Goal: Task Accomplishment & Management: Complete application form

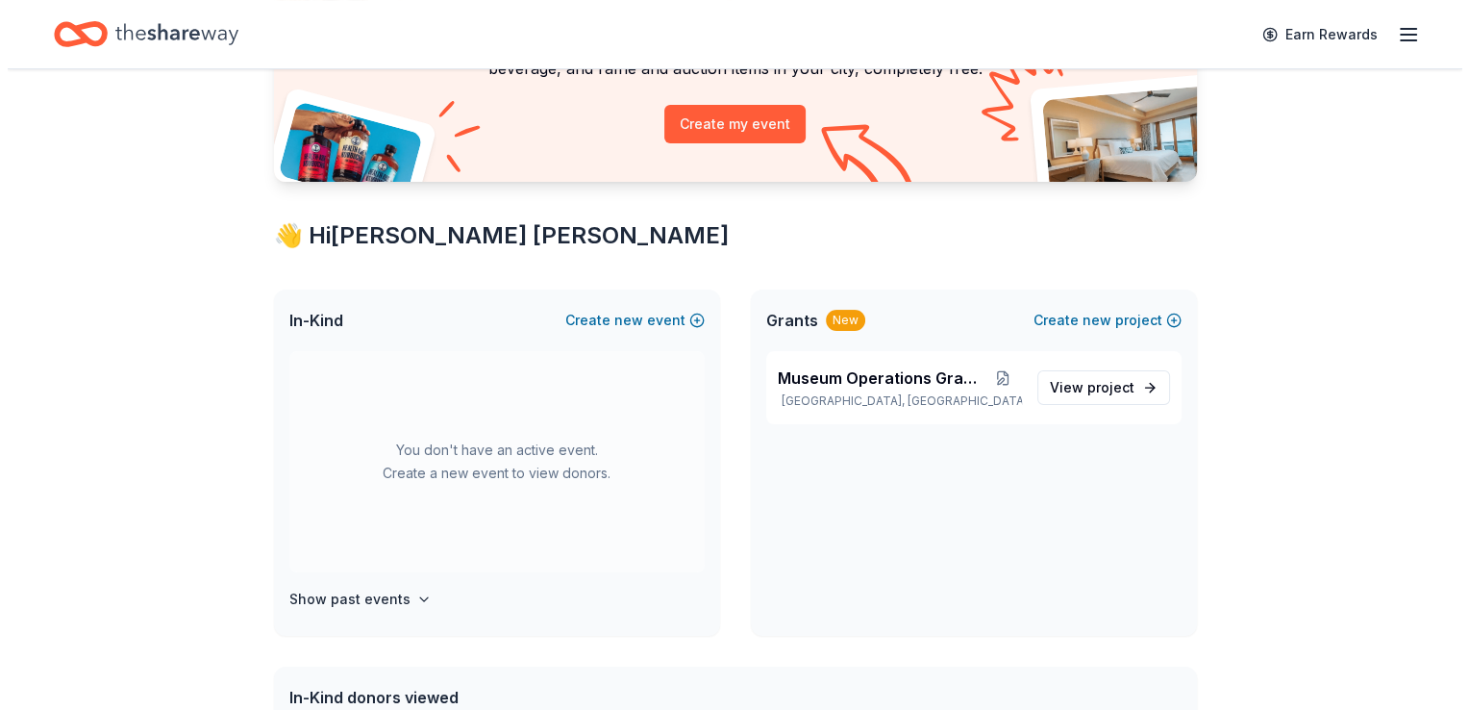
scroll to position [204, 0]
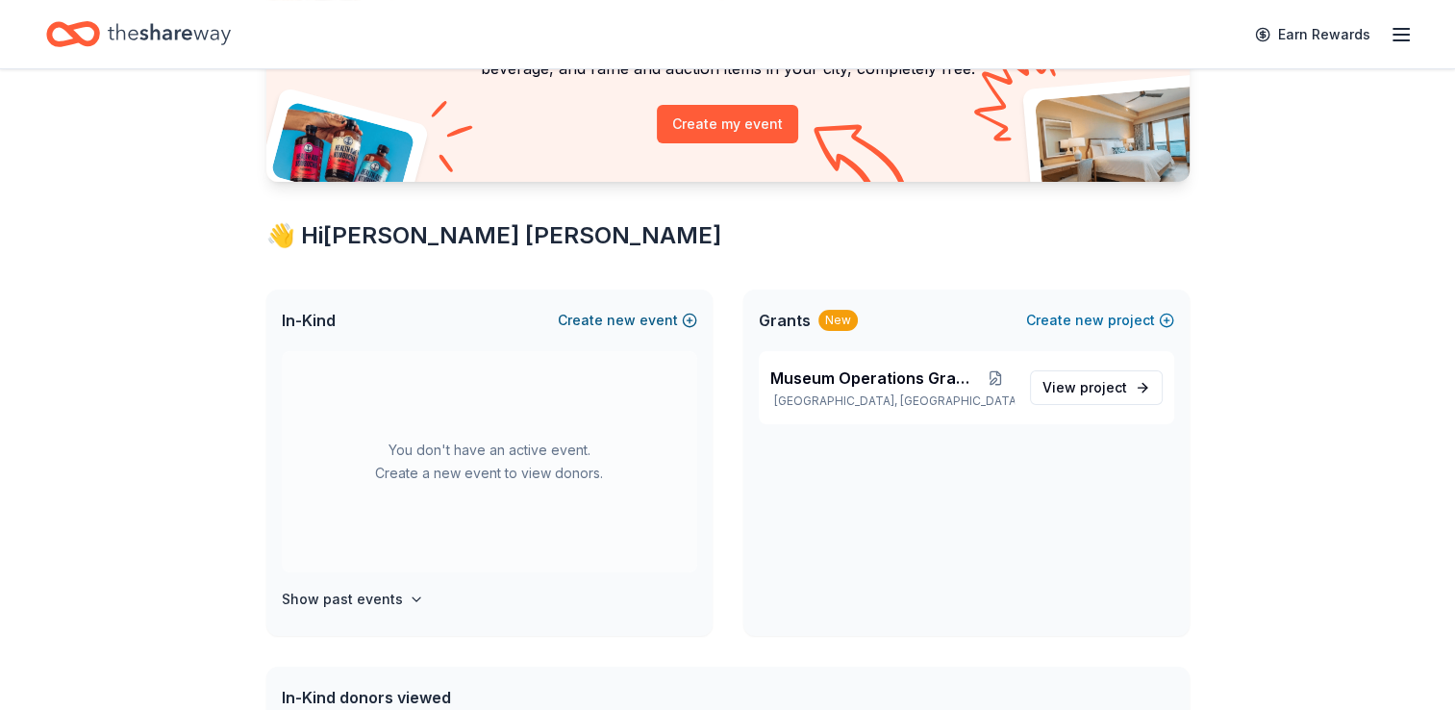
click at [627, 320] on span "new" at bounding box center [621, 320] width 29 height 23
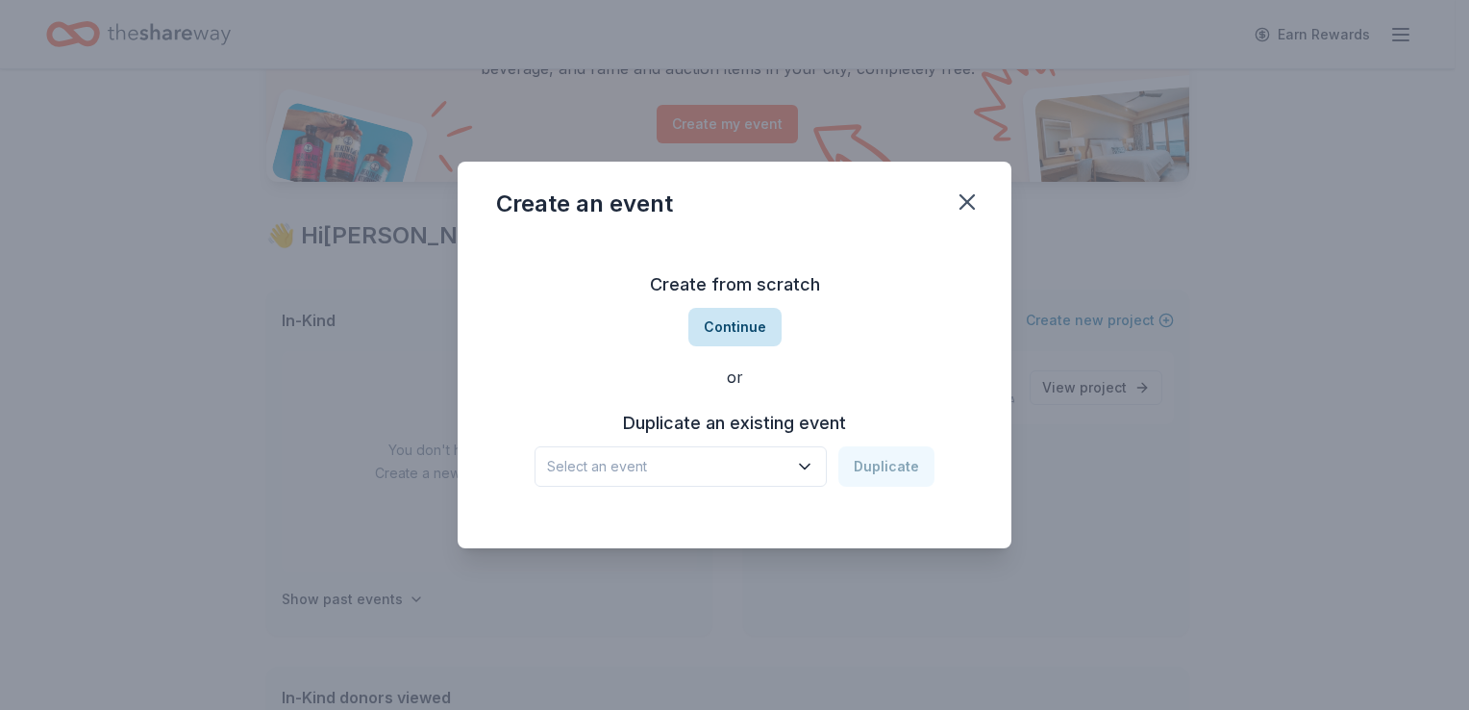
click at [742, 330] on button "Continue" at bounding box center [734, 327] width 93 height 38
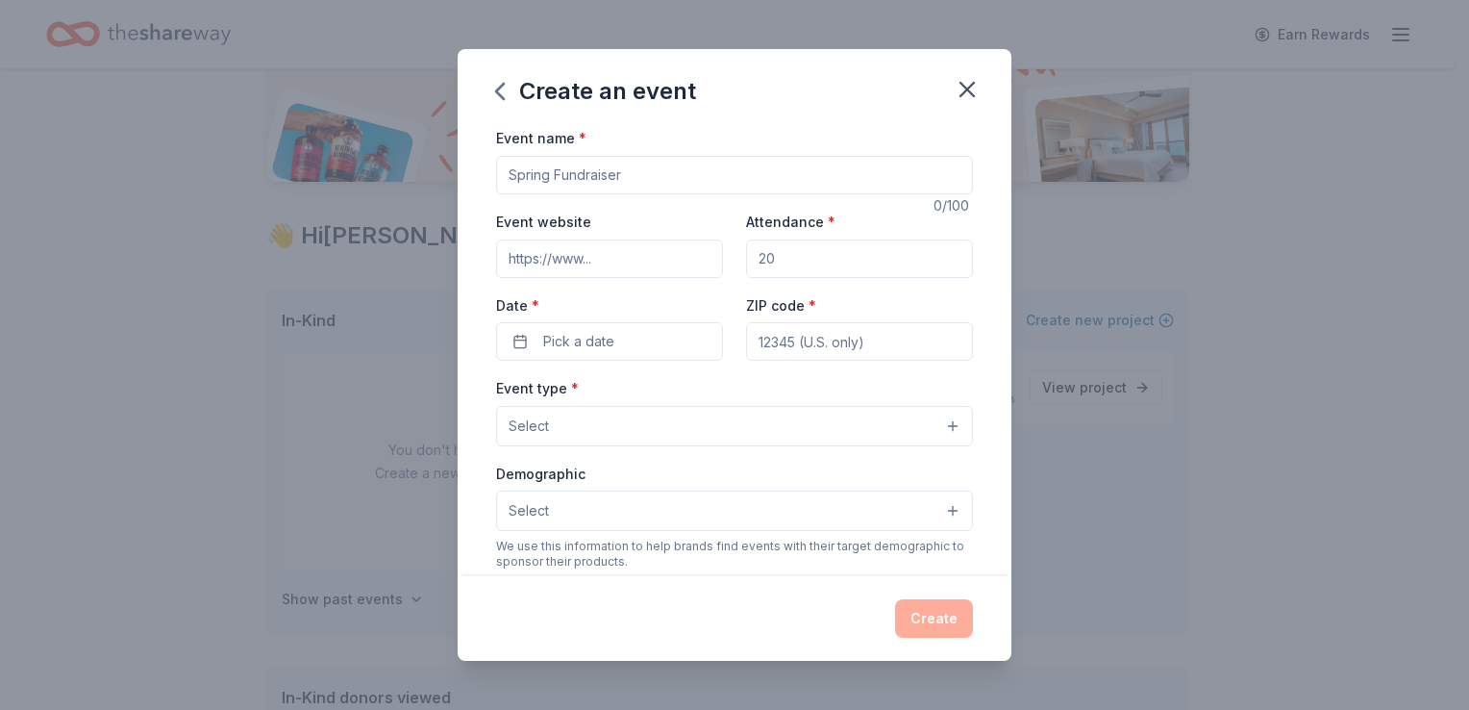
click at [587, 186] on input "Event name *" at bounding box center [734, 175] width 477 height 38
click at [530, 178] on input "Event name *" at bounding box center [734, 175] width 477 height 38
type input "W"
type input "Winter Online Auction"
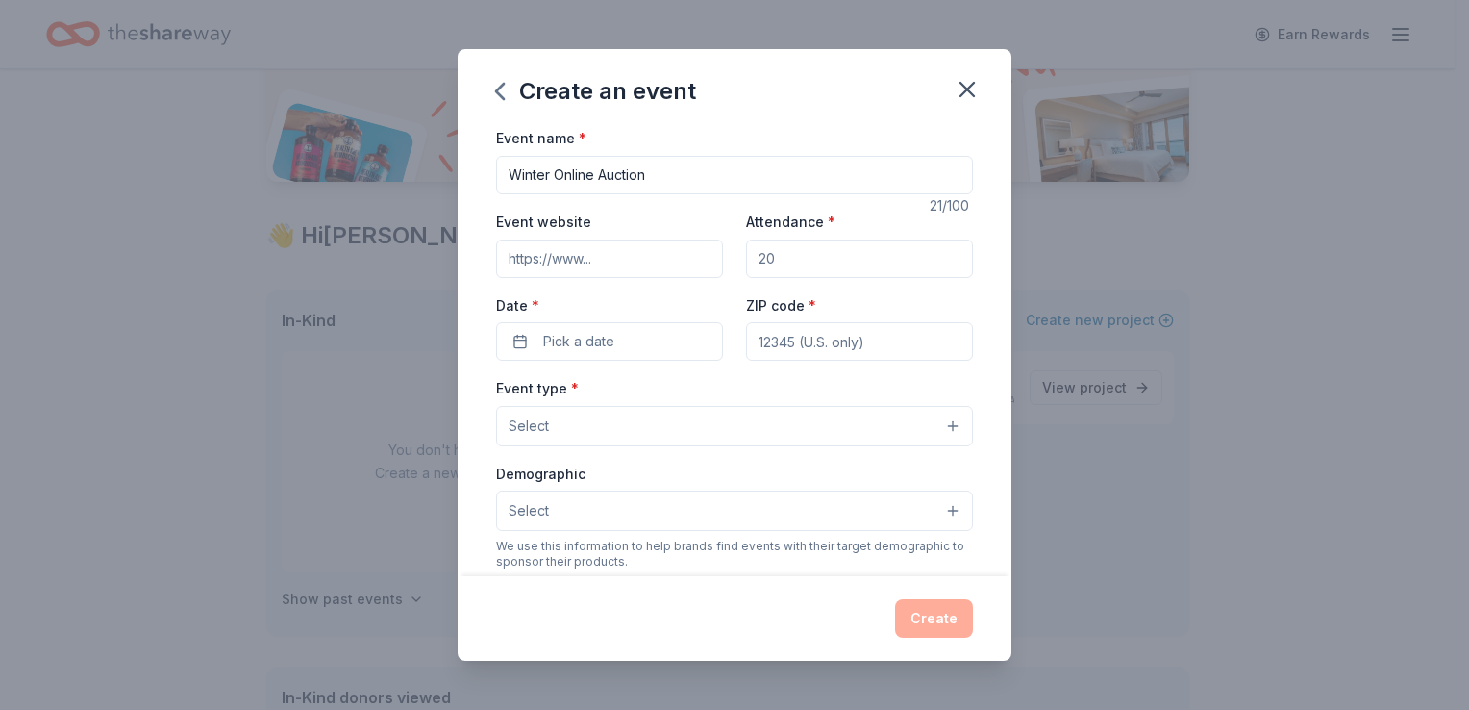
click at [587, 253] on input "Event website" at bounding box center [609, 258] width 227 height 38
paste input "https://gammelgardenmuseum.org/get-involved/#online-auction"
type input "https://gammelgardenmuseum.org/get-involved/#online-auction"
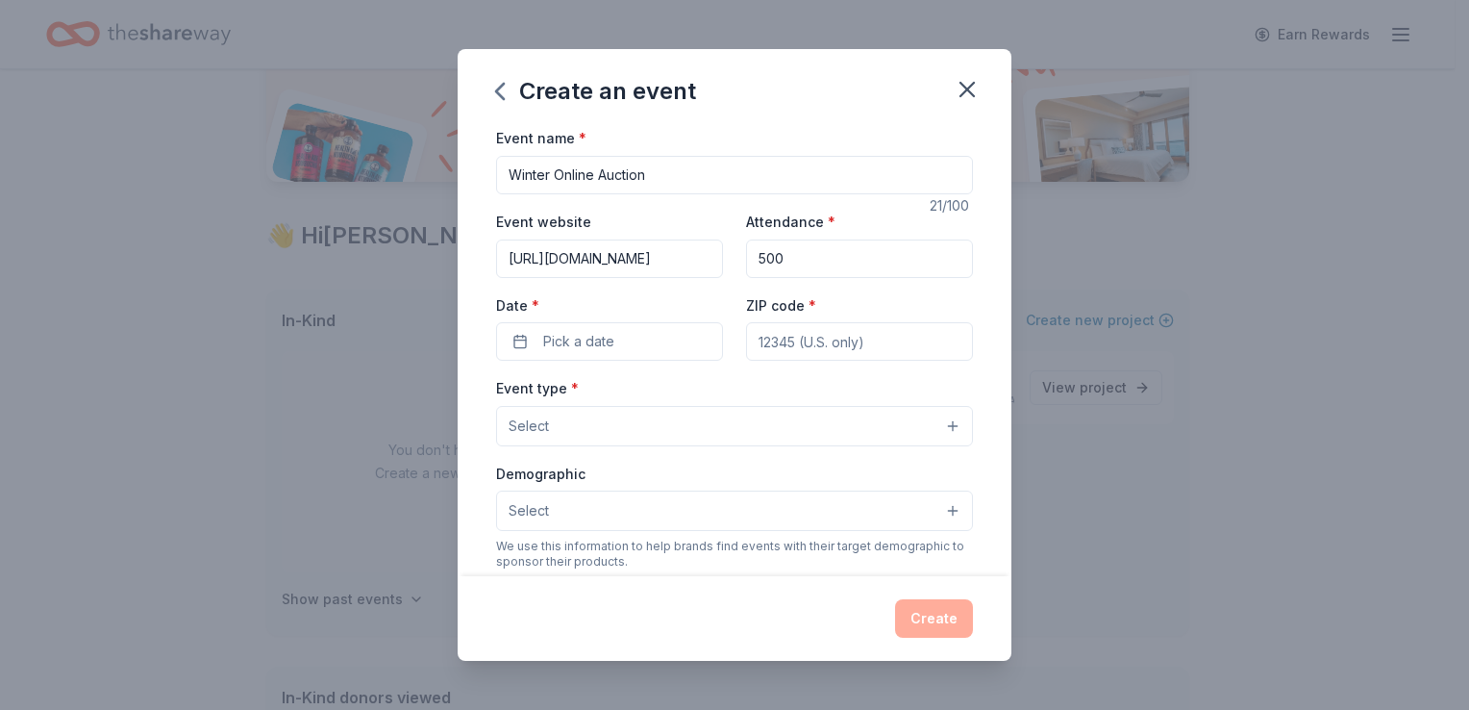
type input "500"
click at [525, 355] on button "Pick a date" at bounding box center [609, 341] width 227 height 38
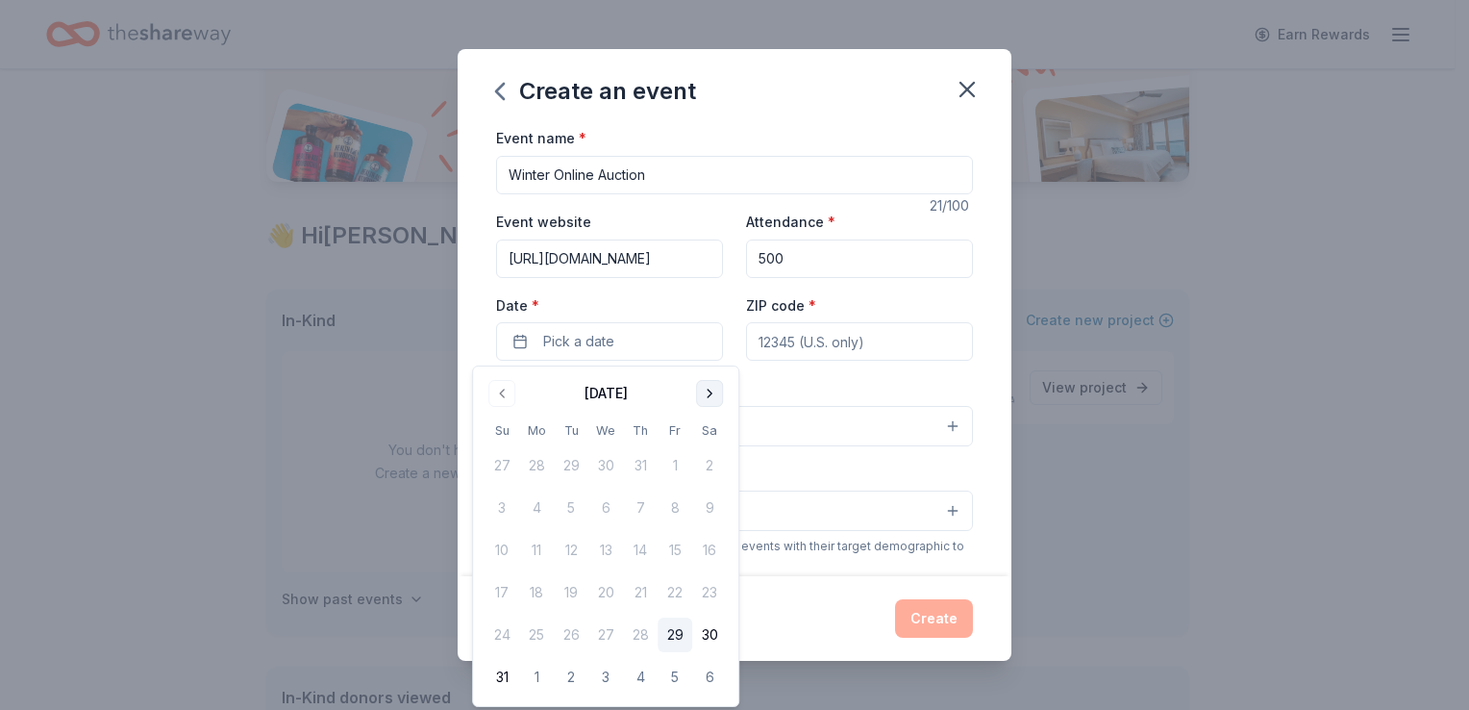
click at [710, 393] on button "Go to next month" at bounding box center [709, 393] width 27 height 27
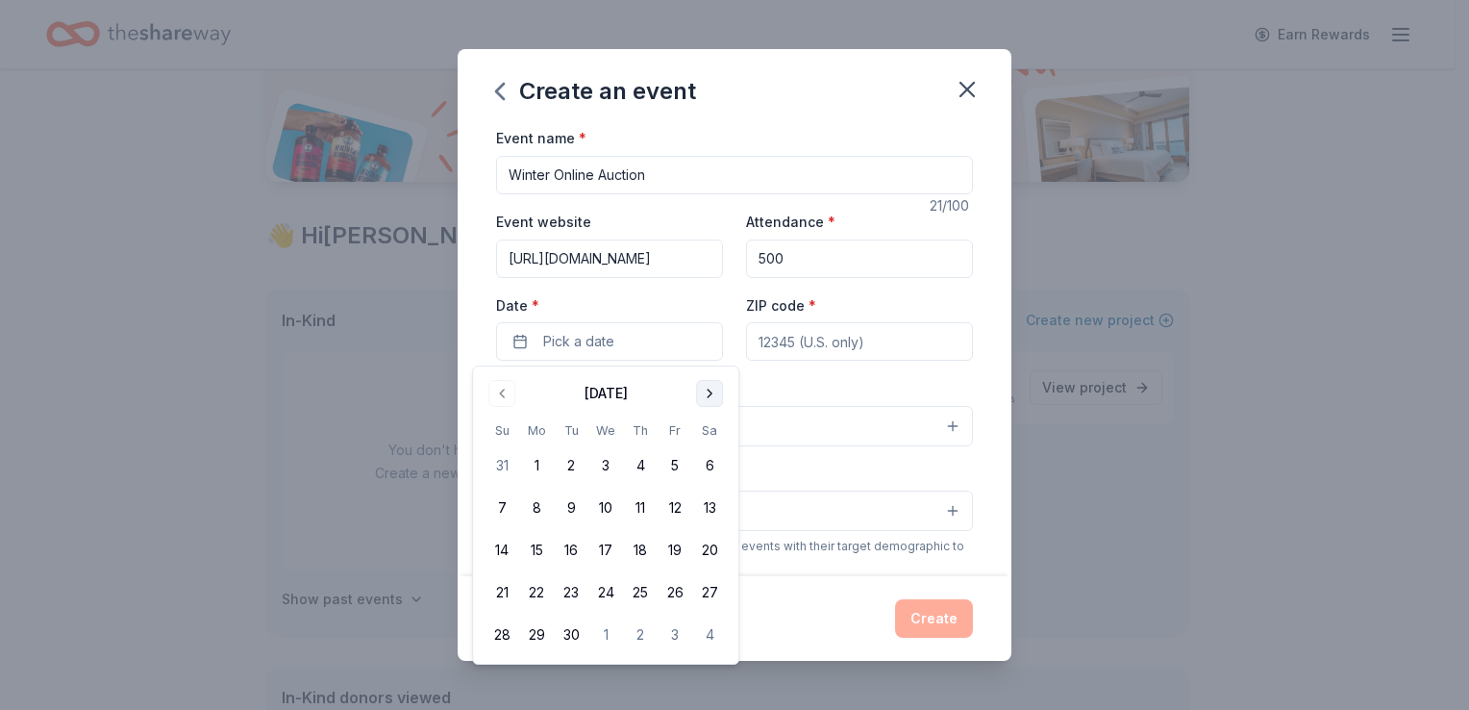
click at [710, 393] on button "Go to next month" at bounding box center [709, 393] width 27 height 27
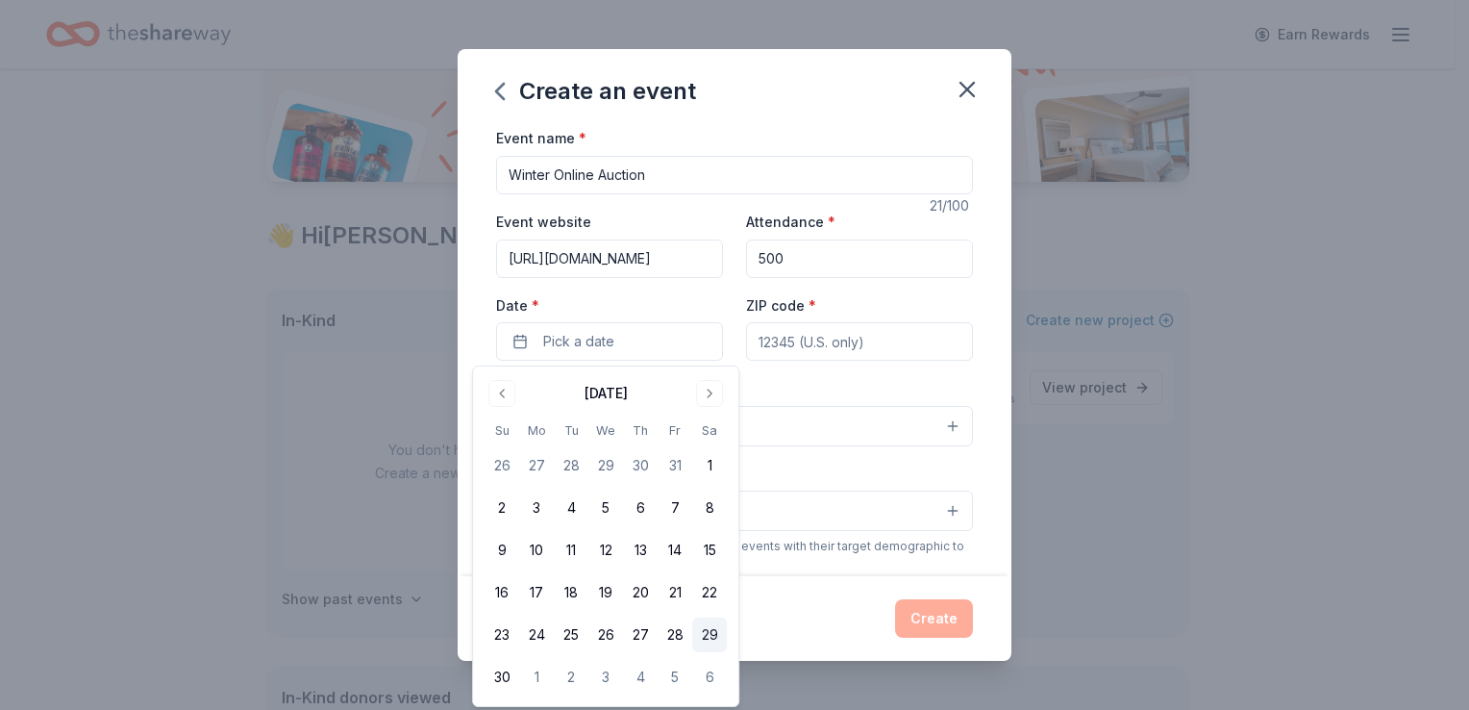
click at [713, 629] on button "29" at bounding box center [709, 634] width 35 height 35
click at [776, 339] on input "ZIP code *" at bounding box center [859, 341] width 227 height 38
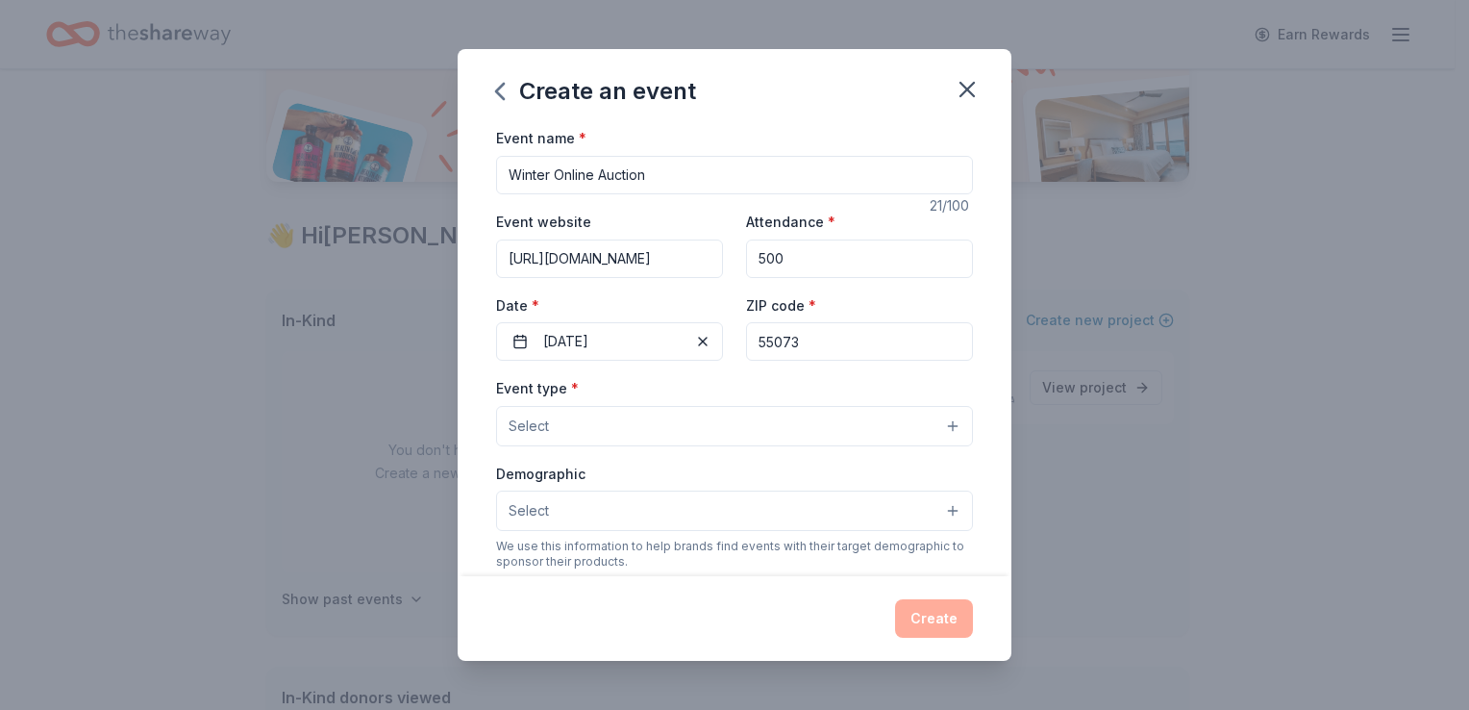
type input "55073"
click at [600, 438] on button "Select" at bounding box center [734, 426] width 477 height 40
click at [600, 437] on button "Select" at bounding box center [734, 426] width 477 height 40
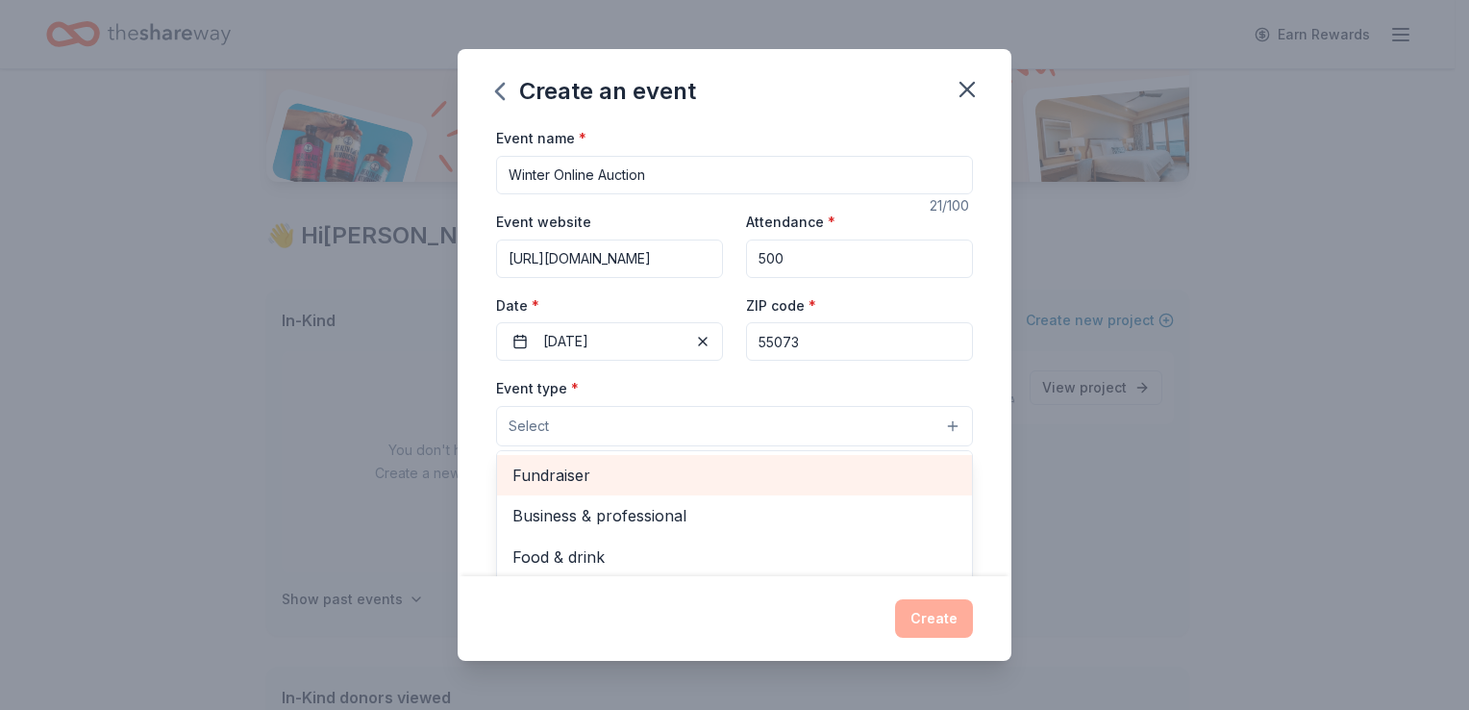
click at [562, 471] on span "Fundraiser" at bounding box center [734, 474] width 444 height 25
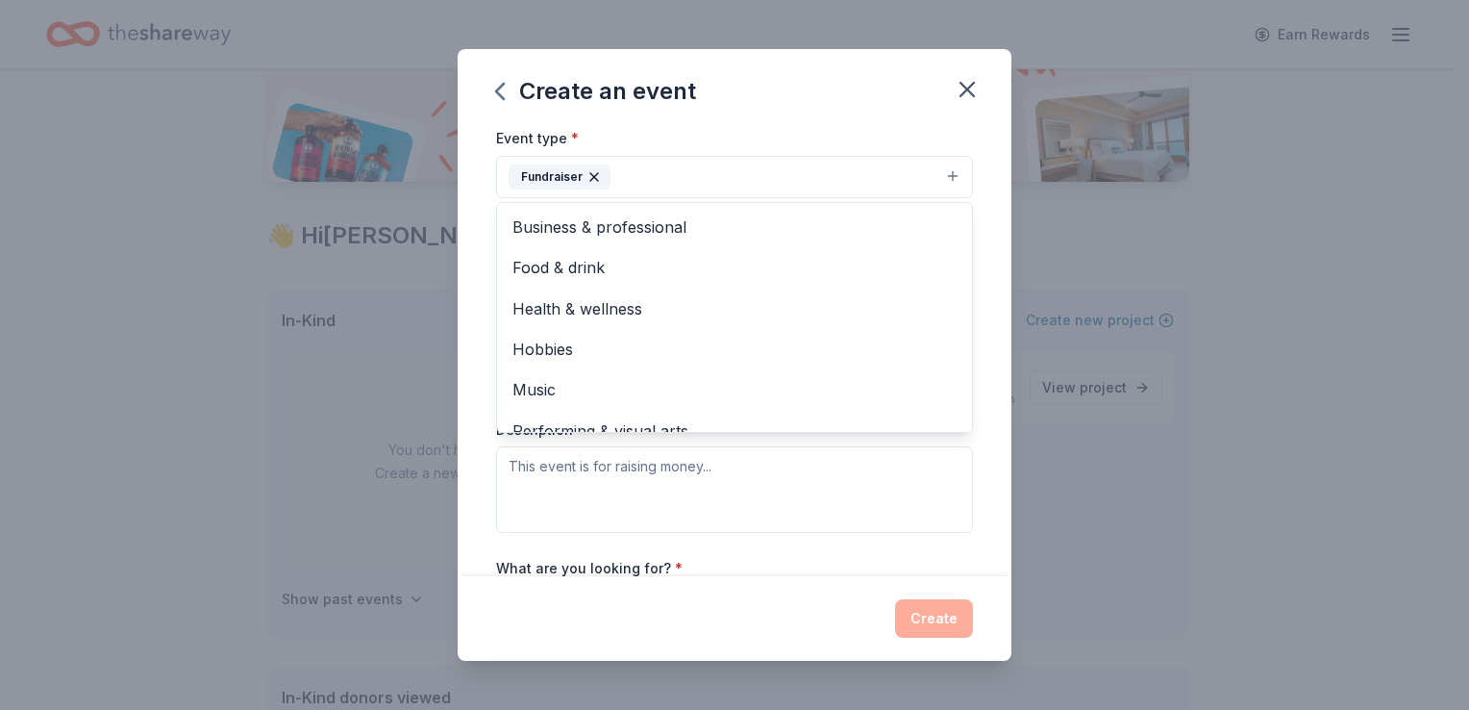
scroll to position [250, 0]
click at [473, 369] on div "Event name * Winter Online Auction 21 /100 Event website https://gammelgardenmu…" at bounding box center [735, 350] width 554 height 449
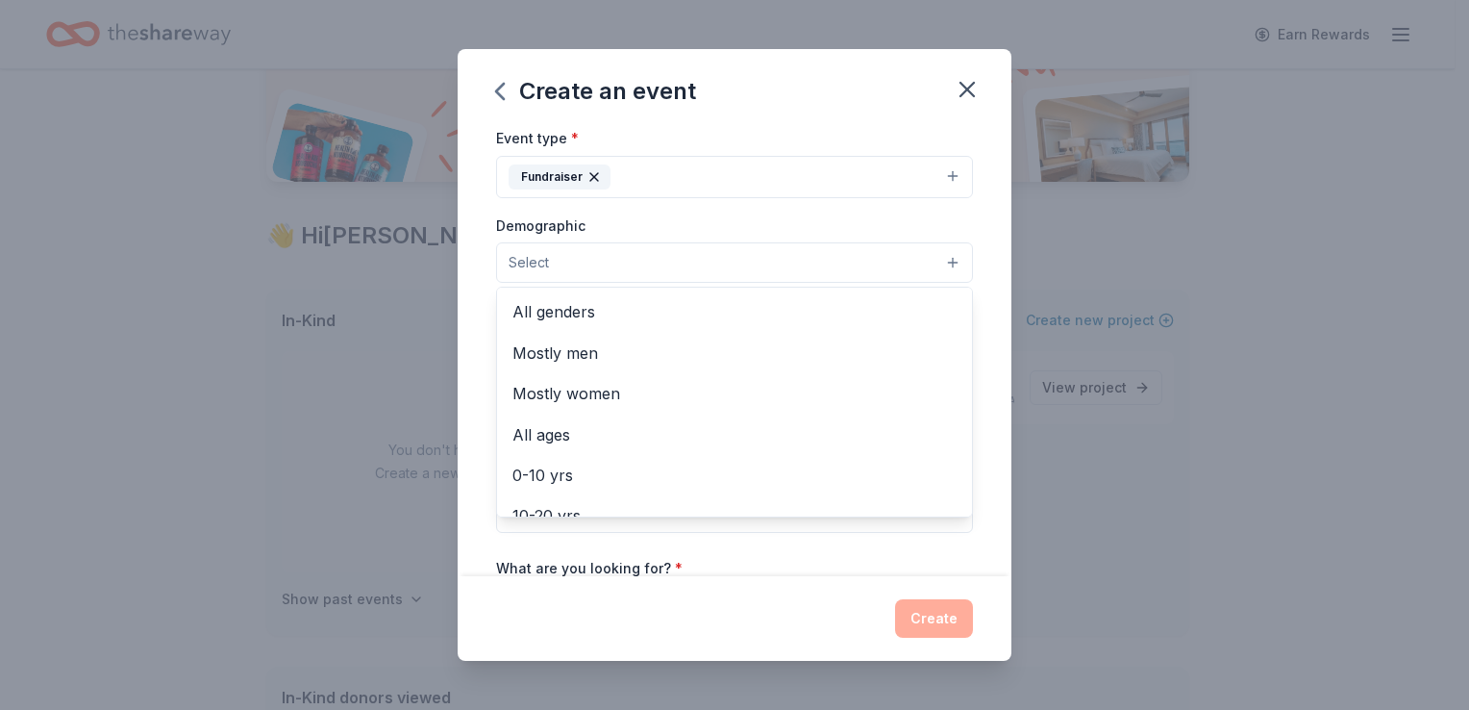
click at [568, 260] on button "Select" at bounding box center [734, 262] width 477 height 40
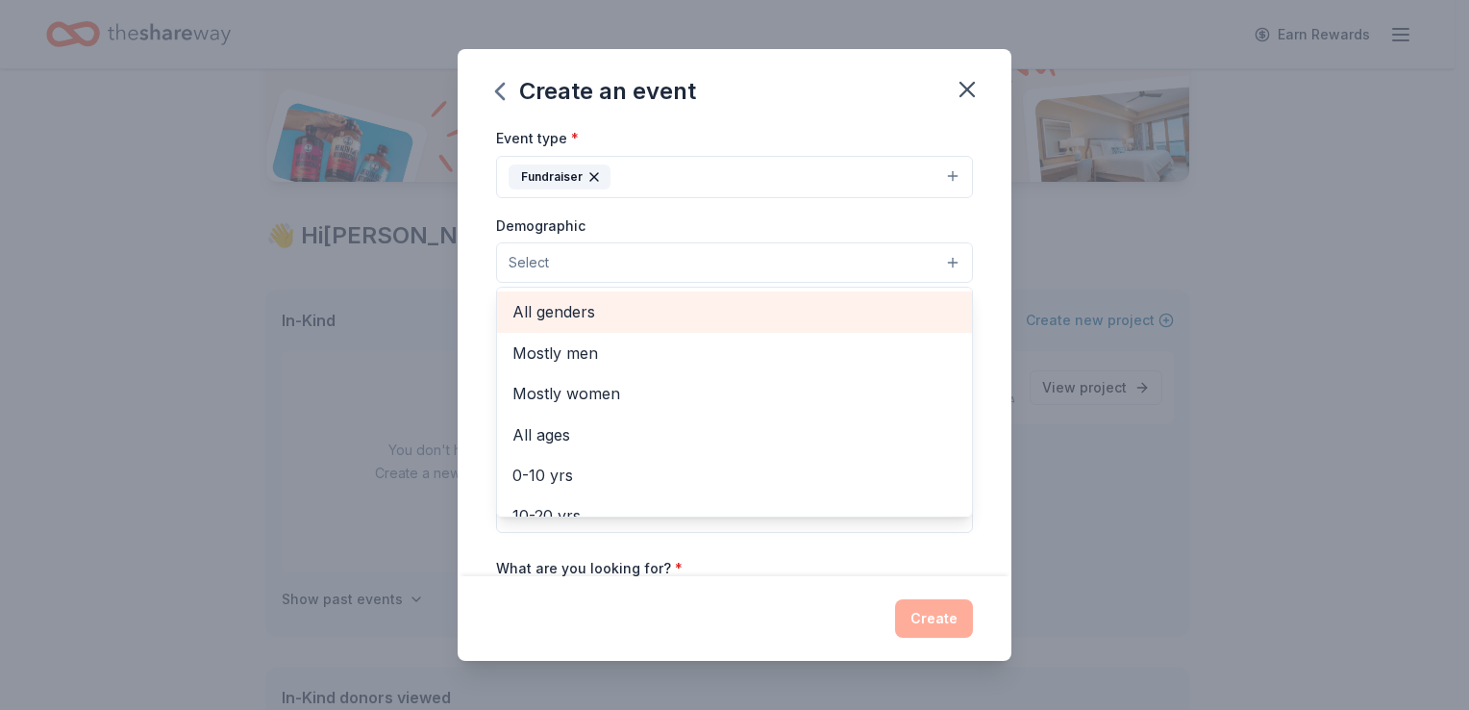
click at [565, 315] on span "All genders" at bounding box center [734, 311] width 444 height 25
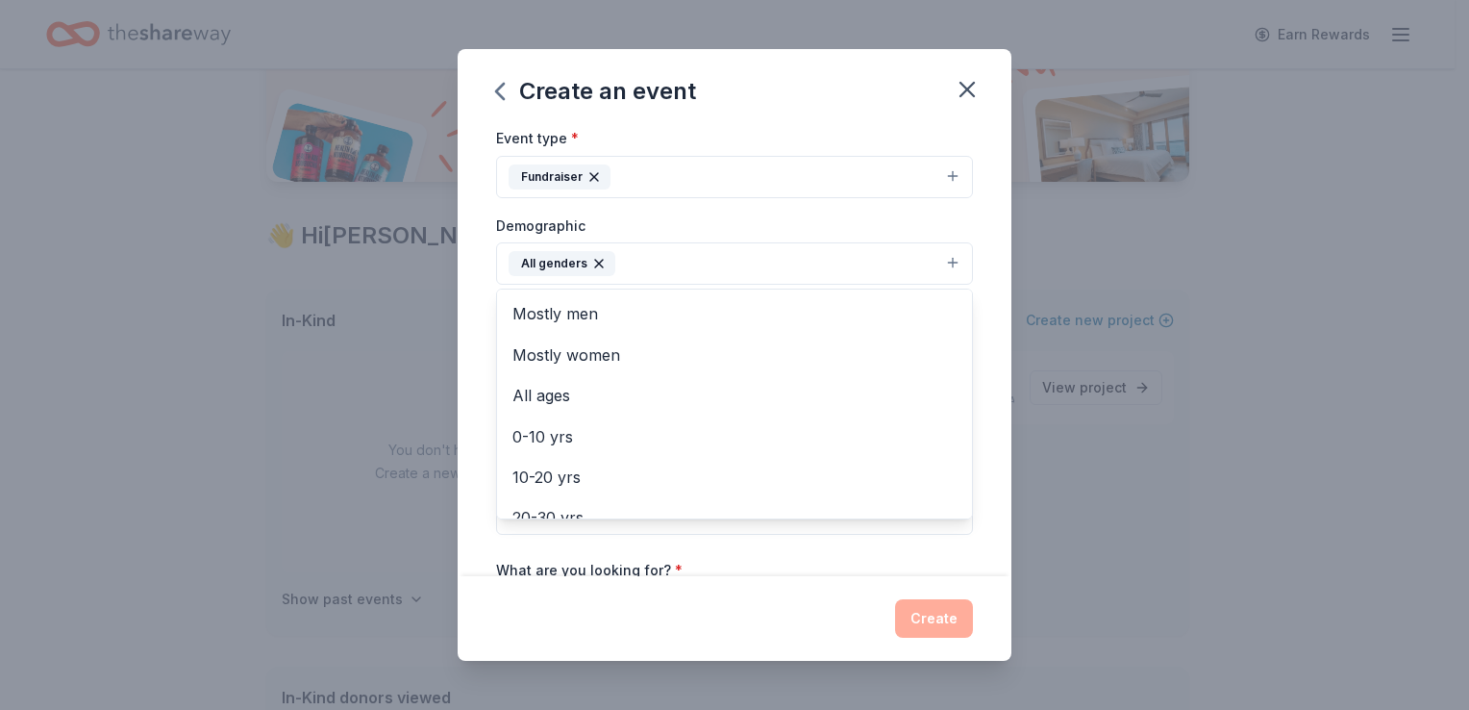
click at [476, 331] on div "Event name * Winter Online Auction 21 /100 Event website https://gammelgardenmu…" at bounding box center [735, 350] width 554 height 449
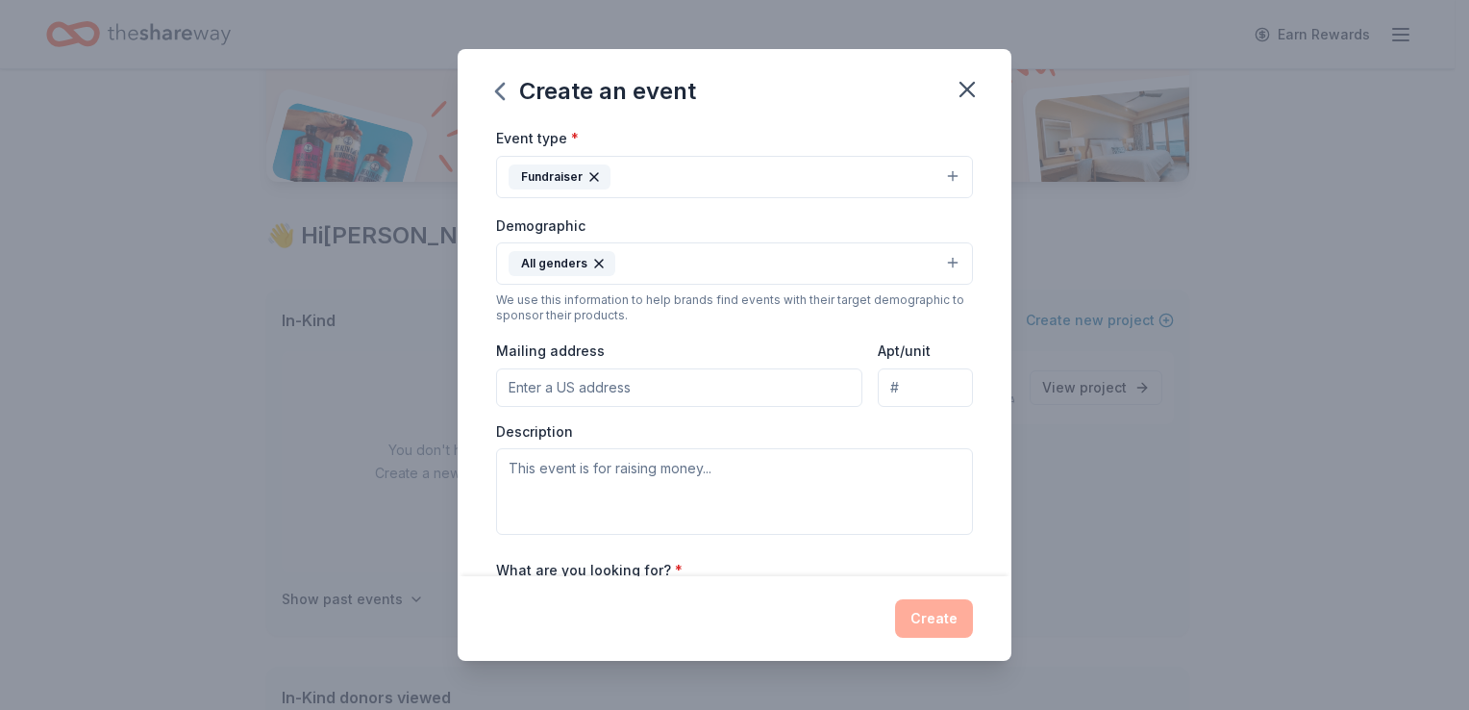
click at [546, 383] on input "Mailing address" at bounding box center [679, 387] width 366 height 38
type input "20880 Olinda Trail North, P.O. Box 62"
type input "PO BOX 62"
drag, startPoint x: 880, startPoint y: 386, endPoint x: 1100, endPoint y: 420, distance: 222.9
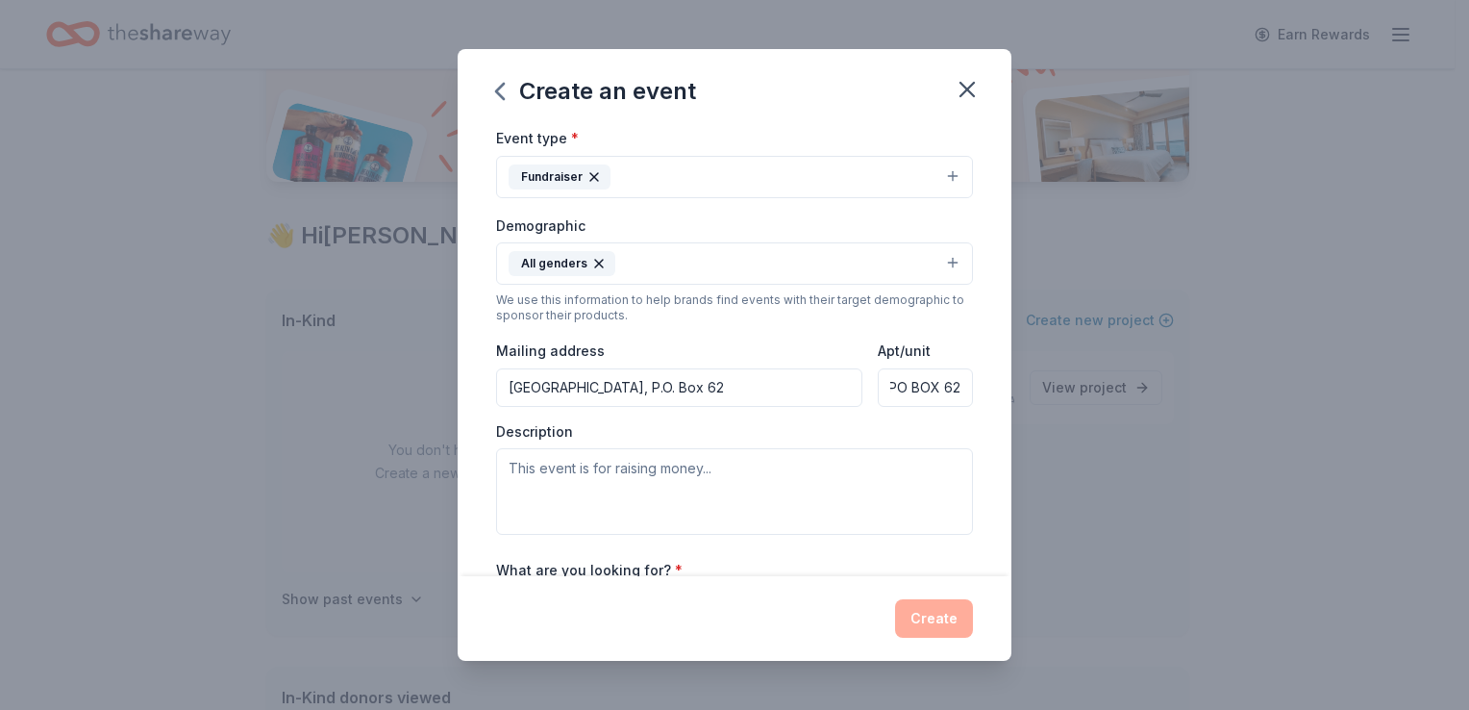
click at [1100, 420] on div "Create an event Event name * Winter Online Auction 21 /100 Event website https:…" at bounding box center [734, 355] width 1469 height 710
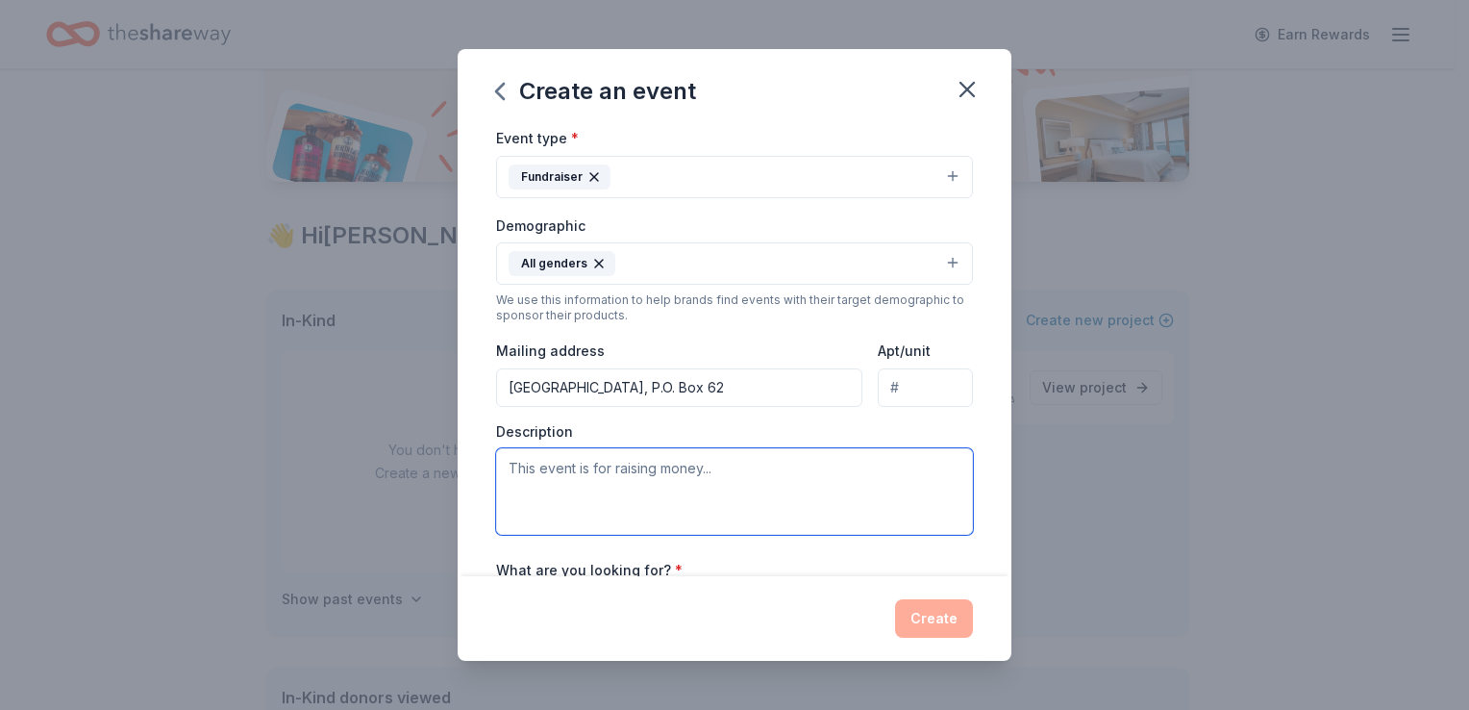
click at [727, 469] on textarea at bounding box center [734, 491] width 477 height 87
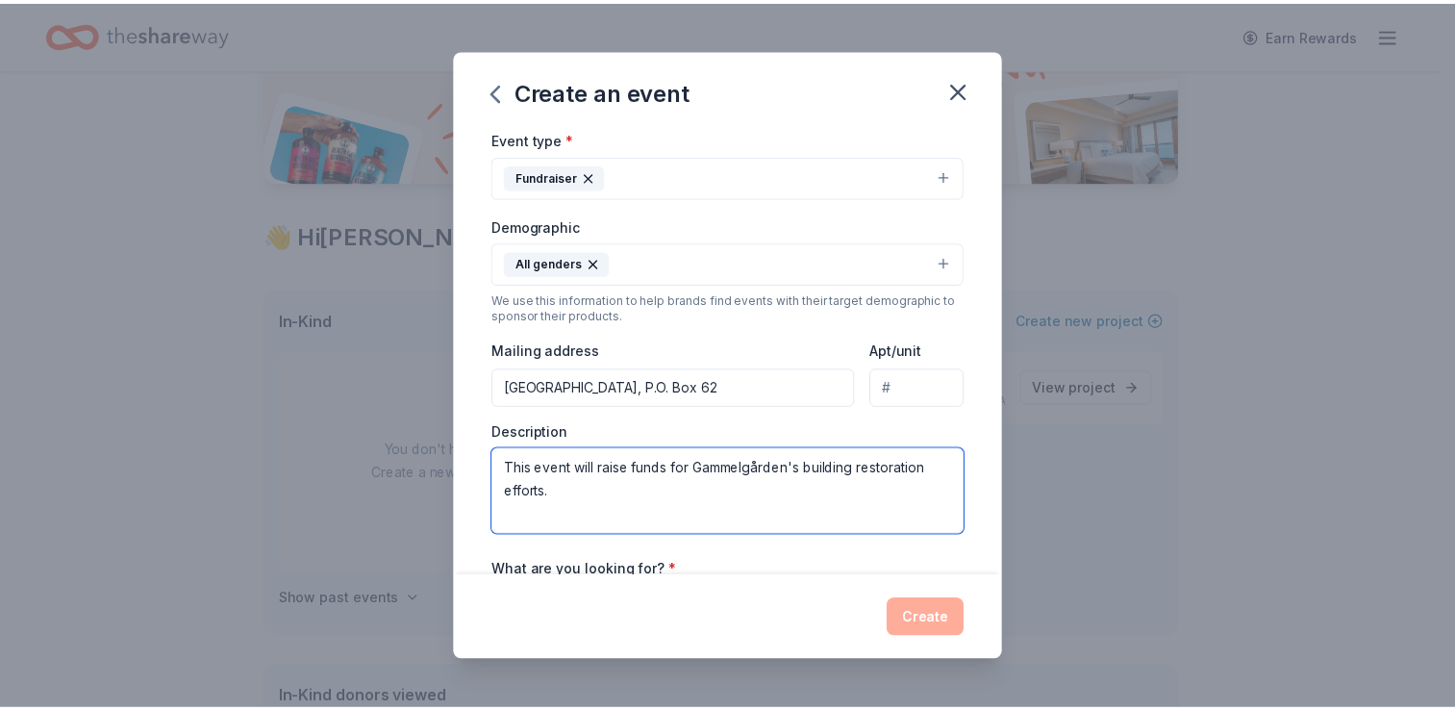
scroll to position [472, 0]
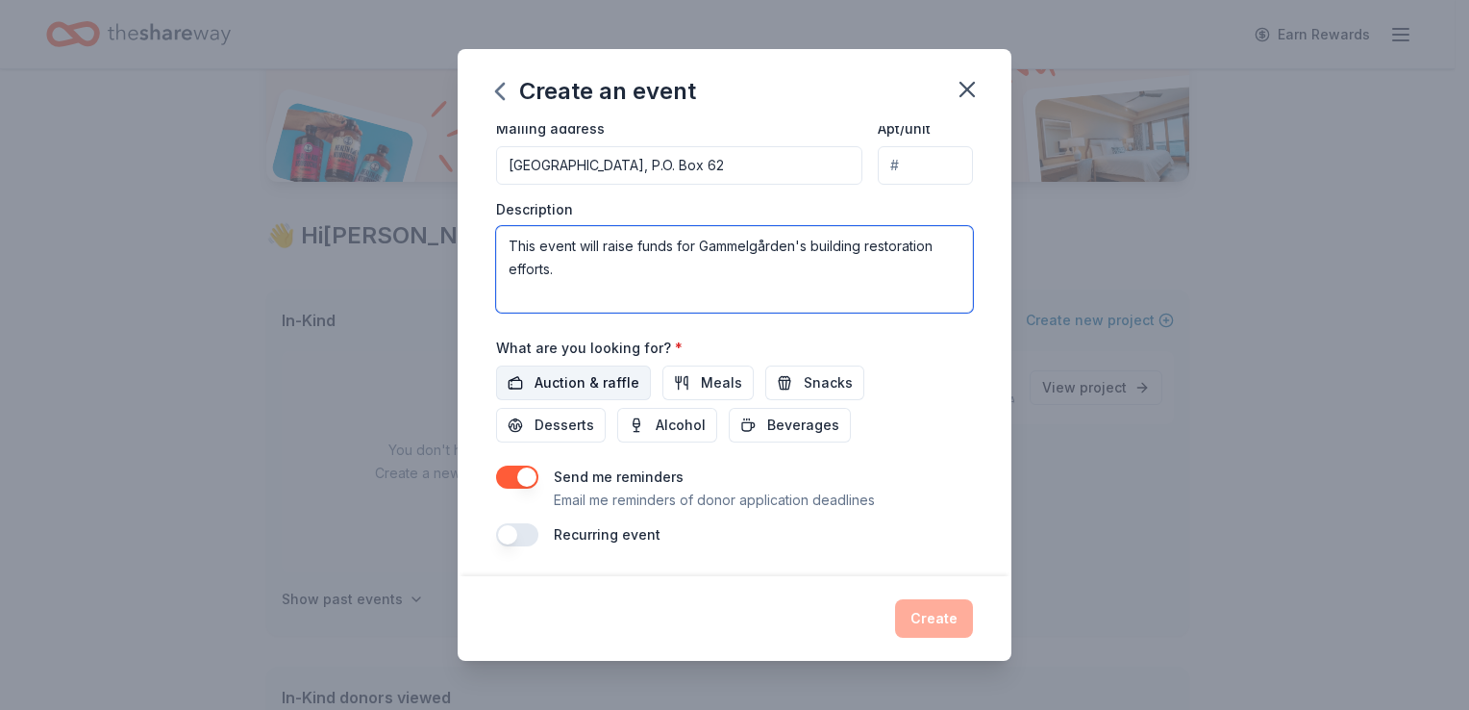
type textarea "This event will raise funds for Gammelgården's building restoration efforts."
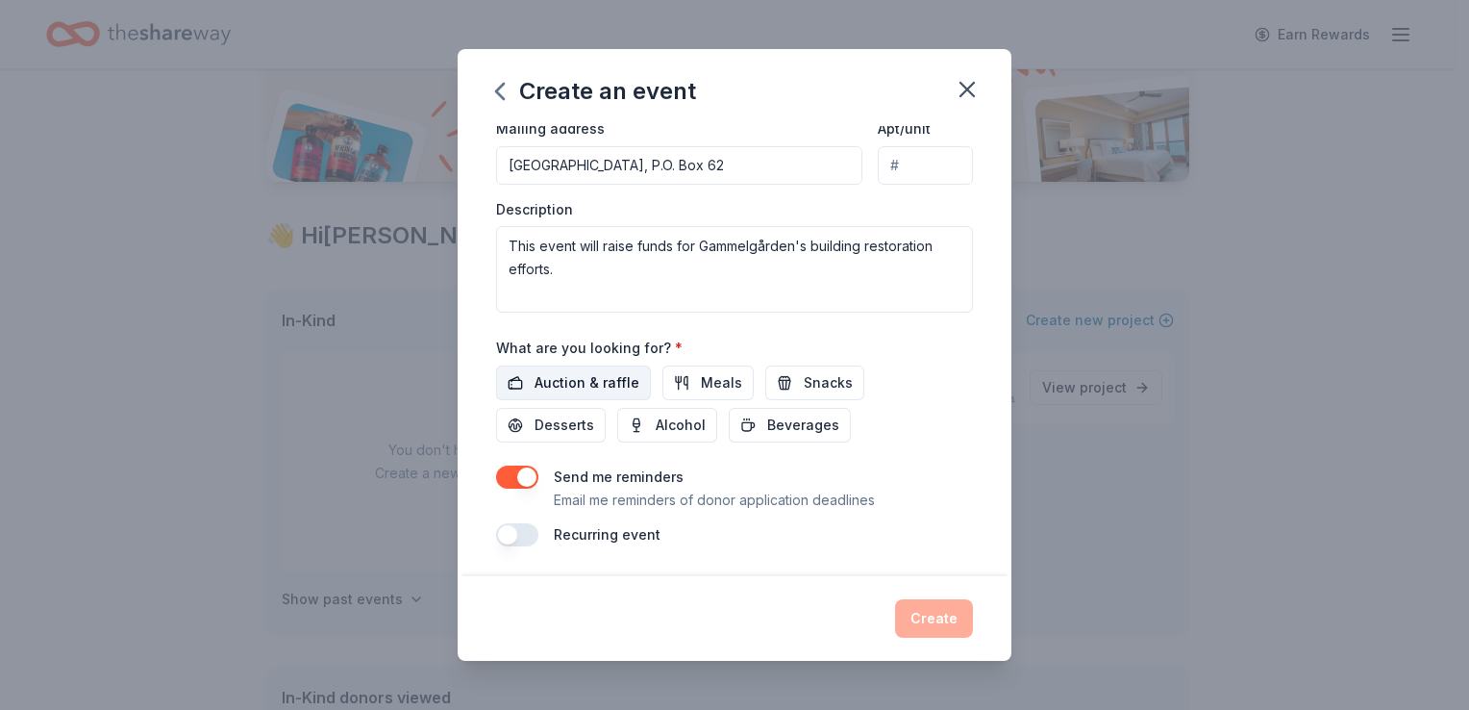
click at [577, 380] on span "Auction & raffle" at bounding box center [587, 382] width 105 height 23
click at [701, 381] on span "Meals" at bounding box center [721, 382] width 41 height 23
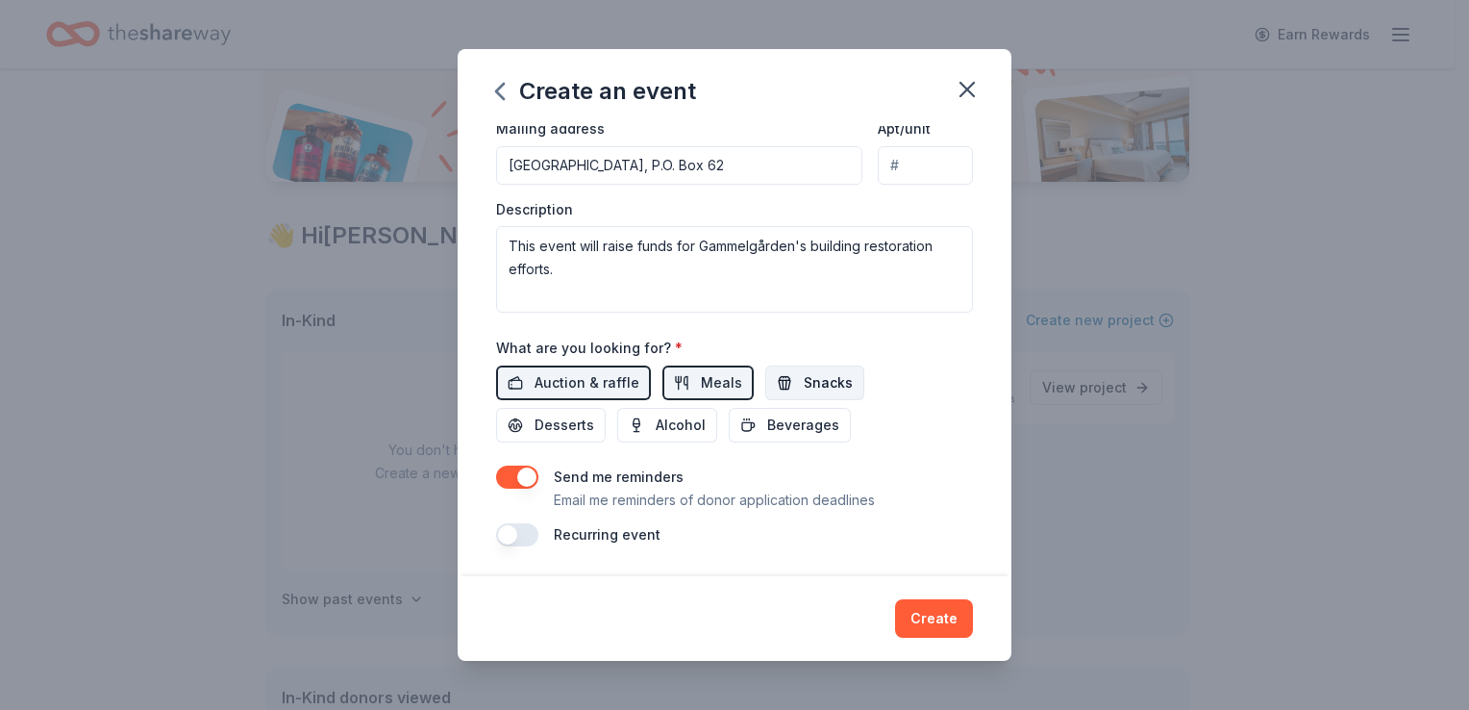
click at [833, 368] on button "Snacks" at bounding box center [814, 382] width 99 height 35
click at [549, 433] on span "Desserts" at bounding box center [565, 424] width 60 height 23
click at [768, 429] on span "Beverages" at bounding box center [803, 424] width 72 height 23
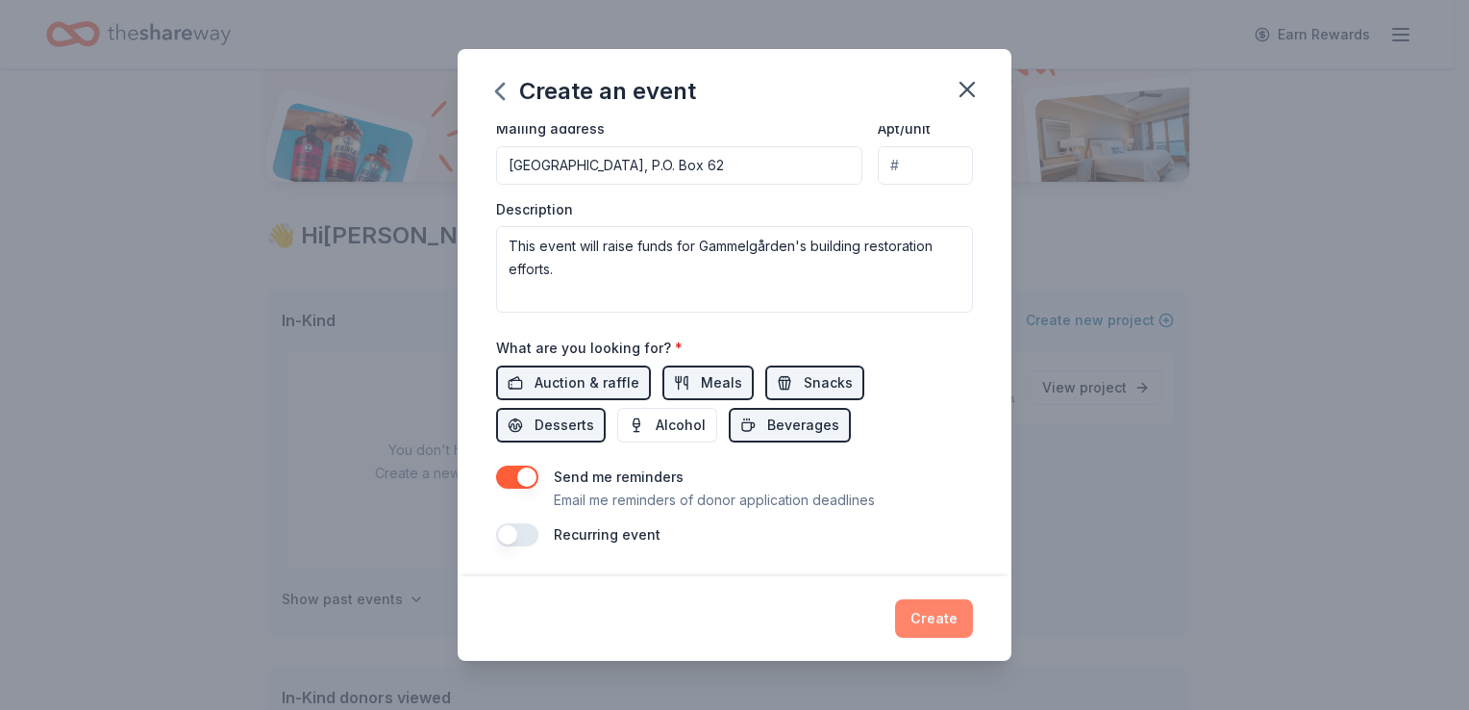
click at [940, 627] on button "Create" at bounding box center [934, 618] width 78 height 38
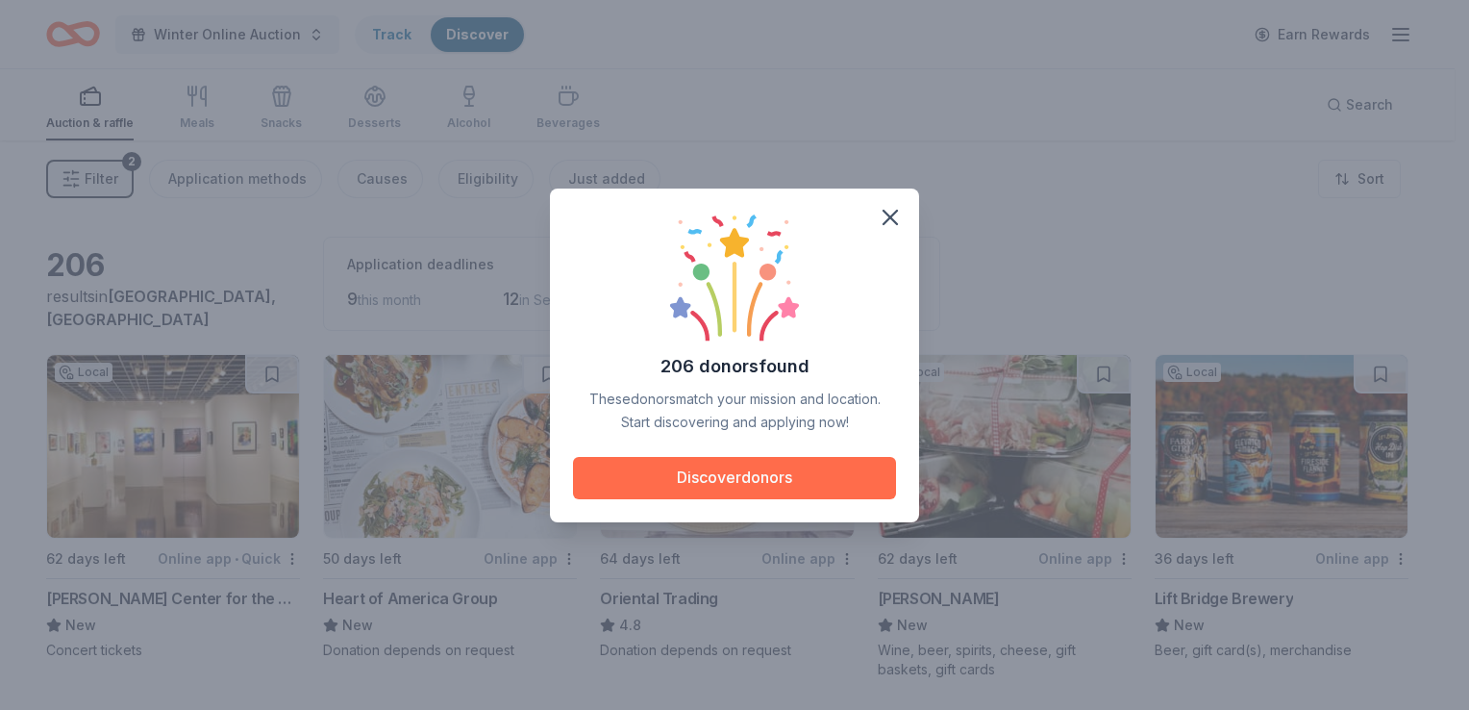
click at [719, 484] on button "Discover donors" at bounding box center [734, 478] width 323 height 42
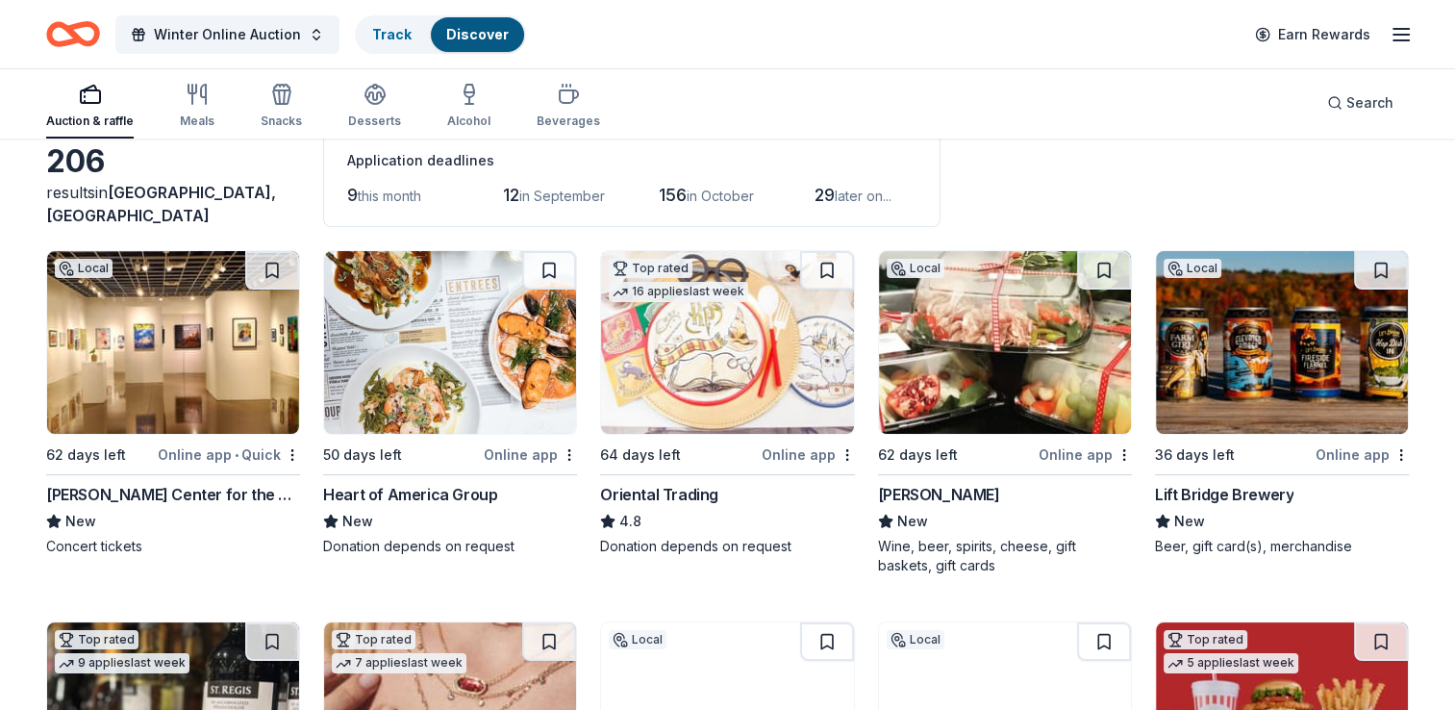
scroll to position [114, 0]
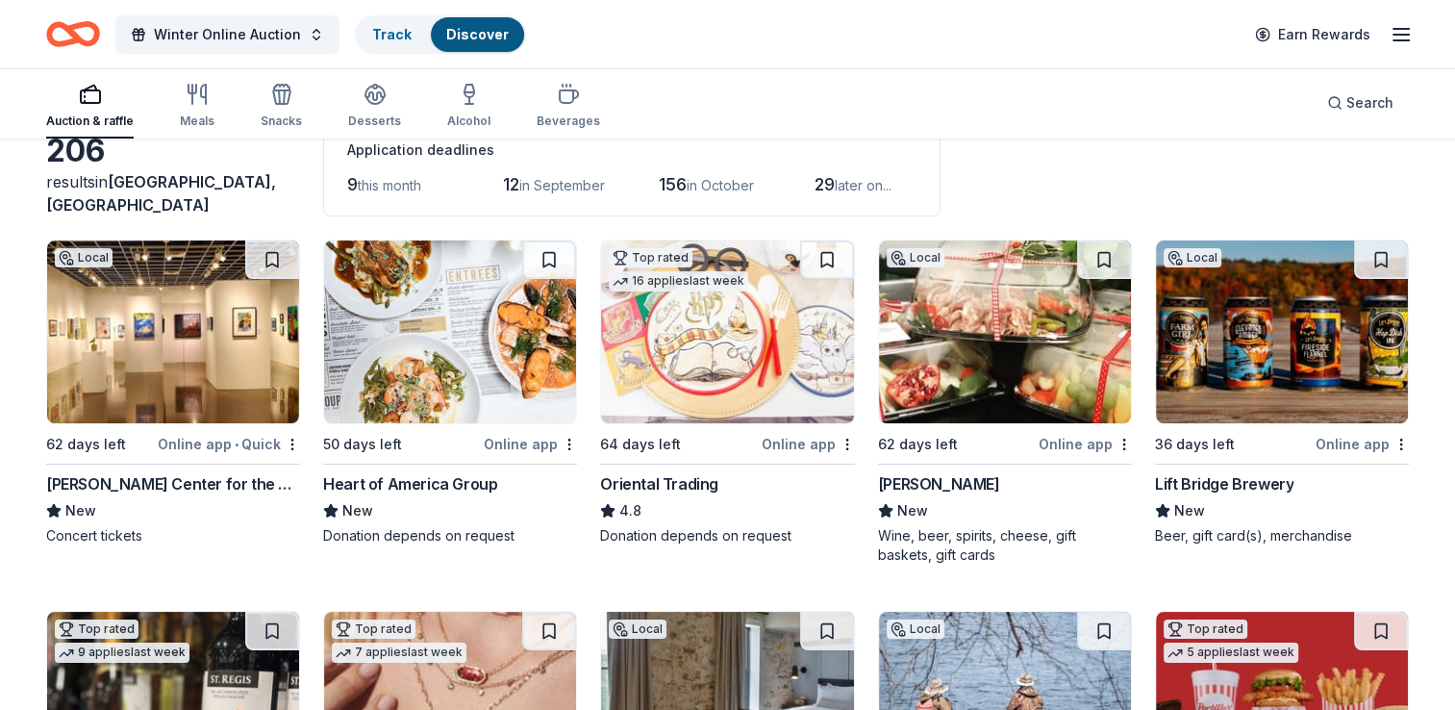
click at [99, 482] on div "Hopkins Center for the Arts" at bounding box center [173, 483] width 254 height 23
click at [428, 481] on div "Heart of America Group" at bounding box center [410, 483] width 174 height 23
click at [568, 444] on html "Winter Online Auction Track · 1 Discover Earn Rewards Auction & raffle Meals Sn…" at bounding box center [727, 241] width 1455 height 710
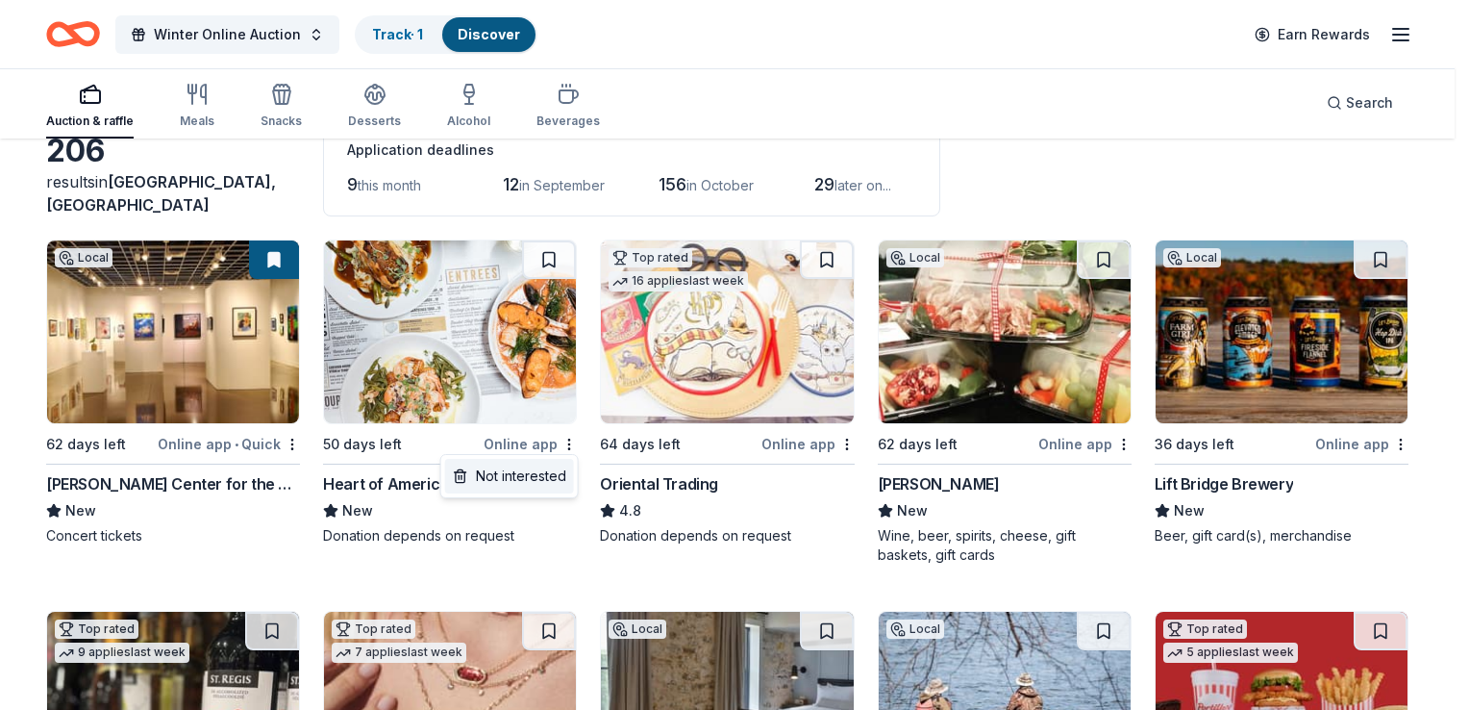
click at [532, 483] on div "Not interested" at bounding box center [509, 476] width 129 height 35
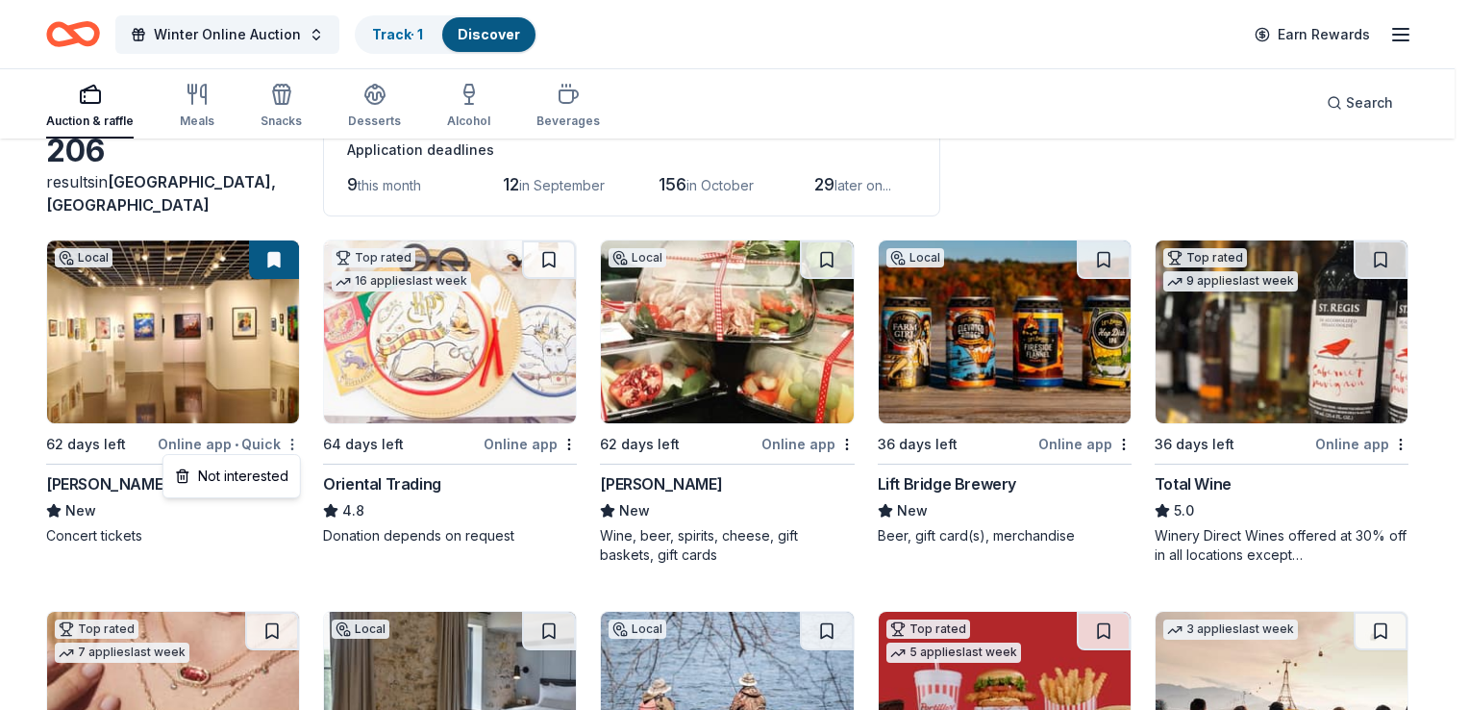
click at [291, 443] on html "Winter Online Auction Track · 1 Discover Earn Rewards Auction & raffle Meals Sn…" at bounding box center [734, 241] width 1469 height 710
click at [279, 572] on html "Winter Online Auction Track · 1 Discover Earn Rewards Auction & raffle Meals Sn…" at bounding box center [734, 241] width 1469 height 710
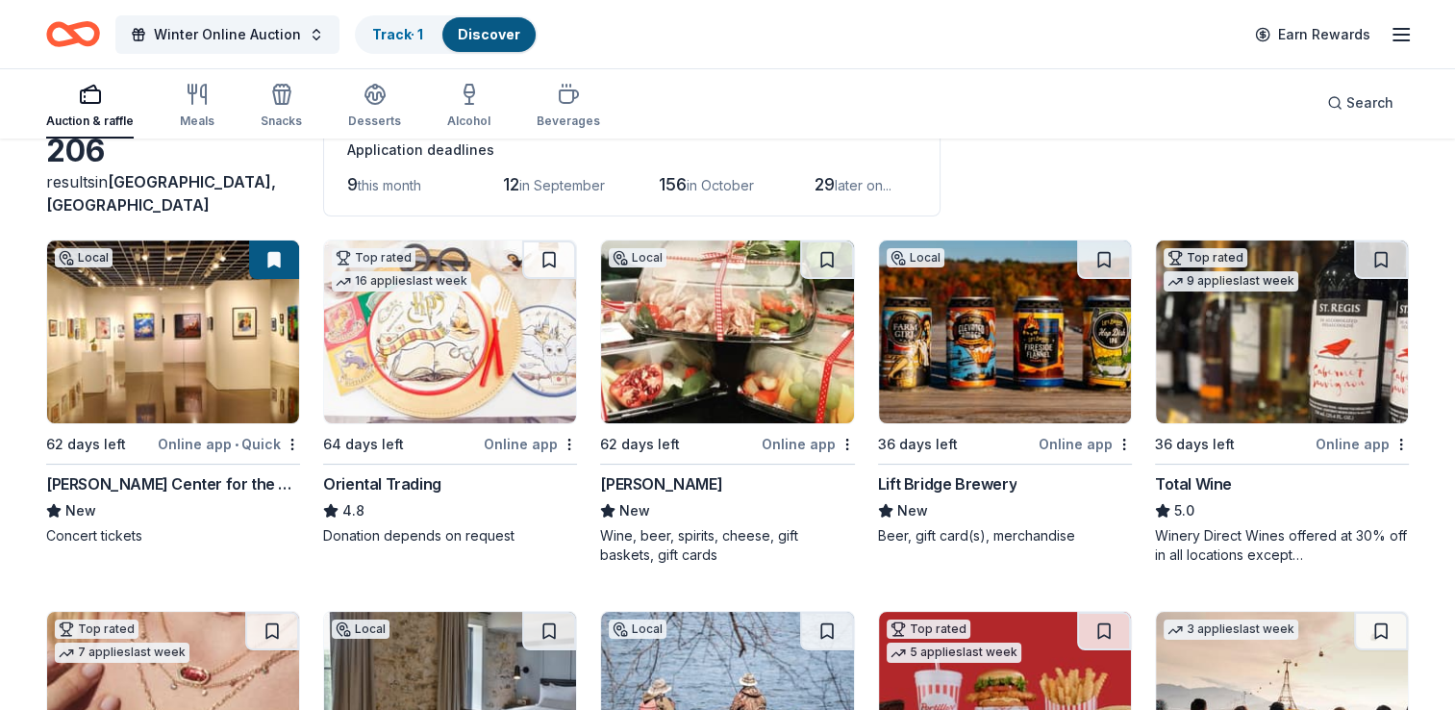
click at [482, 397] on img at bounding box center [450, 331] width 252 height 183
click at [635, 479] on div "Surdyk's" at bounding box center [661, 483] width 122 height 23
click at [830, 259] on button at bounding box center [829, 259] width 50 height 38
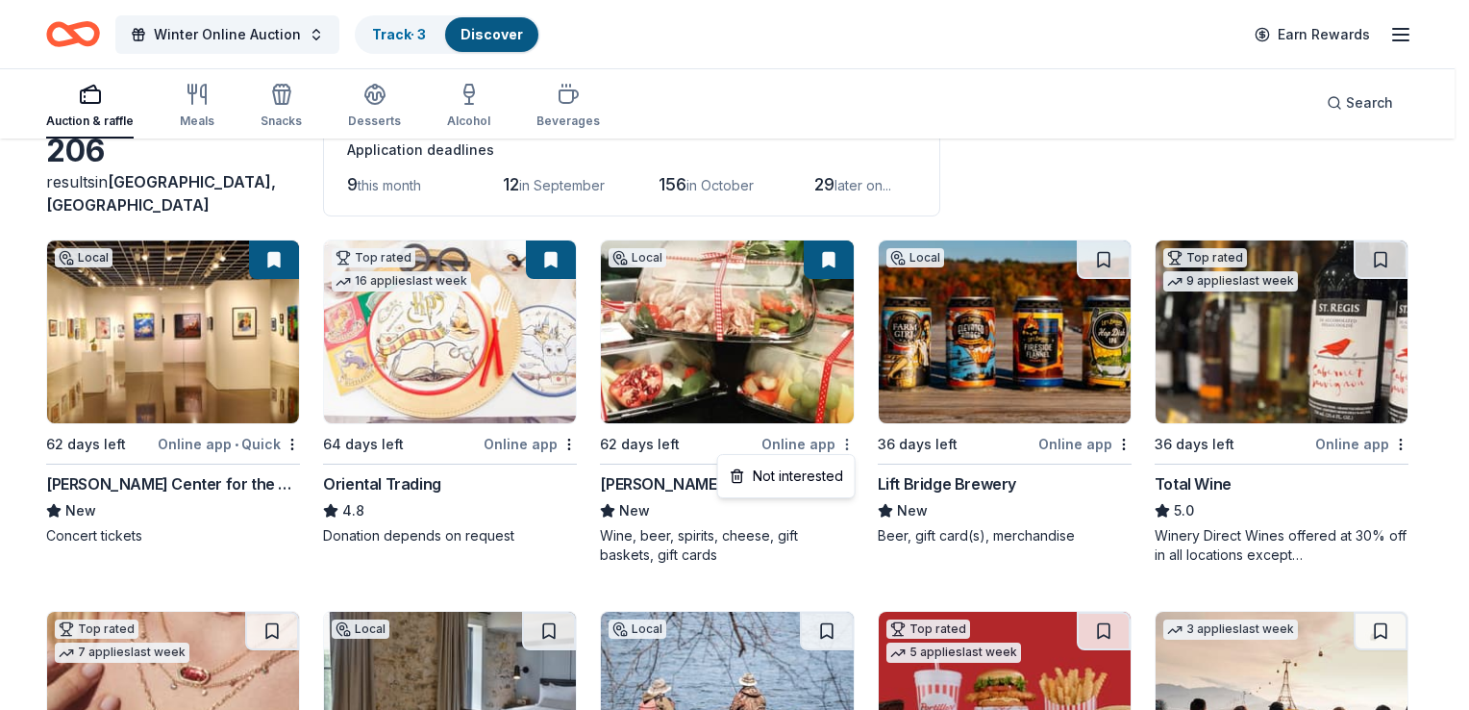
click at [847, 448] on html "Winter Online Auction Track · 3 Discover Earn Rewards Auction & raffle Meals Sn…" at bounding box center [734, 241] width 1469 height 710
click at [831, 267] on html "Winter Online Auction Track · 3 Discover Earn Rewards Auction & raffle Meals Sn…" at bounding box center [734, 241] width 1469 height 710
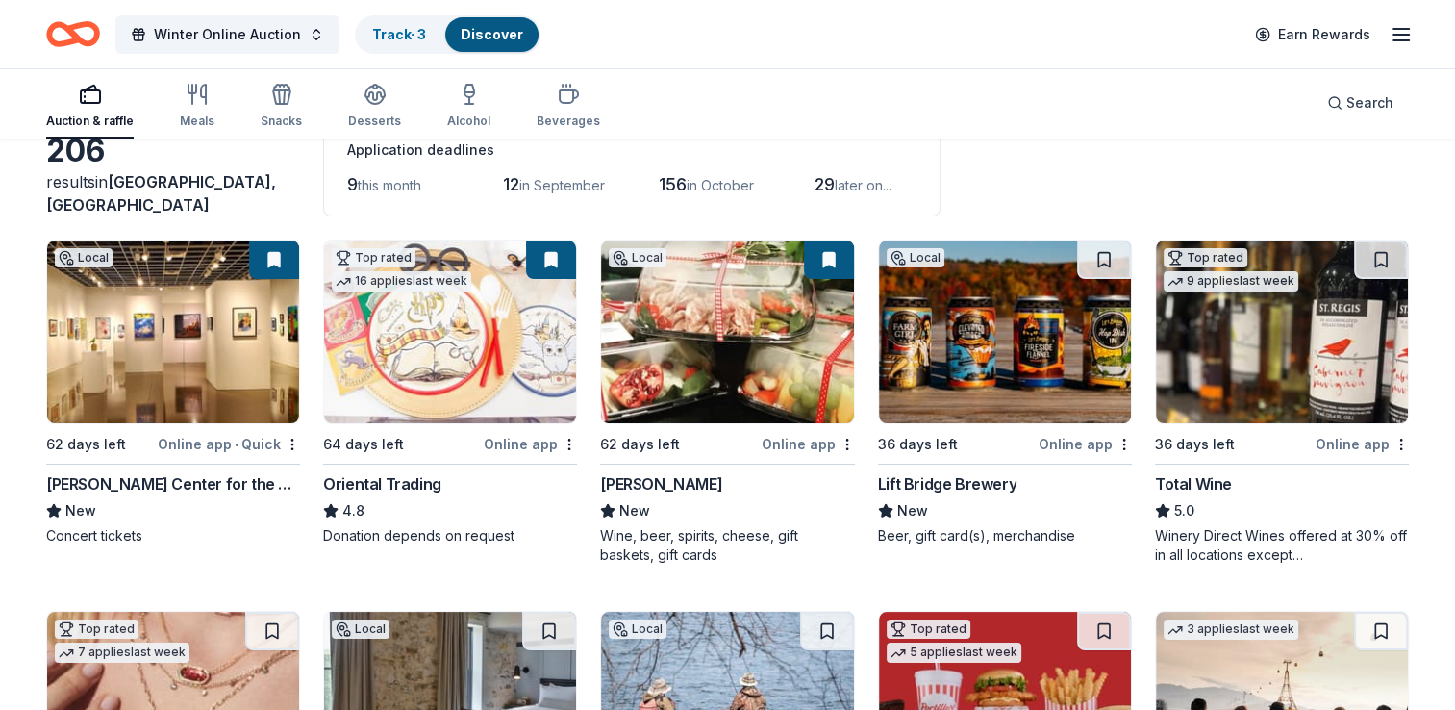
scroll to position [123, 0]
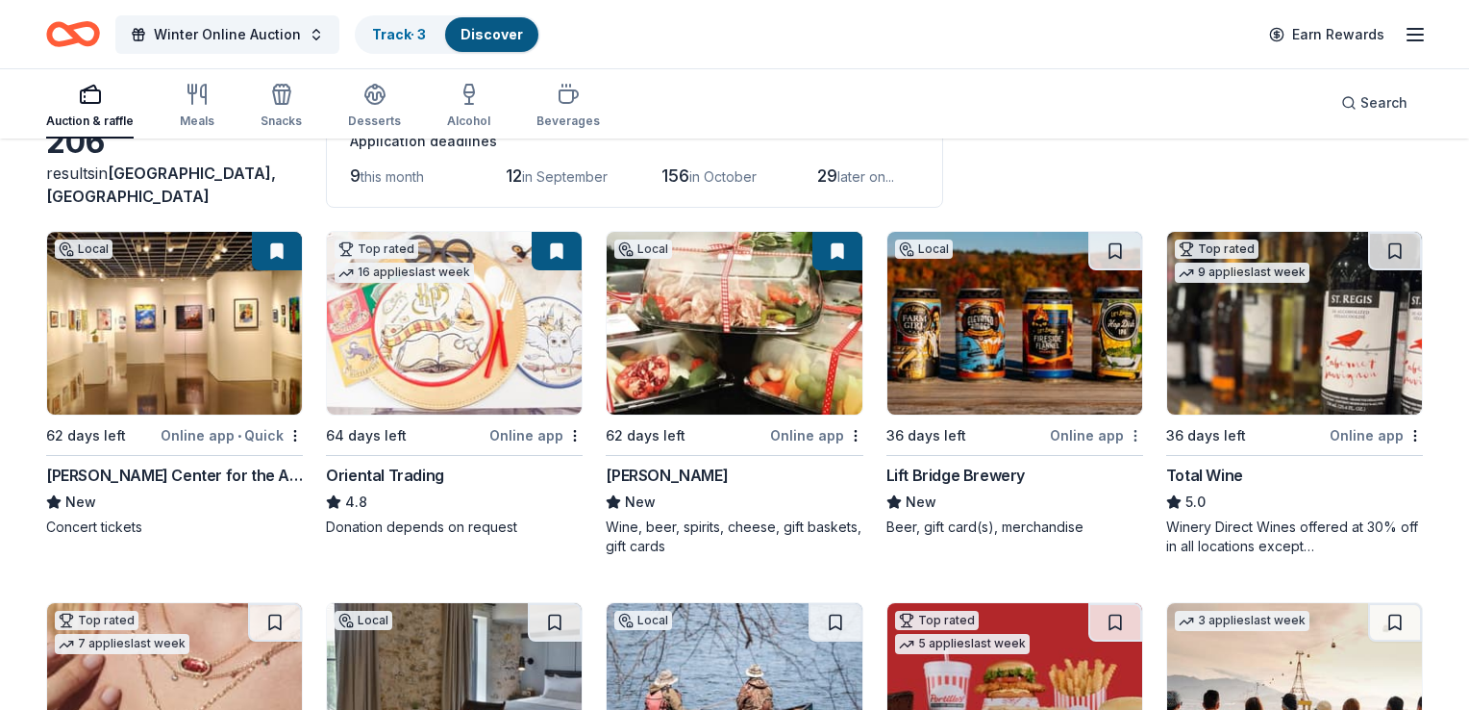
click at [1121, 432] on html "Winter Online Auction Track · 3 Discover Earn Rewards Auction & raffle Meals Sn…" at bounding box center [734, 232] width 1469 height 710
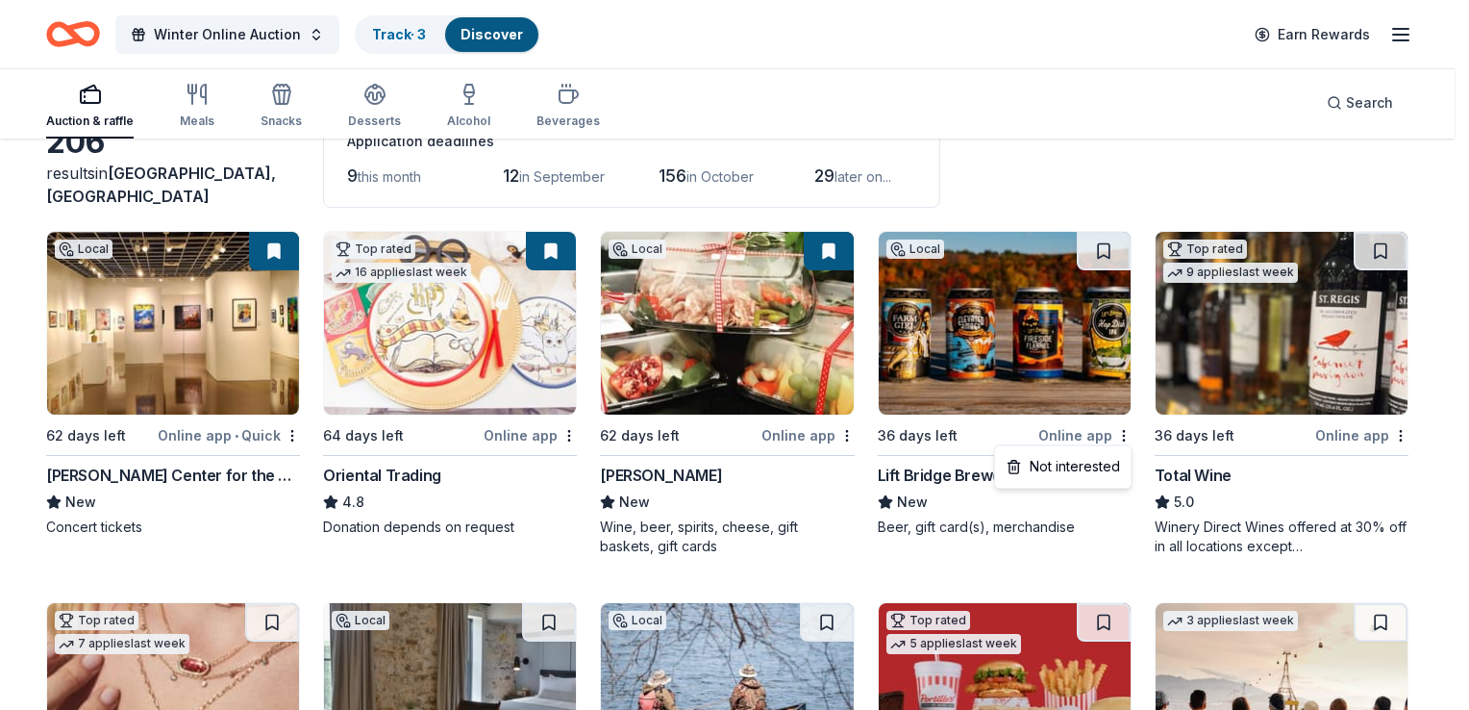
click at [938, 345] on html "Winter Online Auction Track · 3 Discover Earn Rewards Auction & raffle Meals Sn…" at bounding box center [734, 232] width 1469 height 710
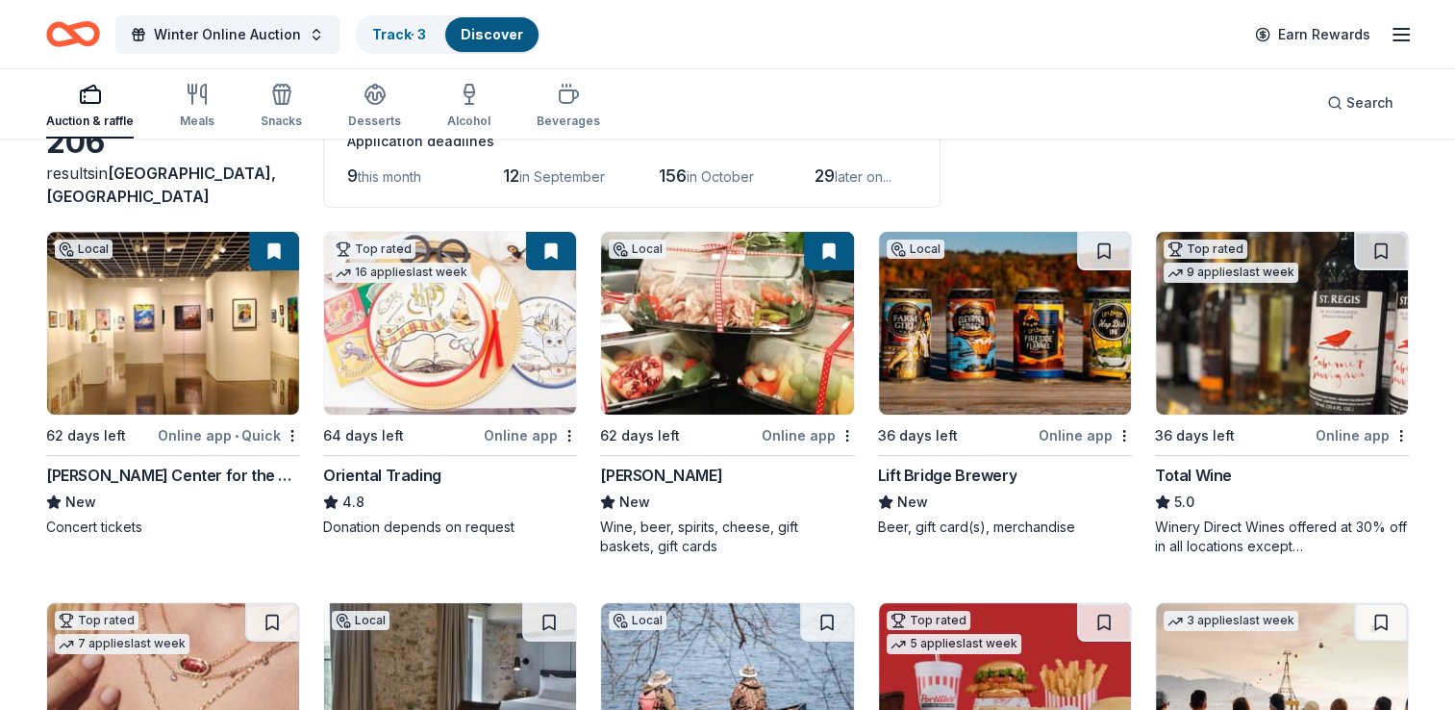
click at [1013, 364] on img at bounding box center [1005, 323] width 252 height 183
click at [1130, 437] on html "Winter Online Auction Track · 3 Discover Earn Rewards Auction & raffle Meals Sn…" at bounding box center [727, 232] width 1455 height 710
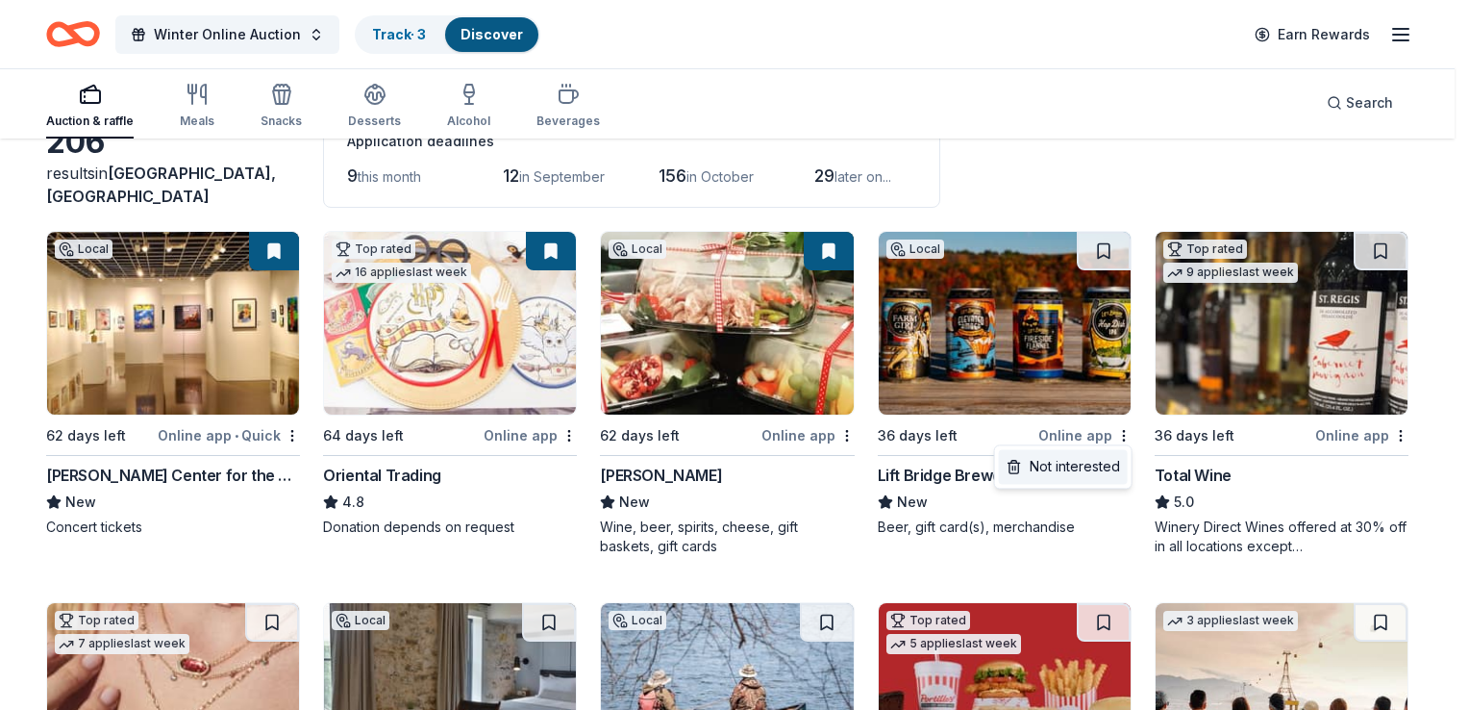
click at [1048, 466] on div "Not interested" at bounding box center [1063, 466] width 129 height 35
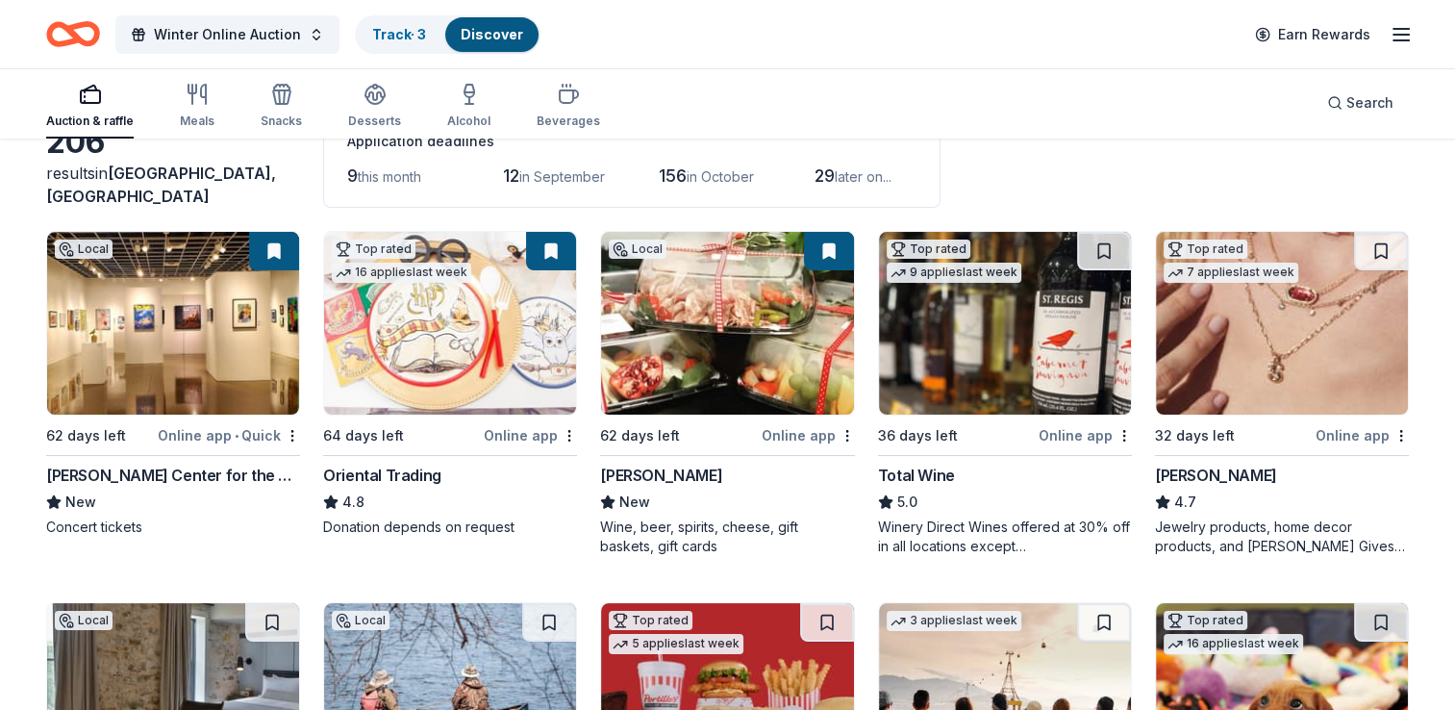
click at [937, 471] on div "Total Wine" at bounding box center [916, 474] width 77 height 23
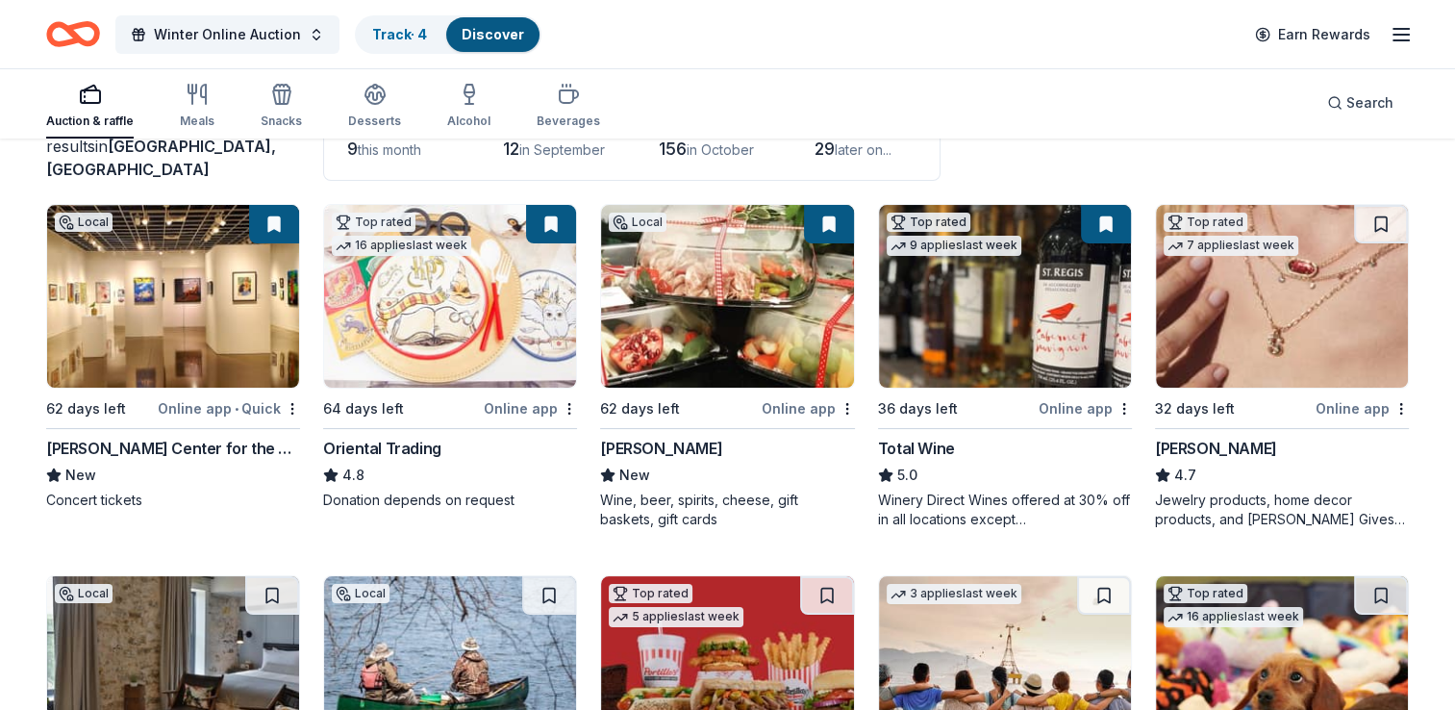
scroll to position [154, 0]
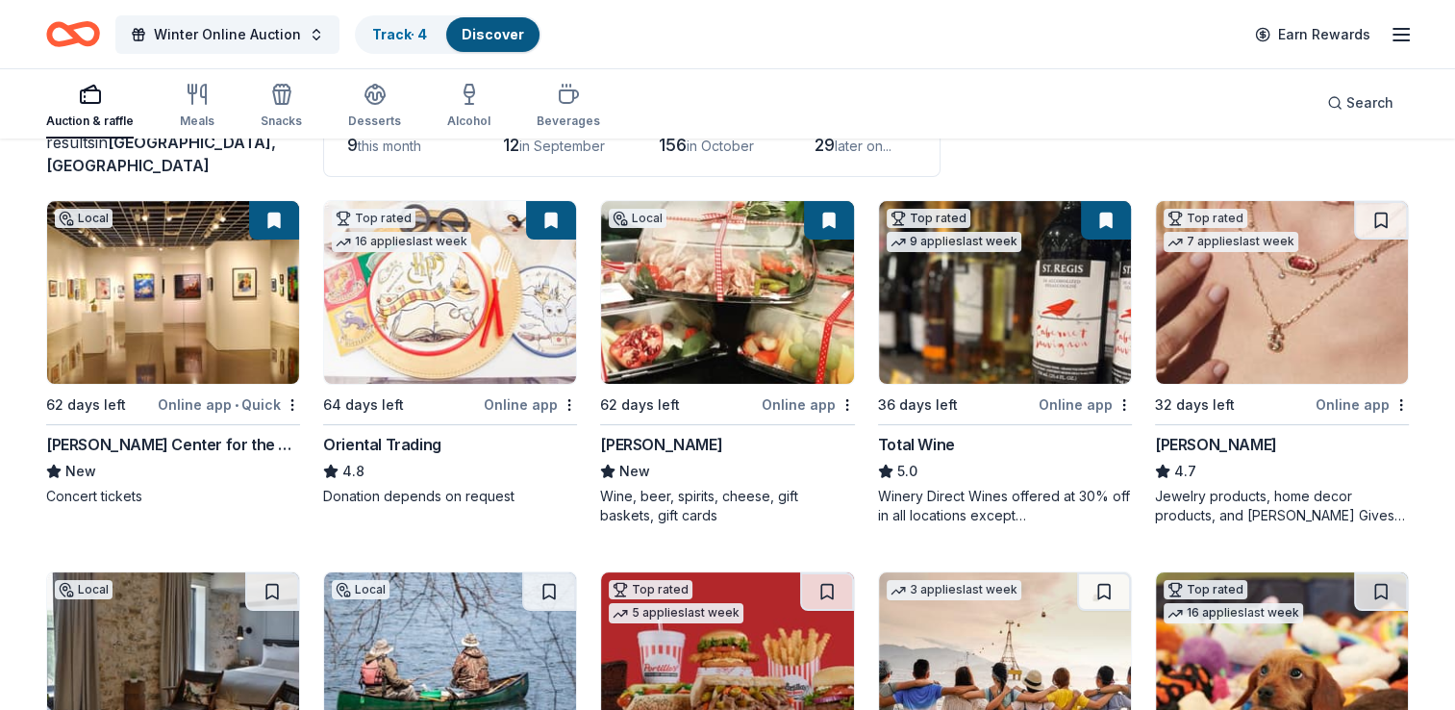
click at [1269, 318] on img at bounding box center [1282, 292] width 252 height 183
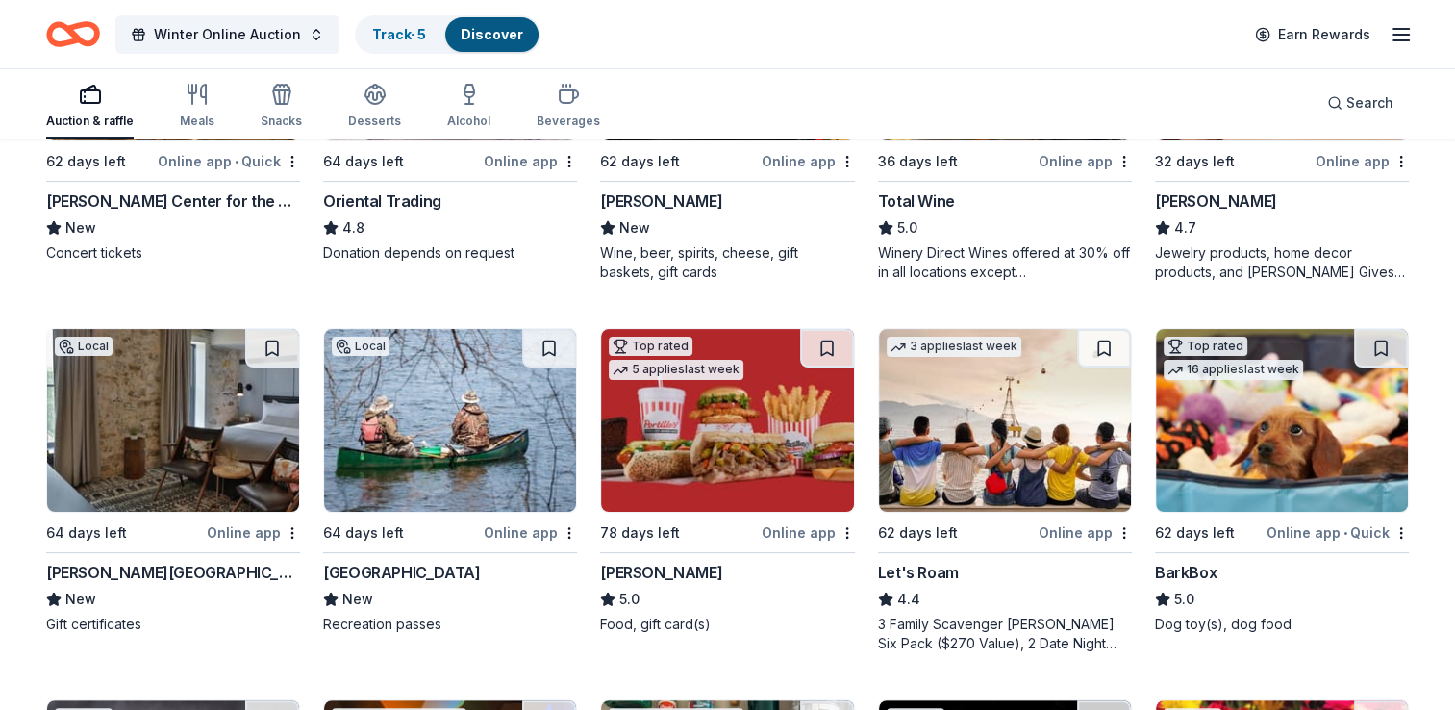
scroll to position [464, 0]
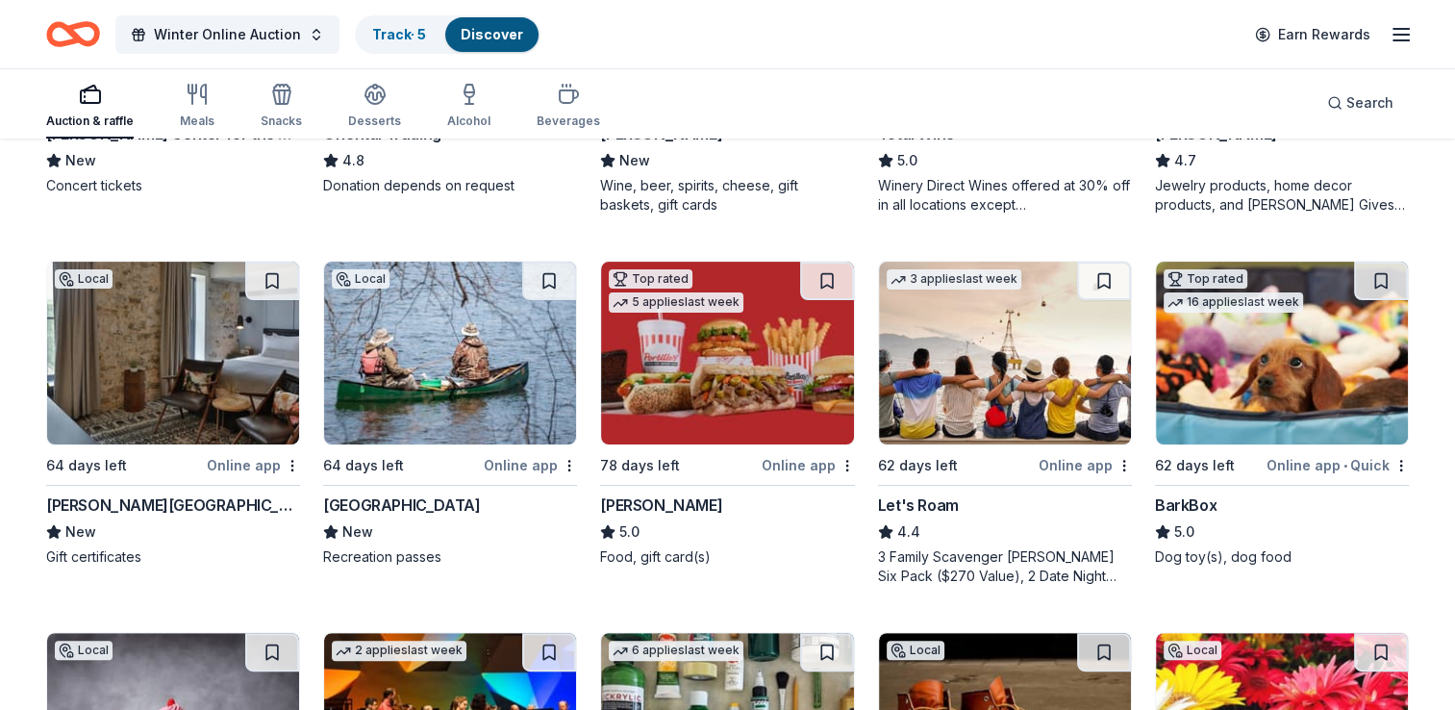
click at [196, 344] on img at bounding box center [173, 353] width 252 height 183
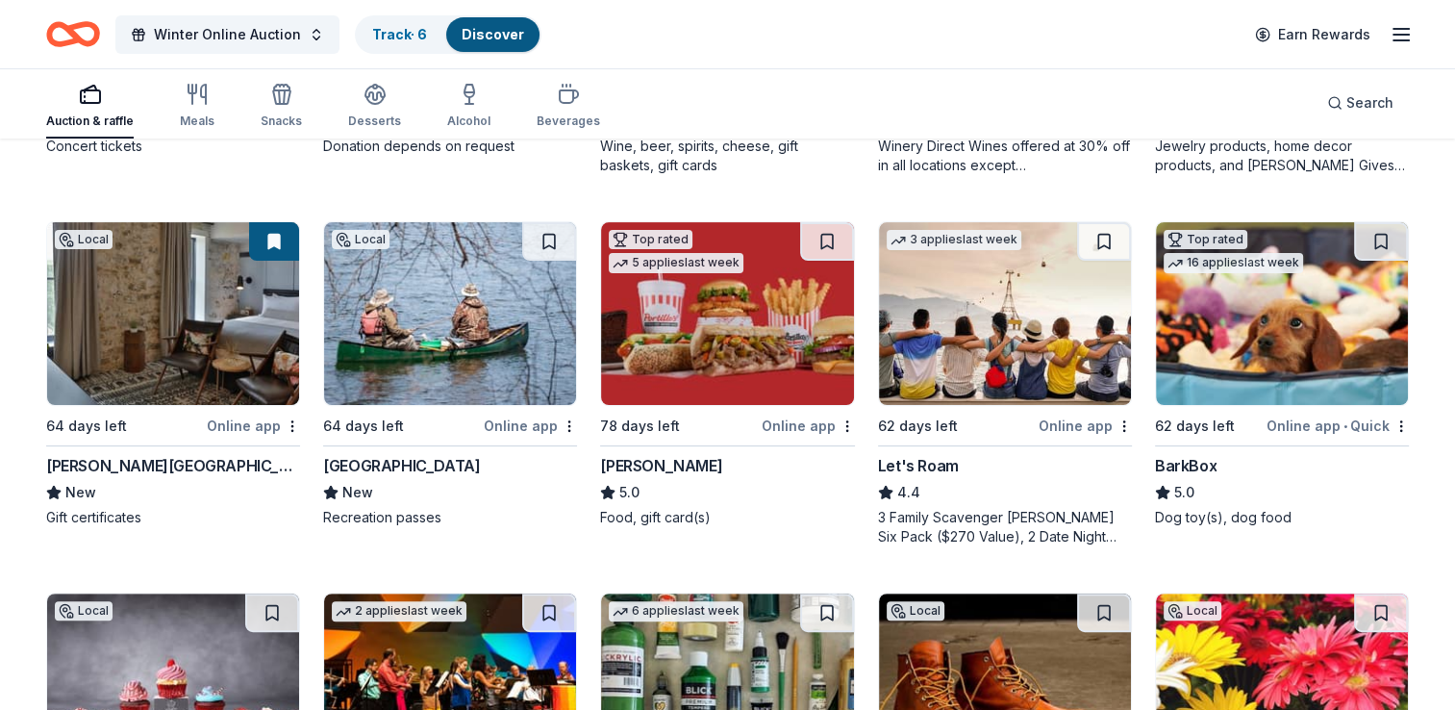
scroll to position [512, 0]
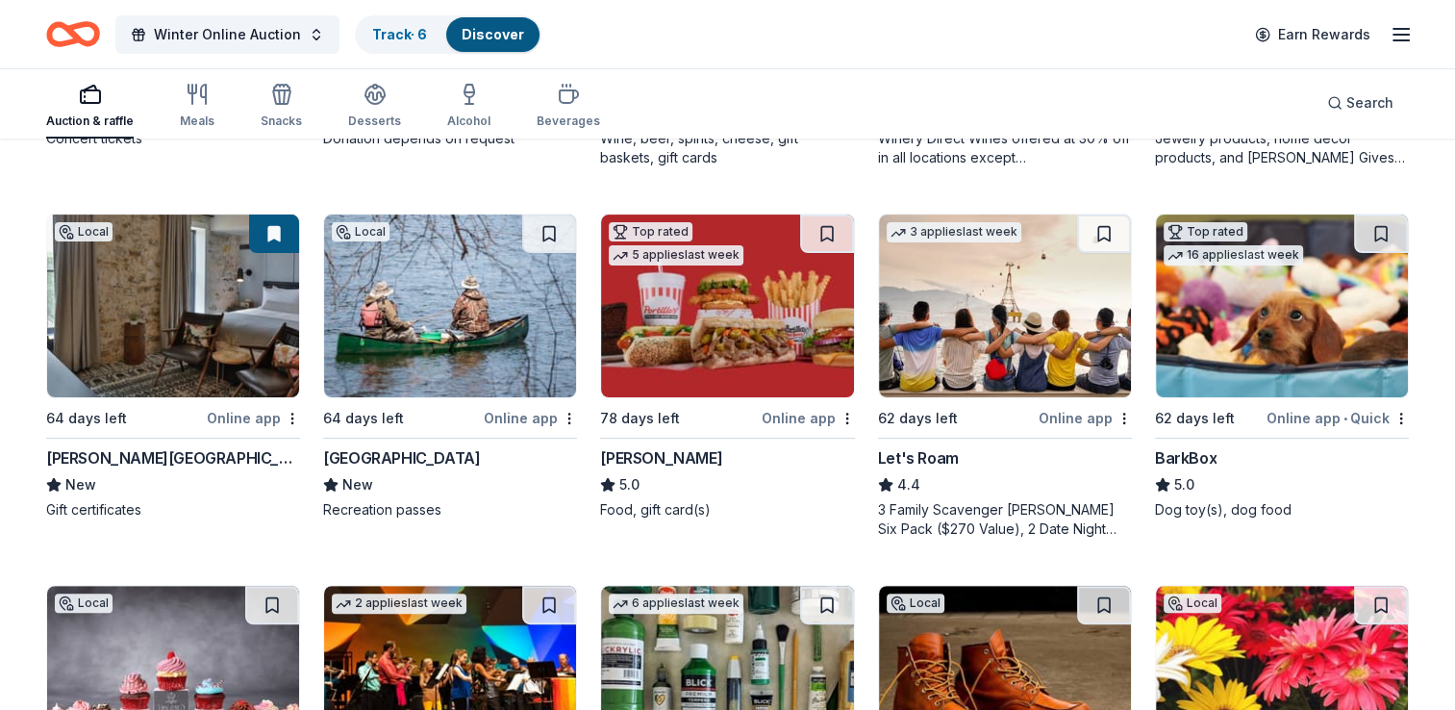
click at [435, 451] on div "Three Rivers Park District" at bounding box center [401, 457] width 157 height 23
click at [431, 446] on div "Three Rivers Park District" at bounding box center [401, 457] width 157 height 23
click at [627, 451] on div "Portillo's" at bounding box center [661, 457] width 122 height 23
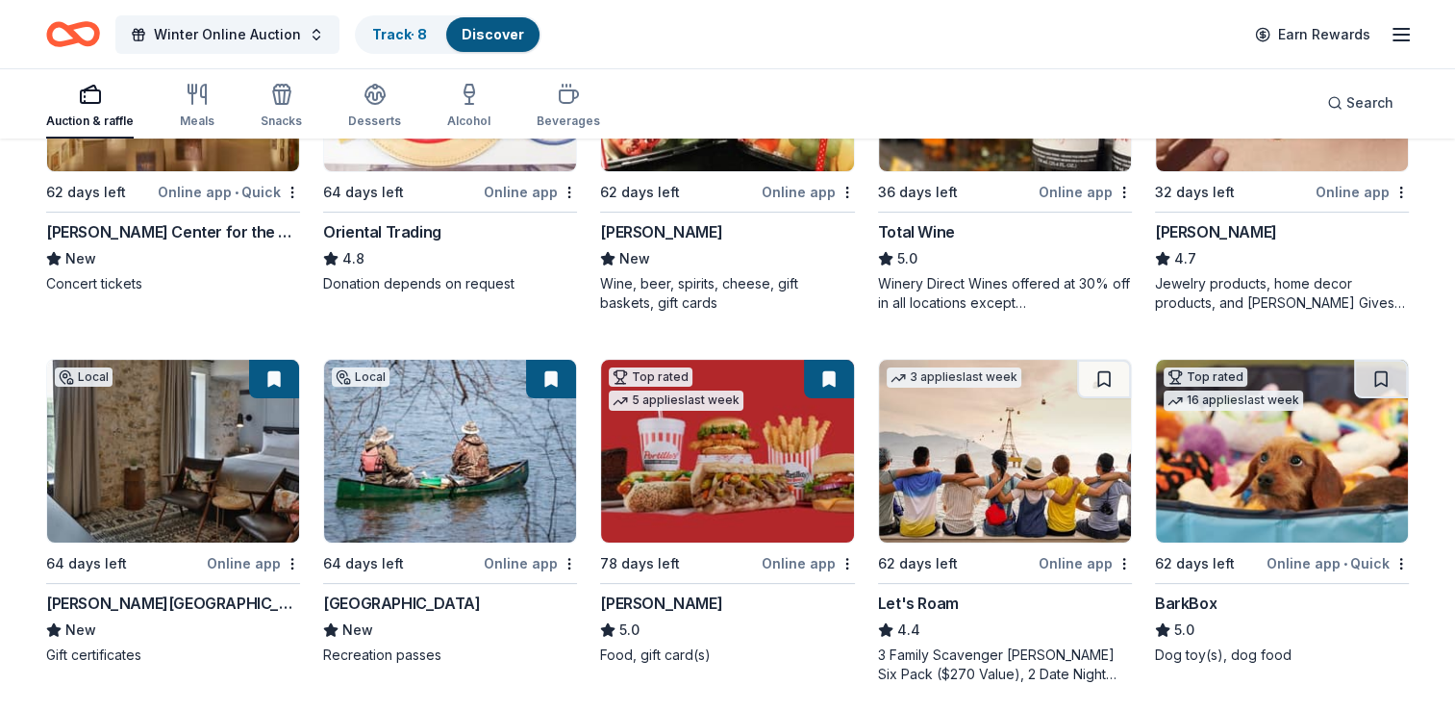
scroll to position [372, 0]
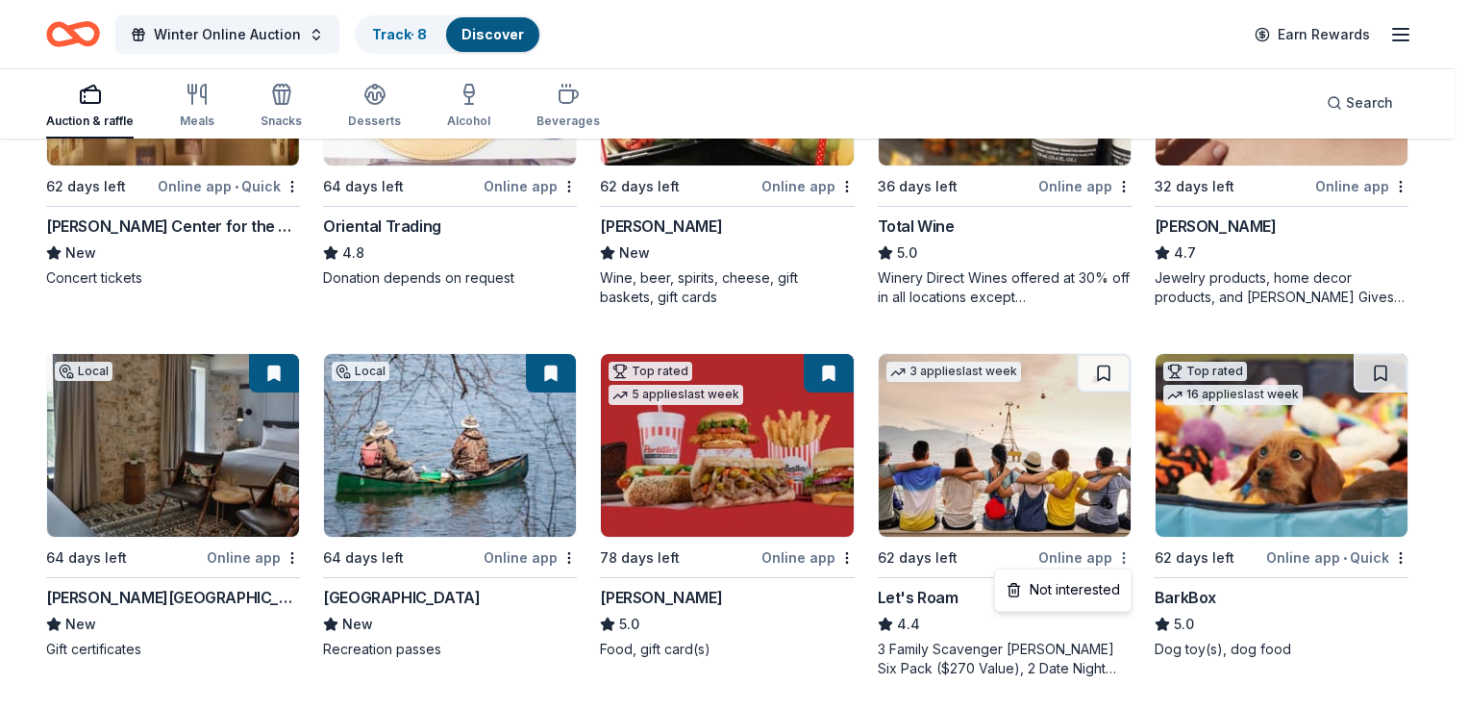
click at [1091, 592] on div "Not interested" at bounding box center [1063, 589] width 129 height 35
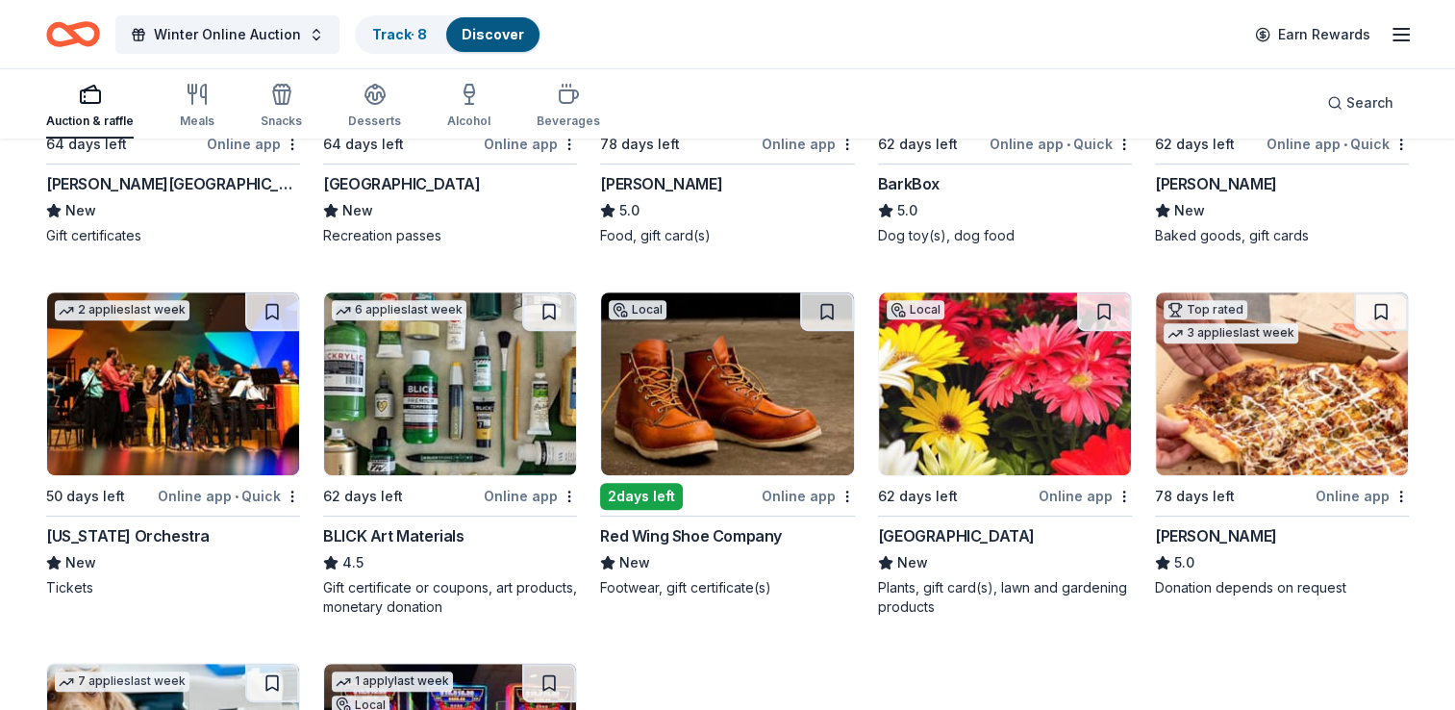
scroll to position [785, 0]
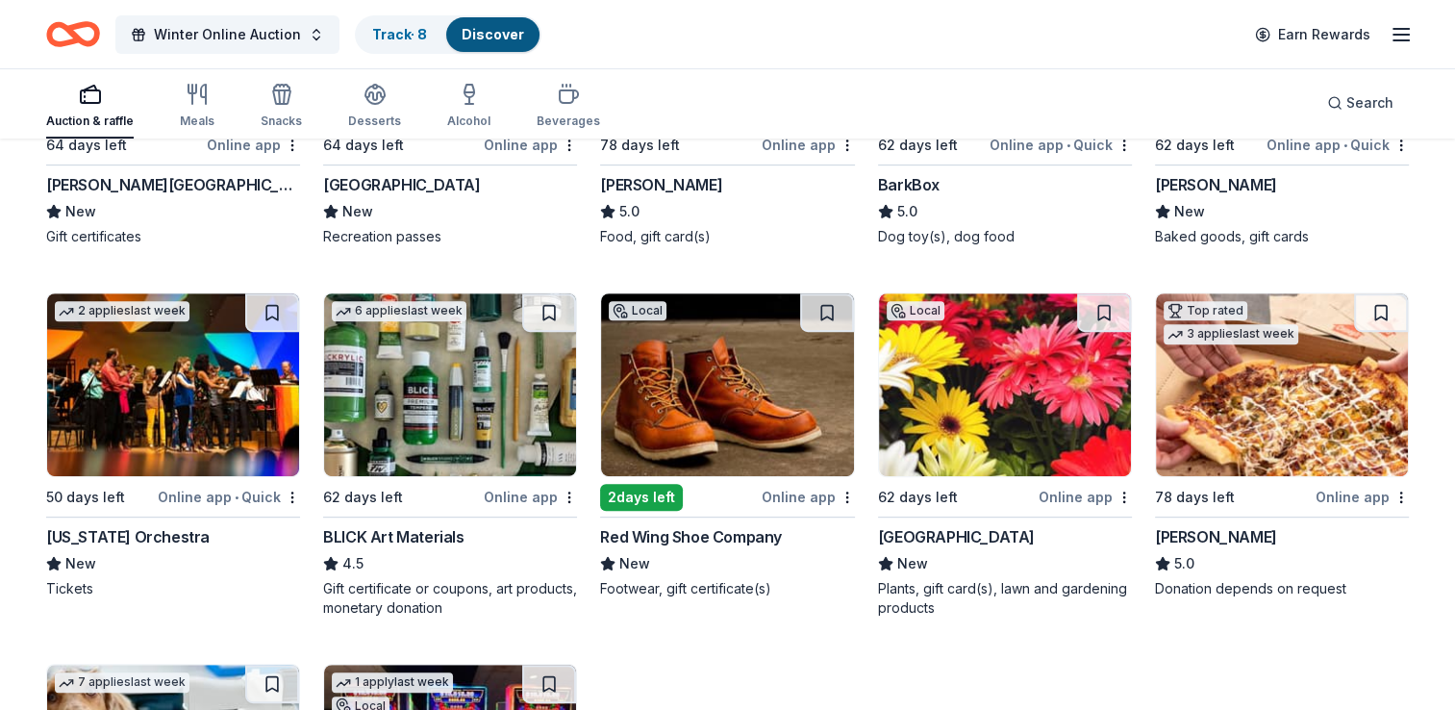
click at [715, 381] on img at bounding box center [727, 384] width 252 height 183
click at [704, 394] on img at bounding box center [727, 384] width 252 height 183
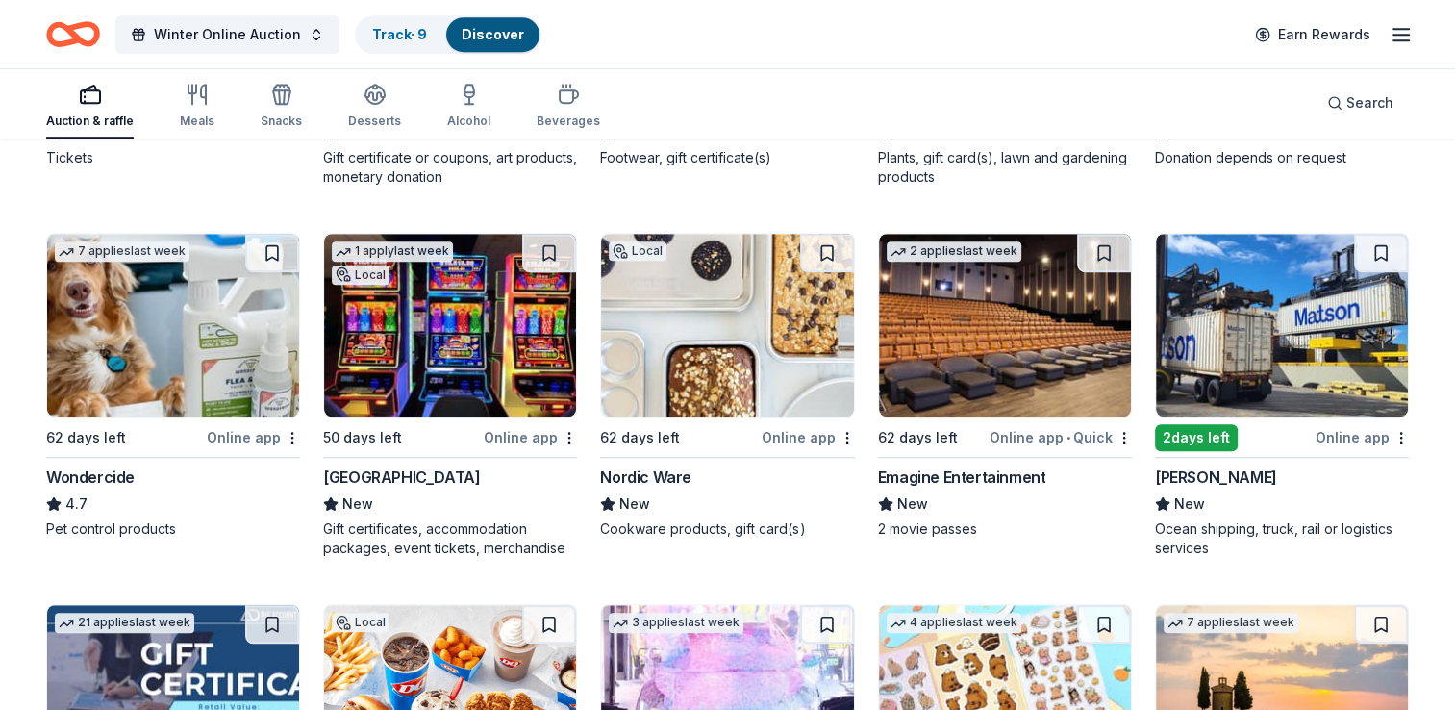
scroll to position [1215, 0]
click at [1304, 341] on img at bounding box center [1282, 325] width 252 height 183
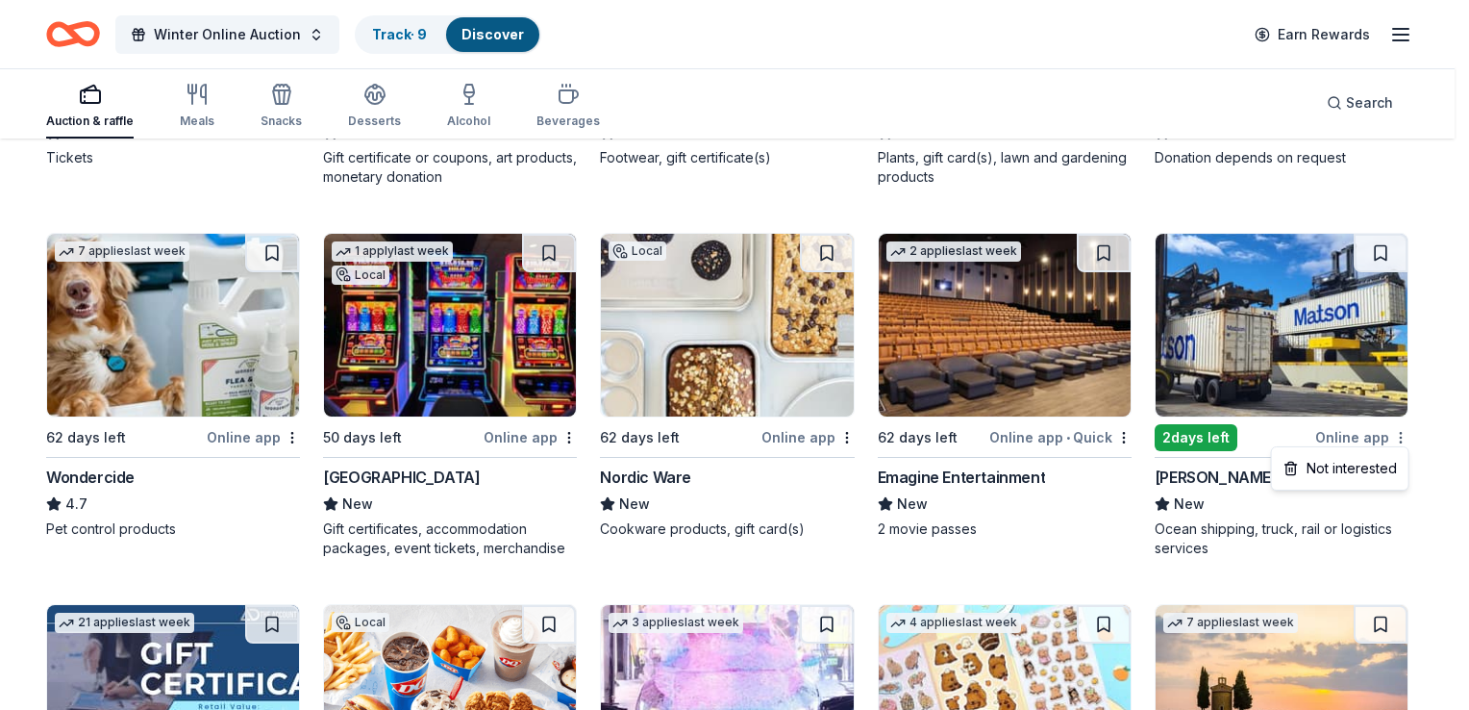
click at [1350, 467] on div "Not interested" at bounding box center [1340, 468] width 129 height 35
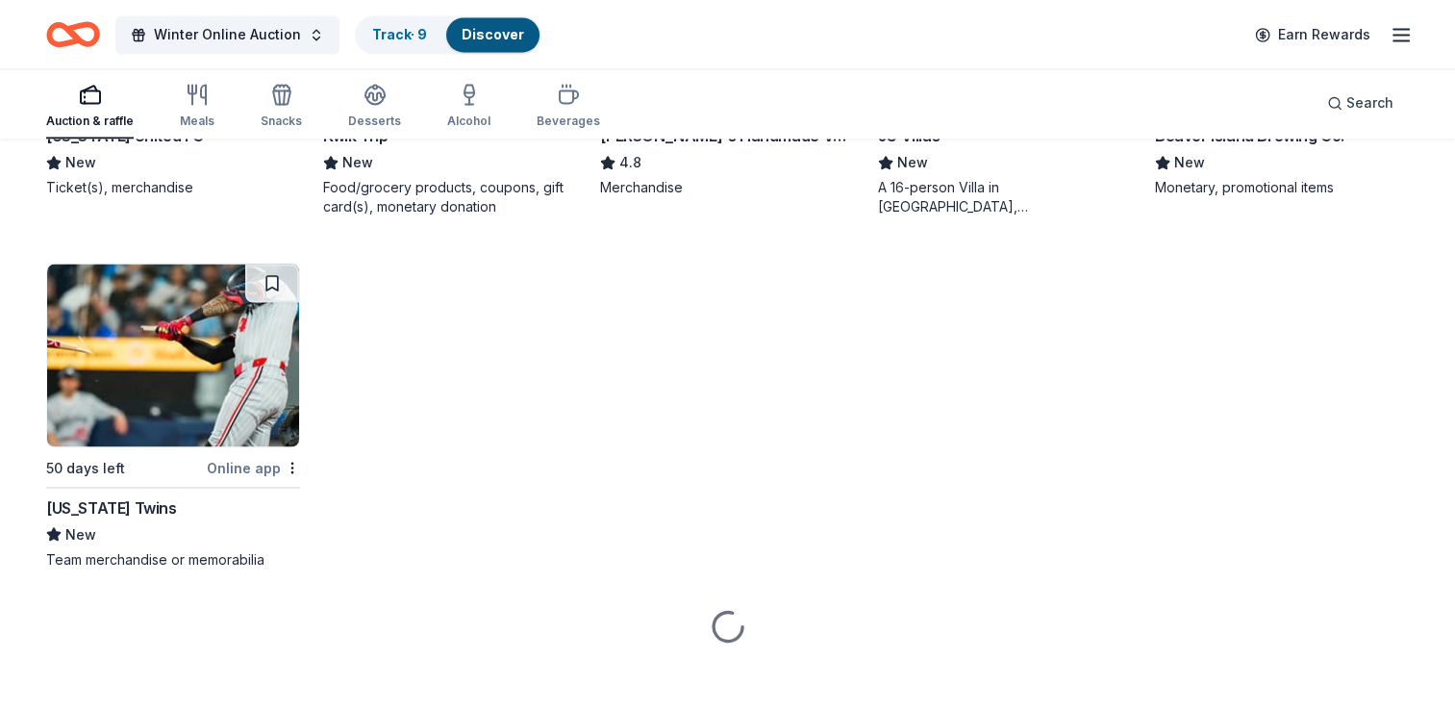
scroll to position [3402, 0]
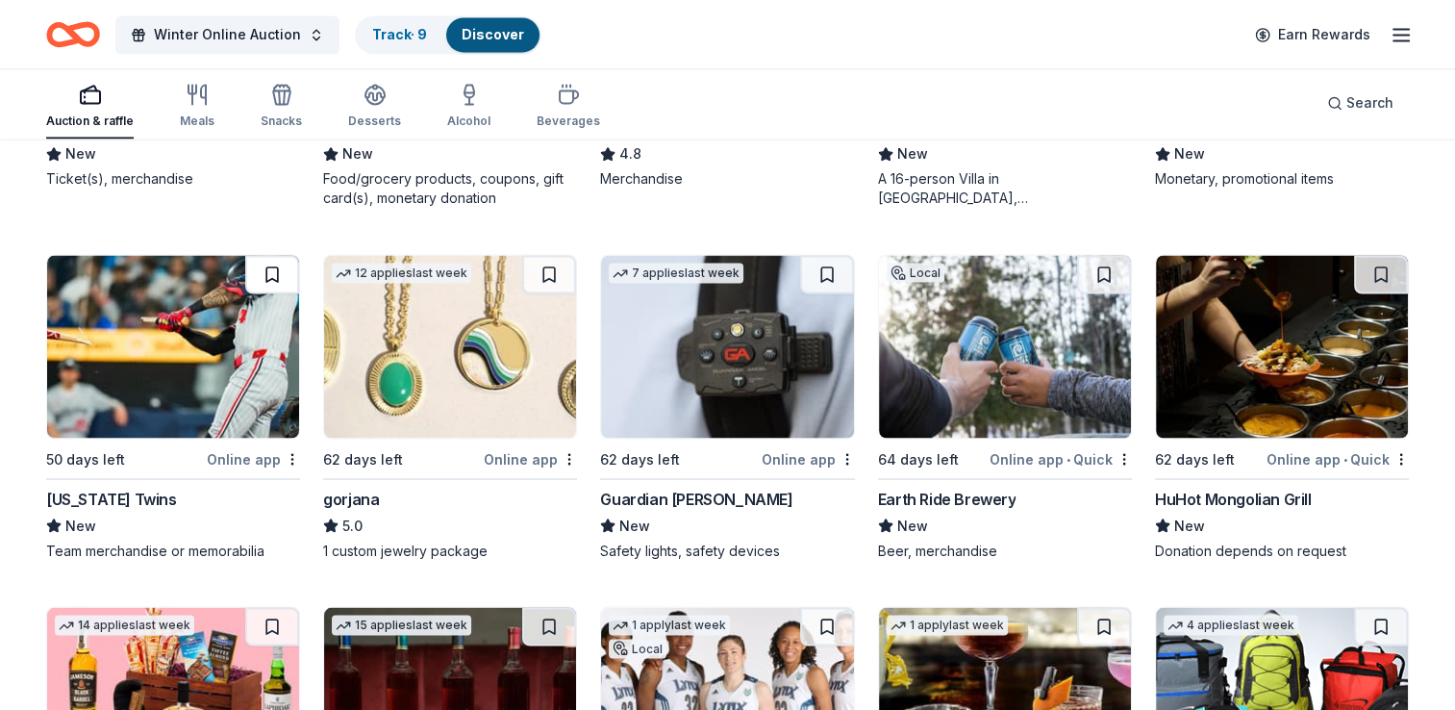
click at [271, 268] on button at bounding box center [272, 274] width 54 height 38
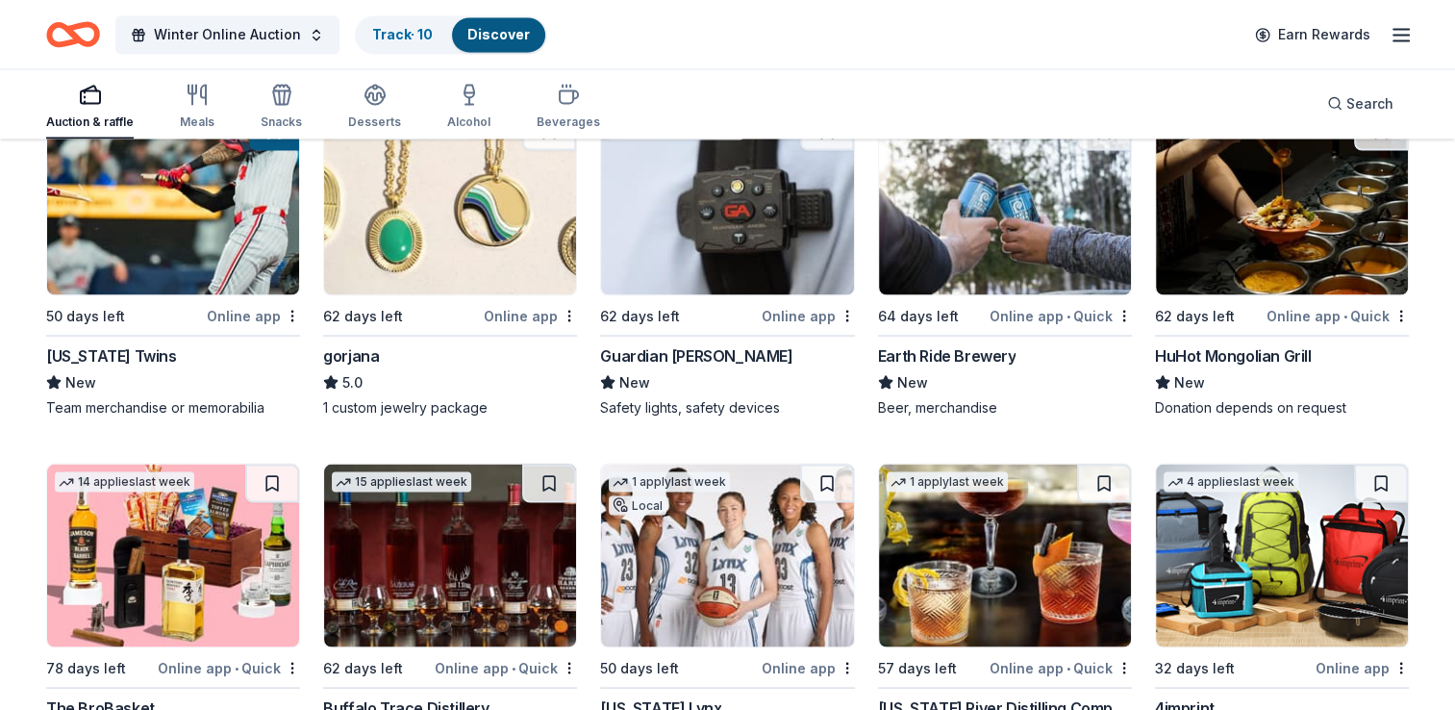
scroll to position [3550, 0]
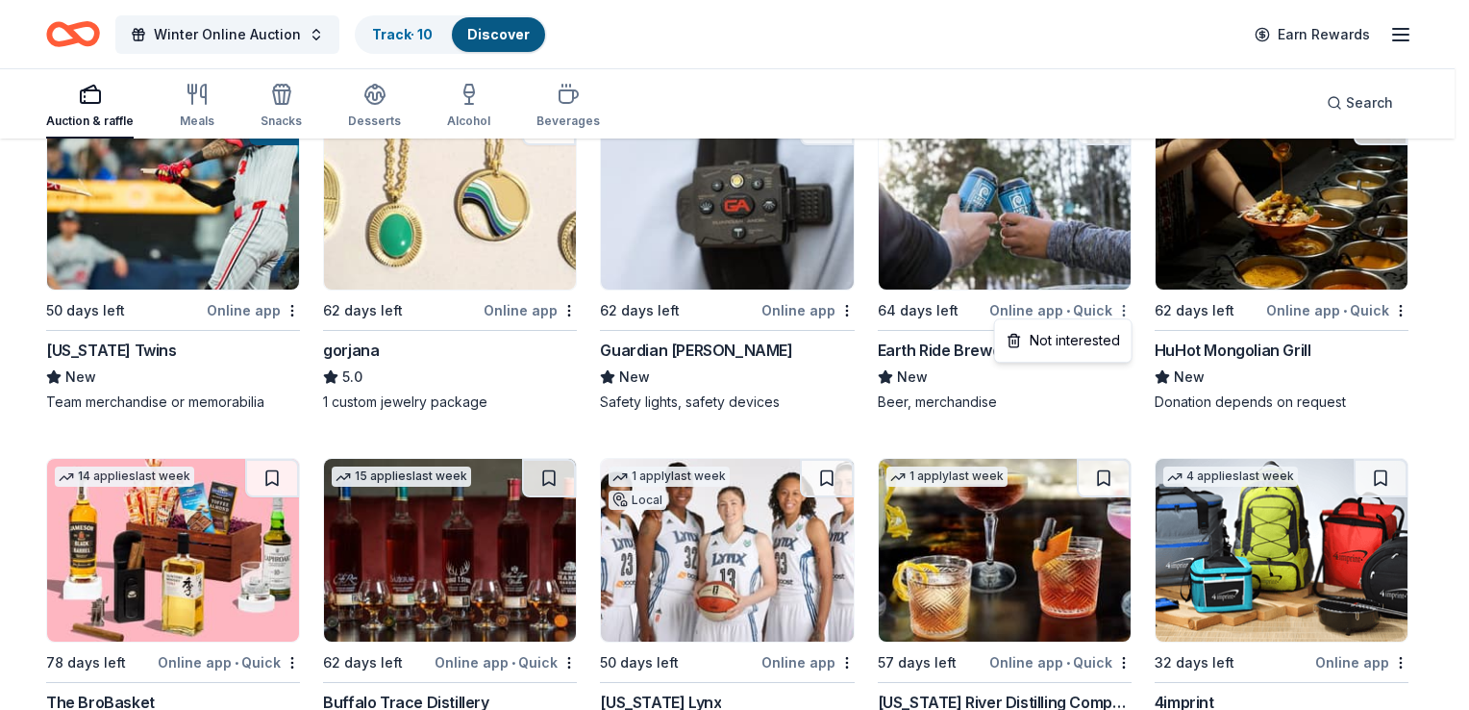
click at [1065, 340] on div "Not interested" at bounding box center [1063, 340] width 129 height 35
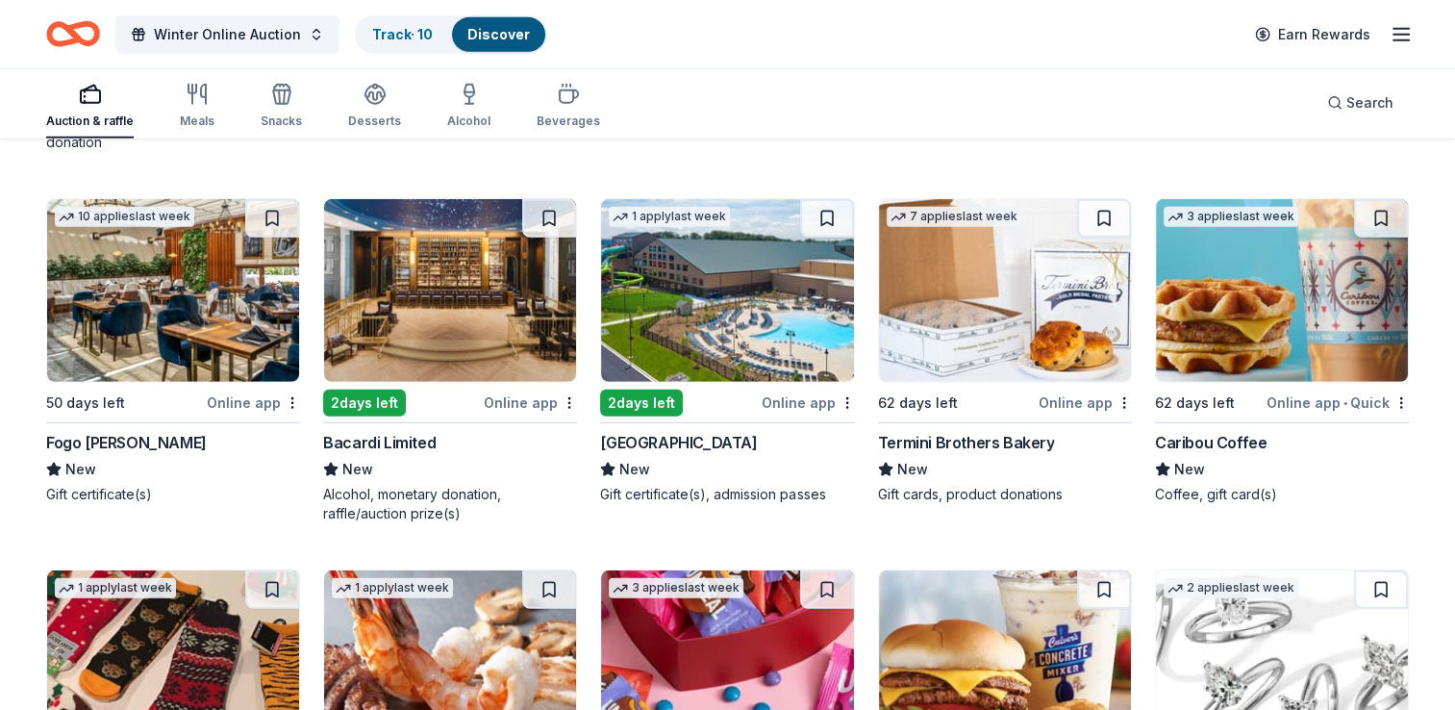
scroll to position [5630, 0]
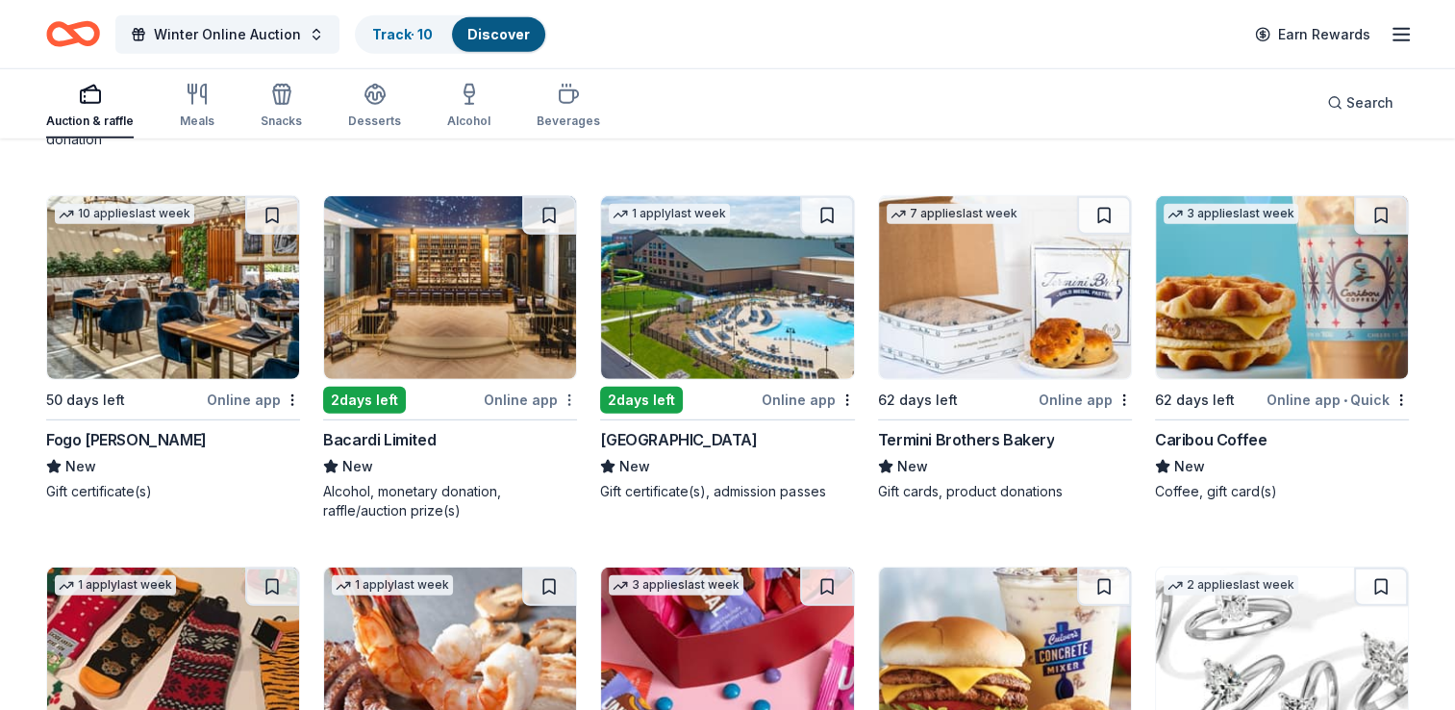
click at [531, 388] on div "Online app" at bounding box center [530, 399] width 93 height 24
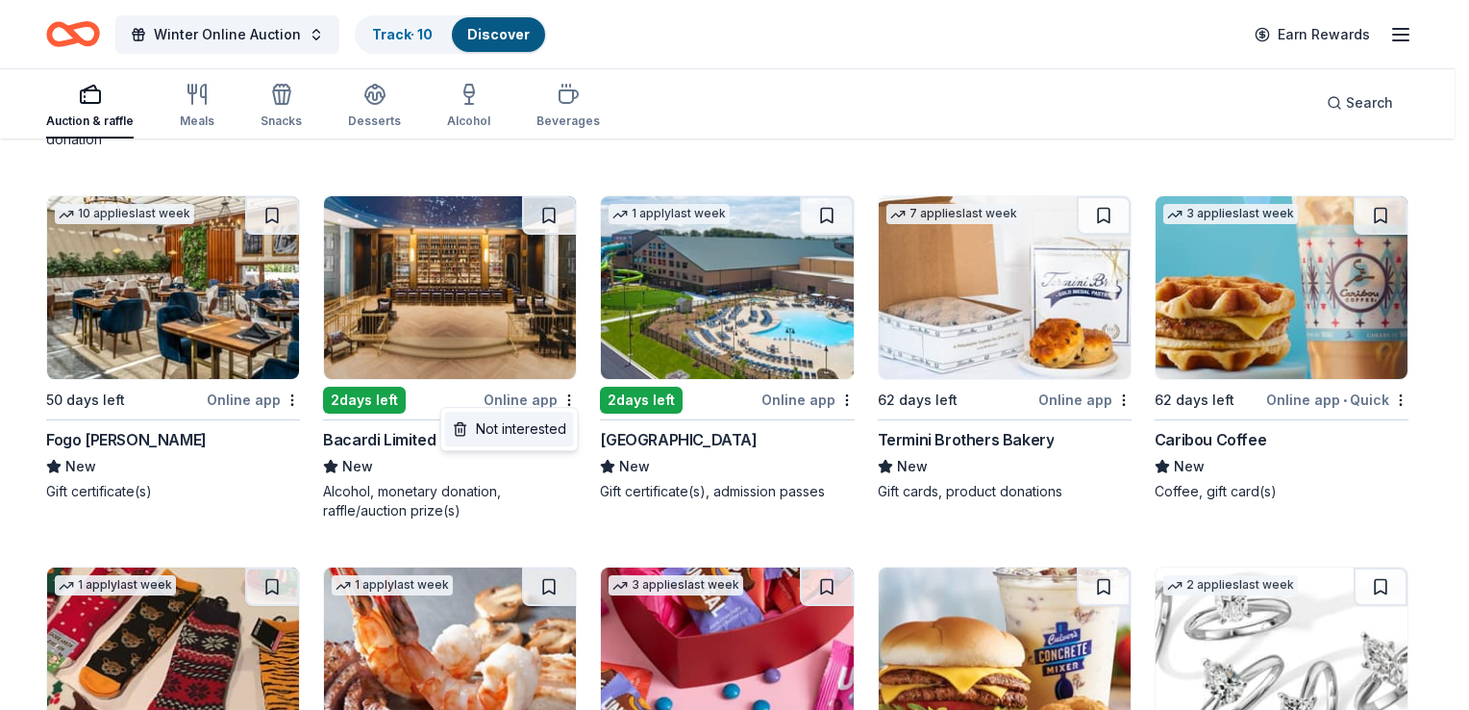
click at [525, 437] on div "Not interested" at bounding box center [509, 429] width 129 height 35
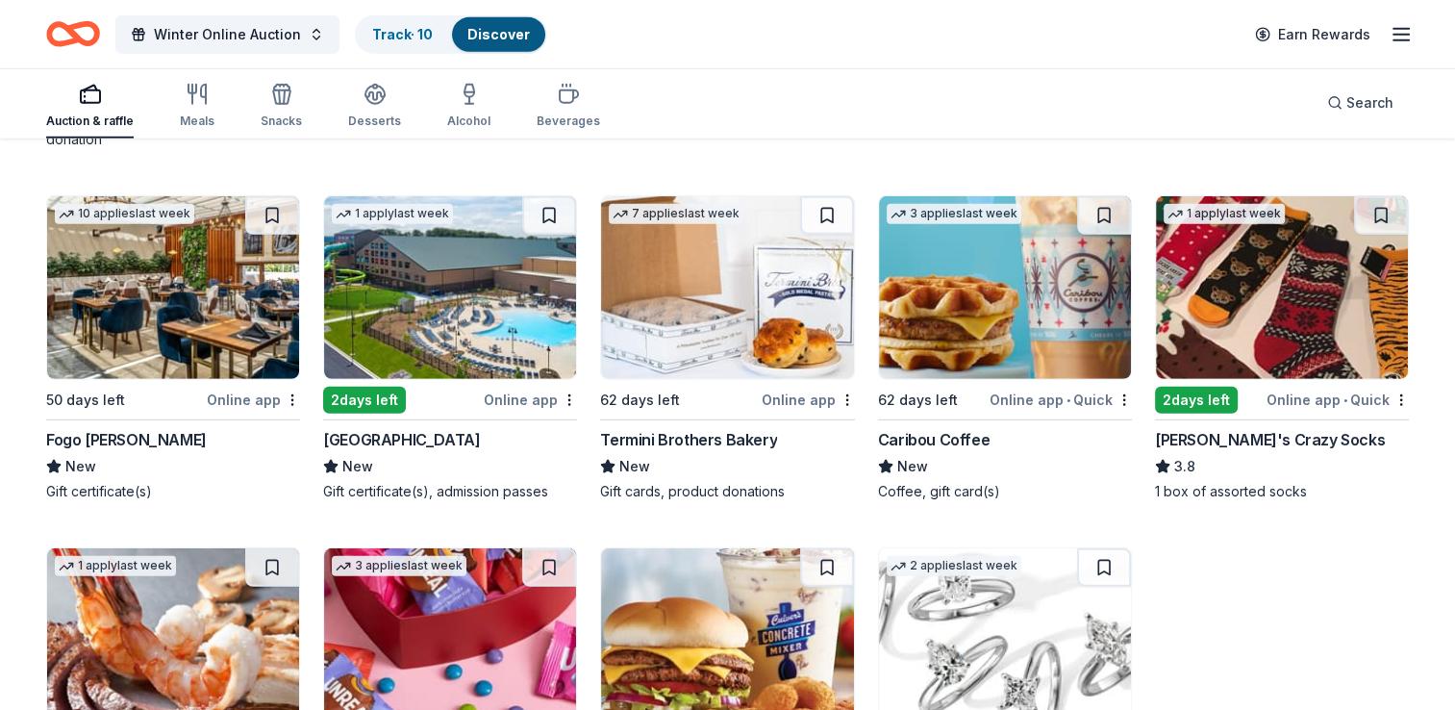
click at [512, 395] on div "Online app" at bounding box center [530, 399] width 93 height 24
click at [554, 210] on button at bounding box center [551, 215] width 50 height 38
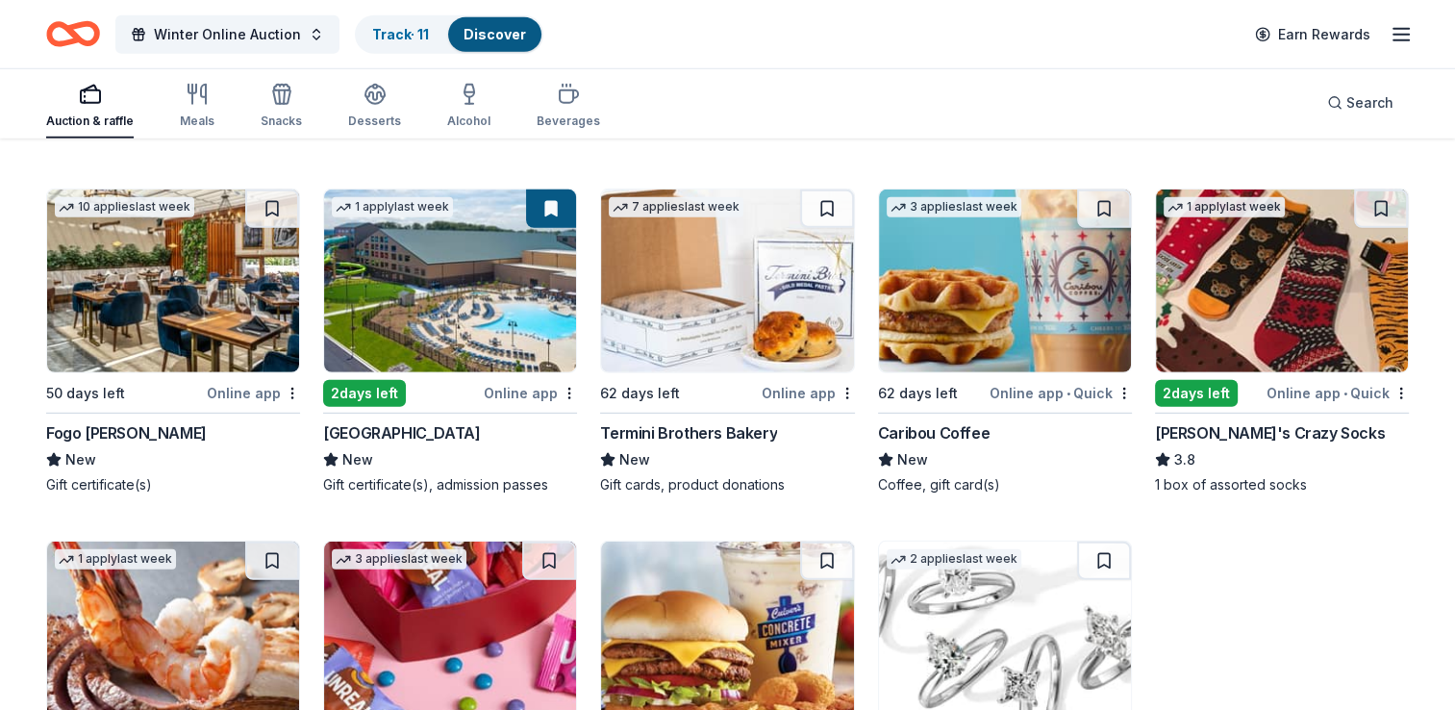
scroll to position [5638, 0]
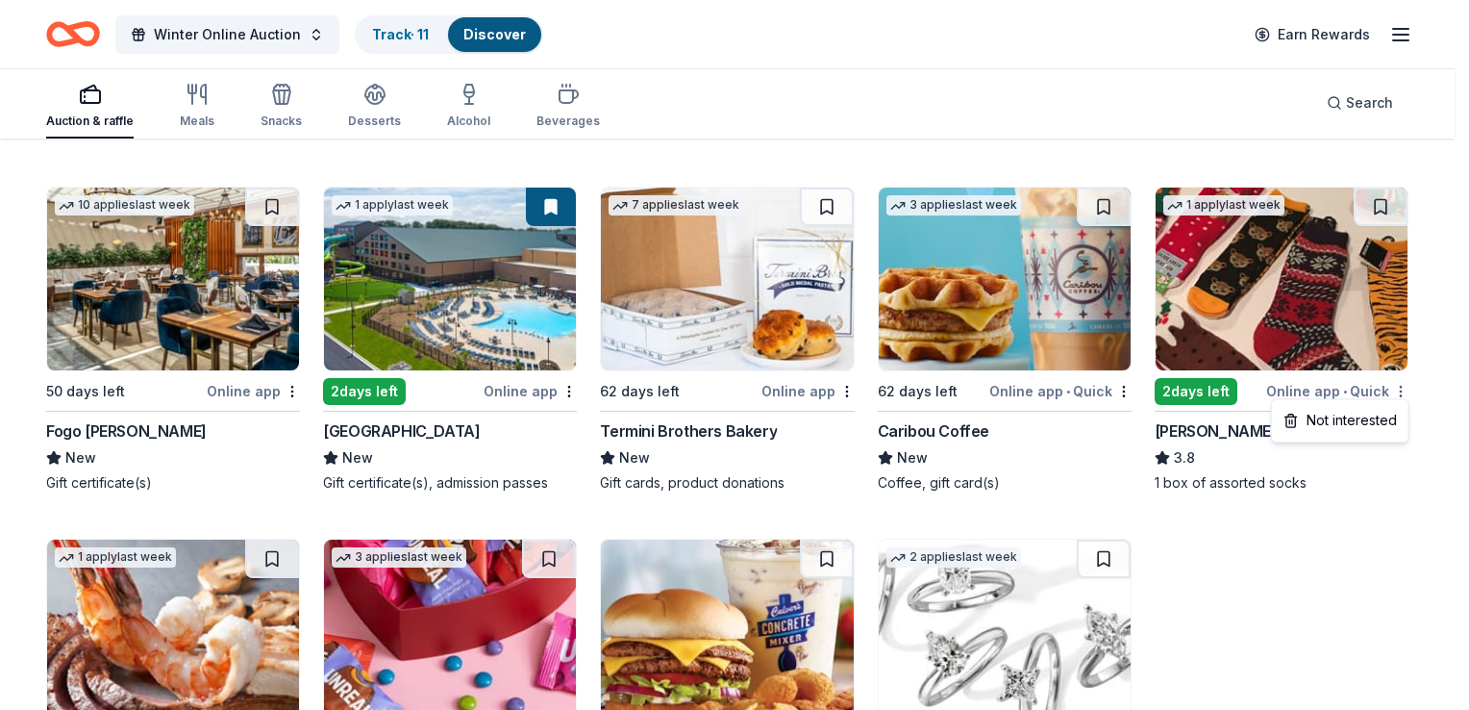
click at [1339, 427] on div "Not interested" at bounding box center [1340, 420] width 129 height 35
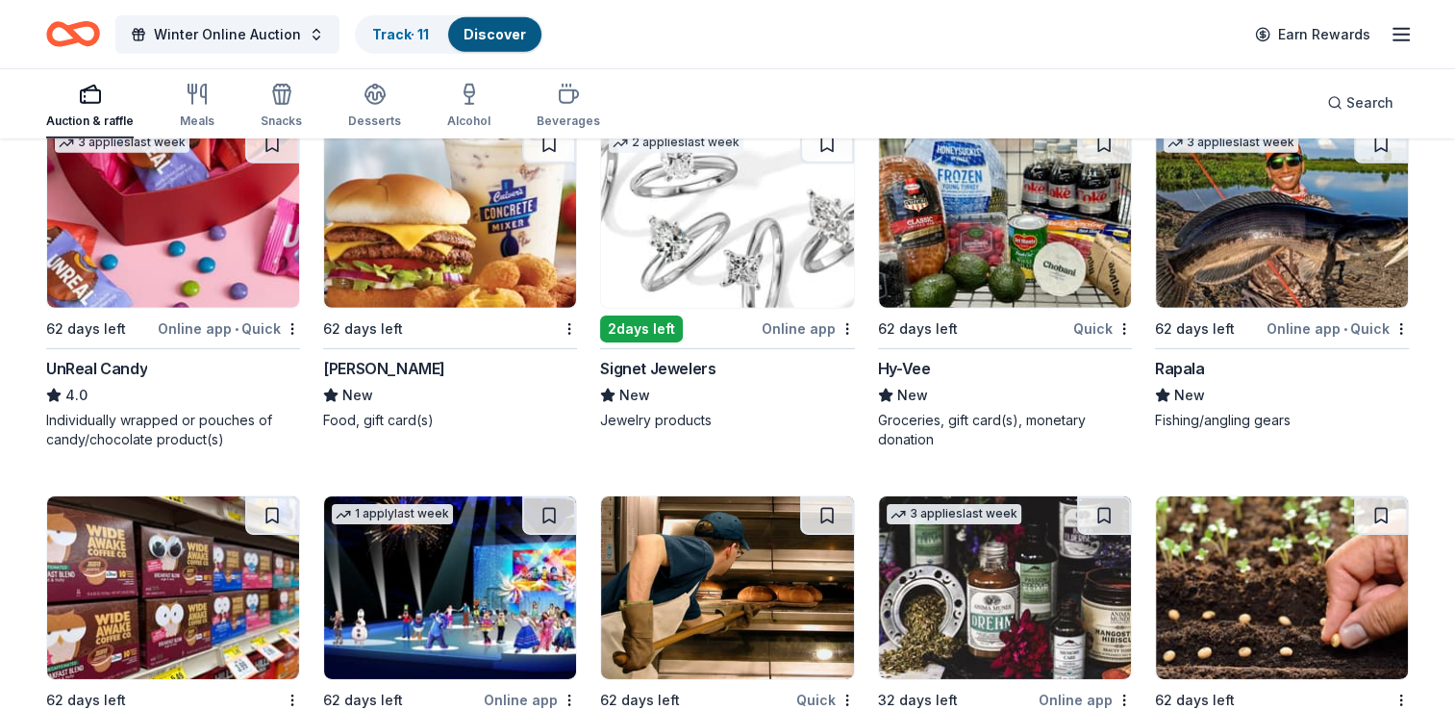
scroll to position [6054, 0]
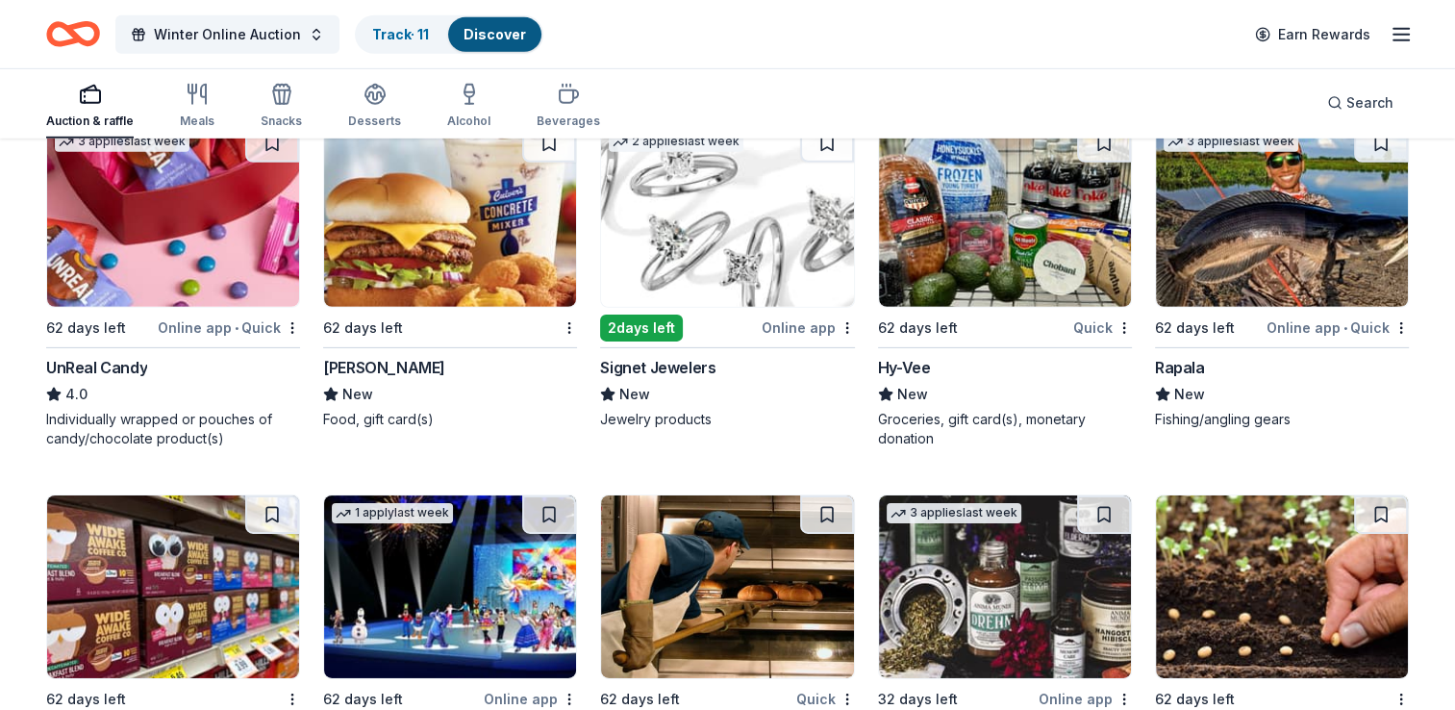
click at [685, 356] on div "Signet Jewelers" at bounding box center [657, 367] width 115 height 23
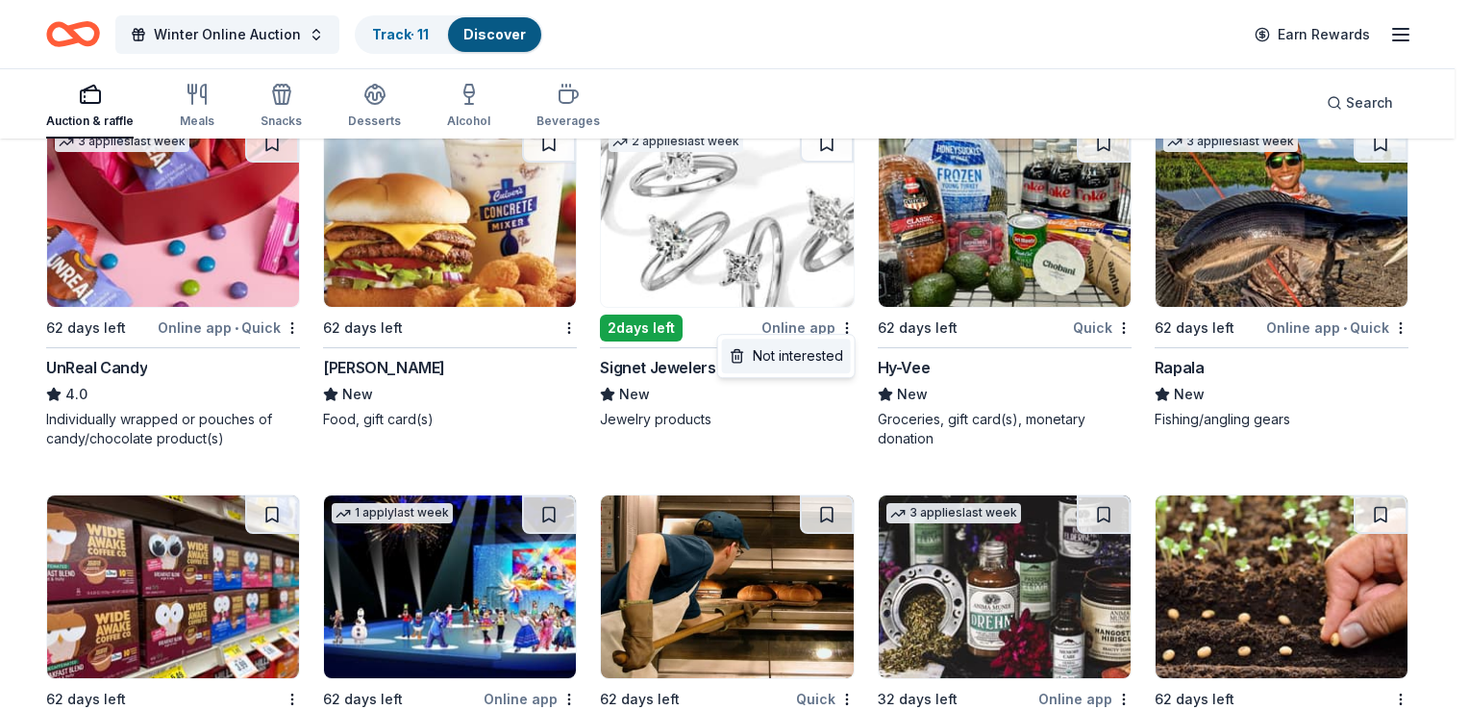
click at [823, 362] on div "Not interested" at bounding box center [786, 355] width 129 height 35
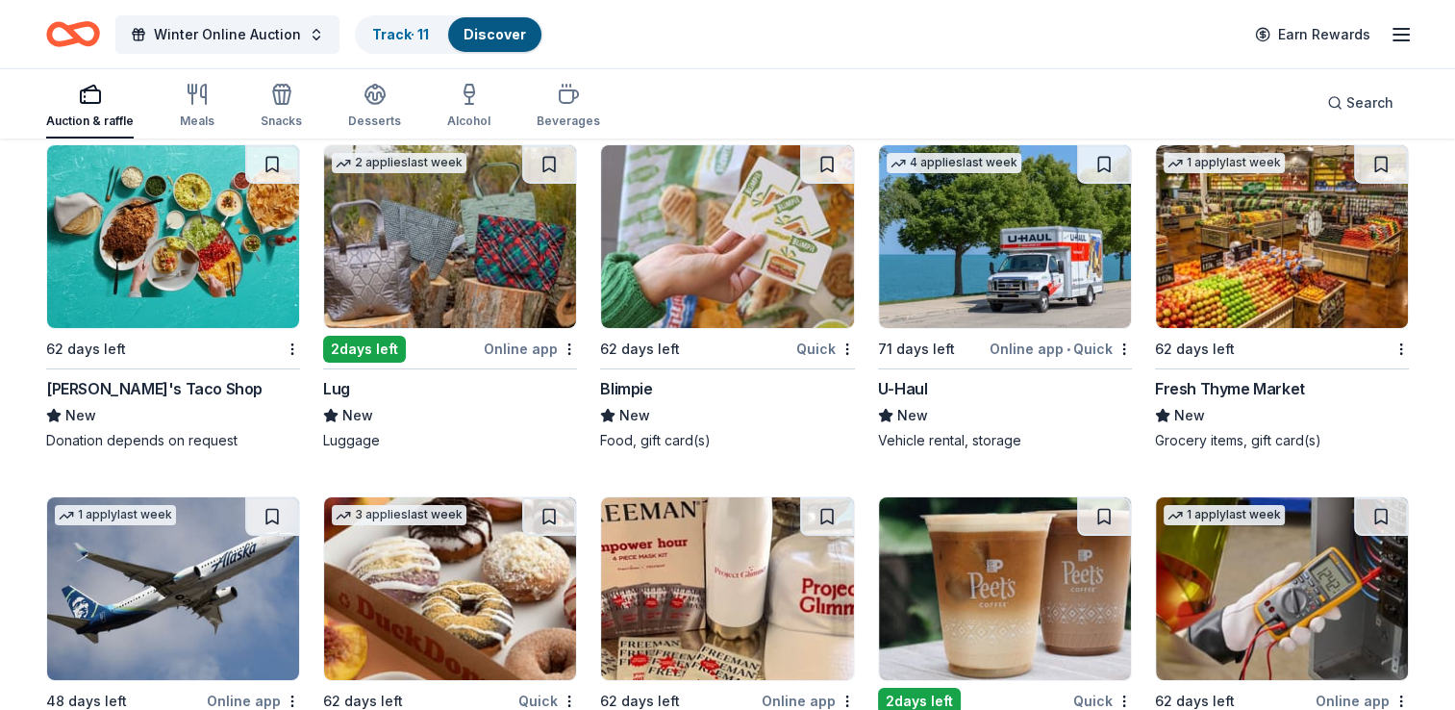
scroll to position [6776, 0]
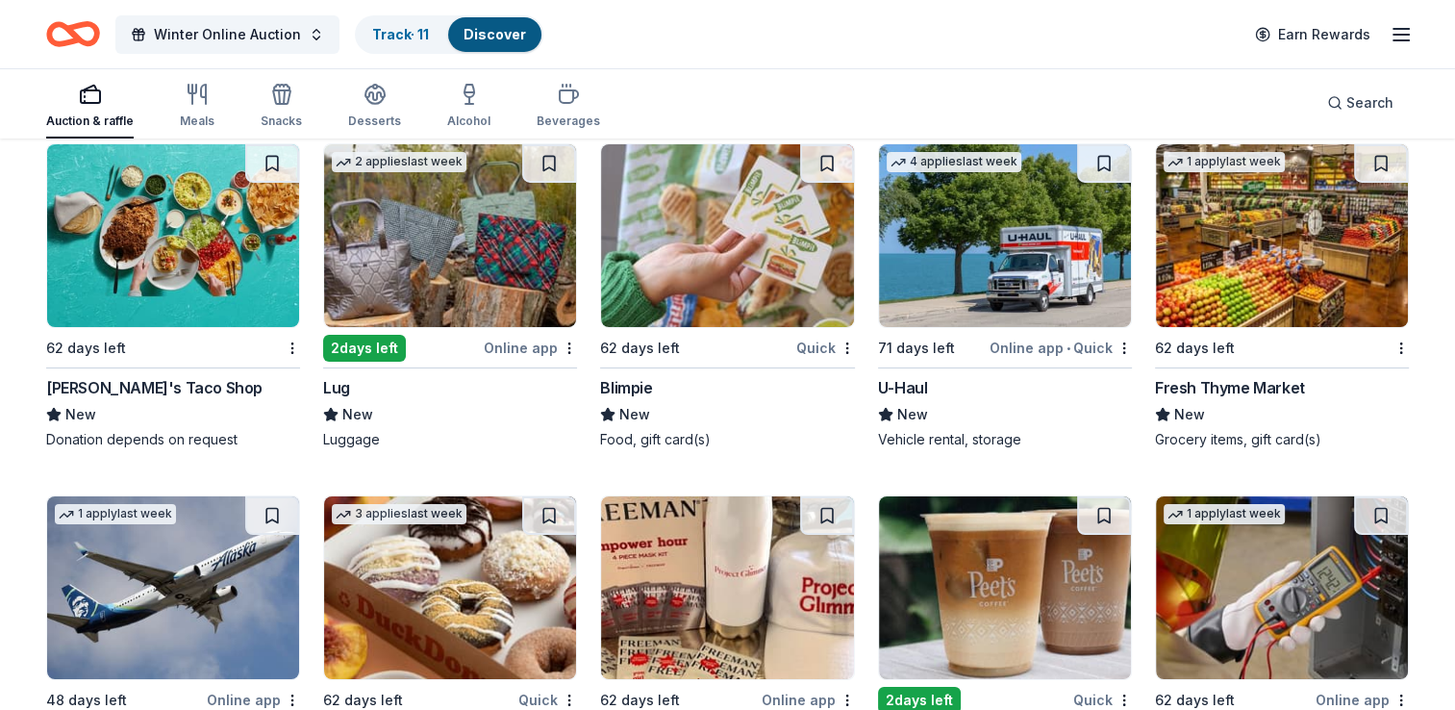
click at [541, 343] on div "Online app" at bounding box center [530, 348] width 93 height 24
click at [561, 344] on div "Online app" at bounding box center [530, 348] width 93 height 24
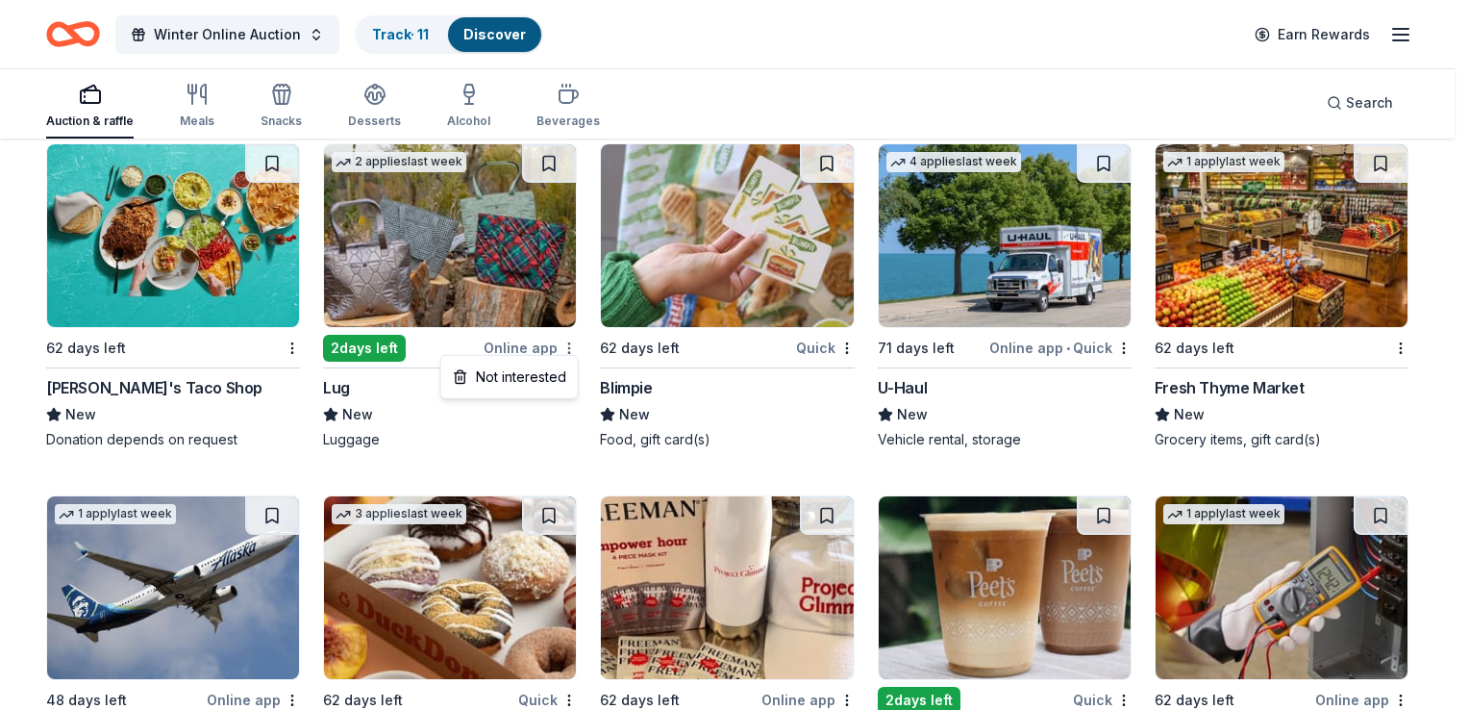
click at [536, 374] on div "Not interested" at bounding box center [509, 377] width 129 height 35
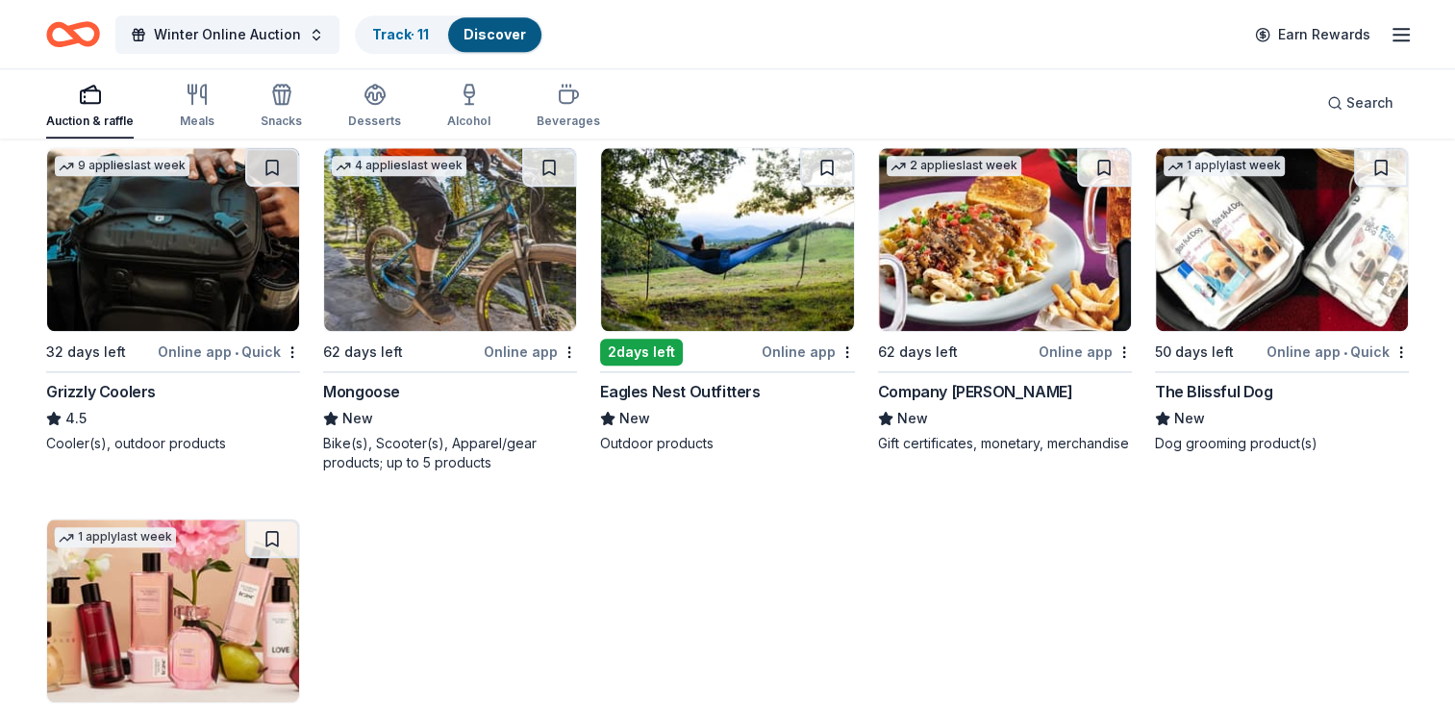
scroll to position [9303, 0]
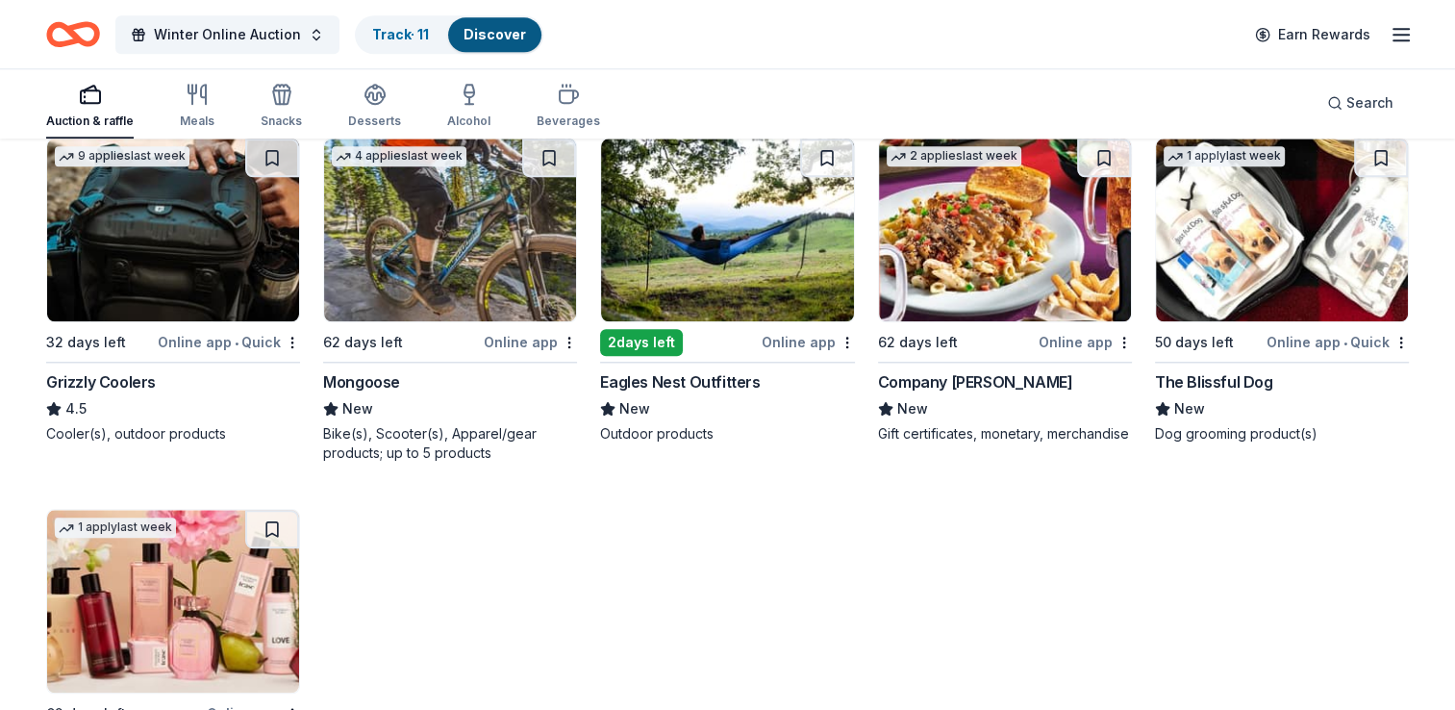
click at [743, 258] on img at bounding box center [727, 229] width 252 height 183
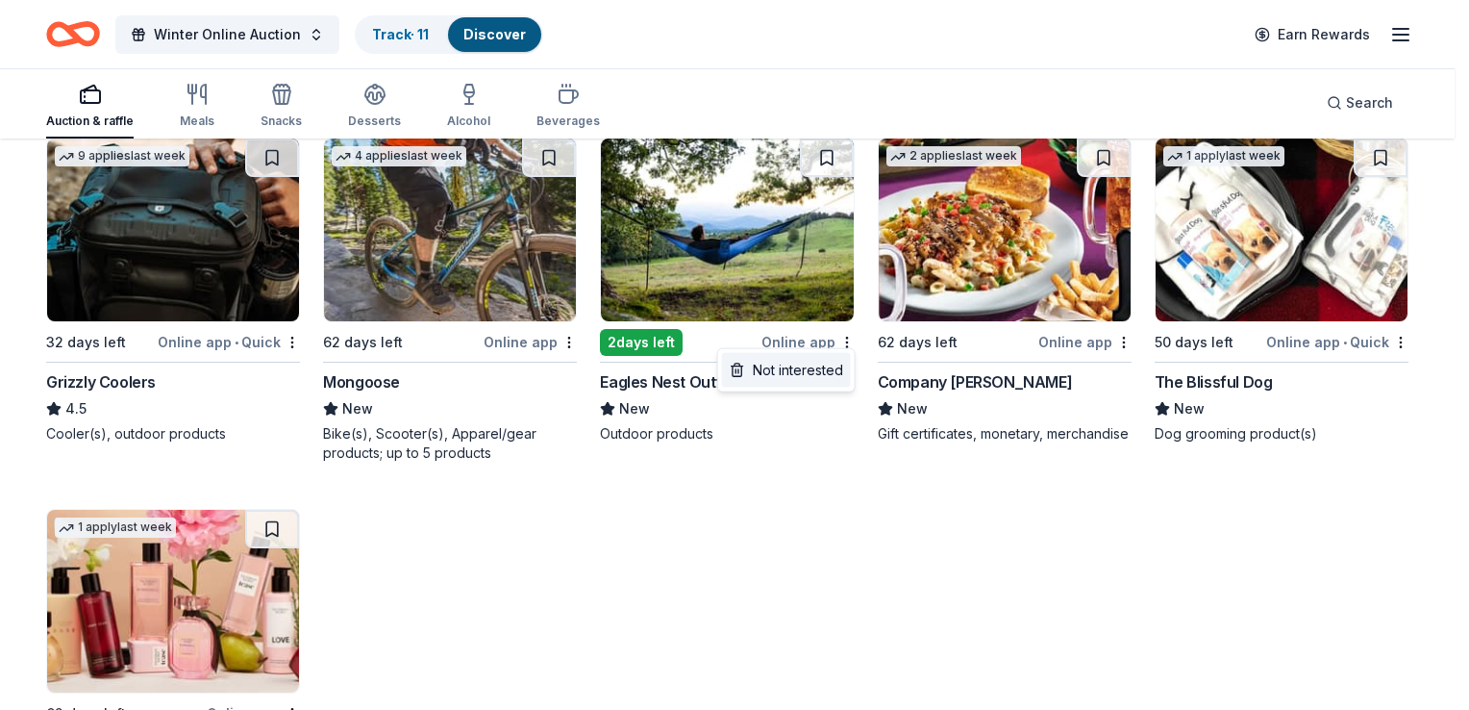
click at [827, 366] on div "Not interested" at bounding box center [786, 370] width 129 height 35
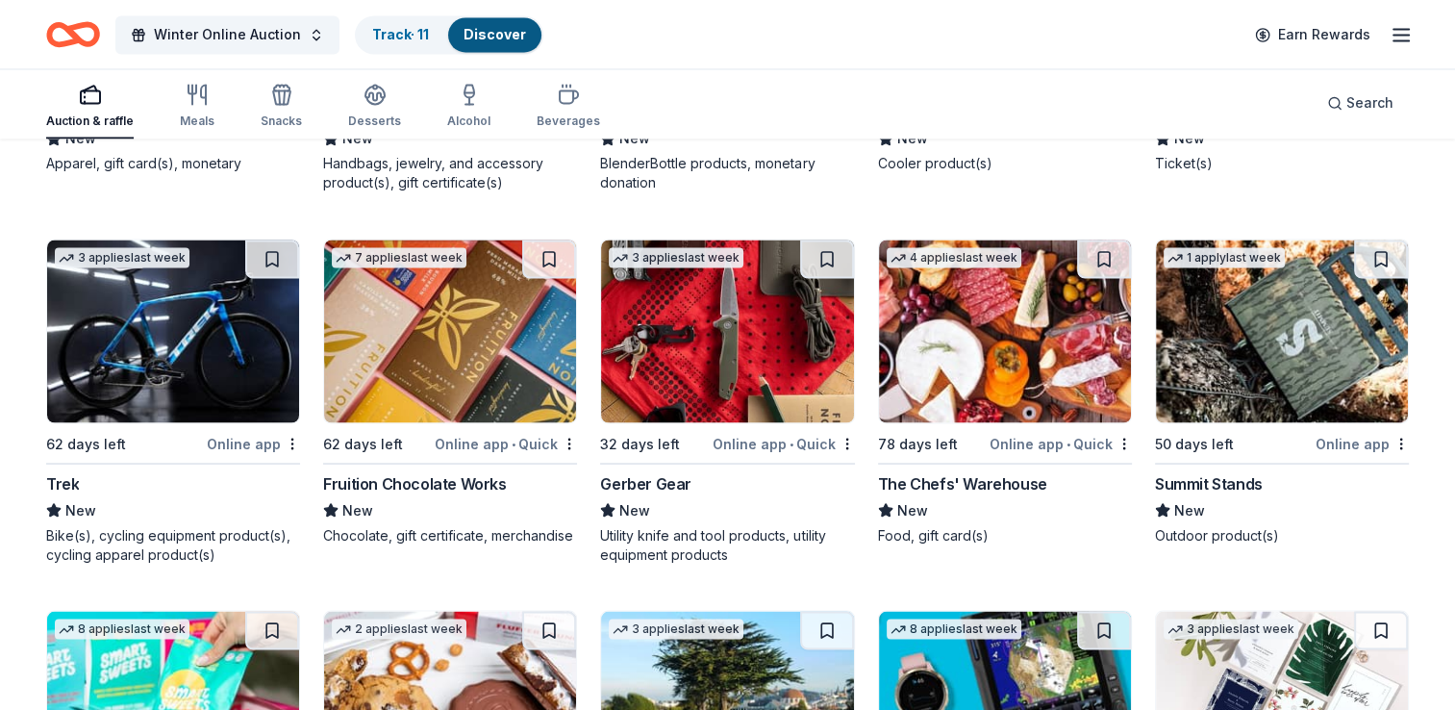
scroll to position [10446, 0]
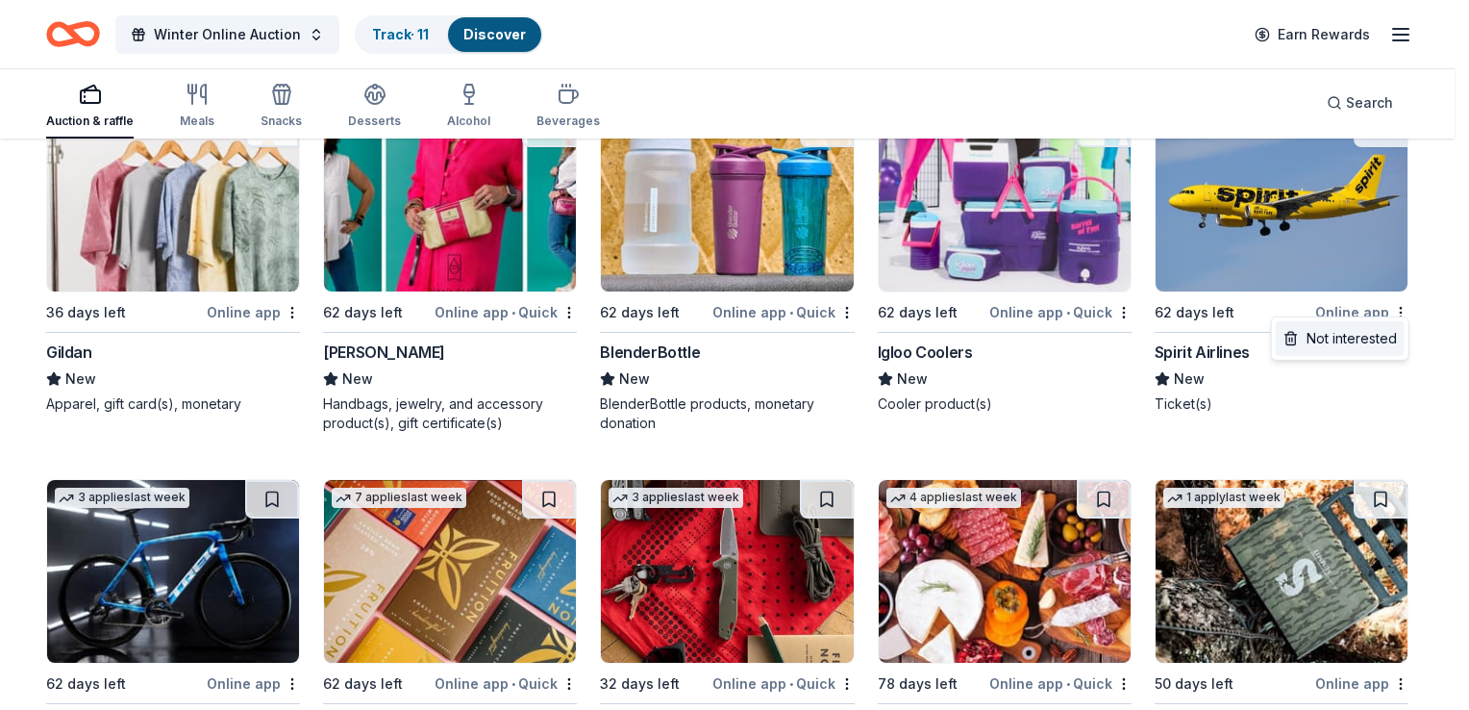
drag, startPoint x: 1373, startPoint y: 334, endPoint x: 1362, endPoint y: 333, distance: 10.6
click at [1362, 333] on div "Not interested" at bounding box center [1340, 338] width 129 height 35
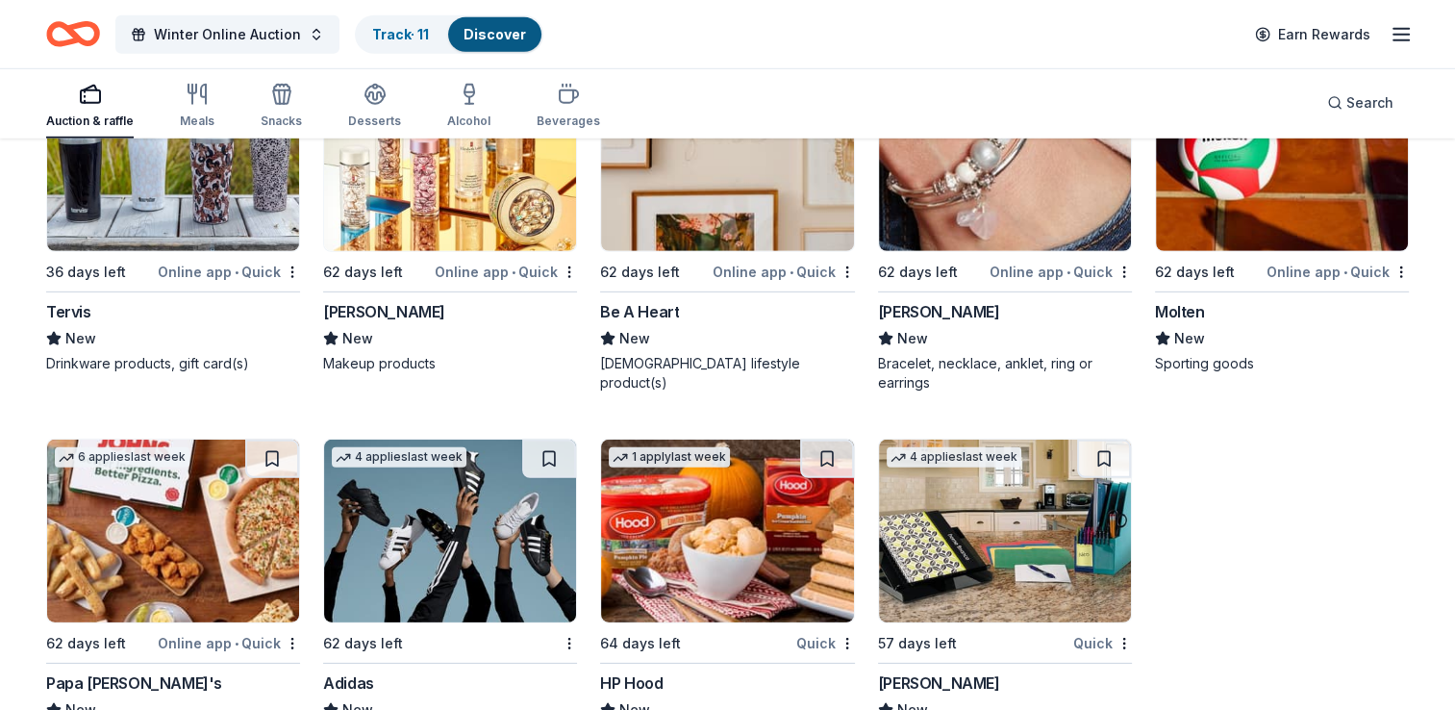
scroll to position [13110, 0]
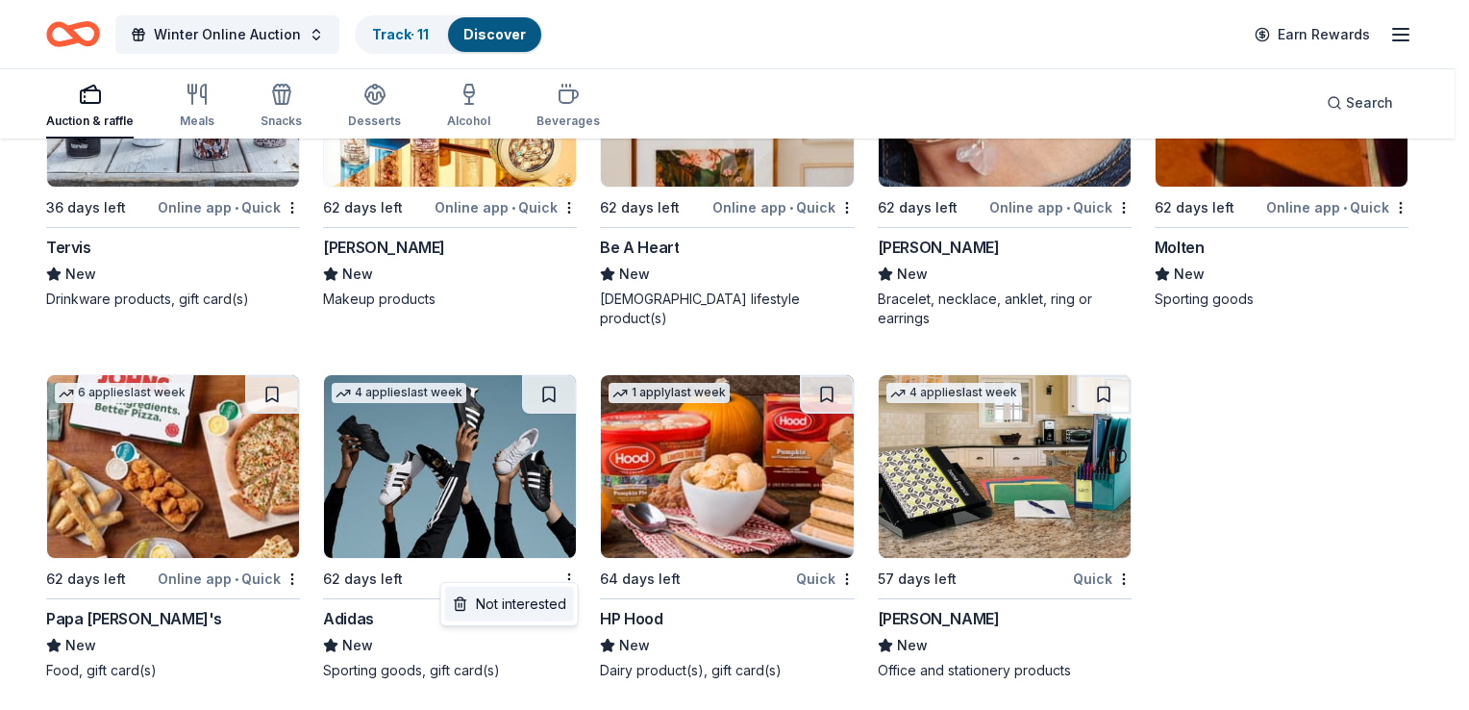
click at [528, 599] on div "Not interested" at bounding box center [509, 604] width 129 height 35
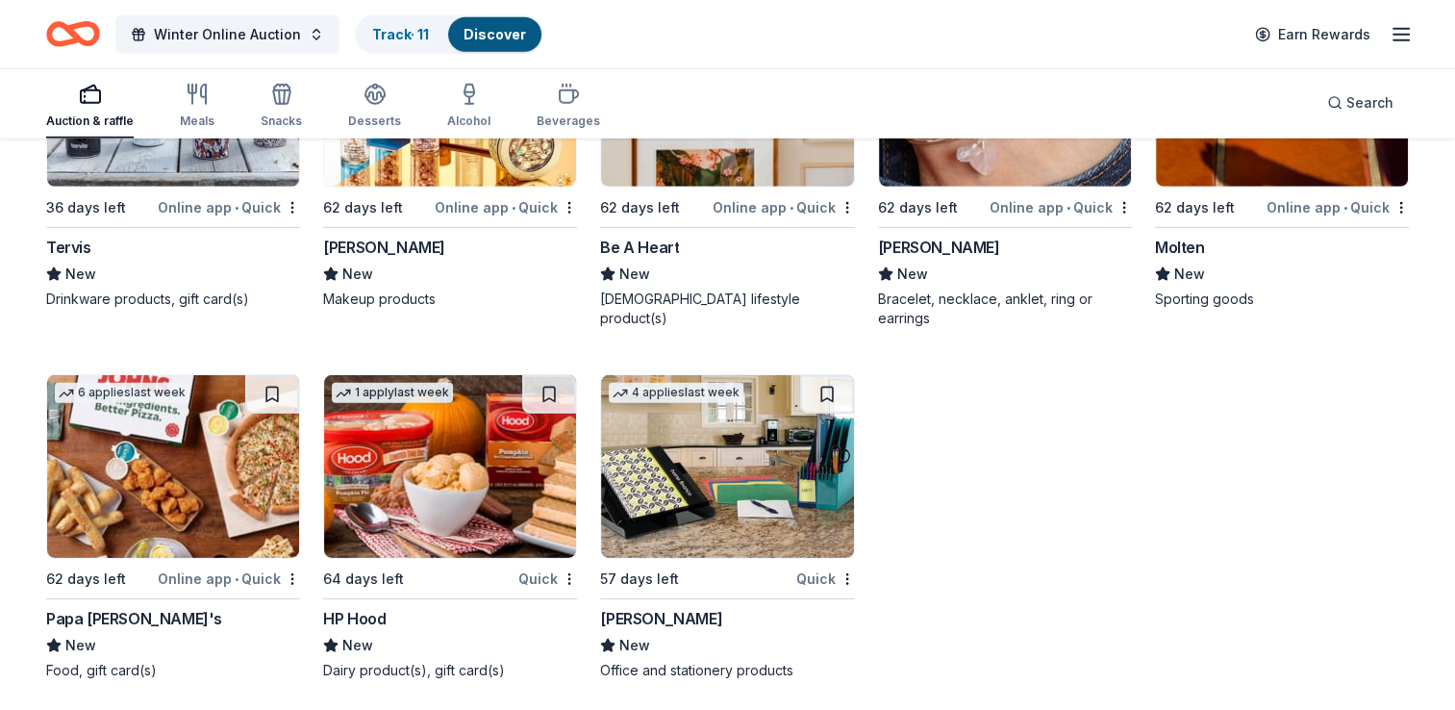
scroll to position [0, 0]
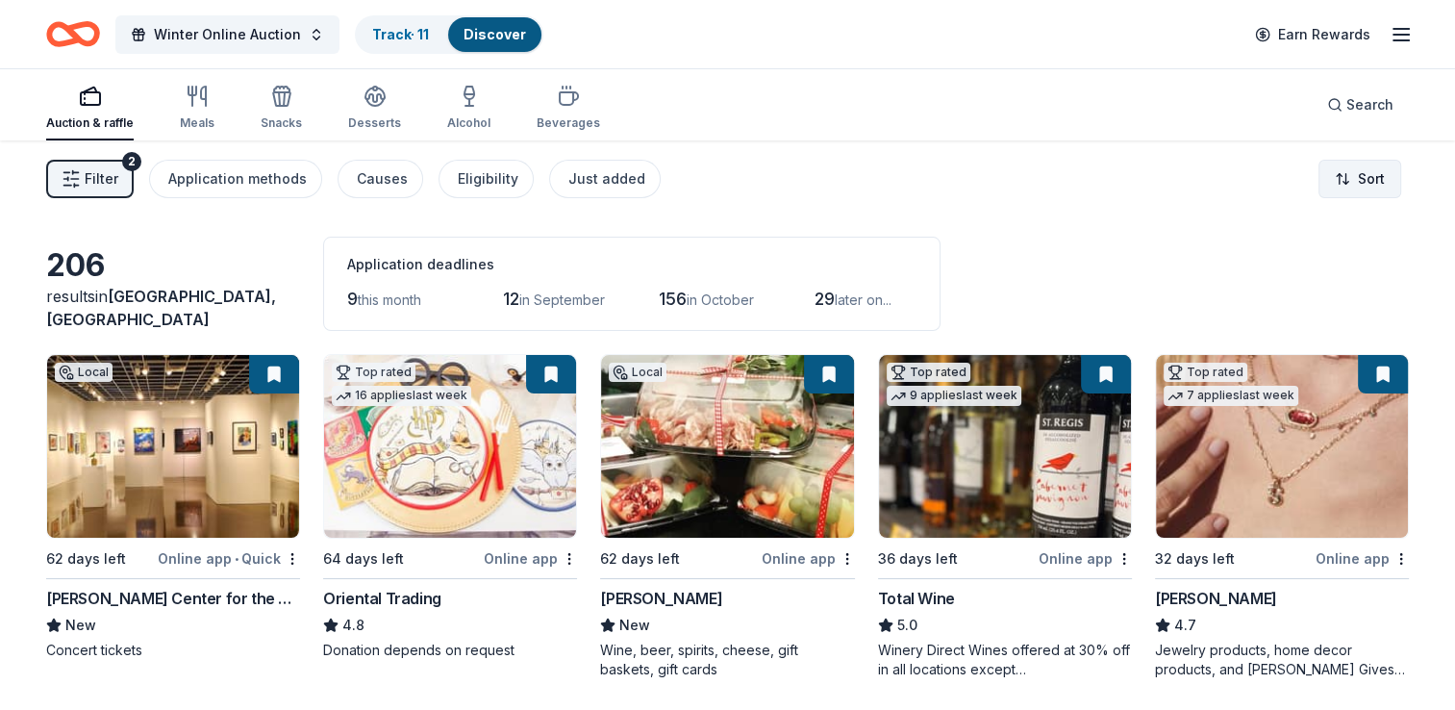
click at [1369, 187] on html "Winter Online Auction Track · 11 Discover Earn Rewards Auction & raffle Meals S…" at bounding box center [727, 355] width 1455 height 710
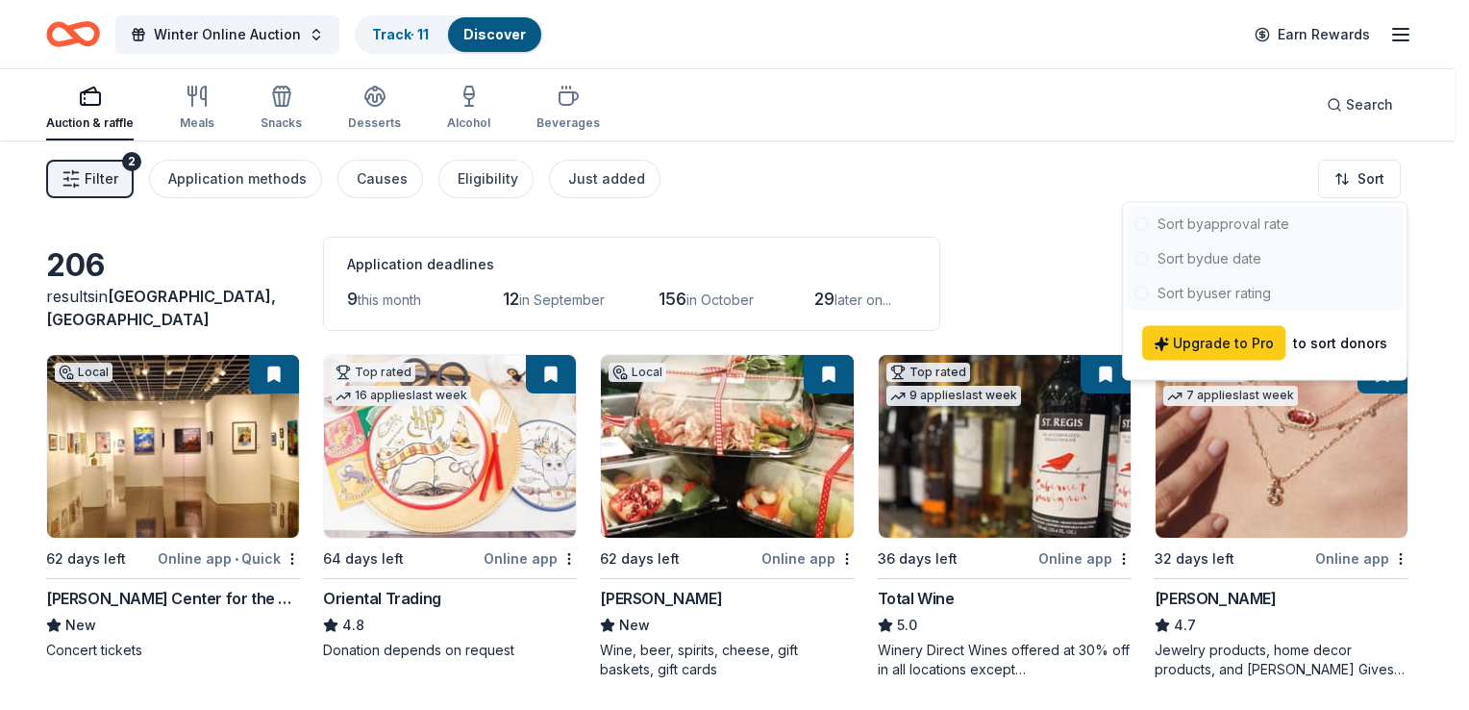
click at [1223, 257] on div at bounding box center [1265, 259] width 276 height 104
click at [1062, 233] on html "Winter Online Auction Track · 11 Discover Earn Rewards Auction & raffle Meals S…" at bounding box center [734, 355] width 1469 height 710
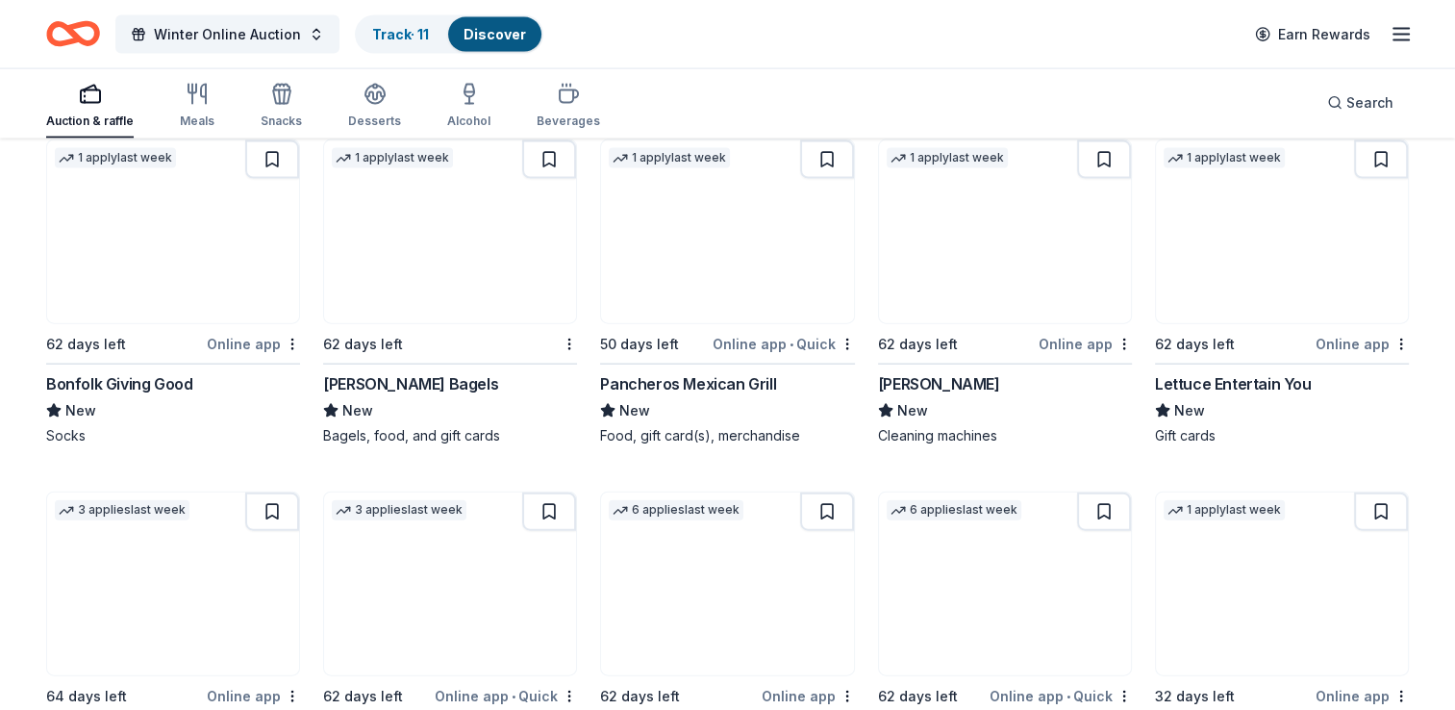
scroll to position [4208, 0]
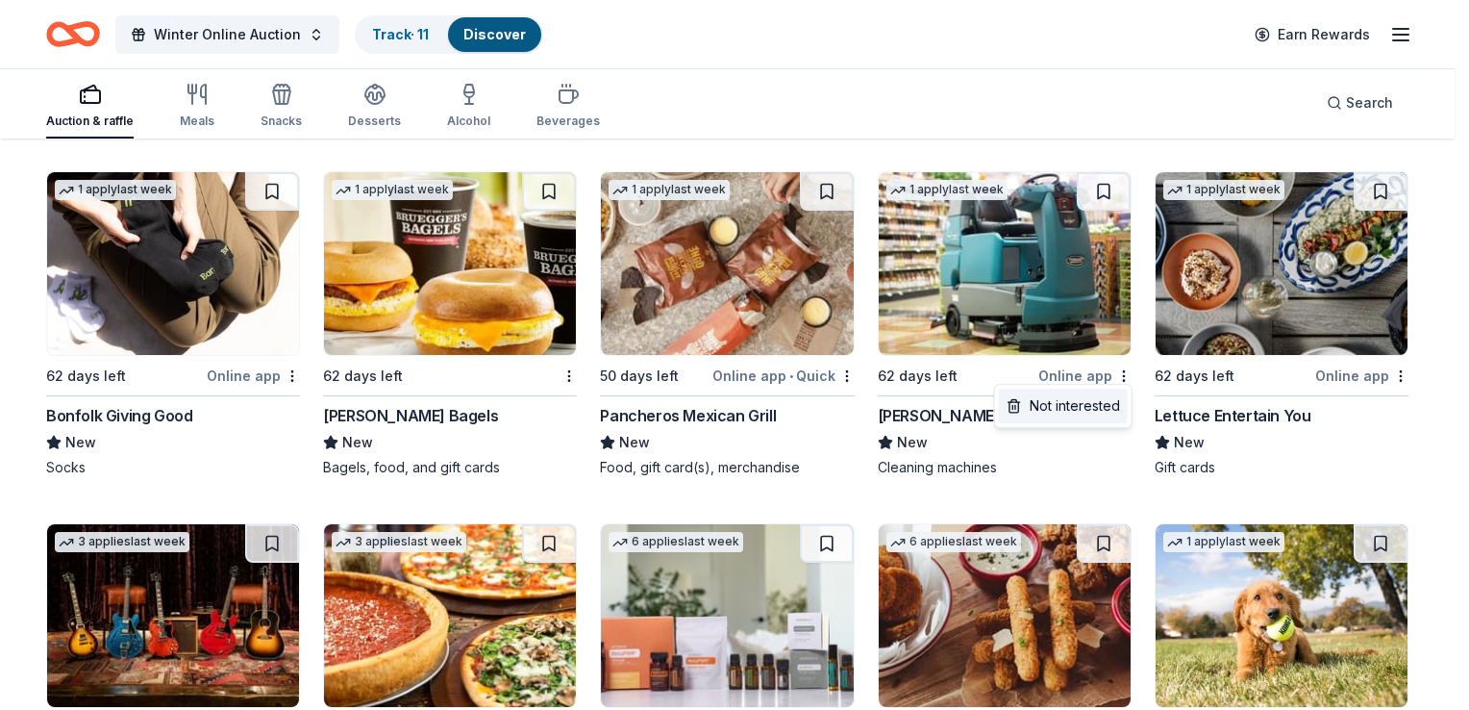
click at [1113, 399] on div "Not interested" at bounding box center [1063, 405] width 129 height 35
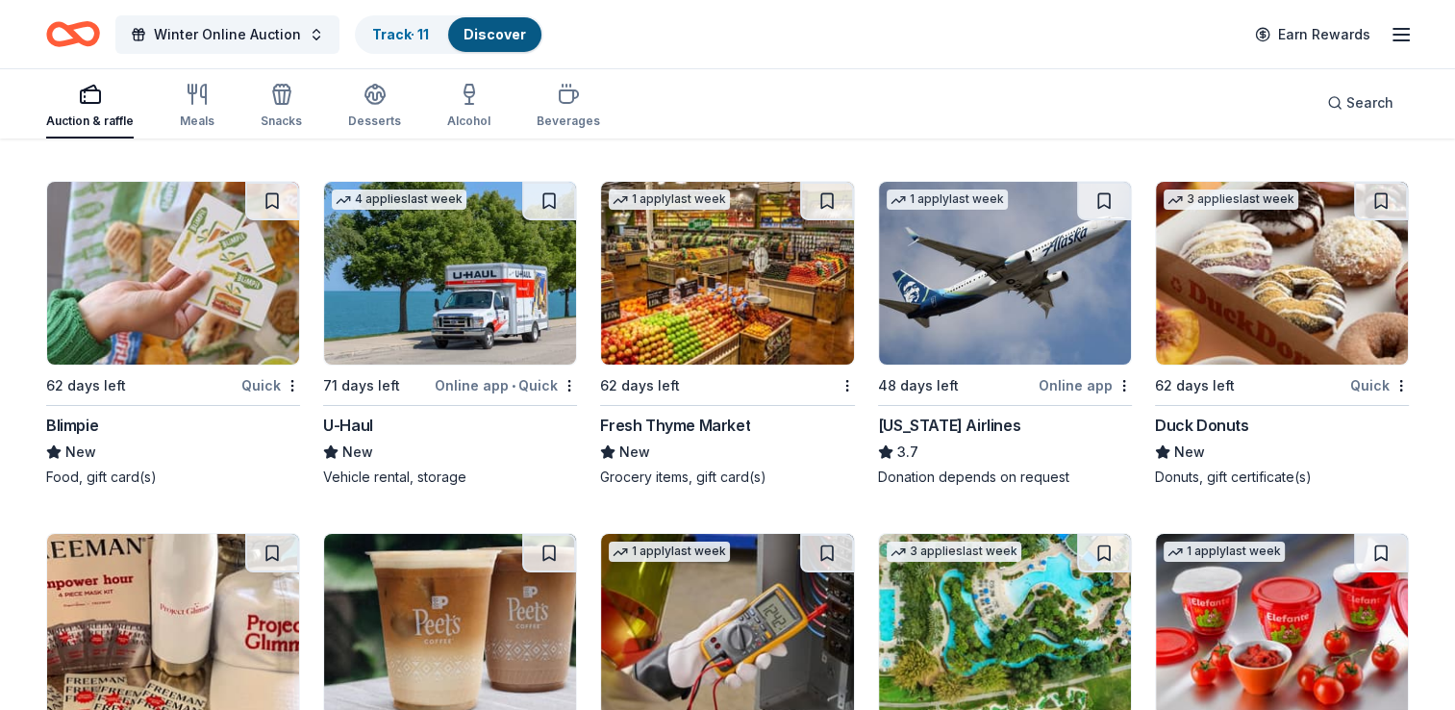
scroll to position [6646, 0]
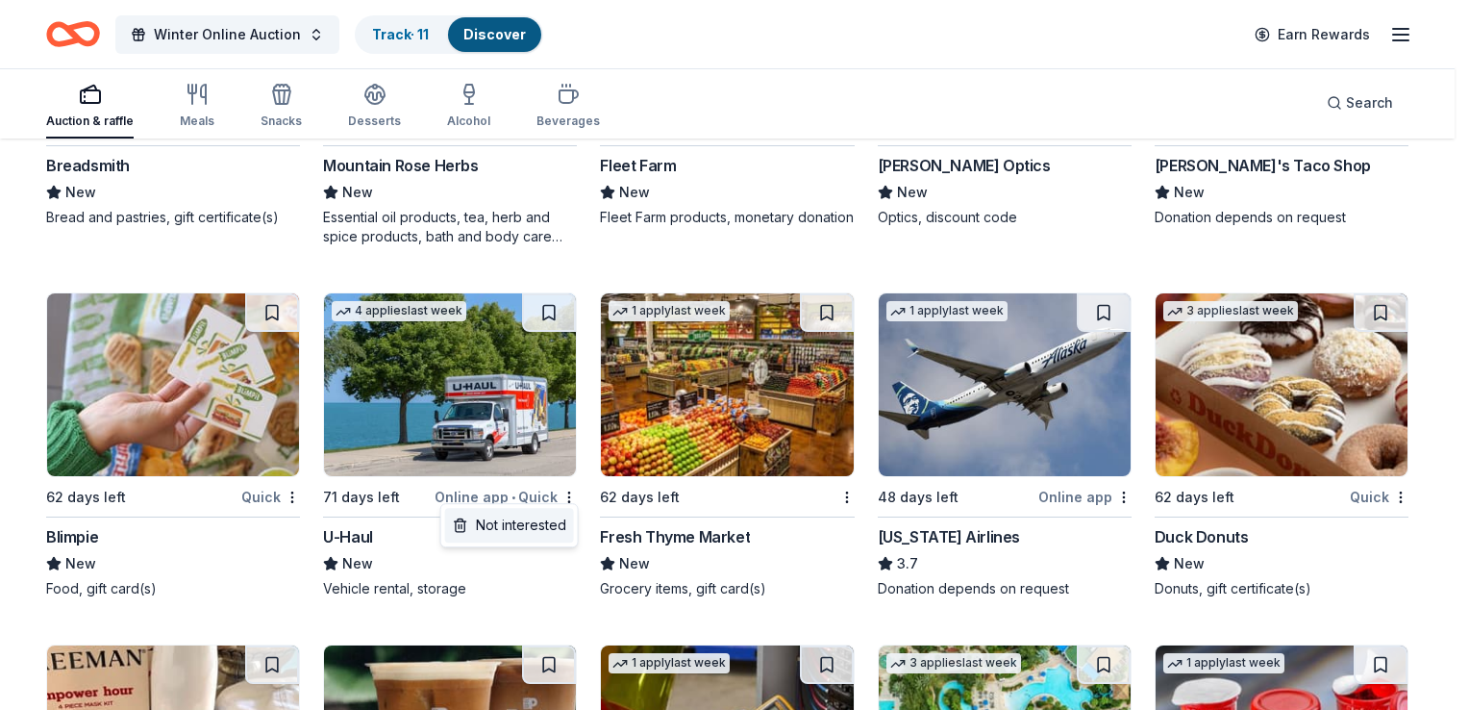
click at [535, 525] on div "Not interested" at bounding box center [509, 525] width 129 height 35
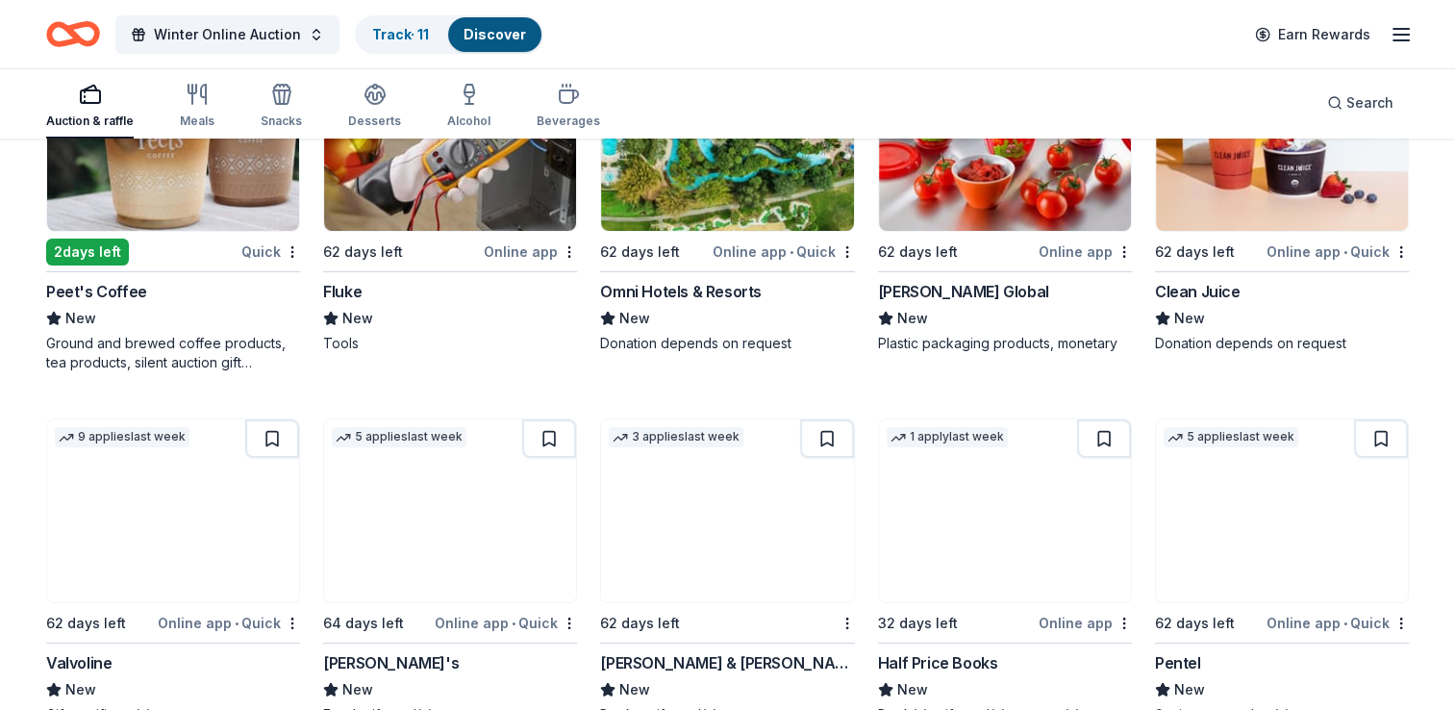
scroll to position [7071, 0]
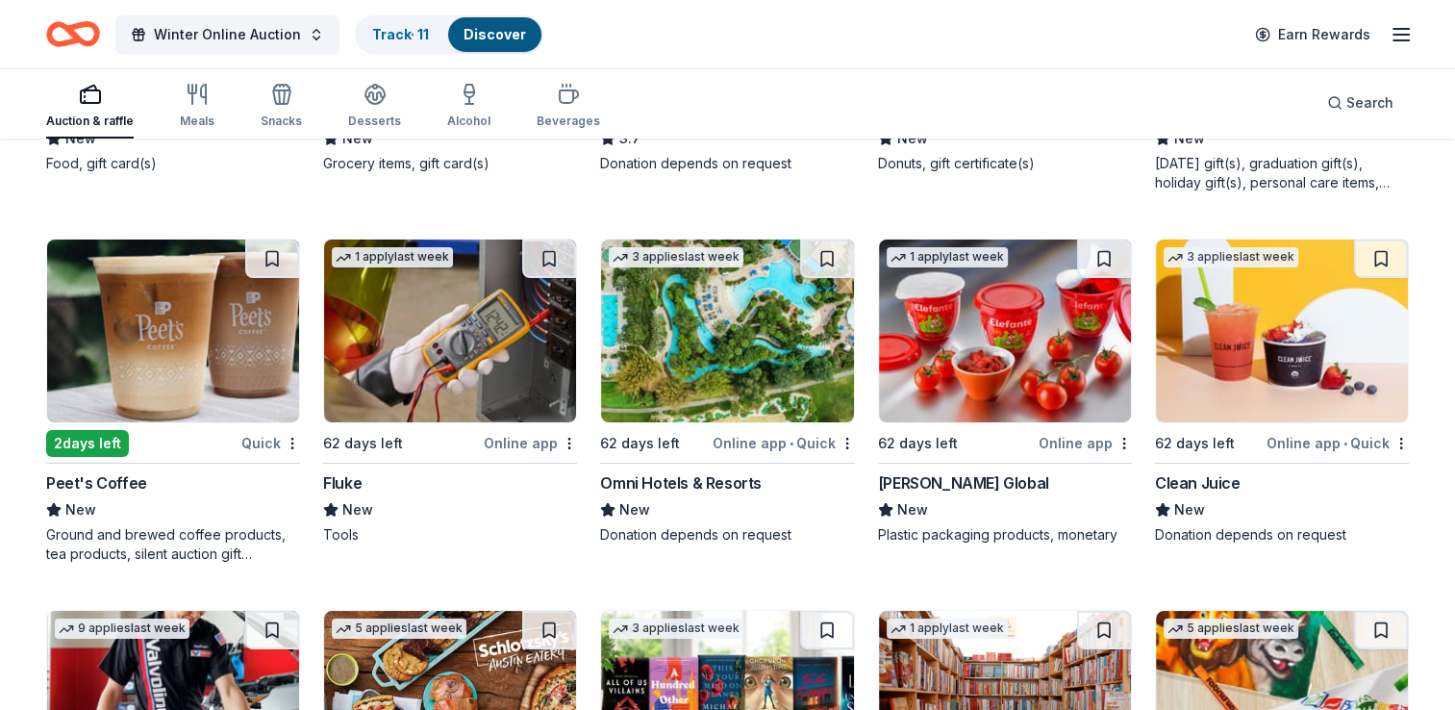
click at [108, 363] on img at bounding box center [173, 330] width 252 height 183
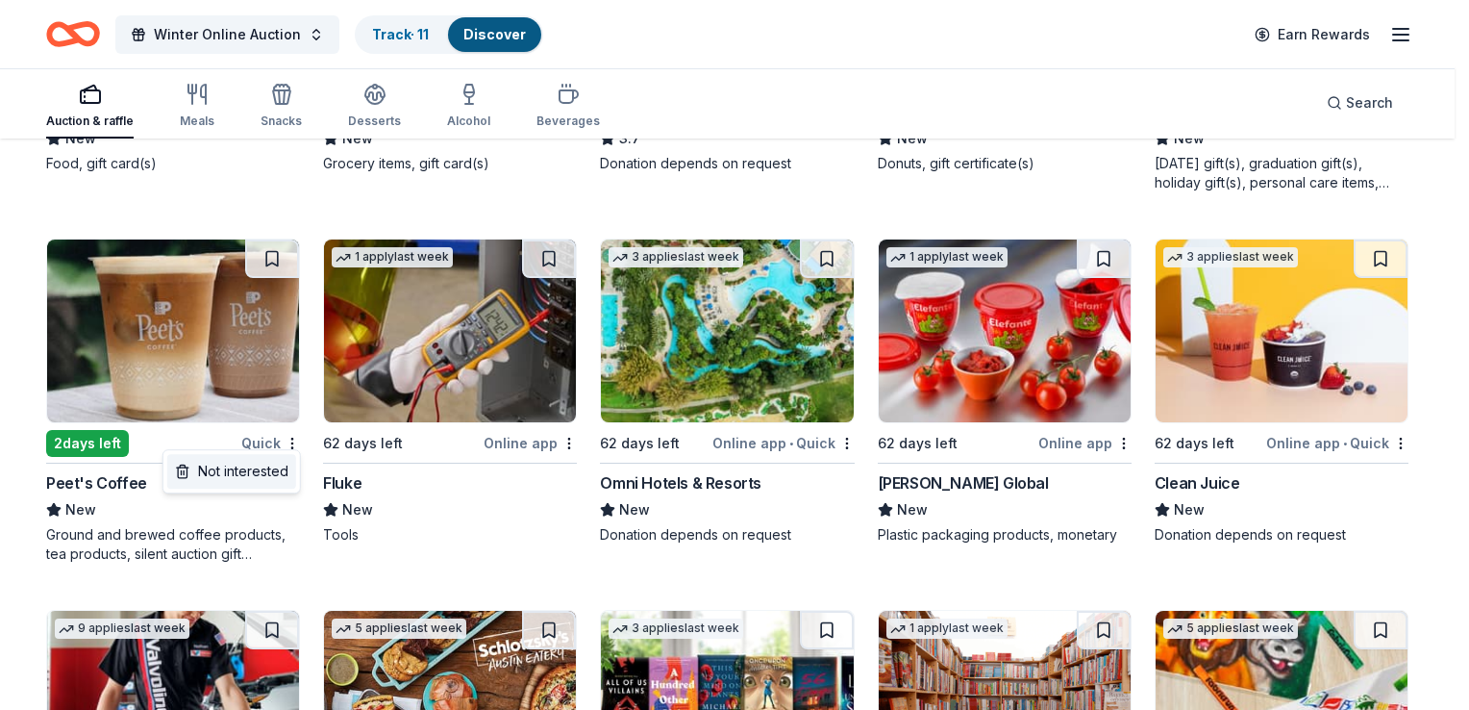
click at [272, 466] on div "Not interested" at bounding box center [231, 471] width 129 height 35
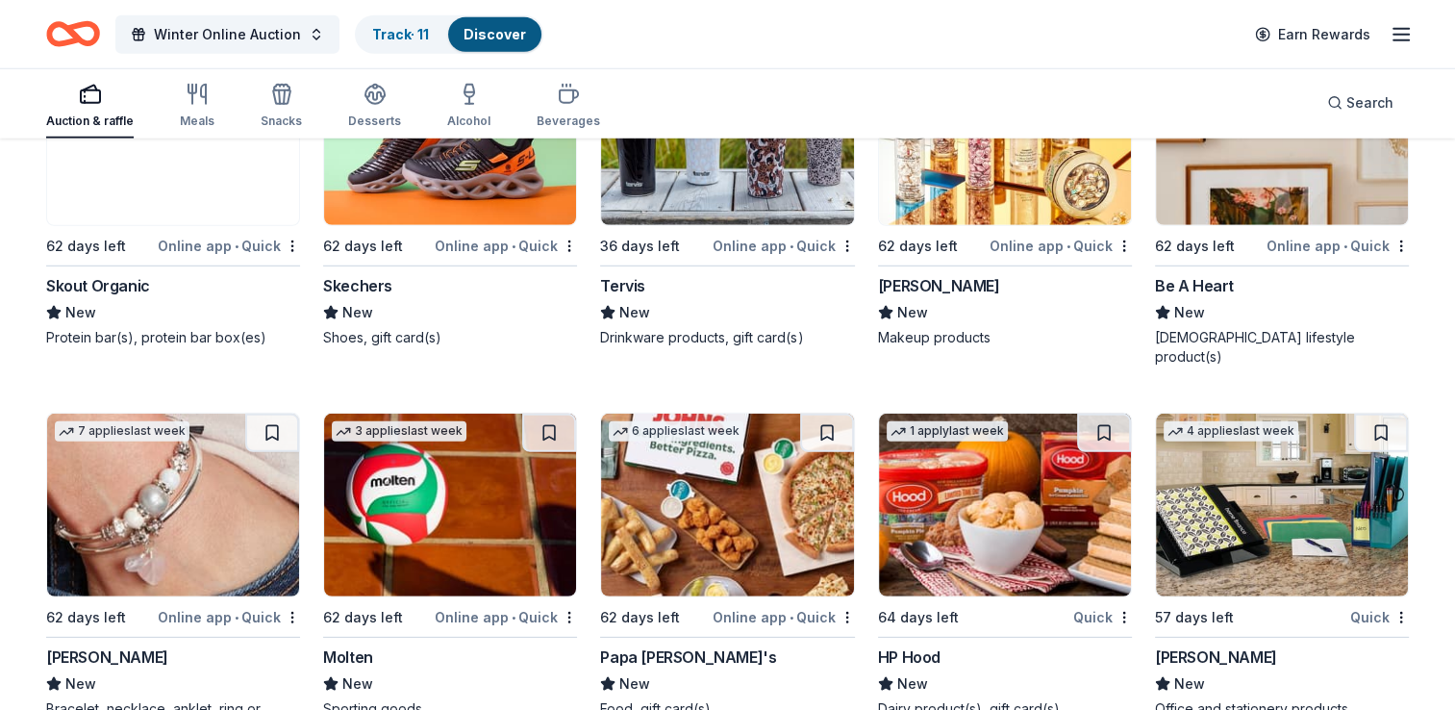
scroll to position [12797, 0]
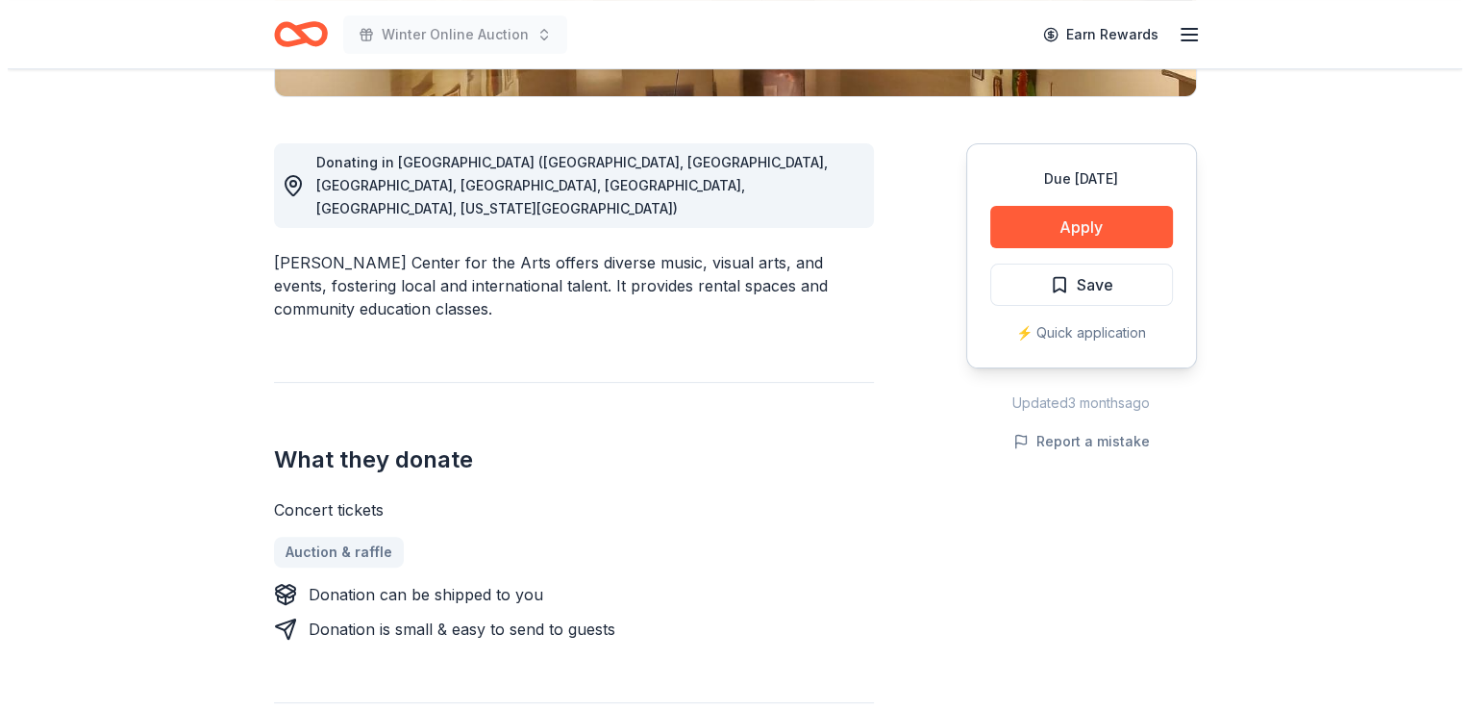
scroll to position [492, 0]
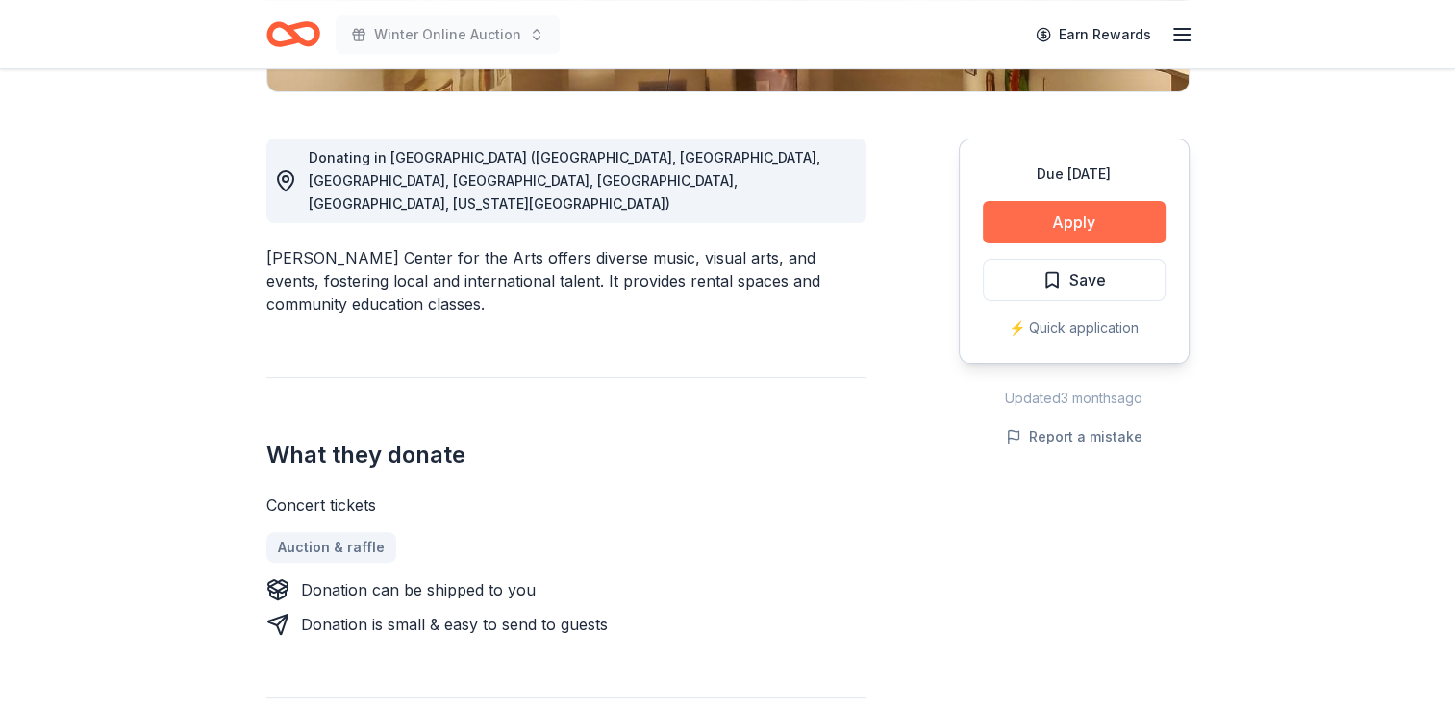
click at [1038, 223] on button "Apply" at bounding box center [1074, 222] width 183 height 42
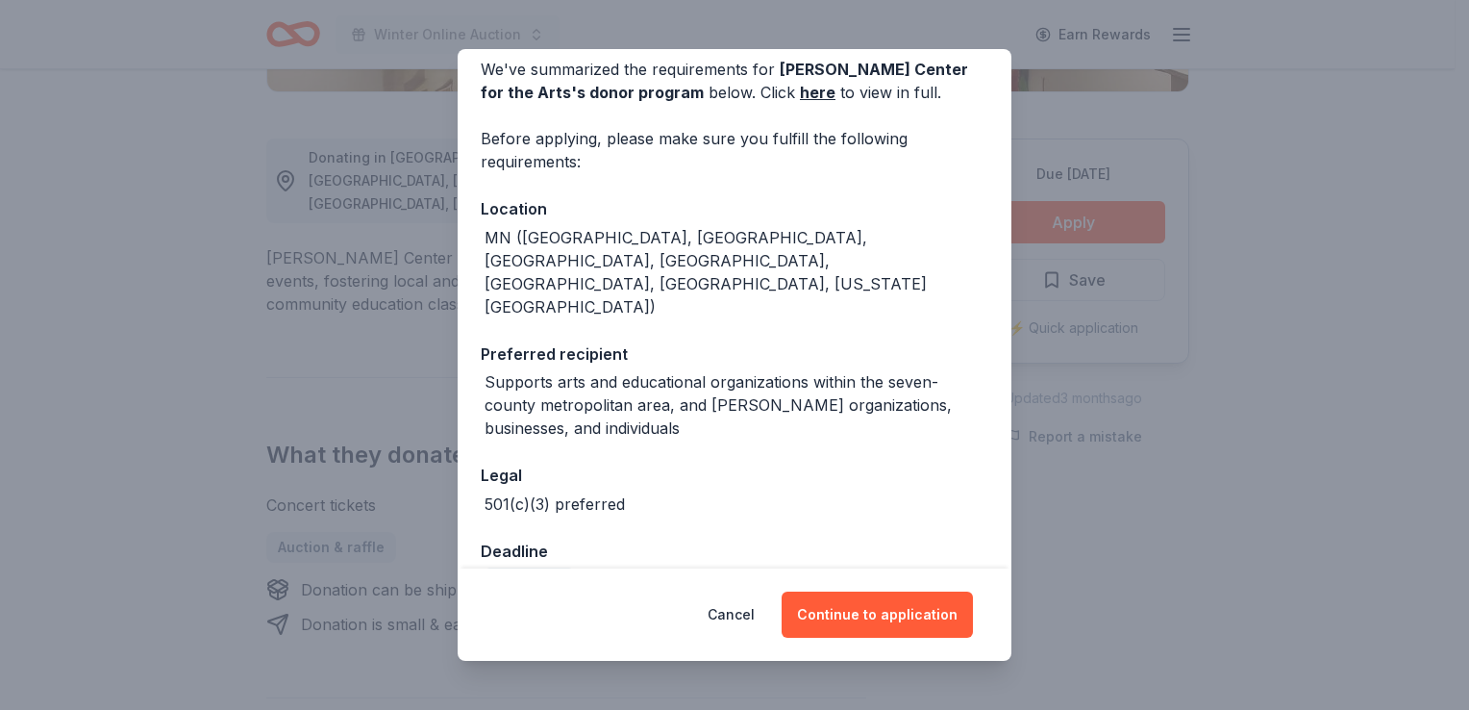
scroll to position [87, 0]
click at [850, 619] on button "Continue to application" at bounding box center [877, 614] width 191 height 46
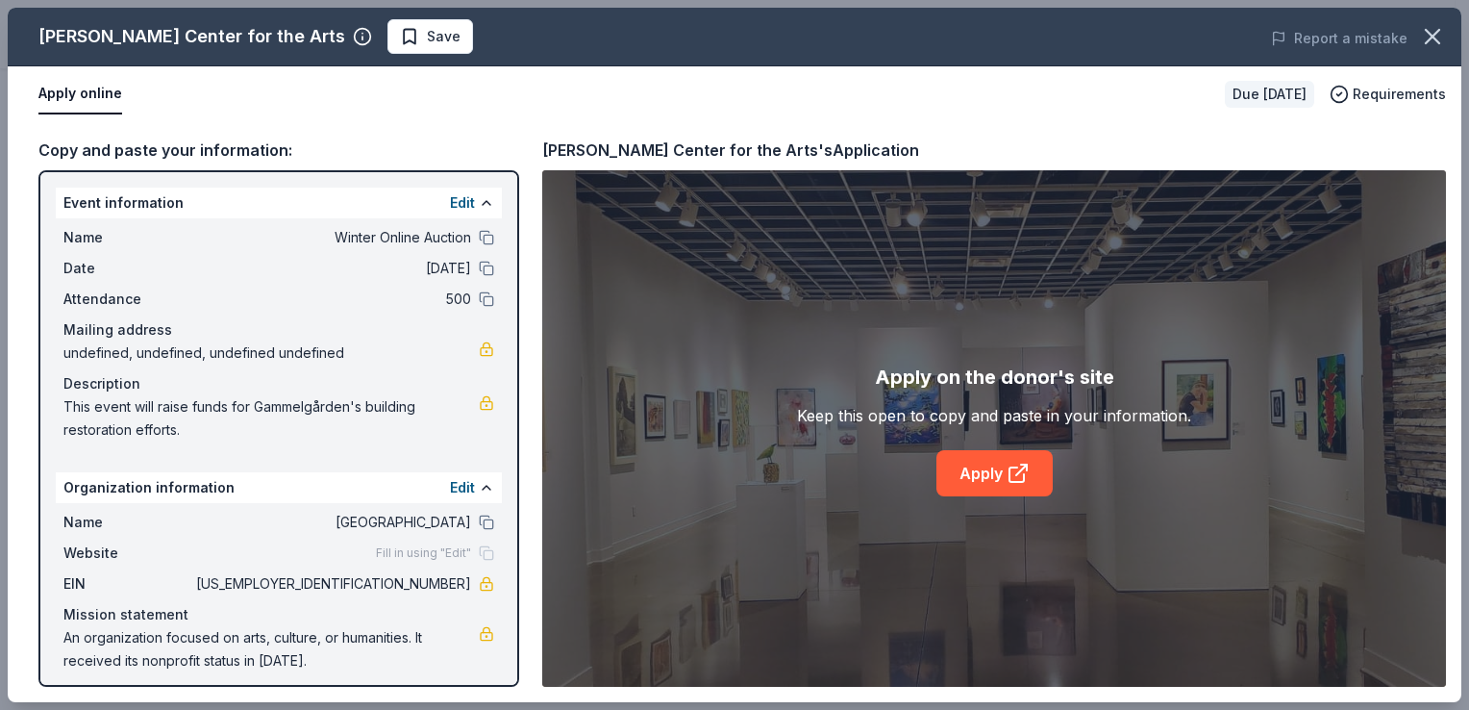
scroll to position [9, 0]
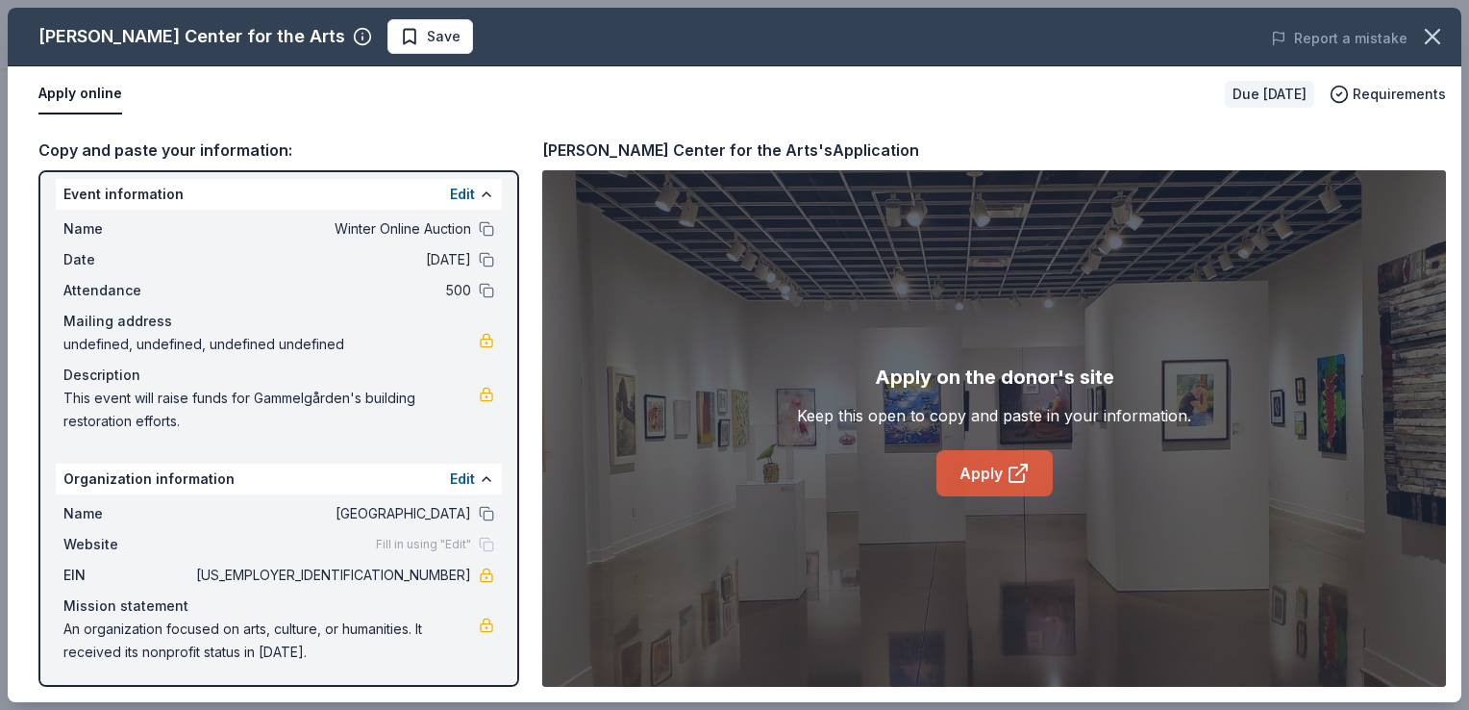
click at [988, 475] on link "Apply" at bounding box center [995, 473] width 116 height 46
click at [1434, 30] on icon "button" at bounding box center [1432, 36] width 27 height 27
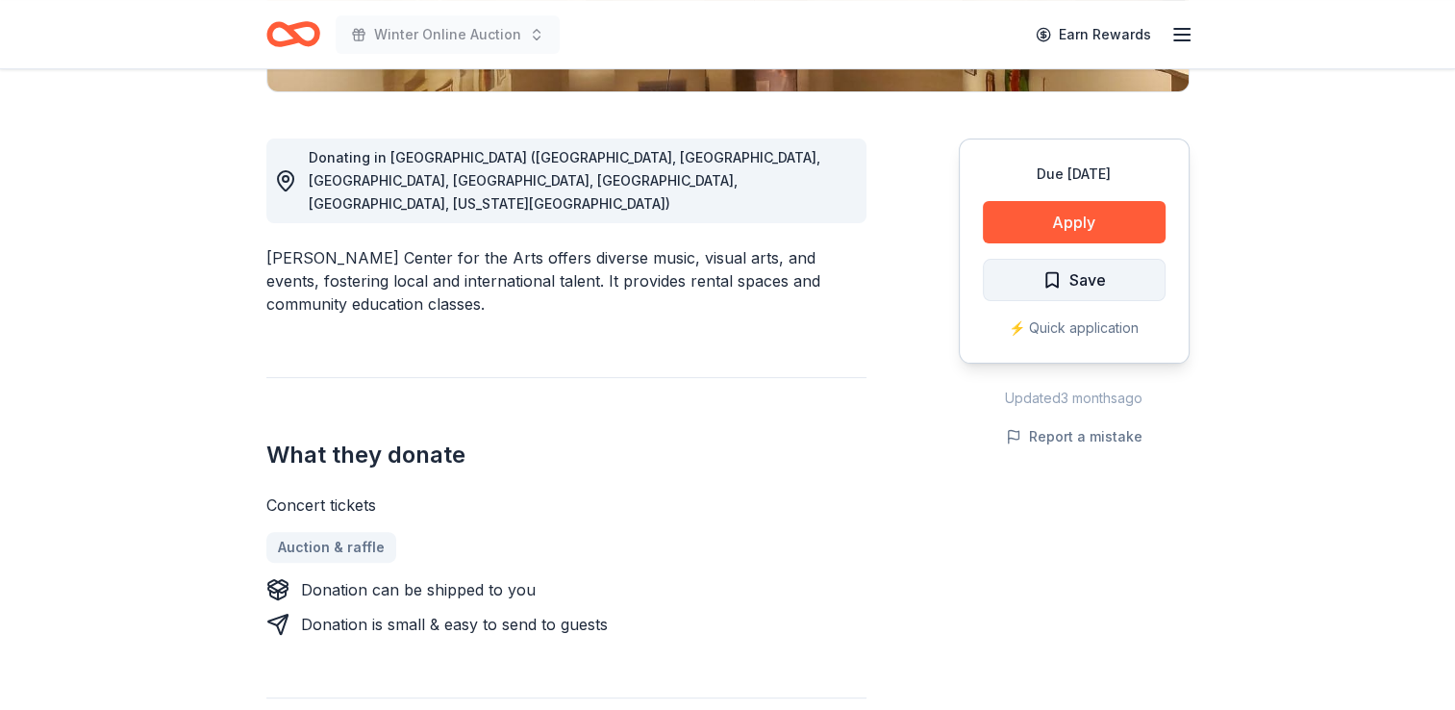
click at [1070, 279] on span "Save" at bounding box center [1087, 279] width 37 height 25
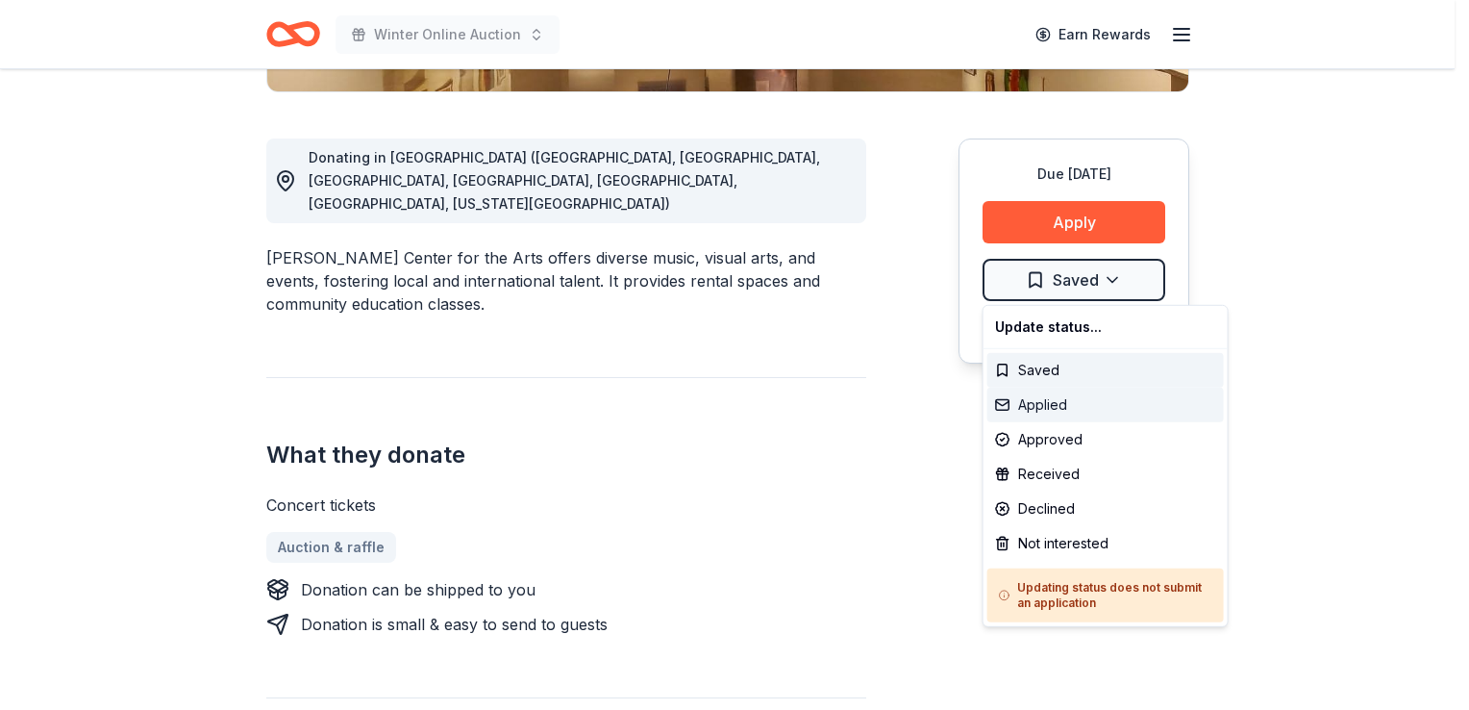
click at [1012, 407] on div "Applied" at bounding box center [1105, 404] width 237 height 35
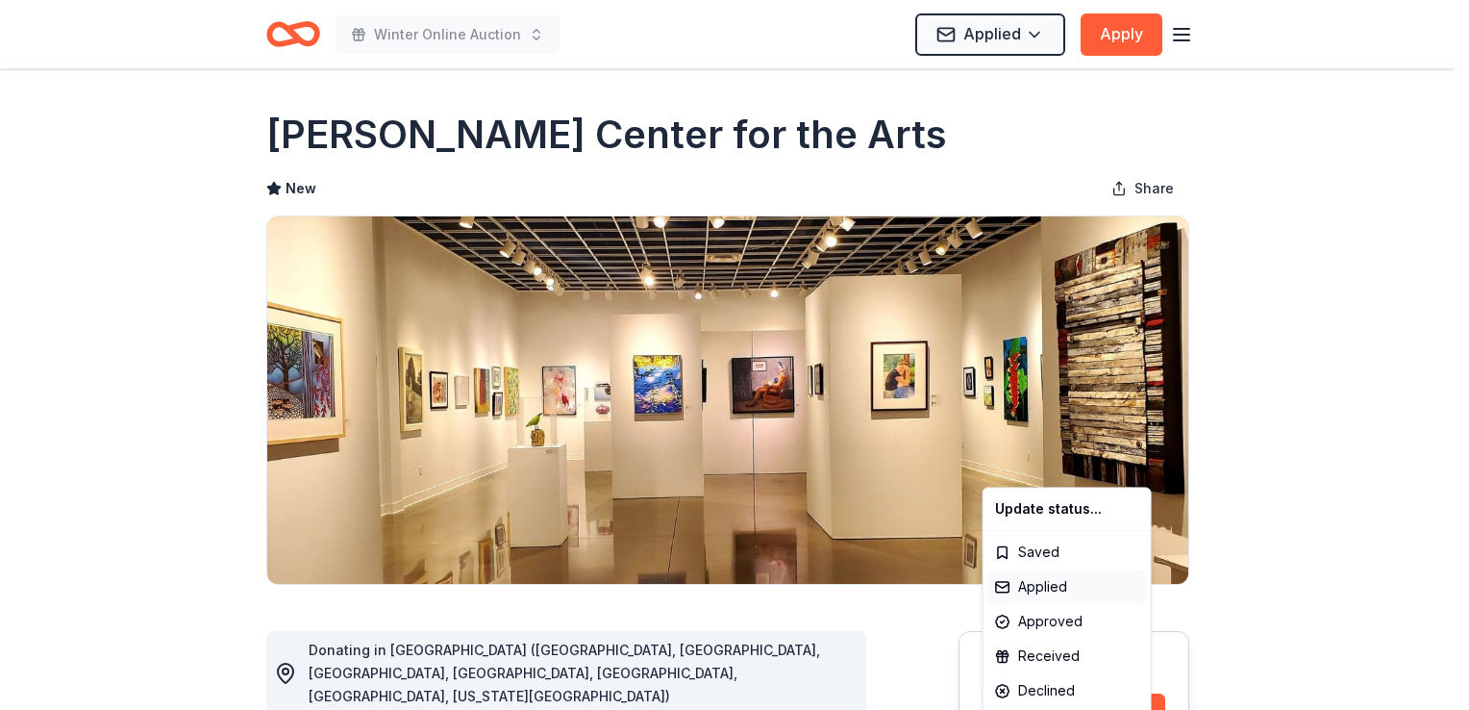
scroll to position [0, 0]
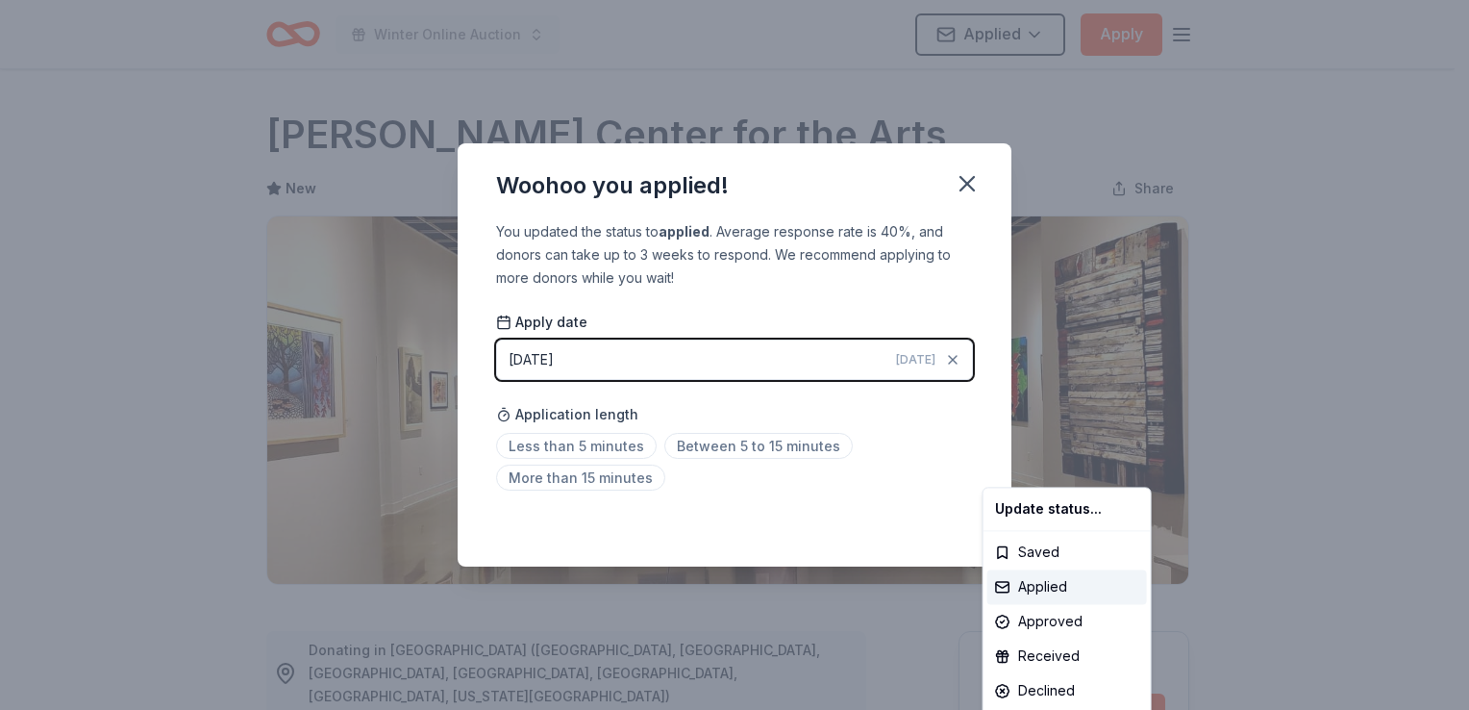
click at [603, 448] on html "Winter Online Auction Applied Apply Due in 62 days Share Hopkins Center for the…" at bounding box center [734, 355] width 1469 height 710
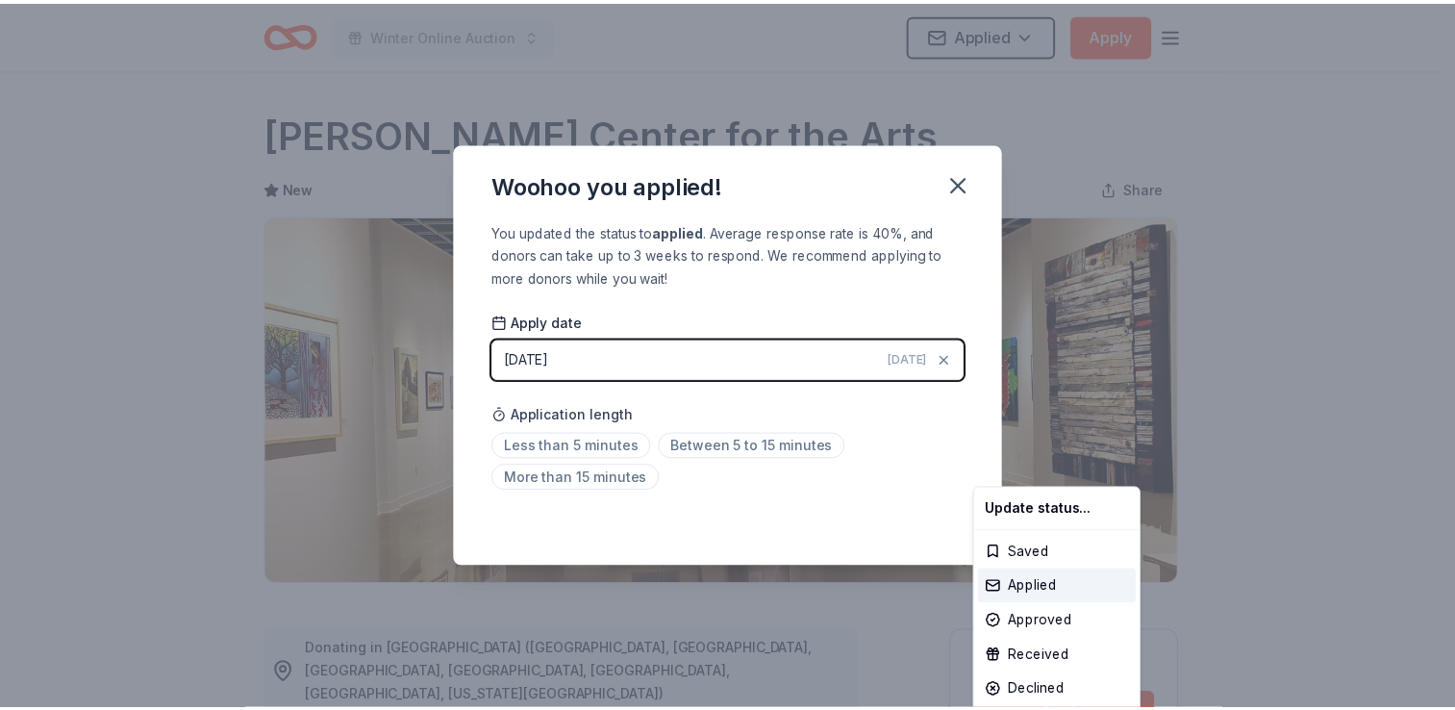
scroll to position [416, 0]
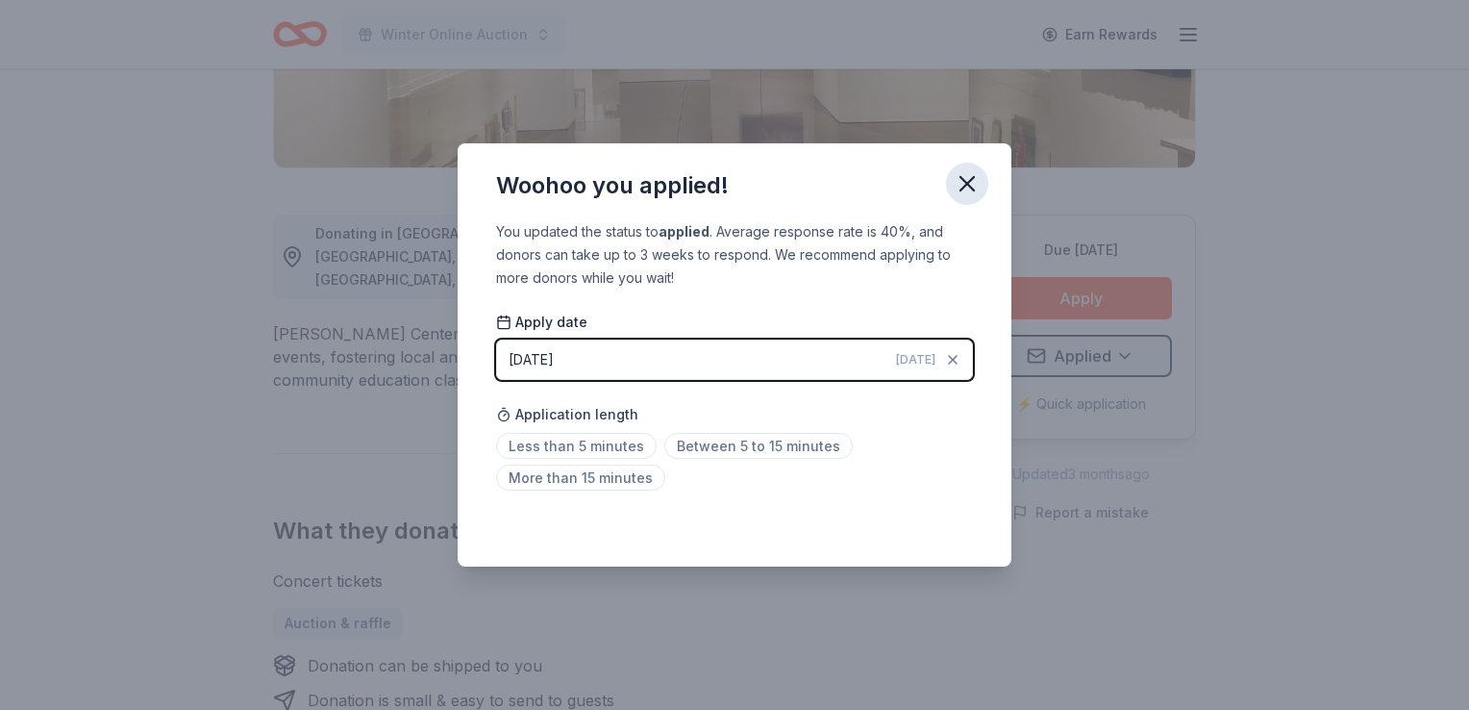
click at [962, 180] on icon "button" at bounding box center [967, 183] width 13 height 13
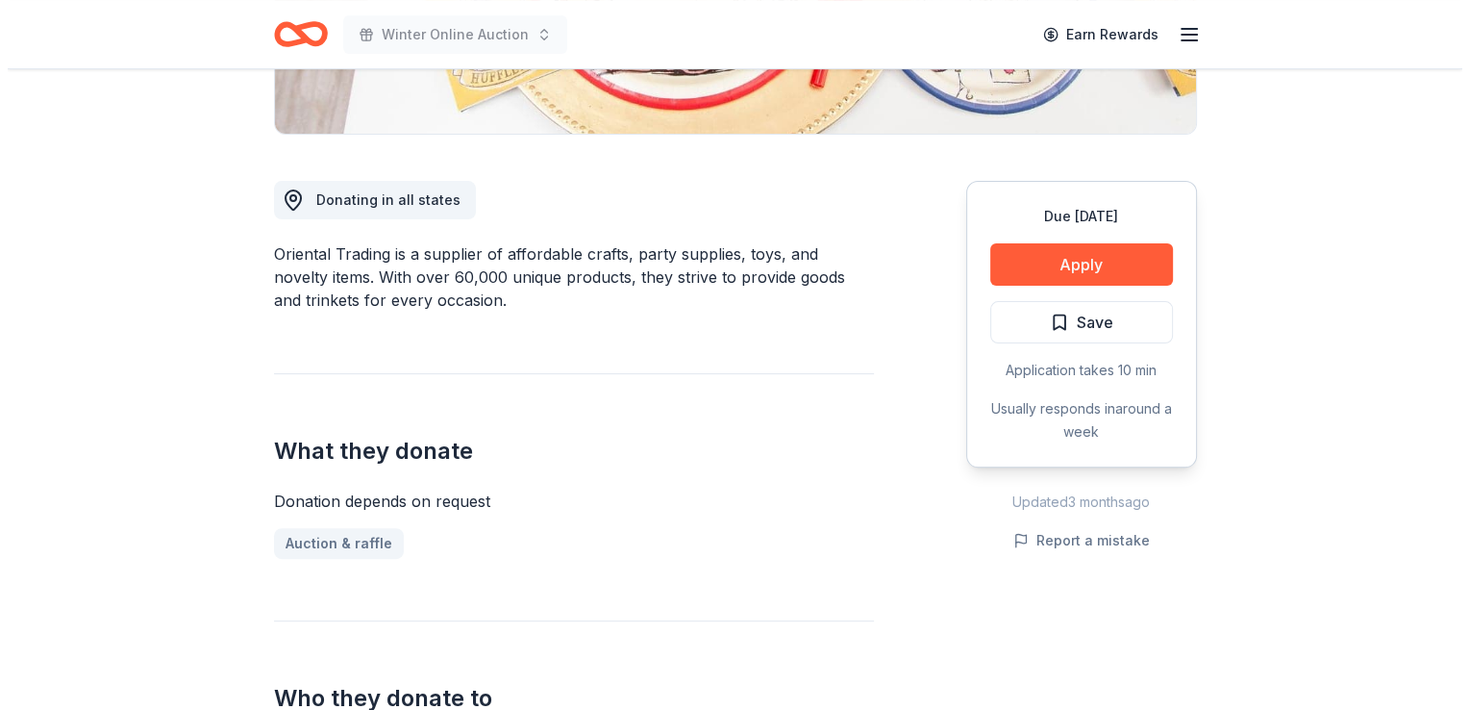
scroll to position [450, 0]
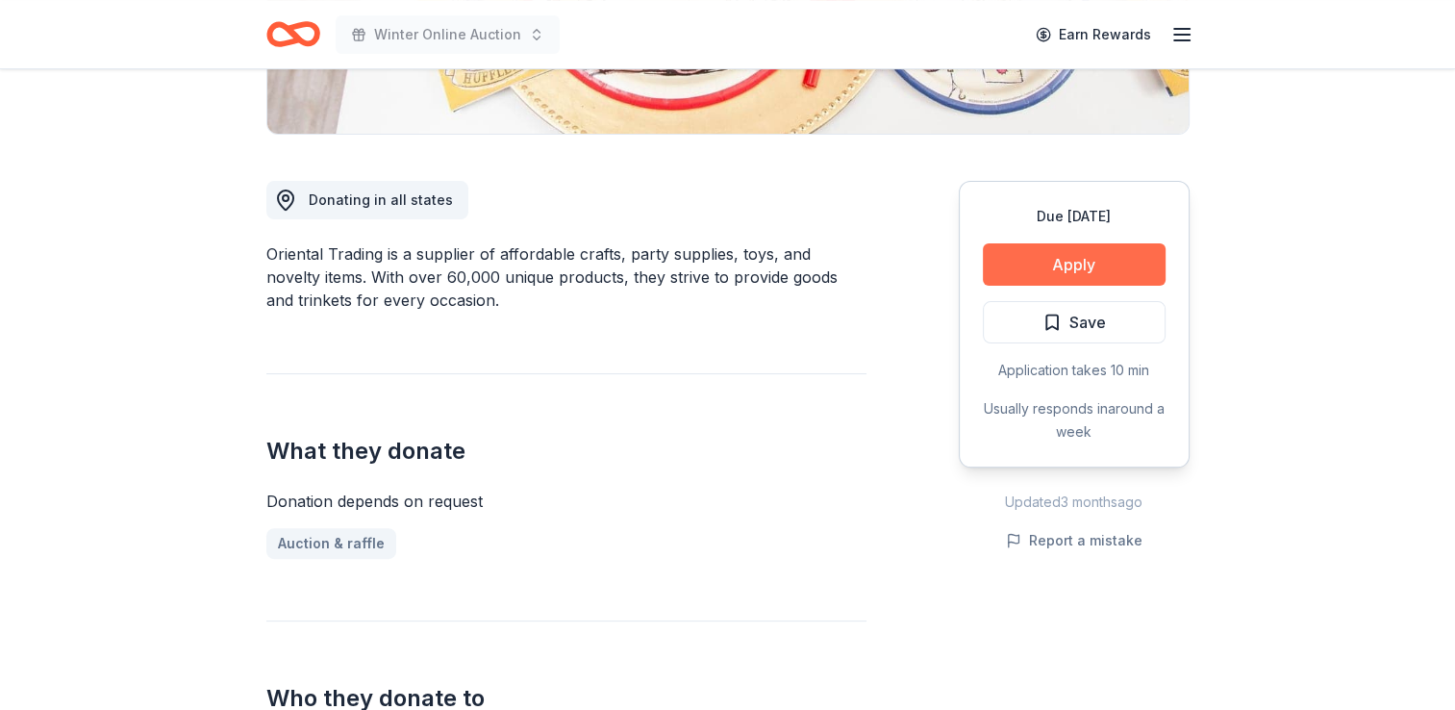
click at [1074, 246] on button "Apply" at bounding box center [1074, 264] width 183 height 42
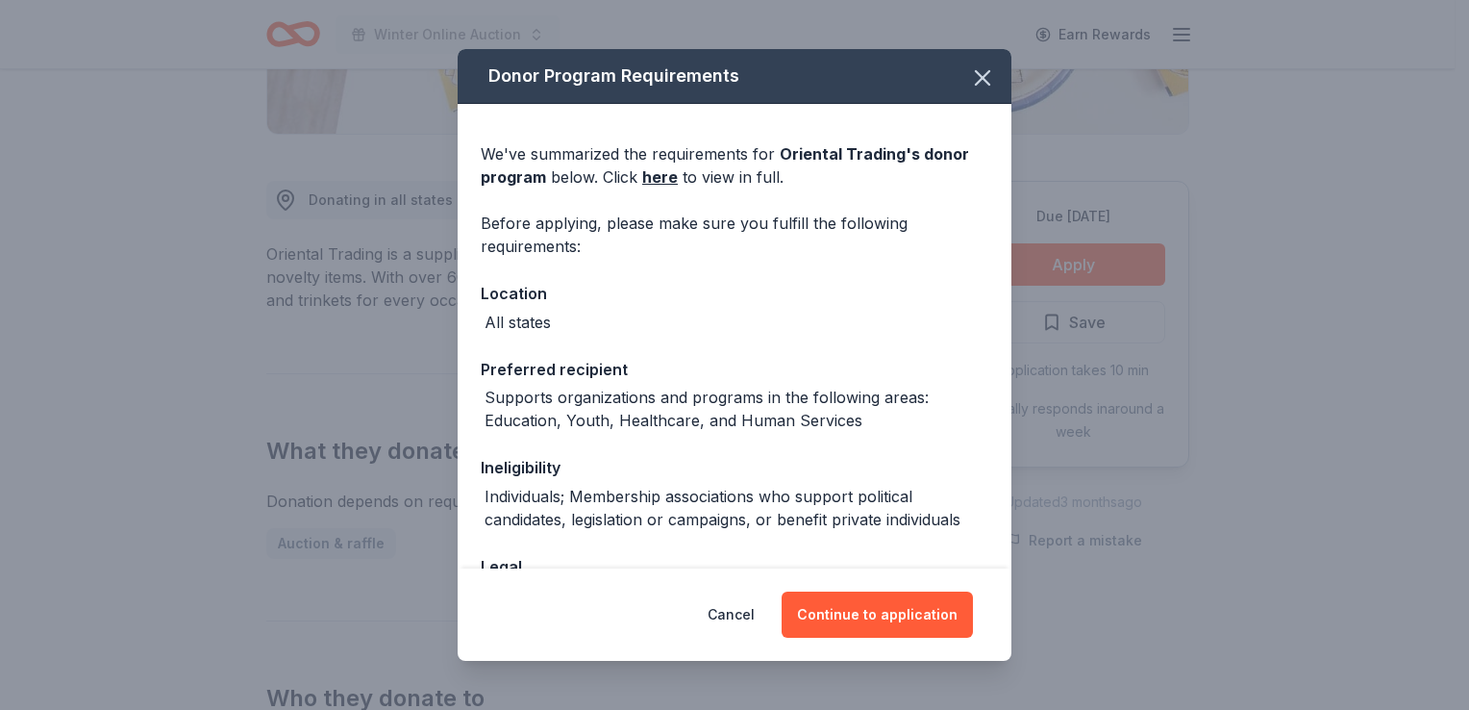
scroll to position [138, 0]
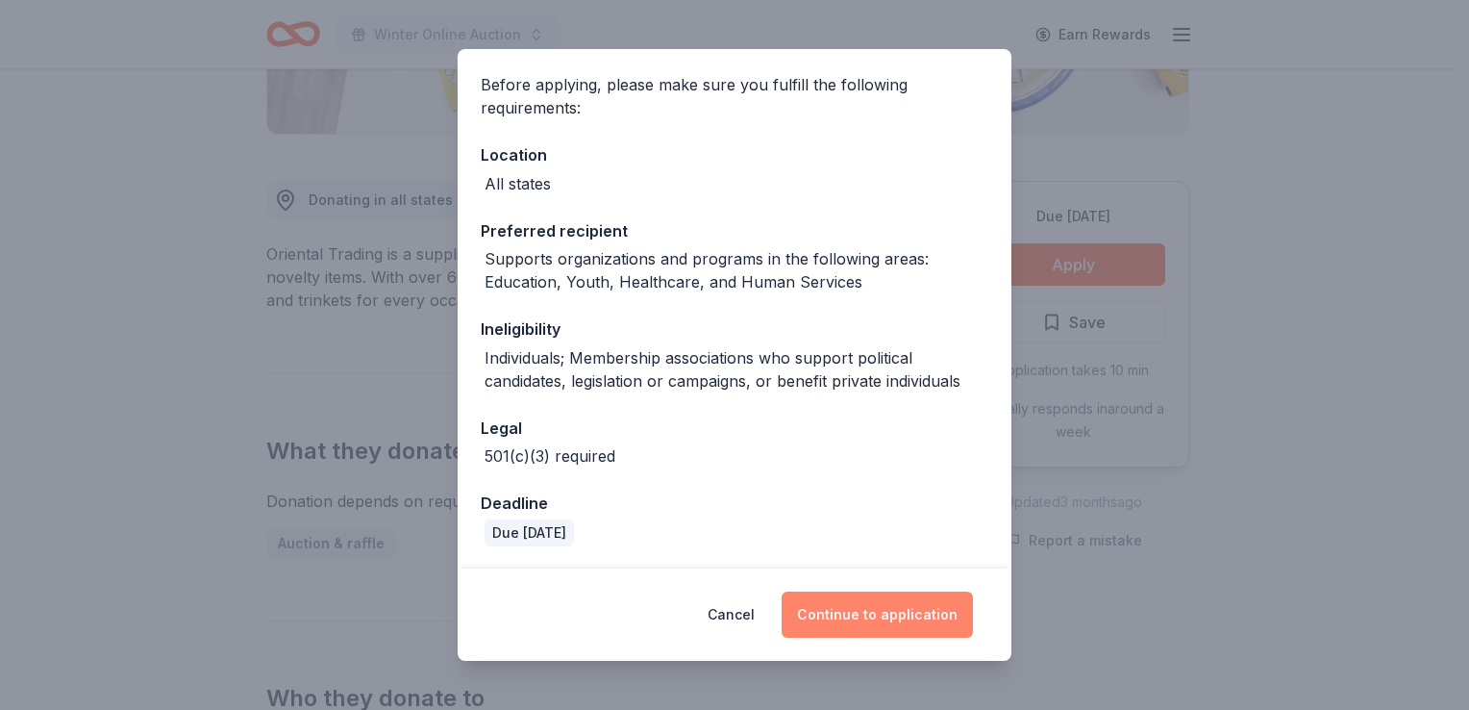
click at [872, 612] on button "Continue to application" at bounding box center [877, 614] width 191 height 46
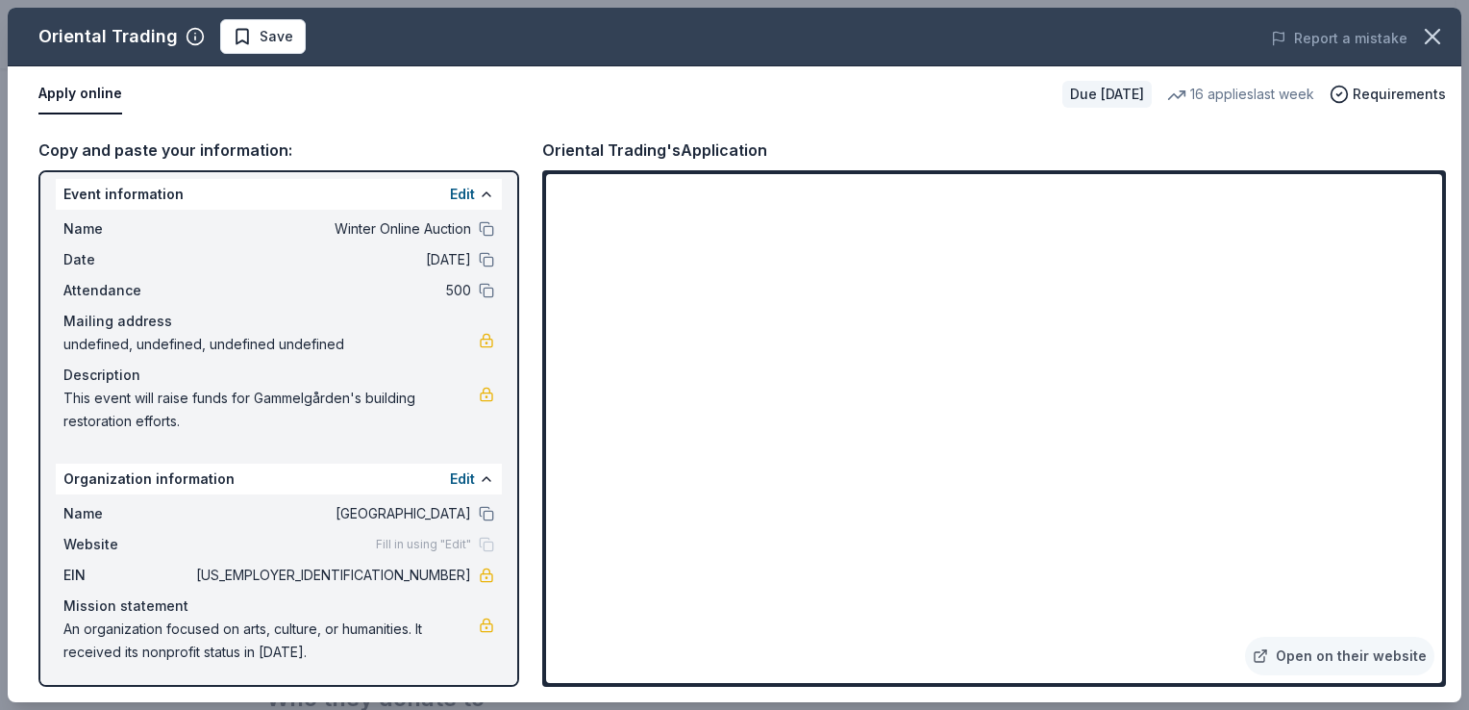
scroll to position [9, 0]
click at [175, 145] on div "Copy and paste your information:" at bounding box center [278, 149] width 481 height 25
click at [85, 90] on button "Apply online" at bounding box center [80, 94] width 84 height 40
click at [1323, 660] on link "Open on their website" at bounding box center [1339, 656] width 189 height 38
click at [223, 44] on button "Save" at bounding box center [263, 36] width 86 height 35
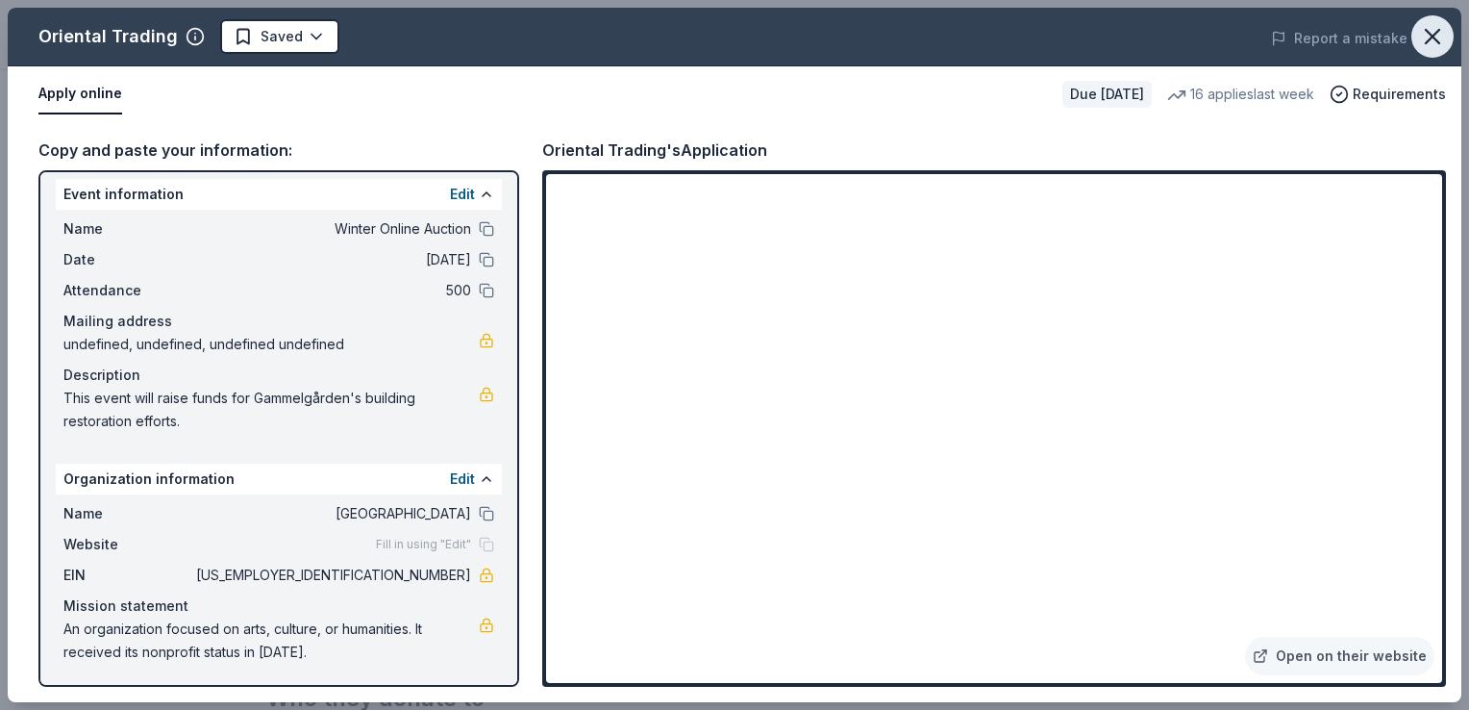
click at [1429, 19] on button "button" at bounding box center [1433, 36] width 42 height 42
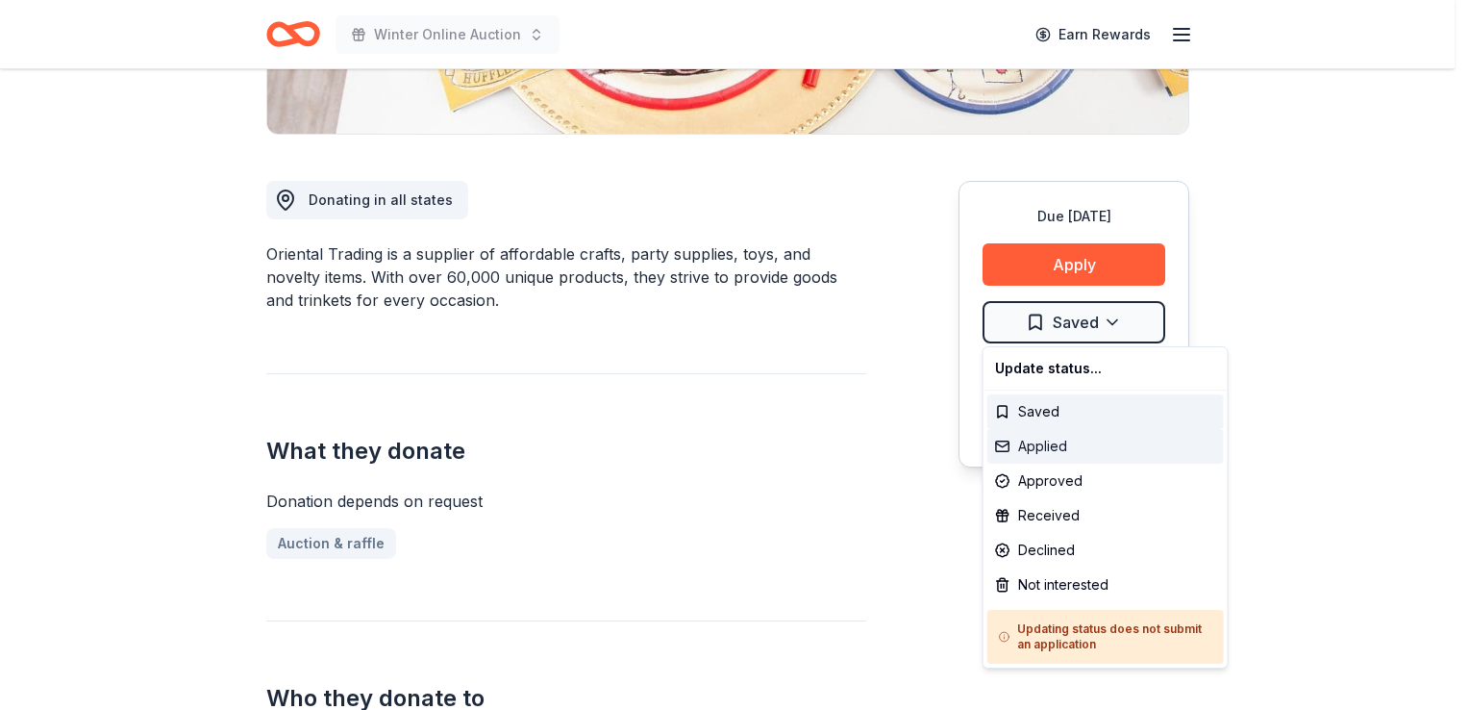
click at [1050, 441] on div "Applied" at bounding box center [1105, 446] width 237 height 35
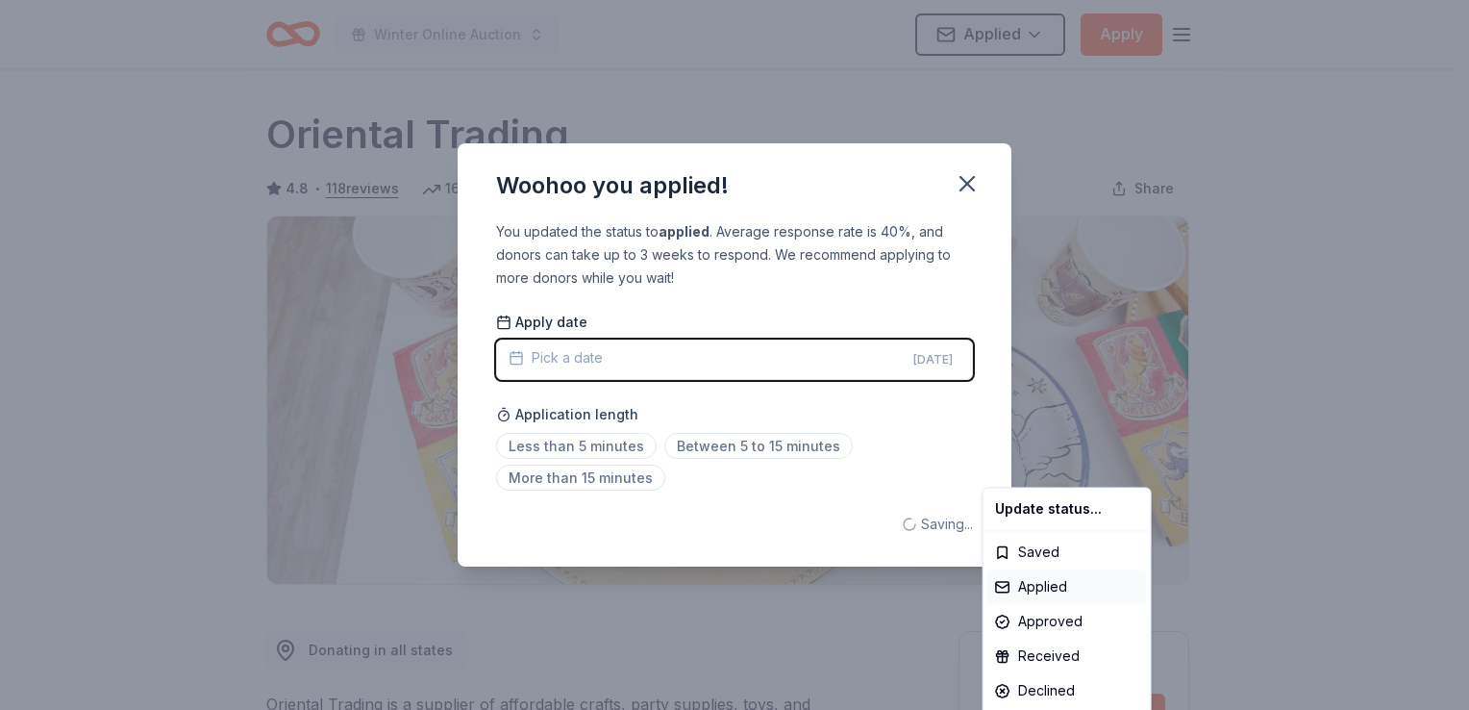
scroll to position [0, 0]
click at [713, 448] on html "Winter Online Auction Applied Apply Due in 64 days Share Oriental Trading 4.8 •…" at bounding box center [734, 355] width 1469 height 710
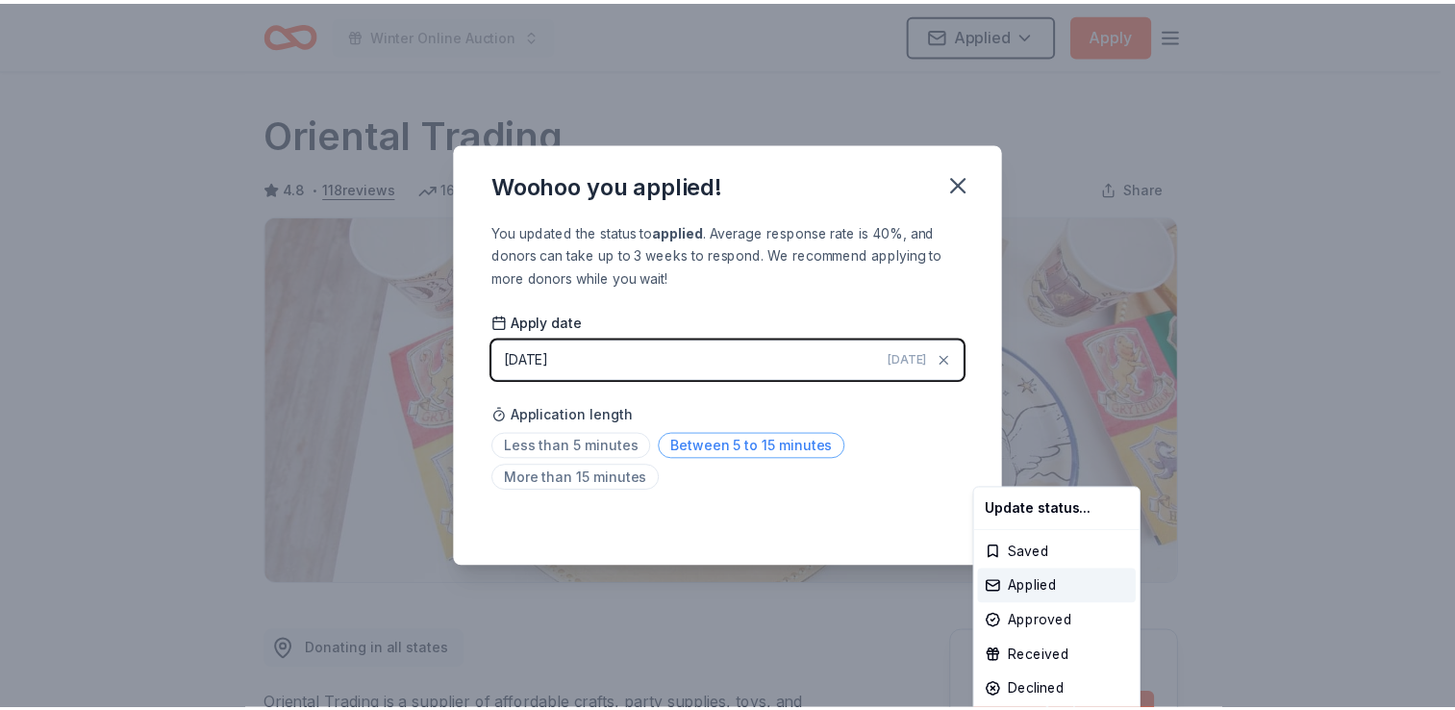
scroll to position [416, 0]
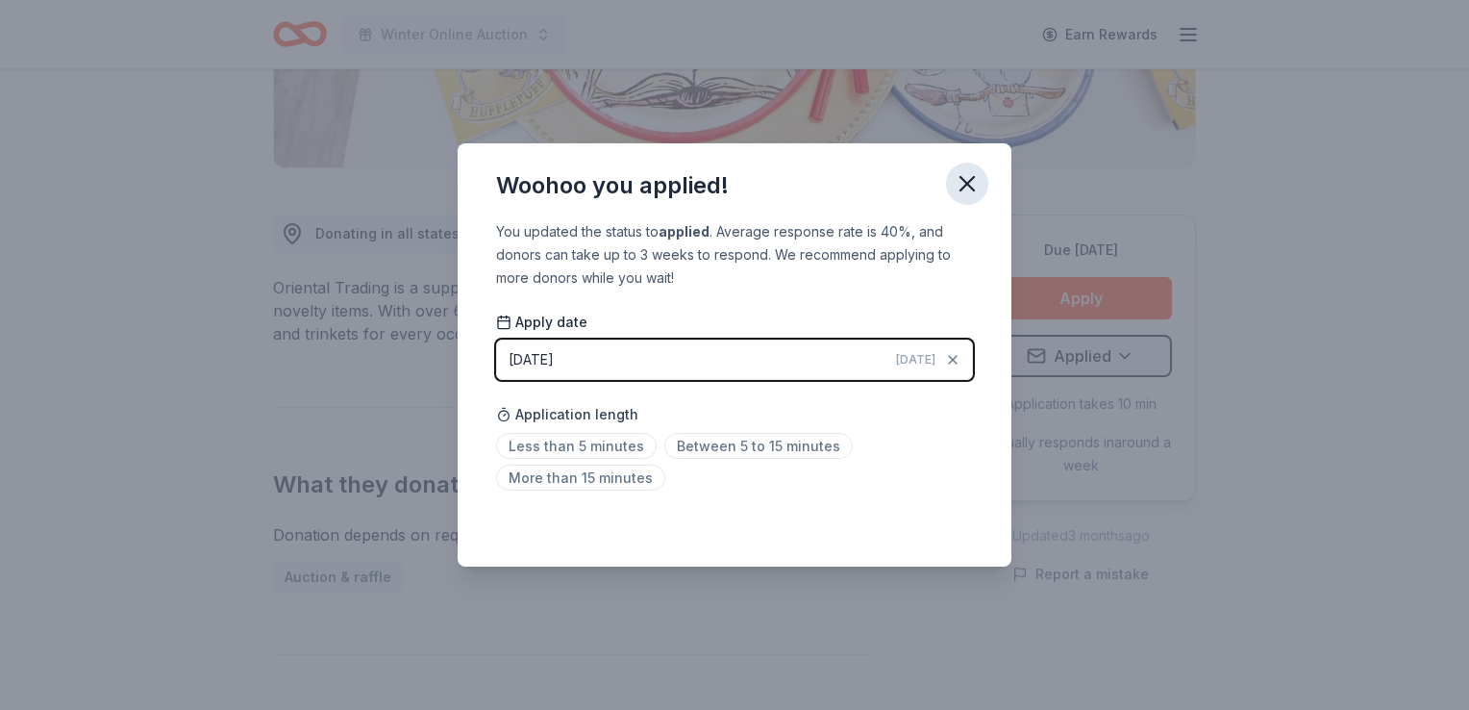
click at [965, 180] on icon "button" at bounding box center [967, 183] width 27 height 27
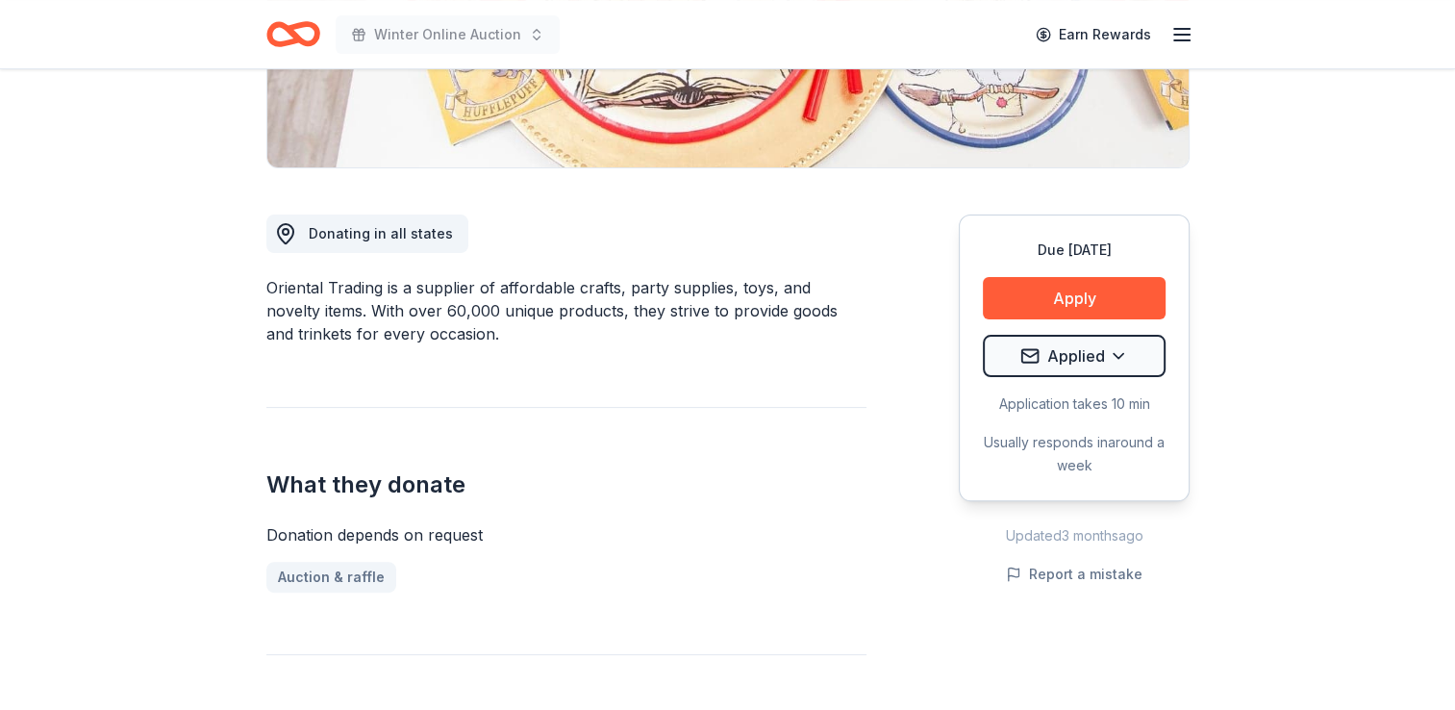
scroll to position [0, 0]
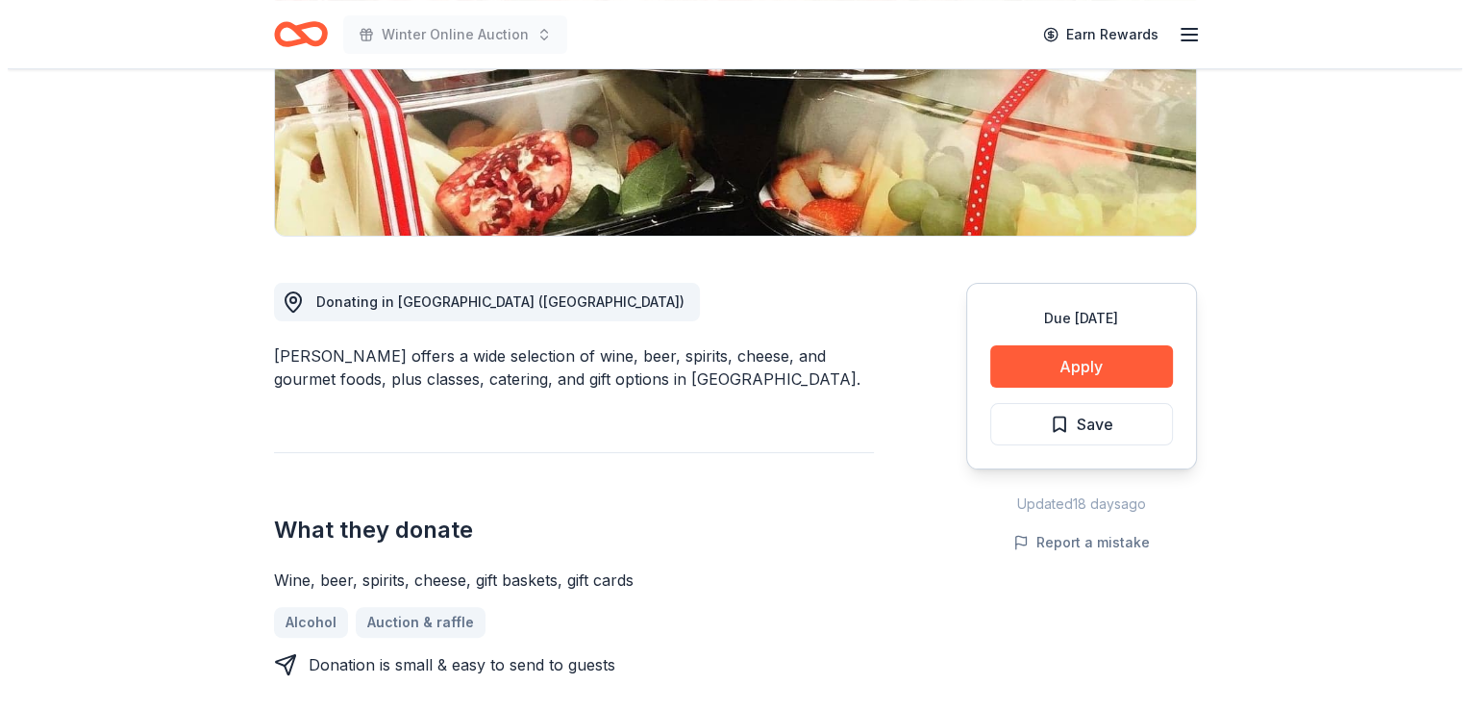
scroll to position [350, 0]
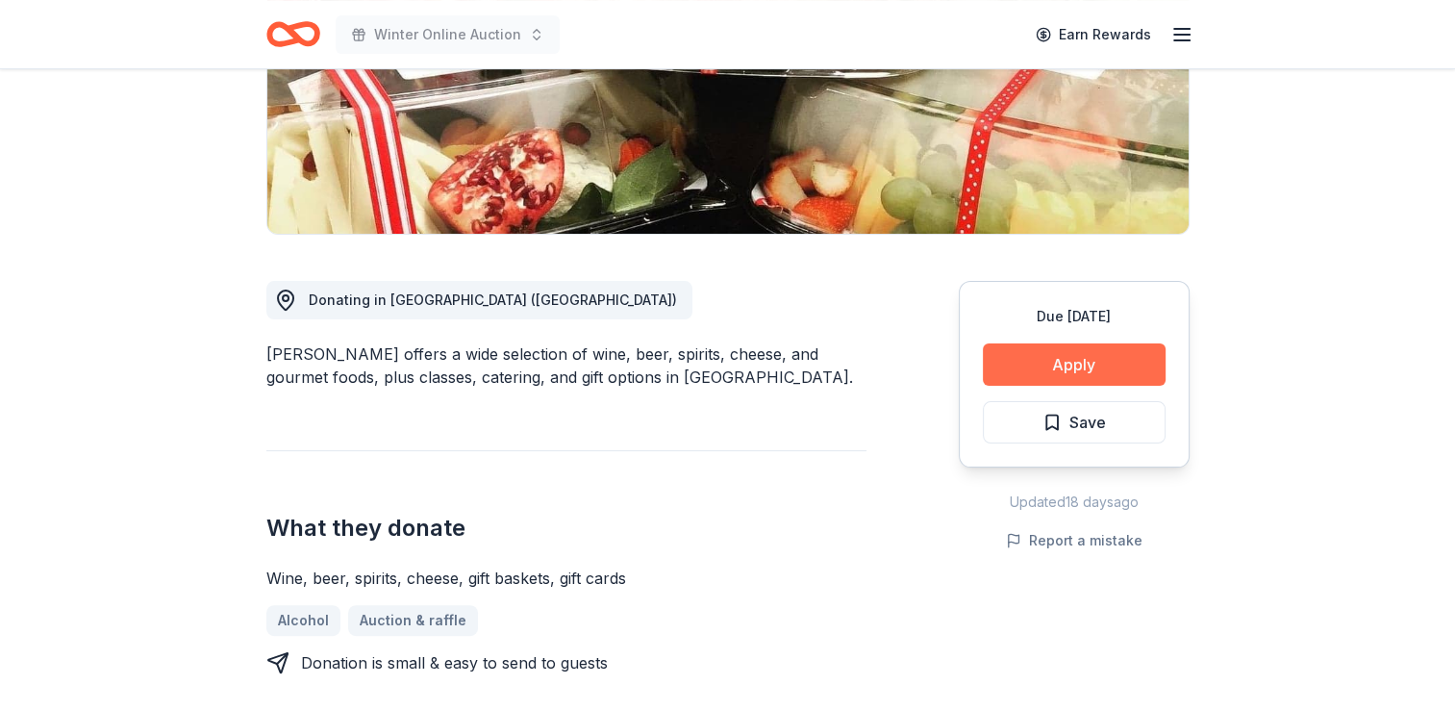
click at [1073, 356] on button "Apply" at bounding box center [1074, 364] width 183 height 42
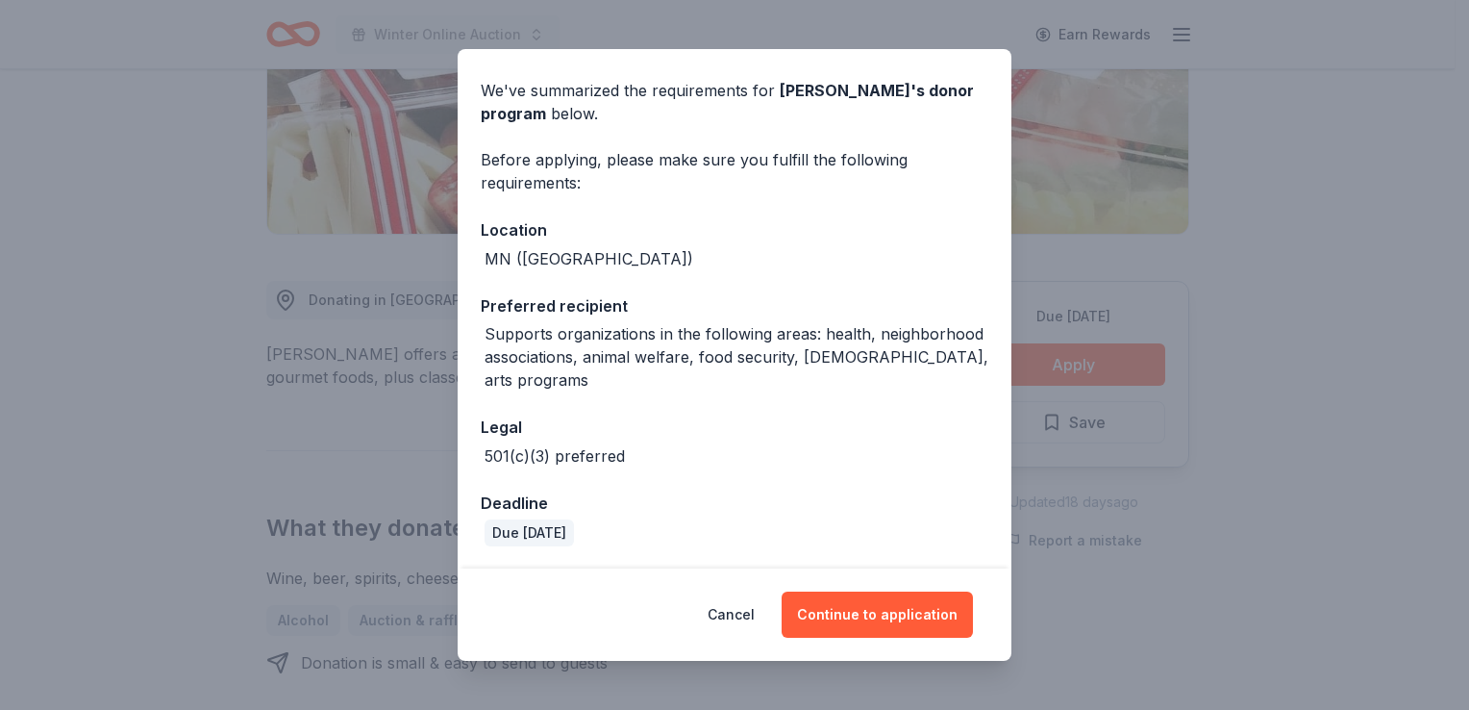
scroll to position [62, 0]
click at [850, 617] on button "Continue to application" at bounding box center [877, 614] width 191 height 46
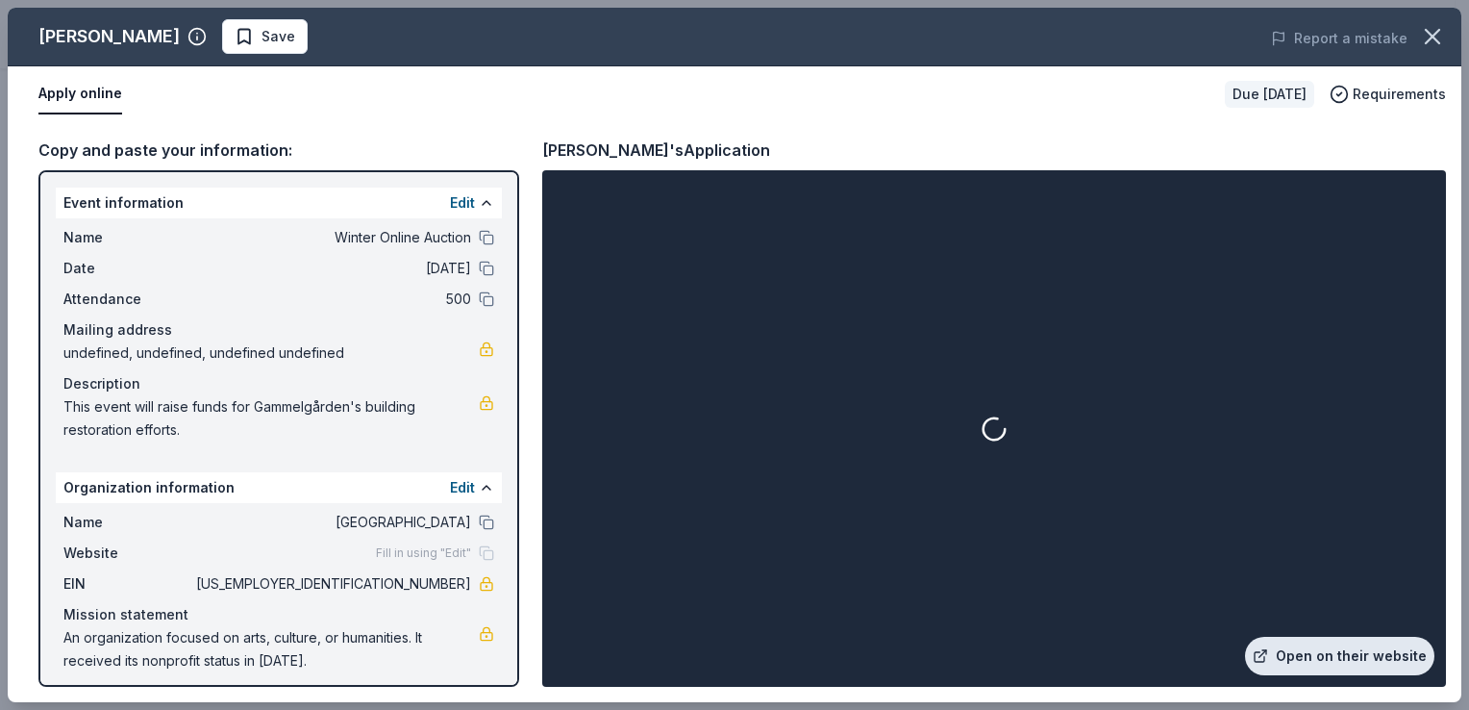
click at [1323, 665] on link "Open on their website" at bounding box center [1339, 656] width 189 height 38
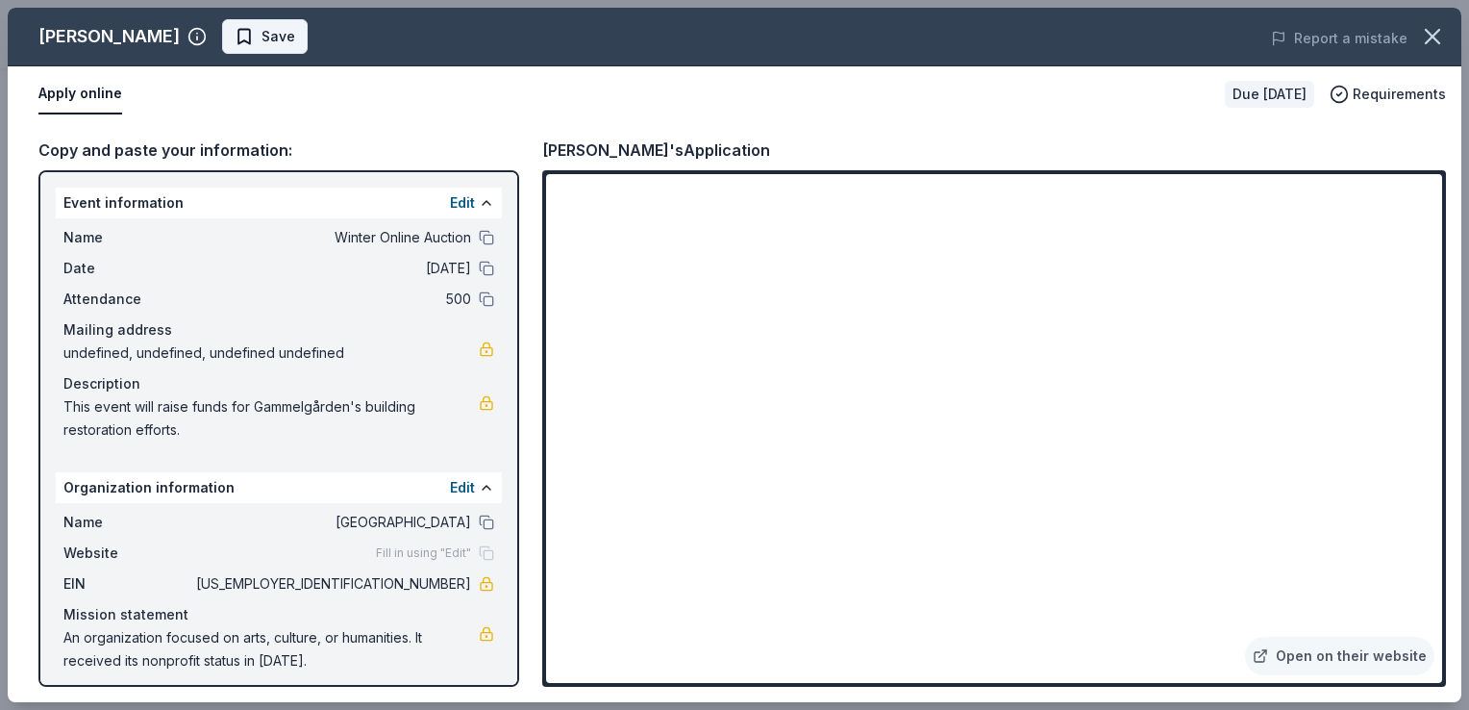
click at [262, 34] on span "Save" at bounding box center [279, 36] width 34 height 23
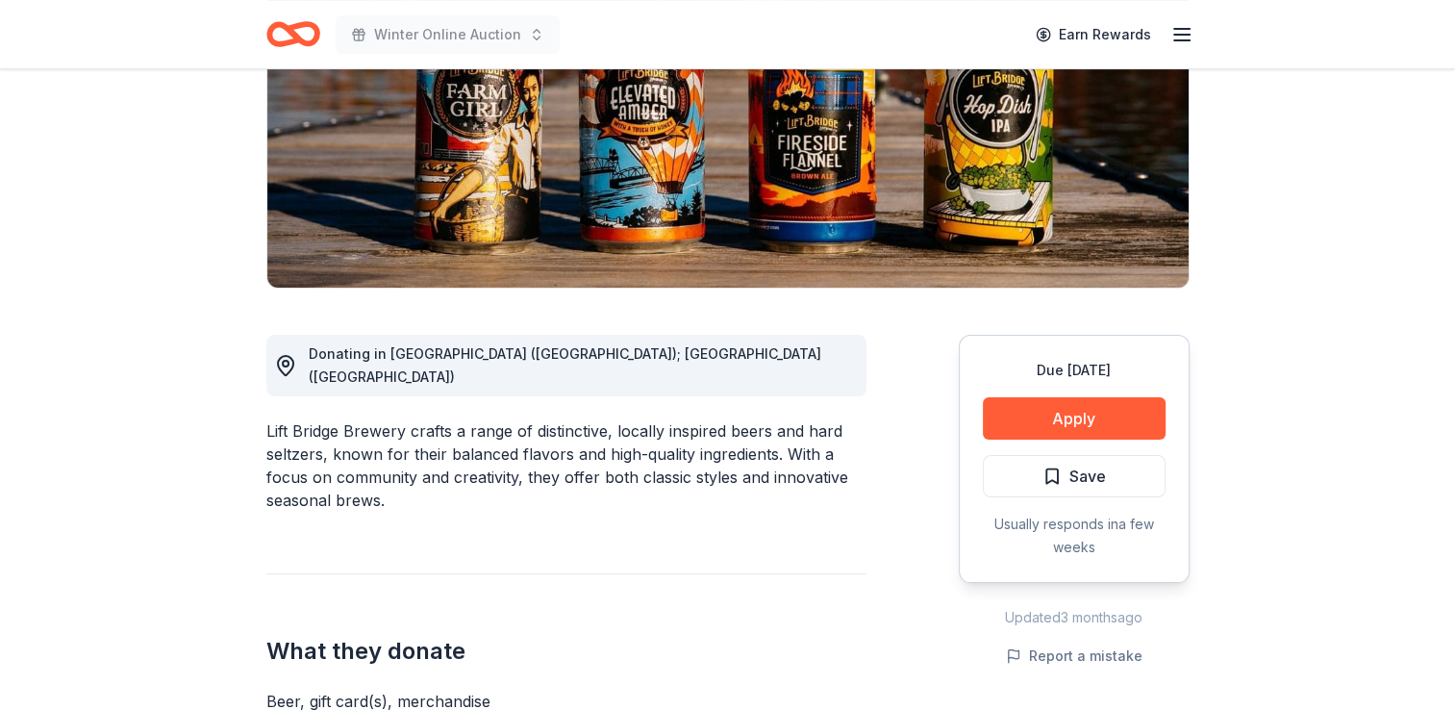
scroll to position [400, 0]
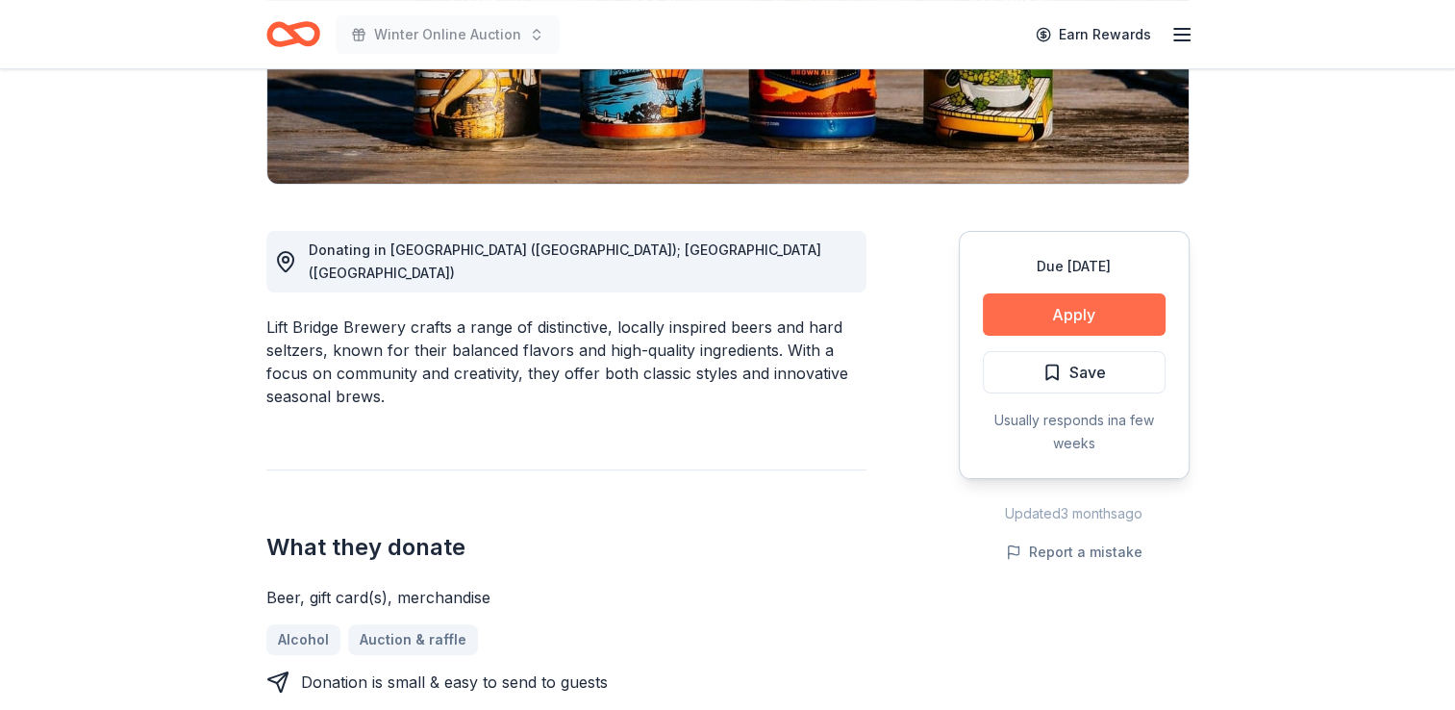
click at [1059, 301] on button "Apply" at bounding box center [1074, 314] width 183 height 42
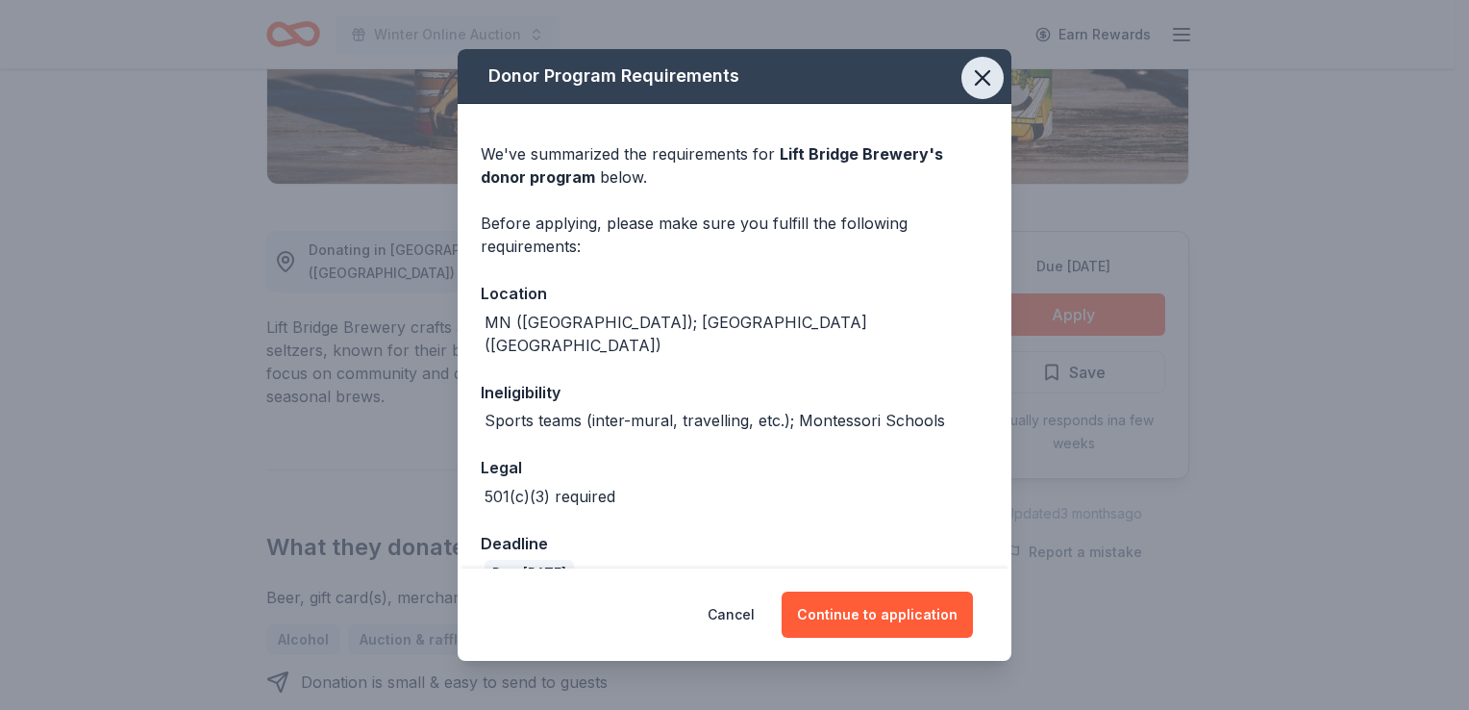
click at [976, 78] on icon "button" at bounding box center [982, 77] width 13 height 13
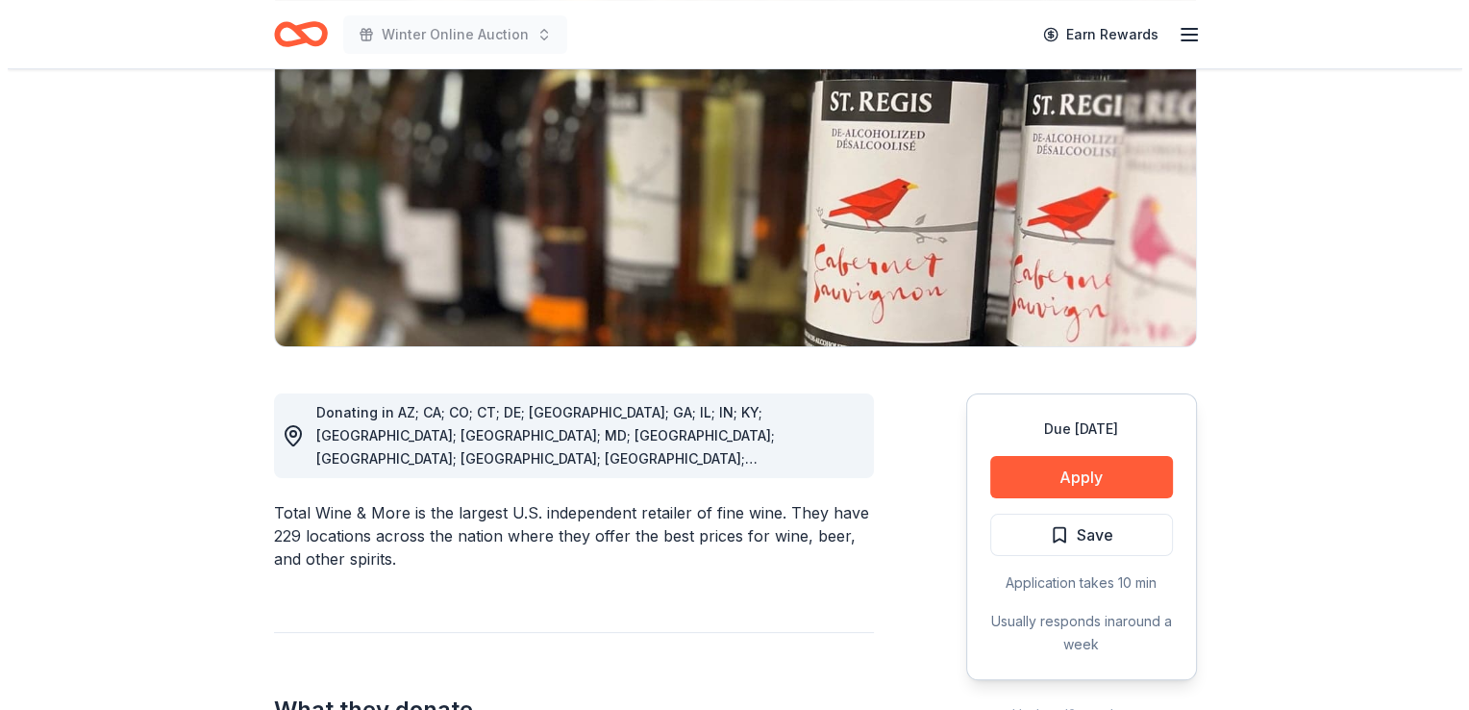
scroll to position [238, 0]
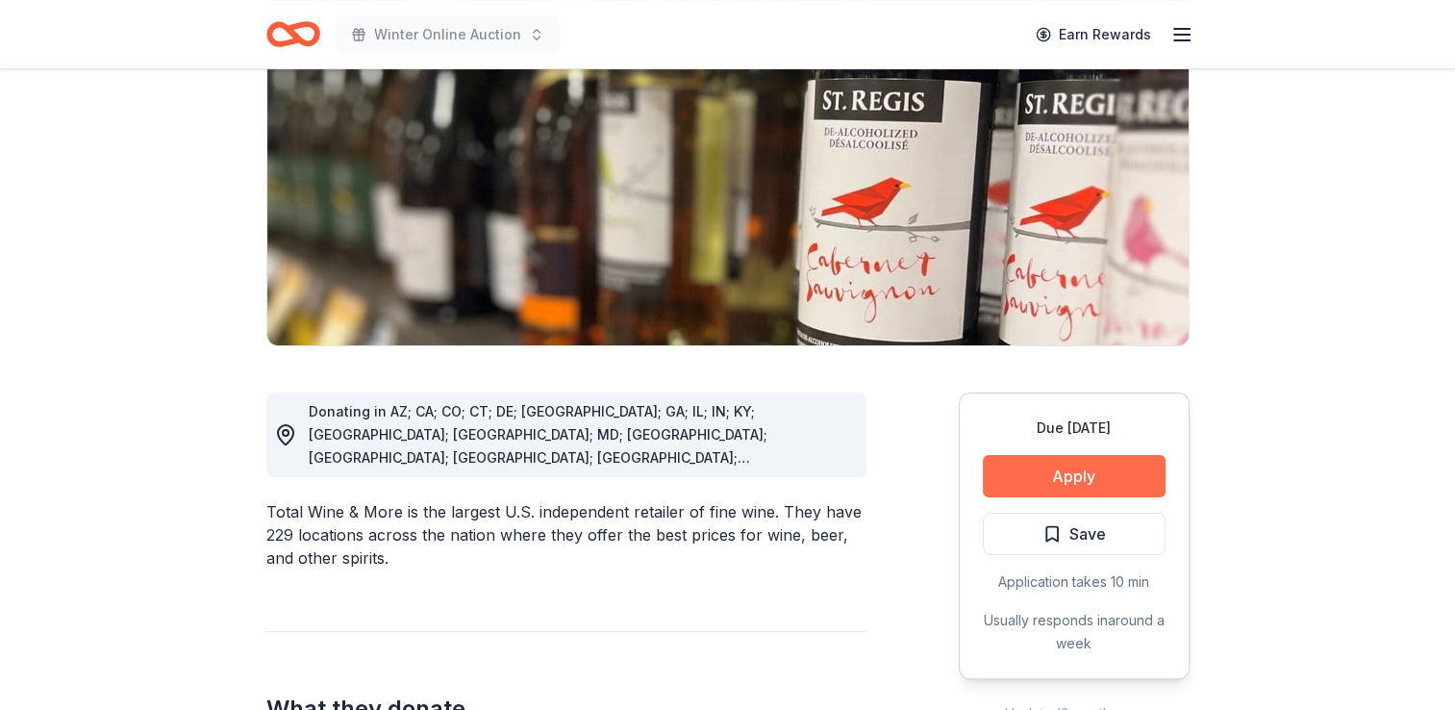
click at [1063, 481] on button "Apply" at bounding box center [1074, 476] width 183 height 42
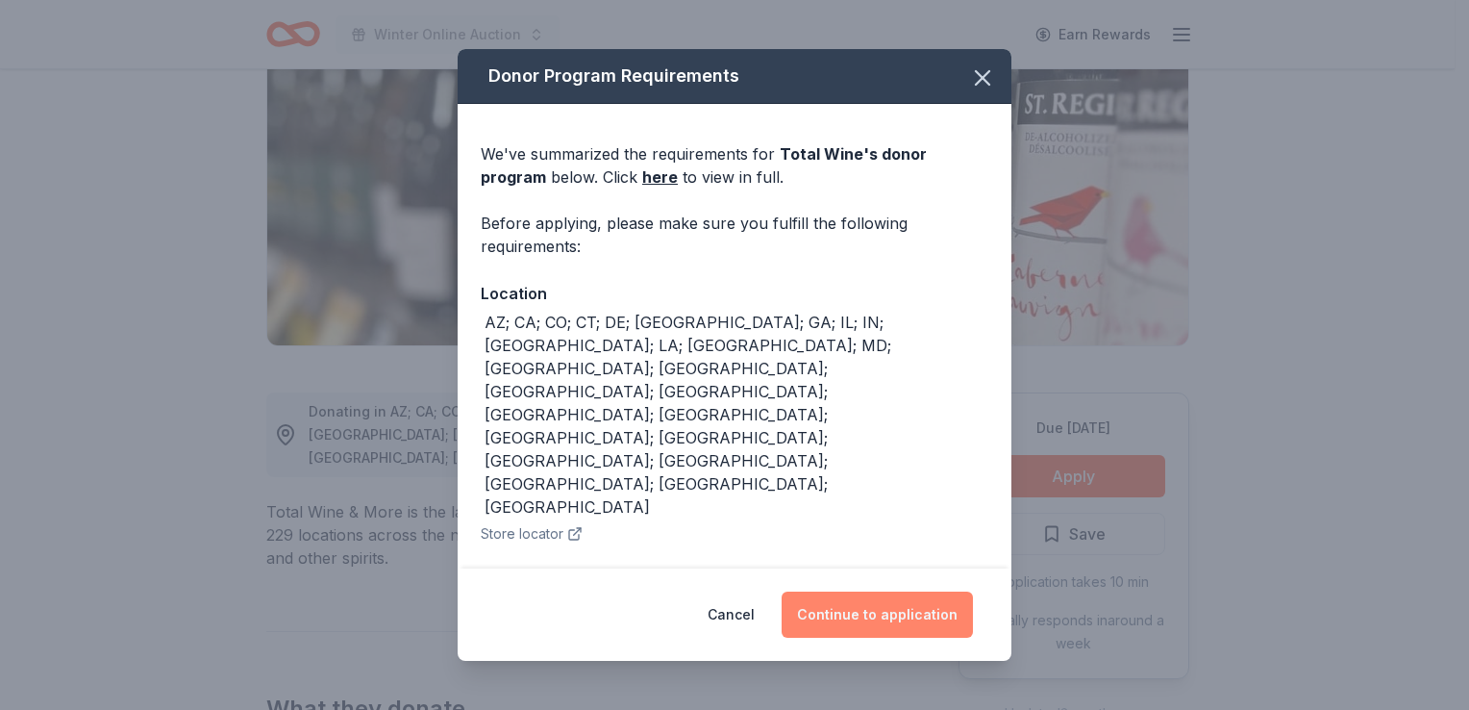
click at [857, 598] on button "Continue to application" at bounding box center [877, 614] width 191 height 46
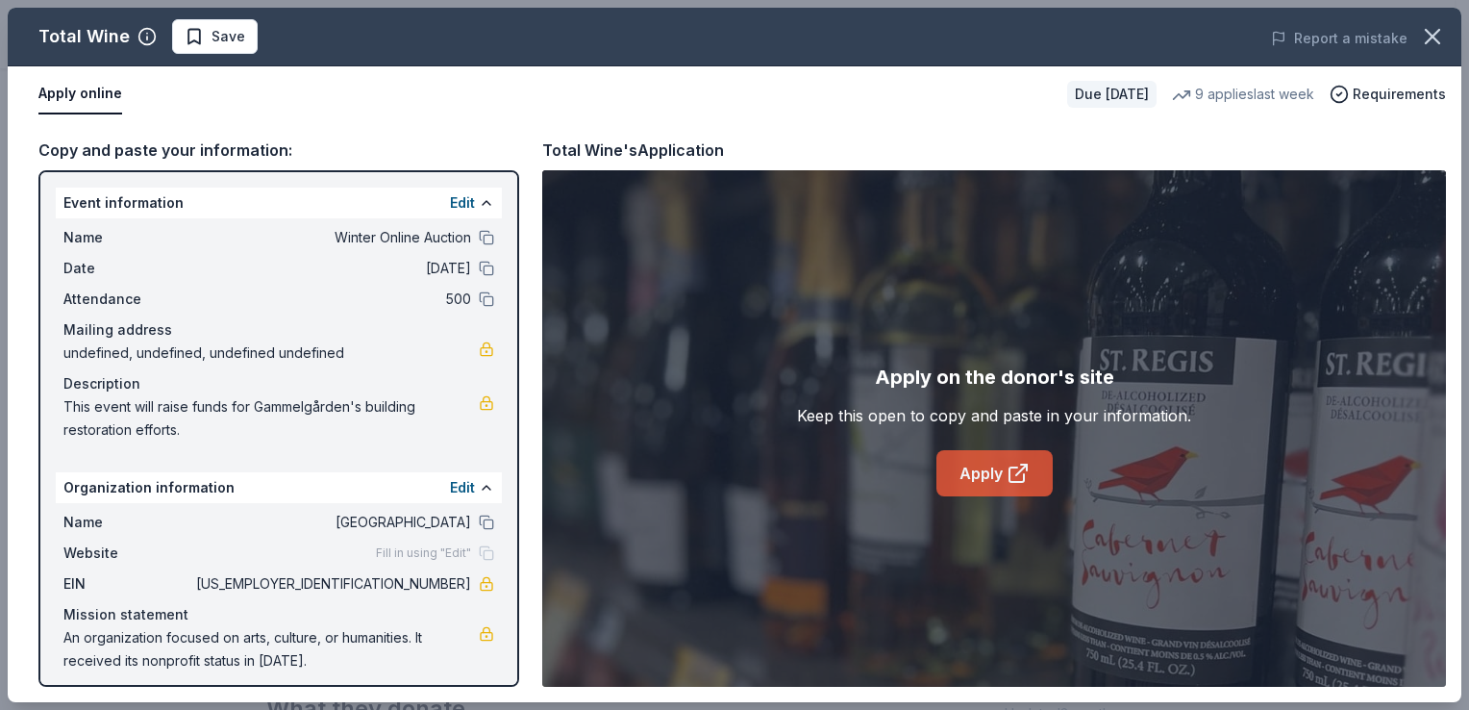
click at [973, 453] on link "Apply" at bounding box center [995, 473] width 116 height 46
click at [191, 44] on span "Save" at bounding box center [215, 36] width 61 height 23
click at [267, 37] on html "Winter Online Auction Earn Rewards Due in 36 days Share Total Wine 5.0 • 52 rev…" at bounding box center [734, 117] width 1469 height 710
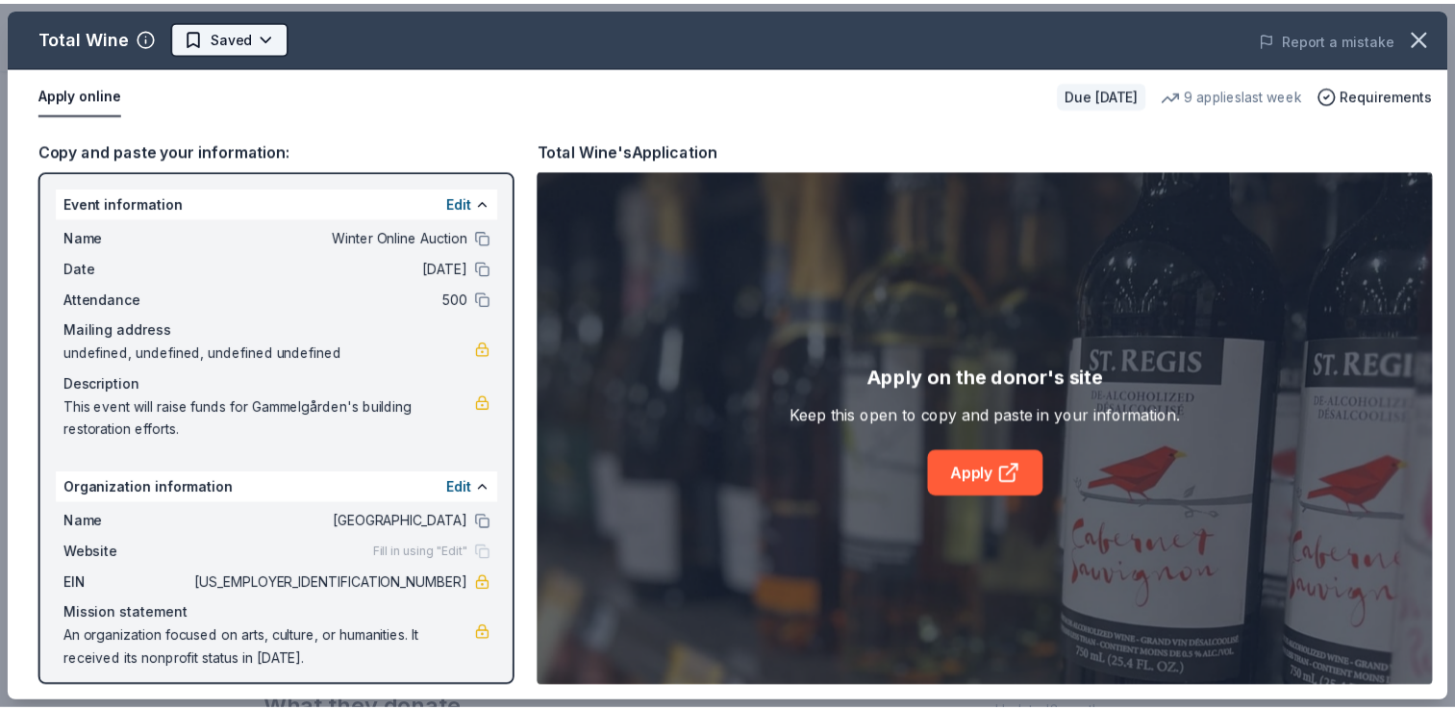
scroll to position [0, 0]
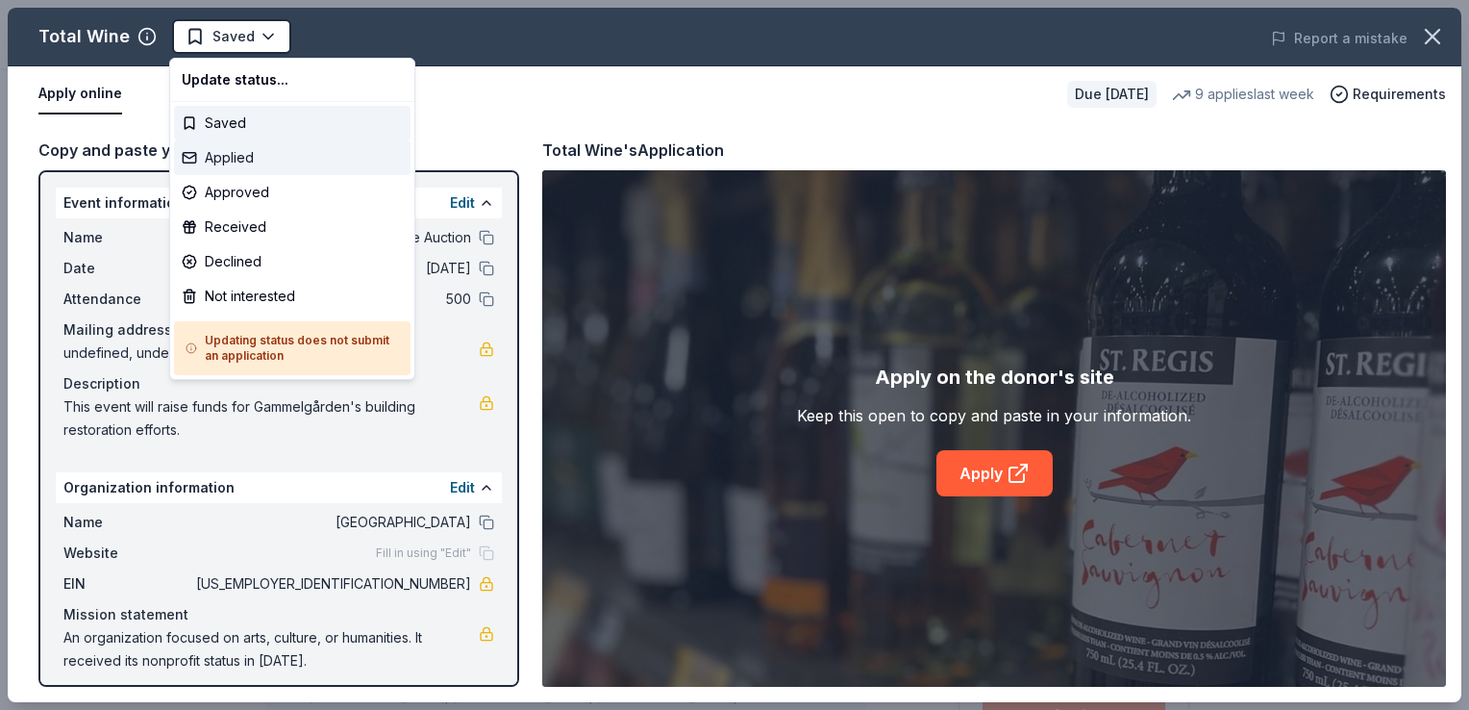
click at [241, 160] on div "Applied" at bounding box center [292, 157] width 237 height 35
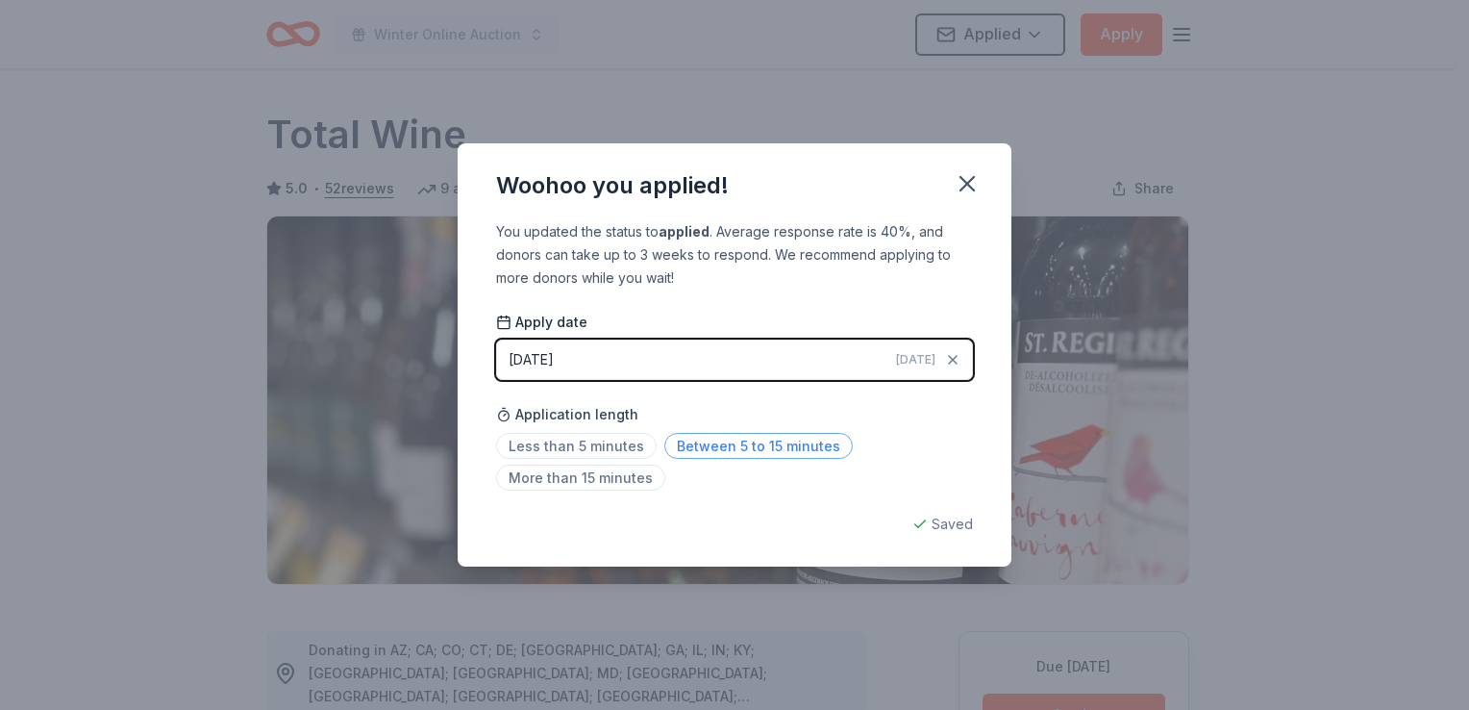
click at [704, 434] on span "Between 5 to 15 minutes" at bounding box center [758, 446] width 188 height 26
click at [967, 188] on icon "button" at bounding box center [967, 183] width 27 height 27
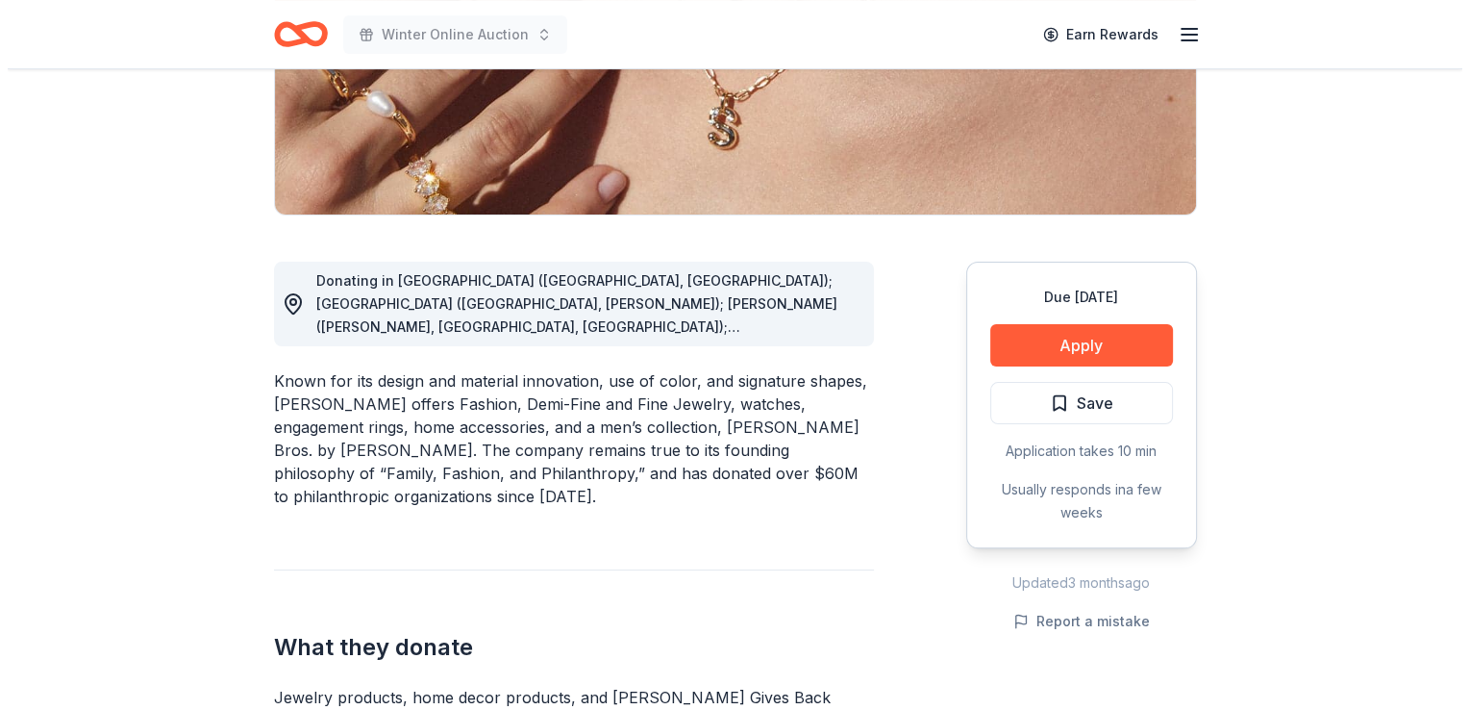
scroll to position [372, 0]
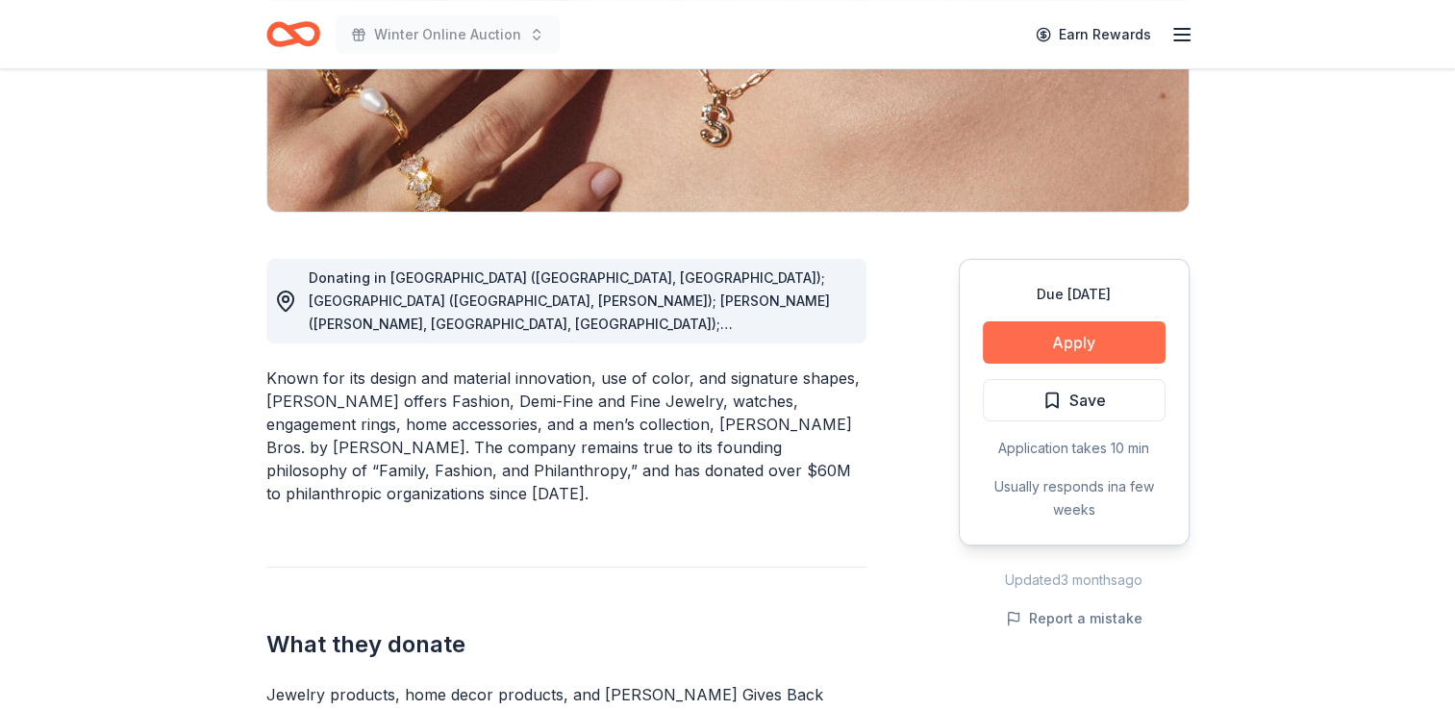
click at [1079, 335] on button "Apply" at bounding box center [1074, 342] width 183 height 42
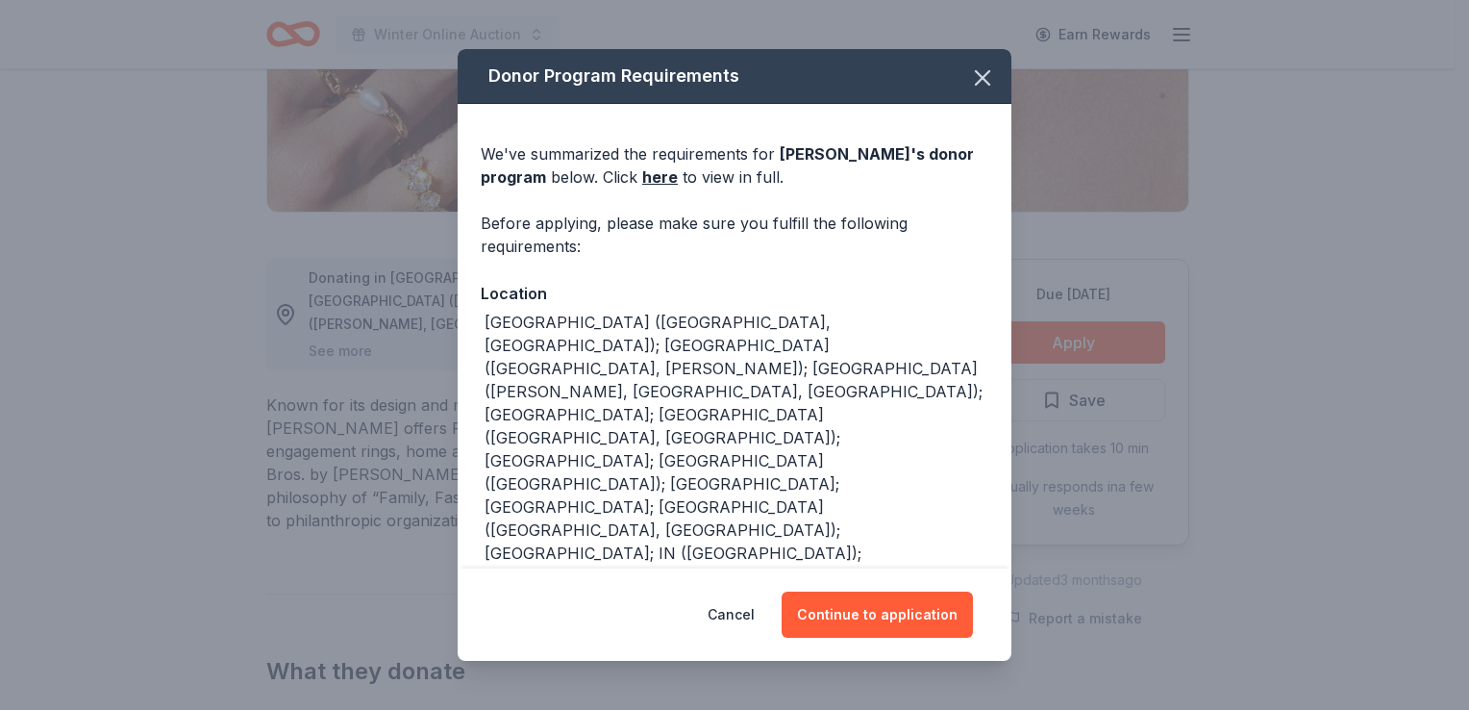
scroll to position [4, 0]
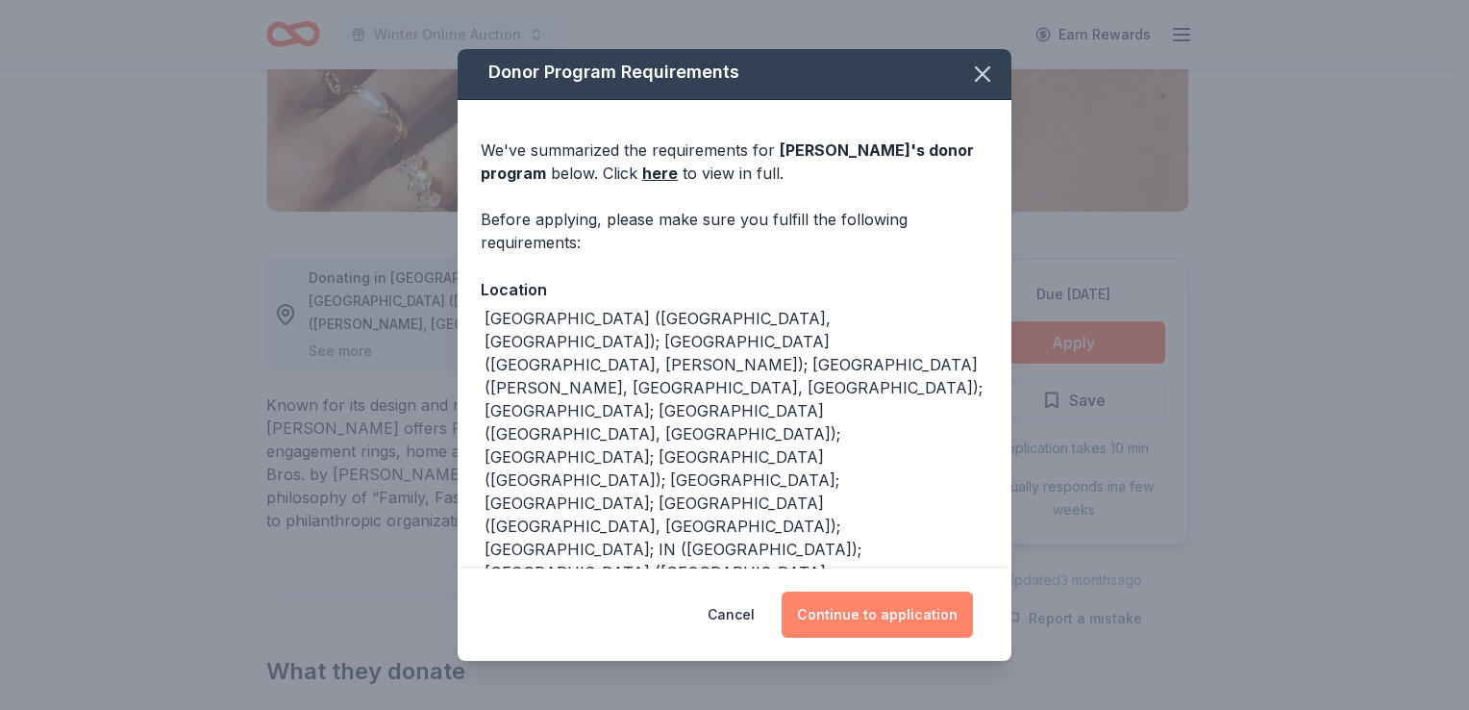
click at [832, 620] on button "Continue to application" at bounding box center [877, 614] width 191 height 46
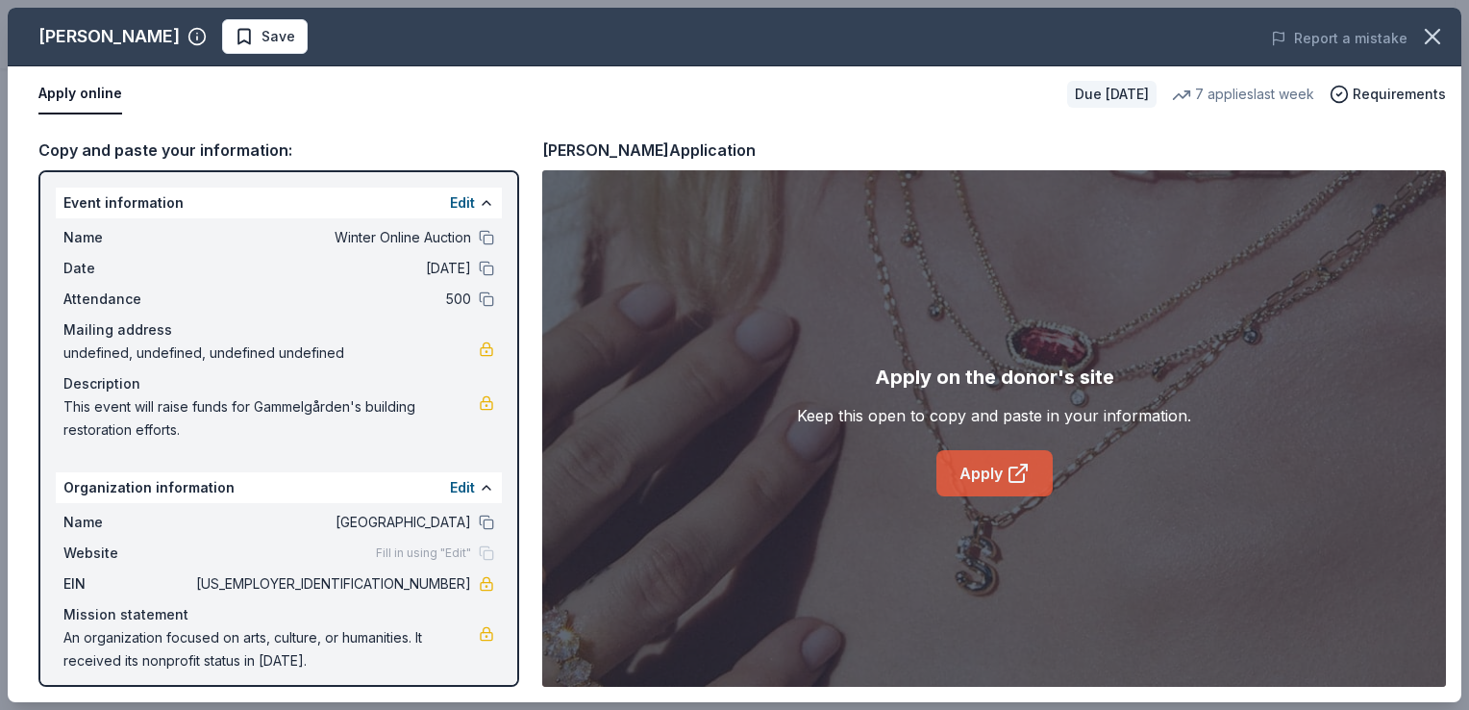
click at [982, 475] on link "Apply" at bounding box center [995, 473] width 116 height 46
click at [267, 36] on button "Save" at bounding box center [265, 36] width 86 height 35
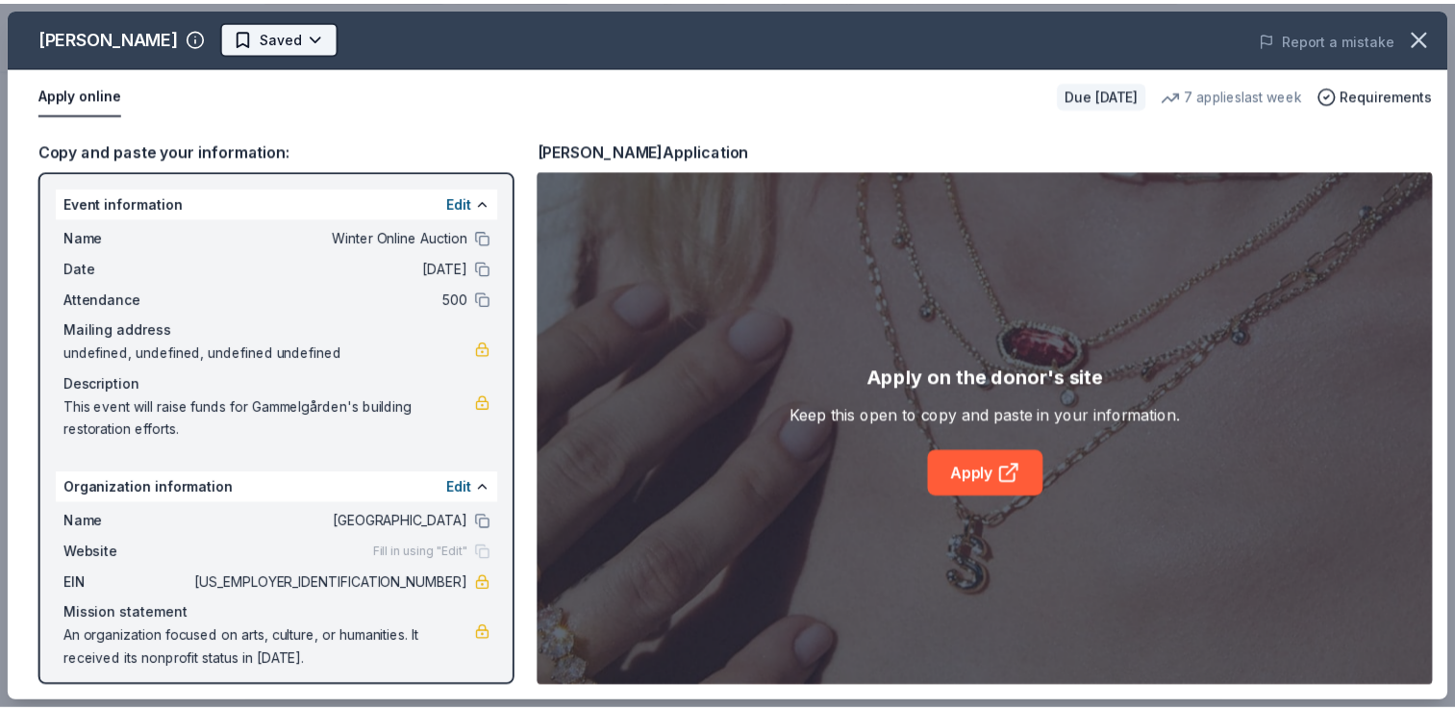
scroll to position [0, 0]
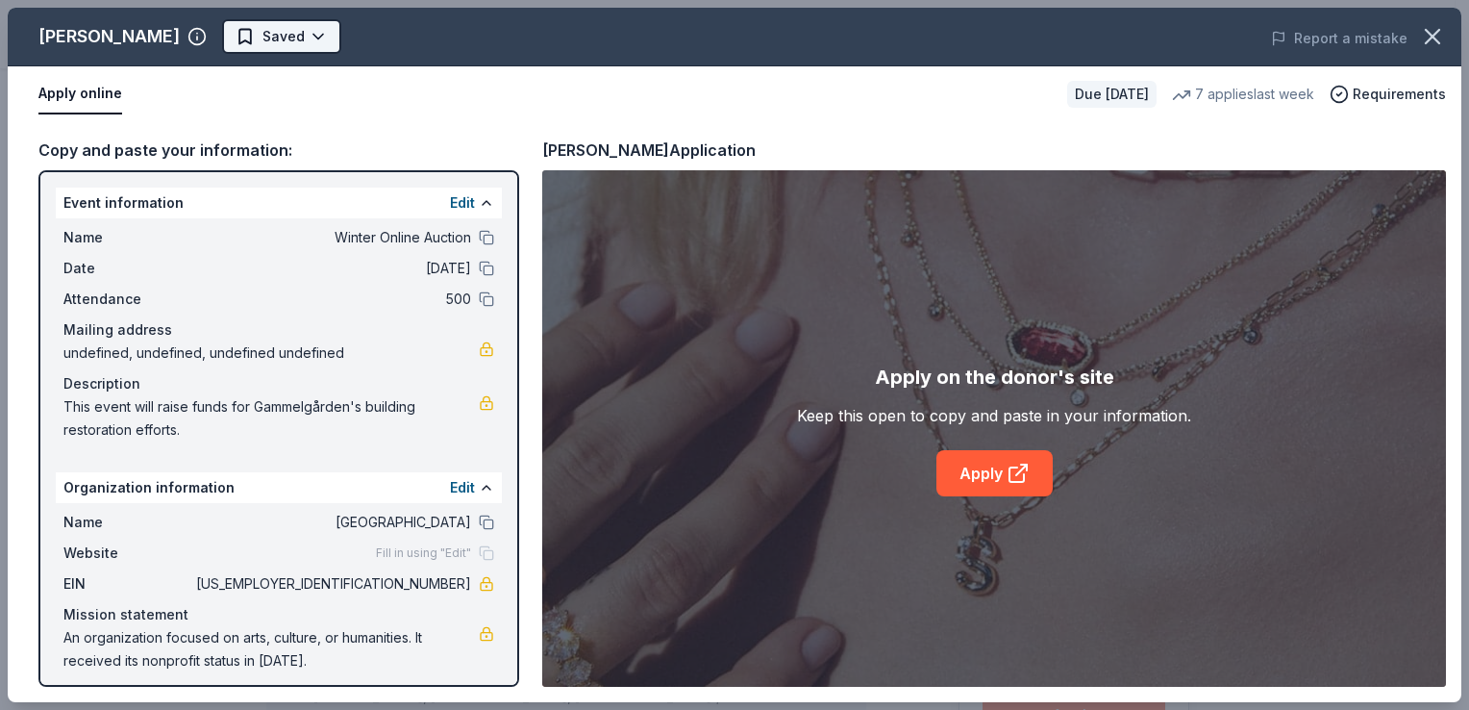
click at [289, 31] on html "Winter Online Auction Earn Rewards Due in 32 days Share Kendra Scott 4.7 • 119 …" at bounding box center [734, 355] width 1469 height 710
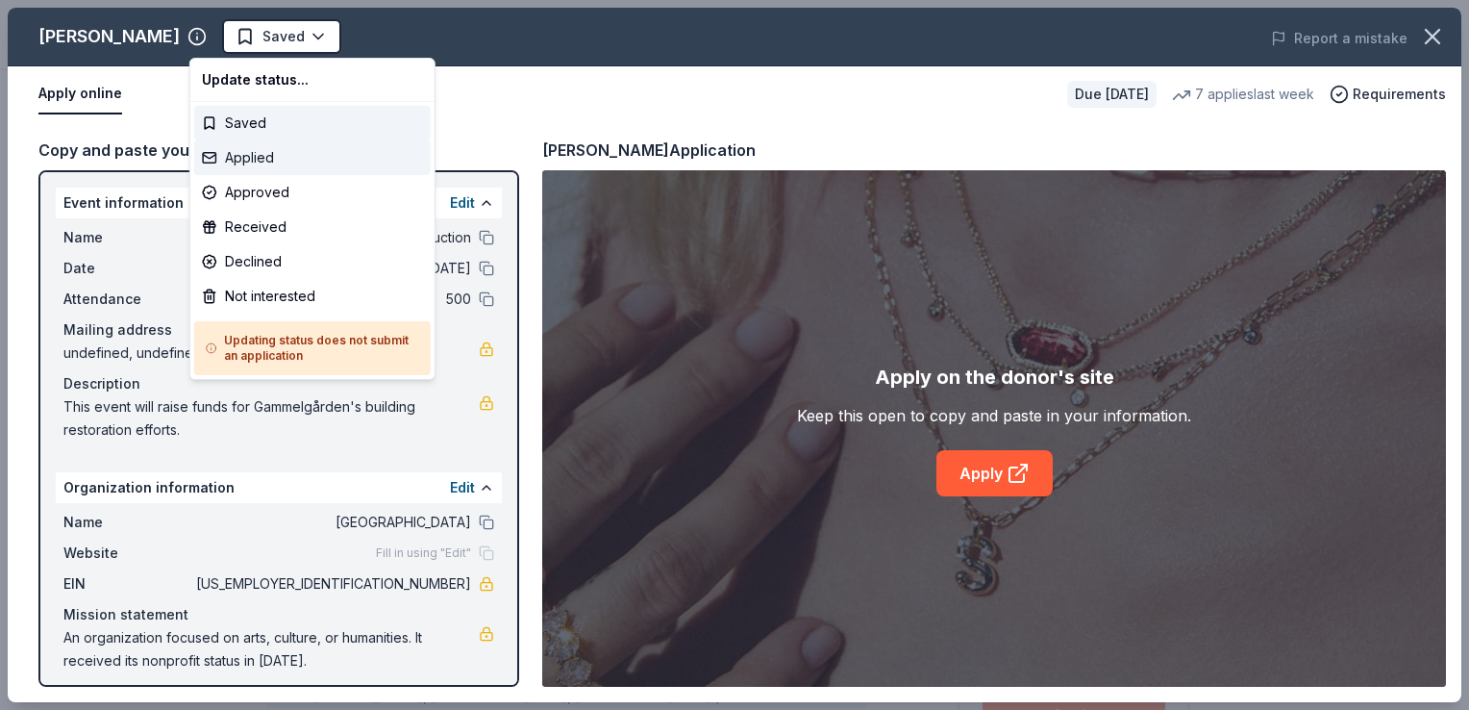
click at [238, 163] on div "Applied" at bounding box center [312, 157] width 237 height 35
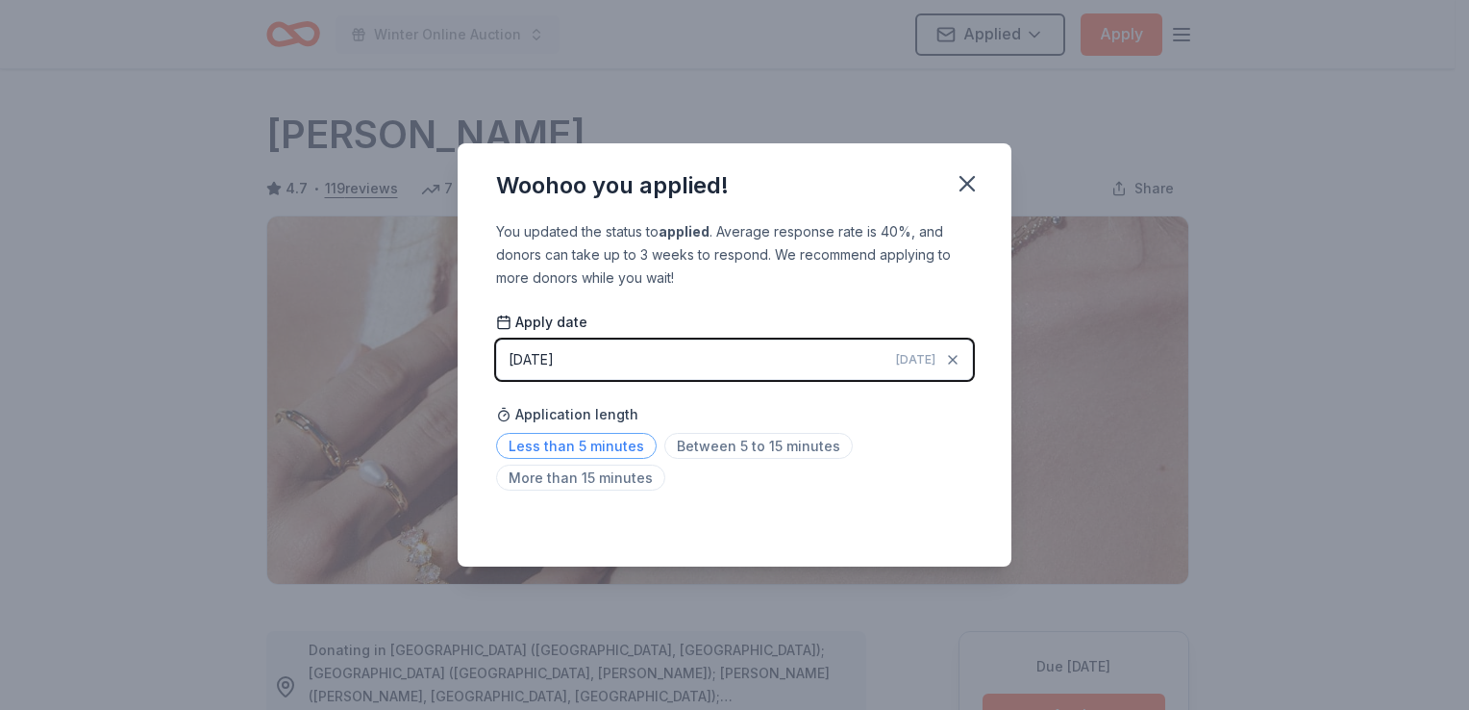
click at [576, 444] on span "Less than 5 minutes" at bounding box center [576, 446] width 161 height 26
click at [967, 195] on icon "button" at bounding box center [967, 183] width 27 height 27
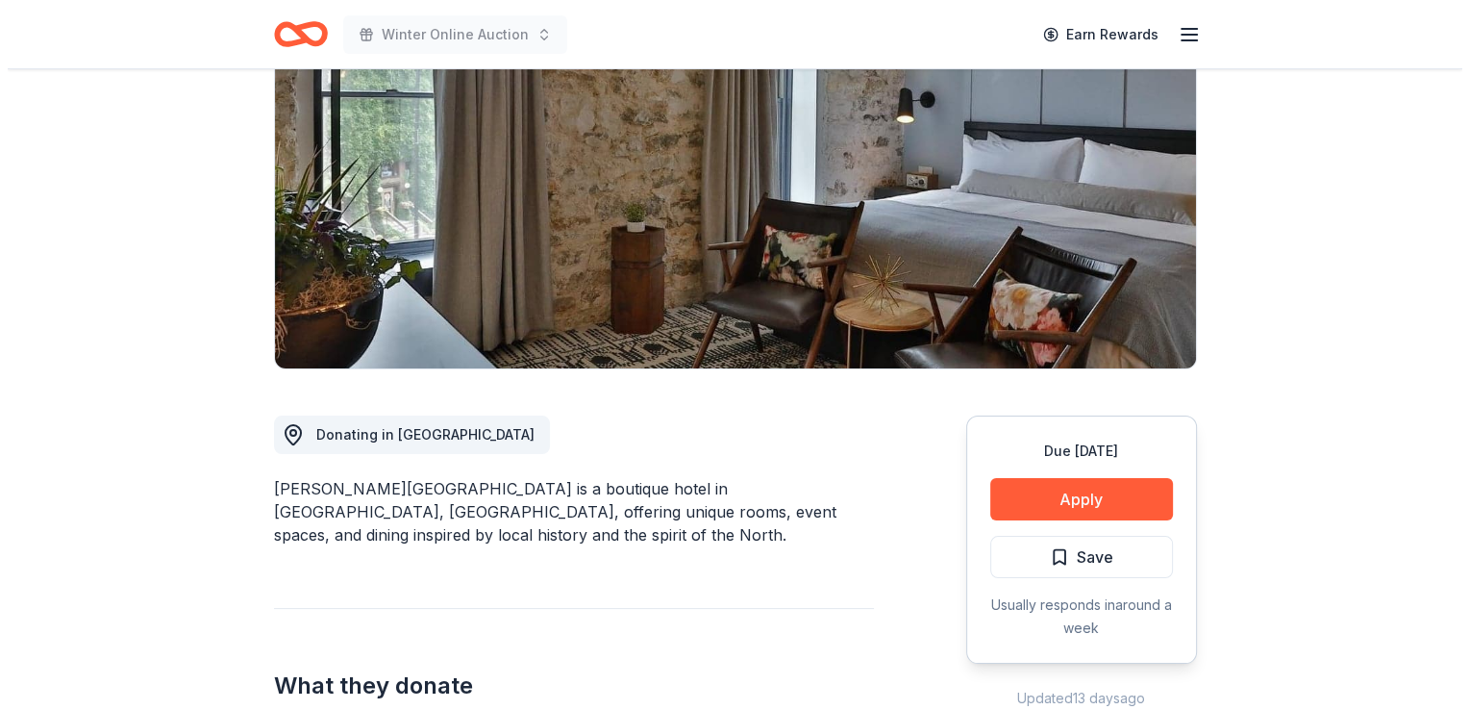
scroll to position [273, 0]
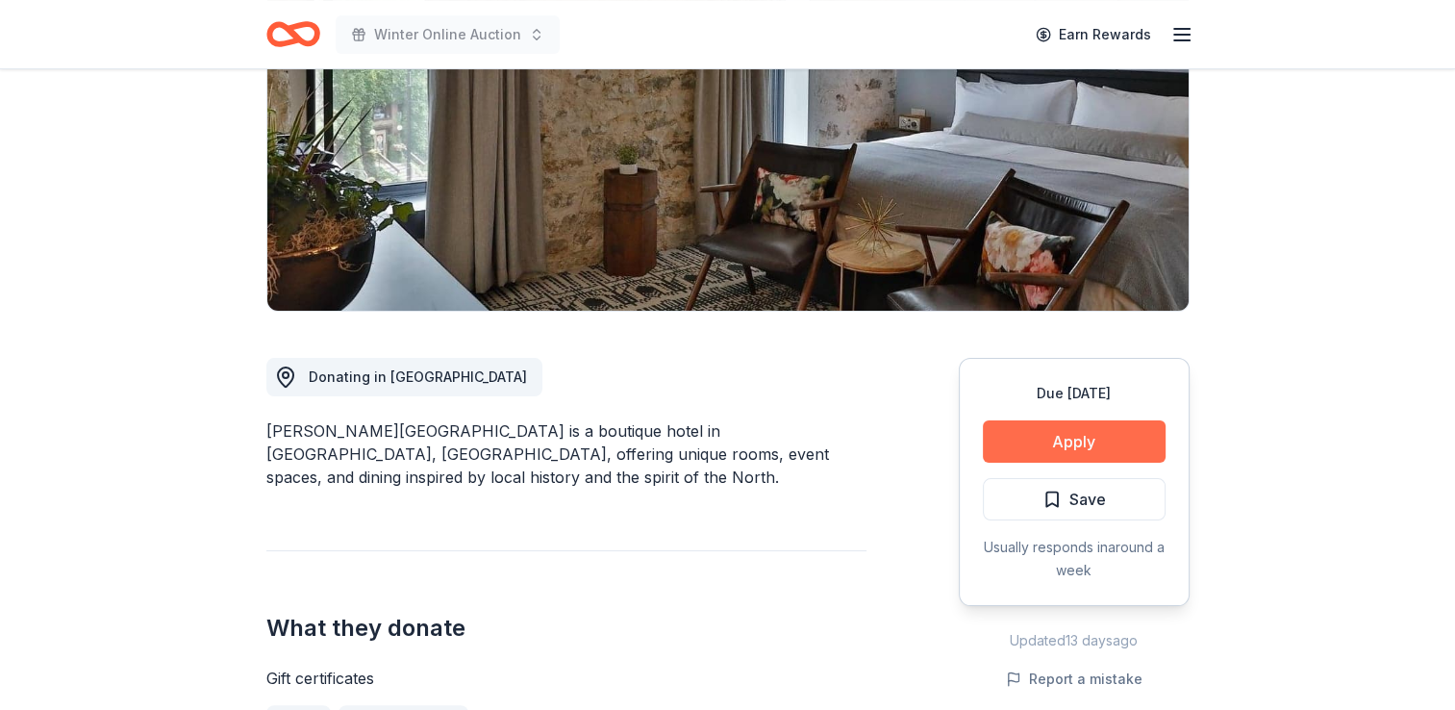
click at [1027, 452] on button "Apply" at bounding box center [1074, 441] width 183 height 42
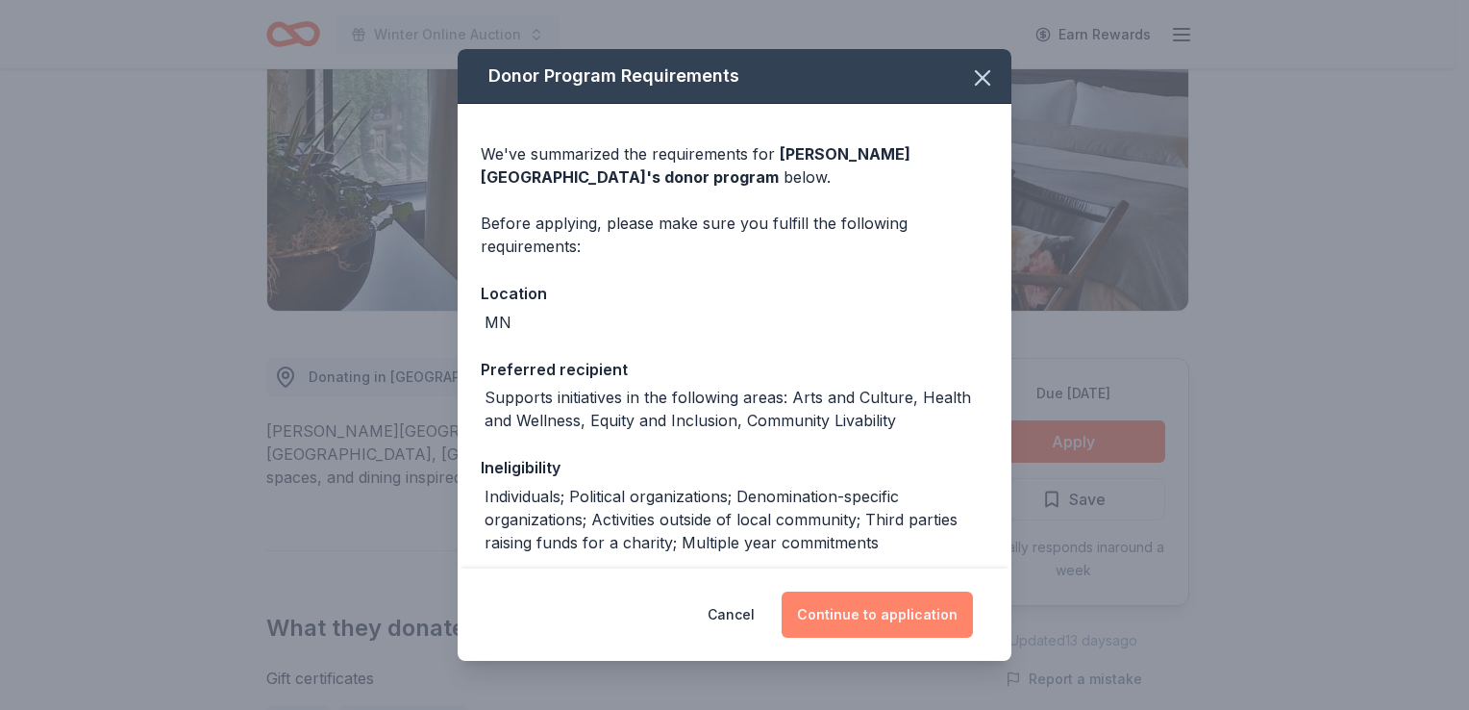
click at [852, 606] on button "Continue to application" at bounding box center [877, 614] width 191 height 46
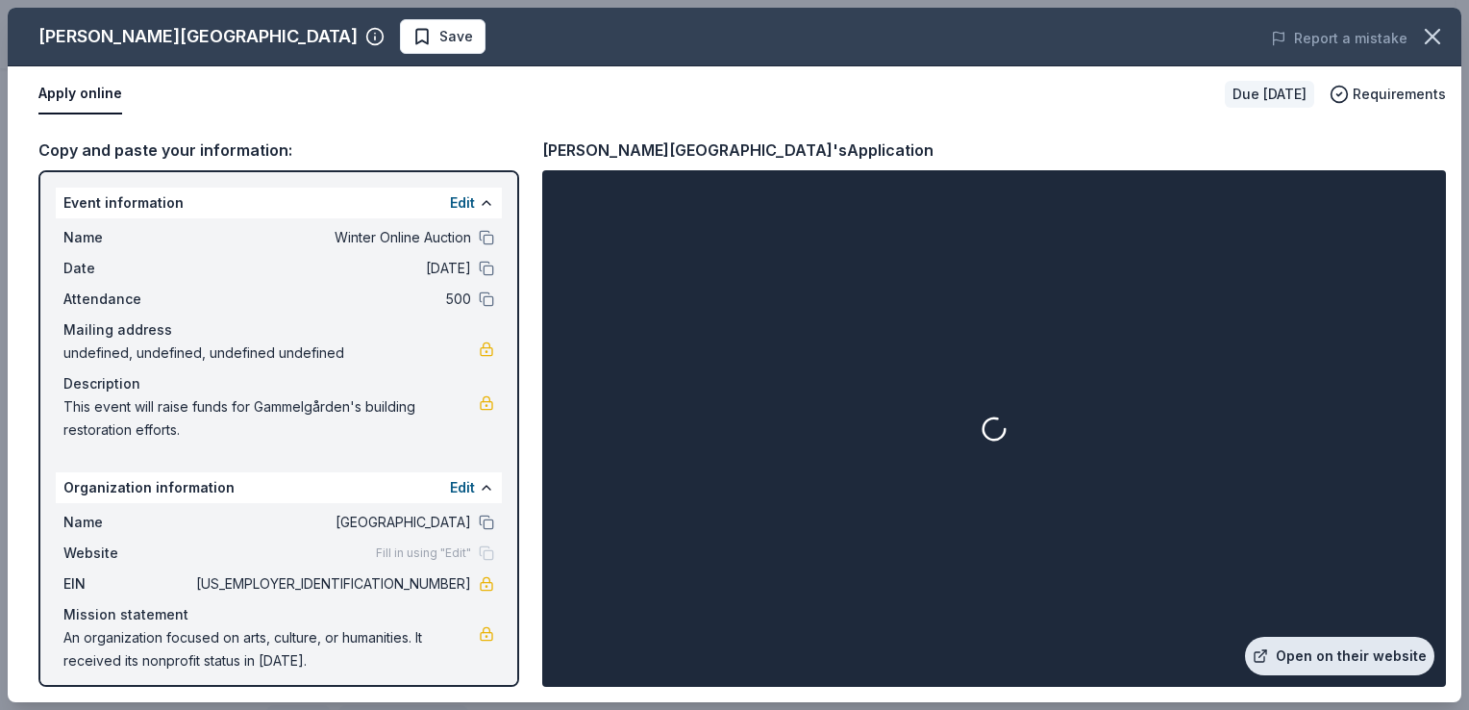
click at [1330, 667] on link "Open on their website" at bounding box center [1339, 656] width 189 height 38
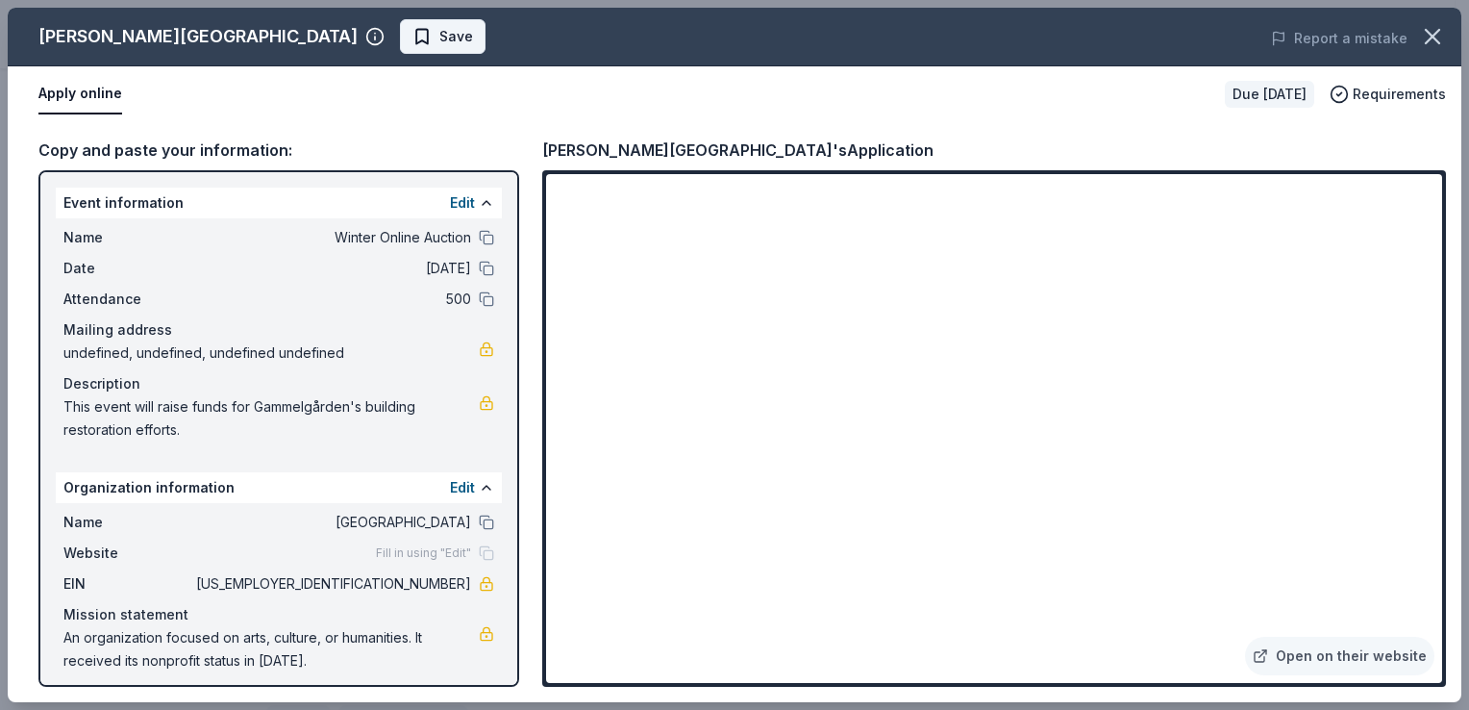
click at [439, 40] on span "Save" at bounding box center [456, 36] width 34 height 23
click at [261, 35] on html "Winter Online Auction Earn Rewards Due [DATE] [GEOGRAPHIC_DATA][PERSON_NAME] Ne…" at bounding box center [734, 82] width 1469 height 710
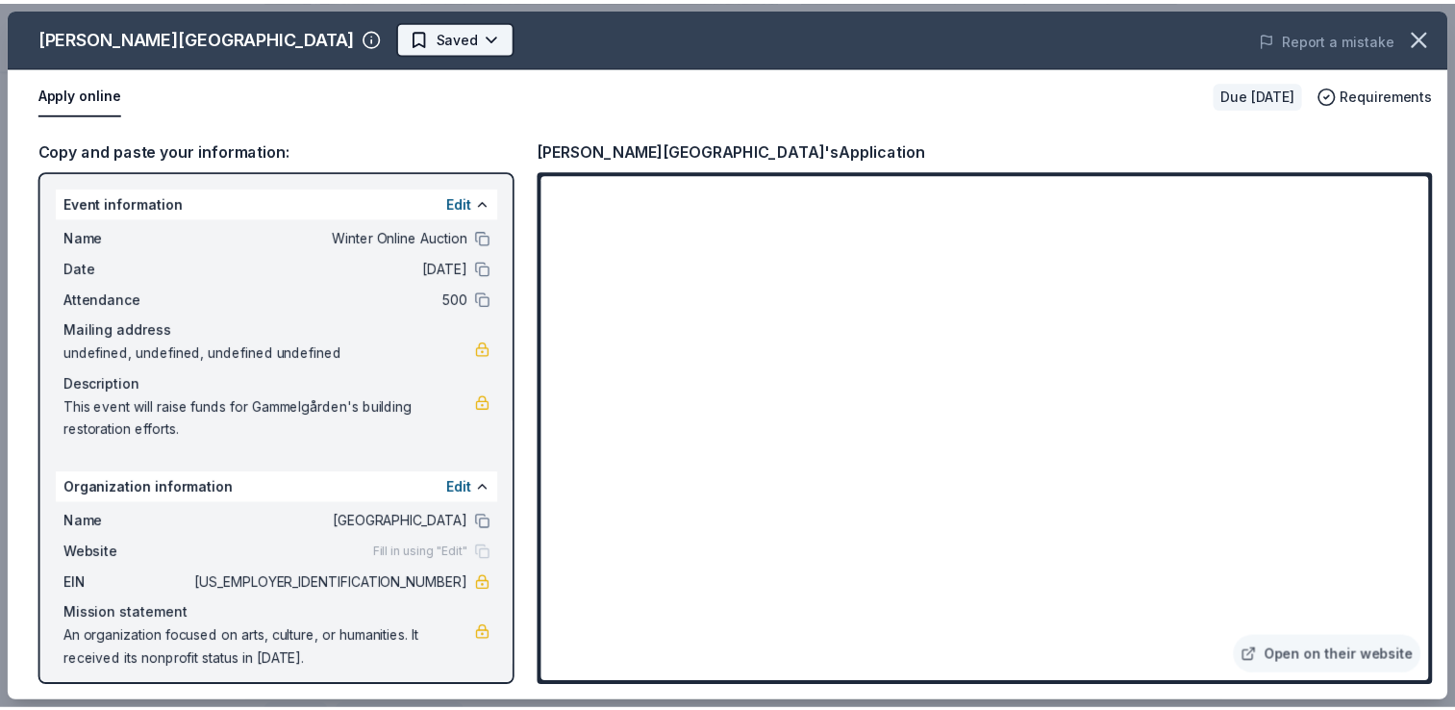
scroll to position [0, 0]
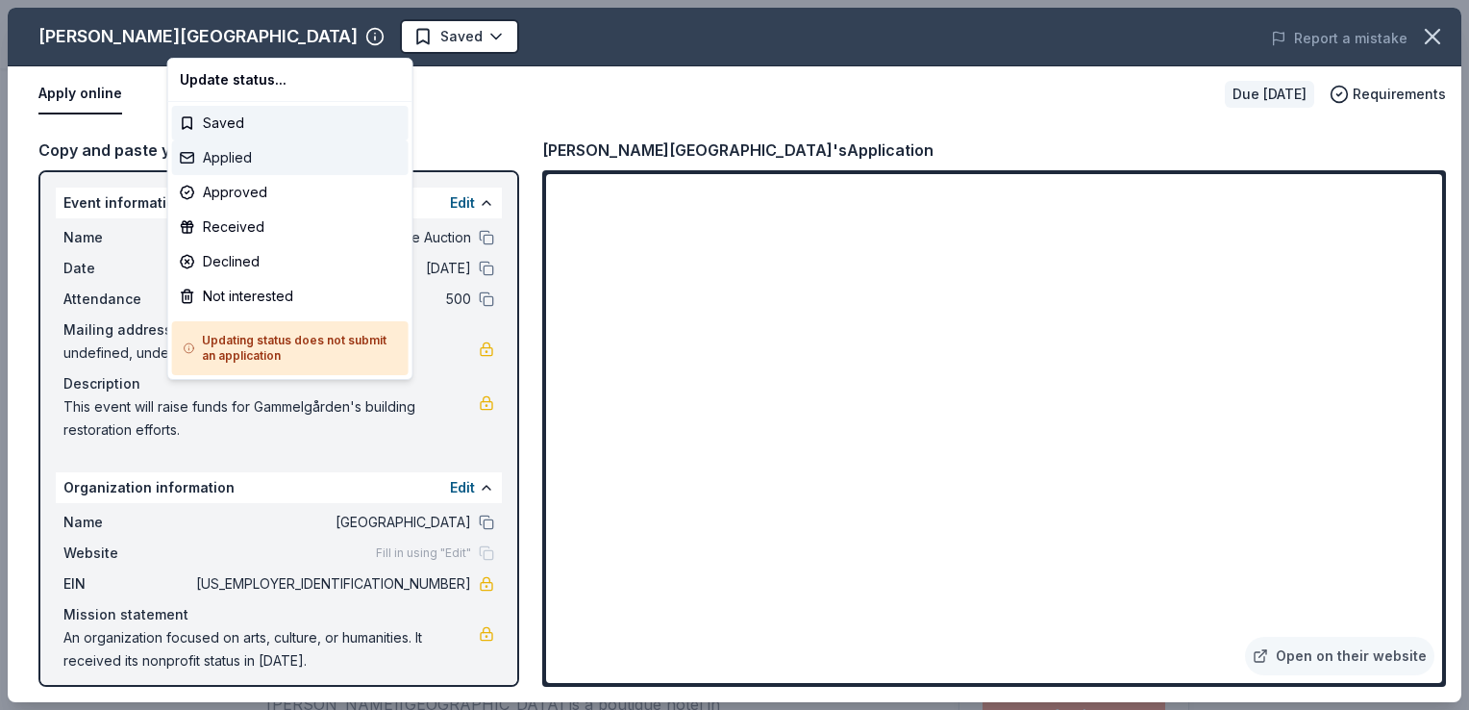
click at [226, 158] on div "Applied" at bounding box center [290, 157] width 237 height 35
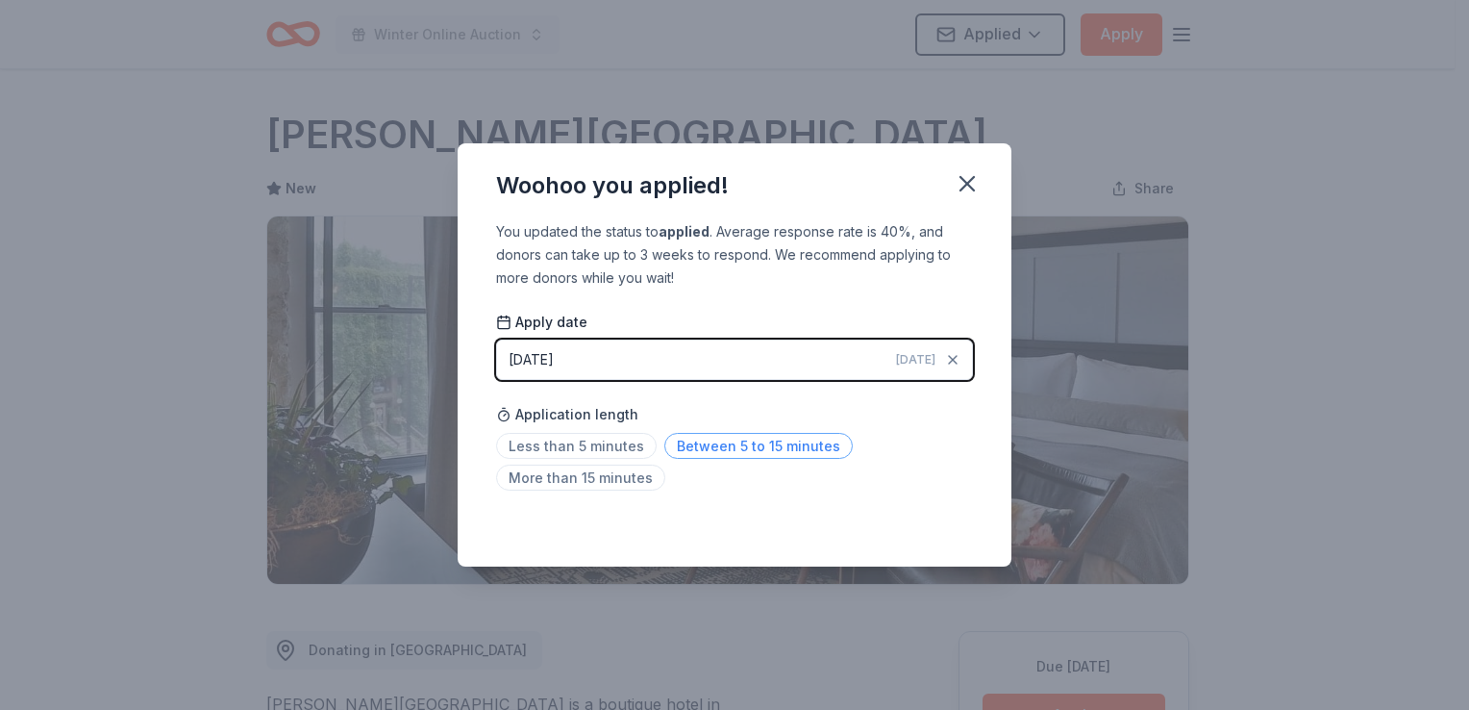
click at [725, 448] on span "Between 5 to 15 minutes" at bounding box center [758, 446] width 188 height 26
click at [962, 190] on icon "button" at bounding box center [967, 183] width 27 height 27
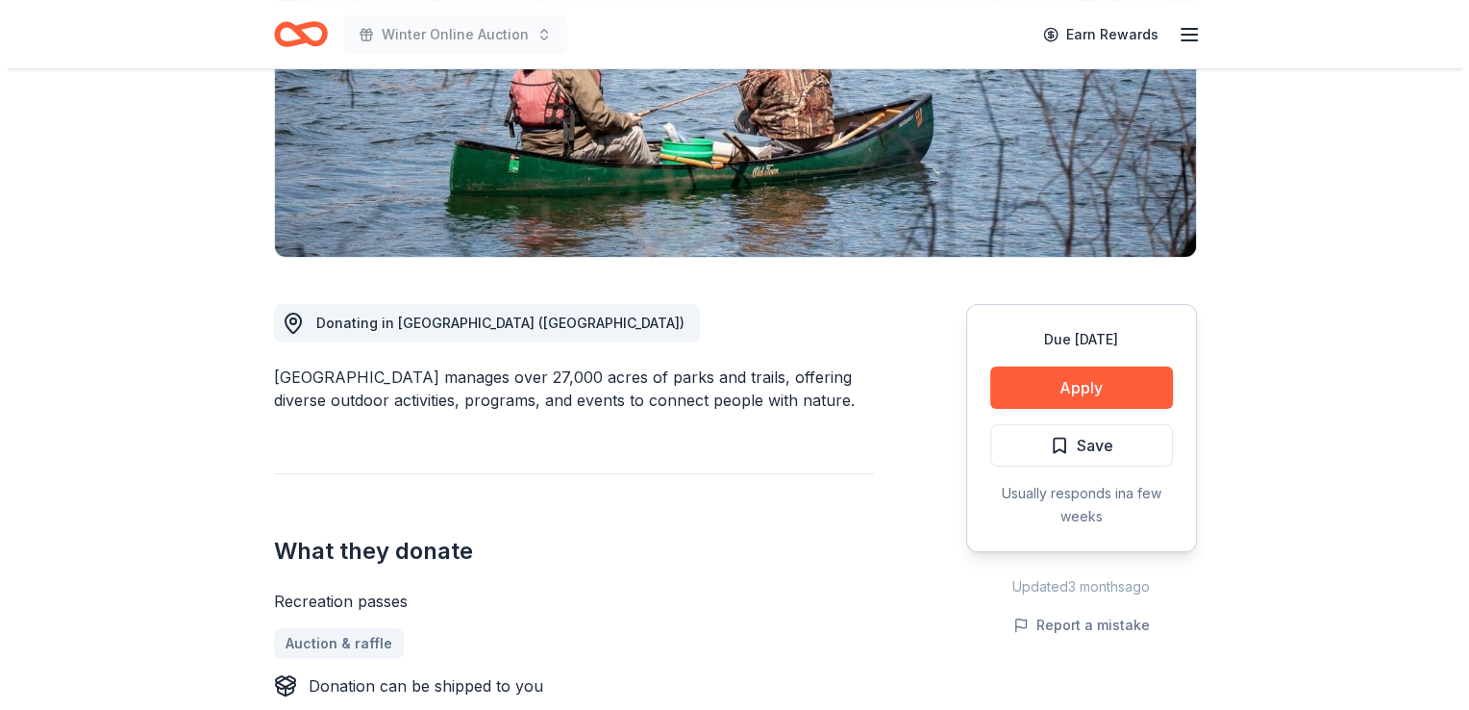
scroll to position [329, 0]
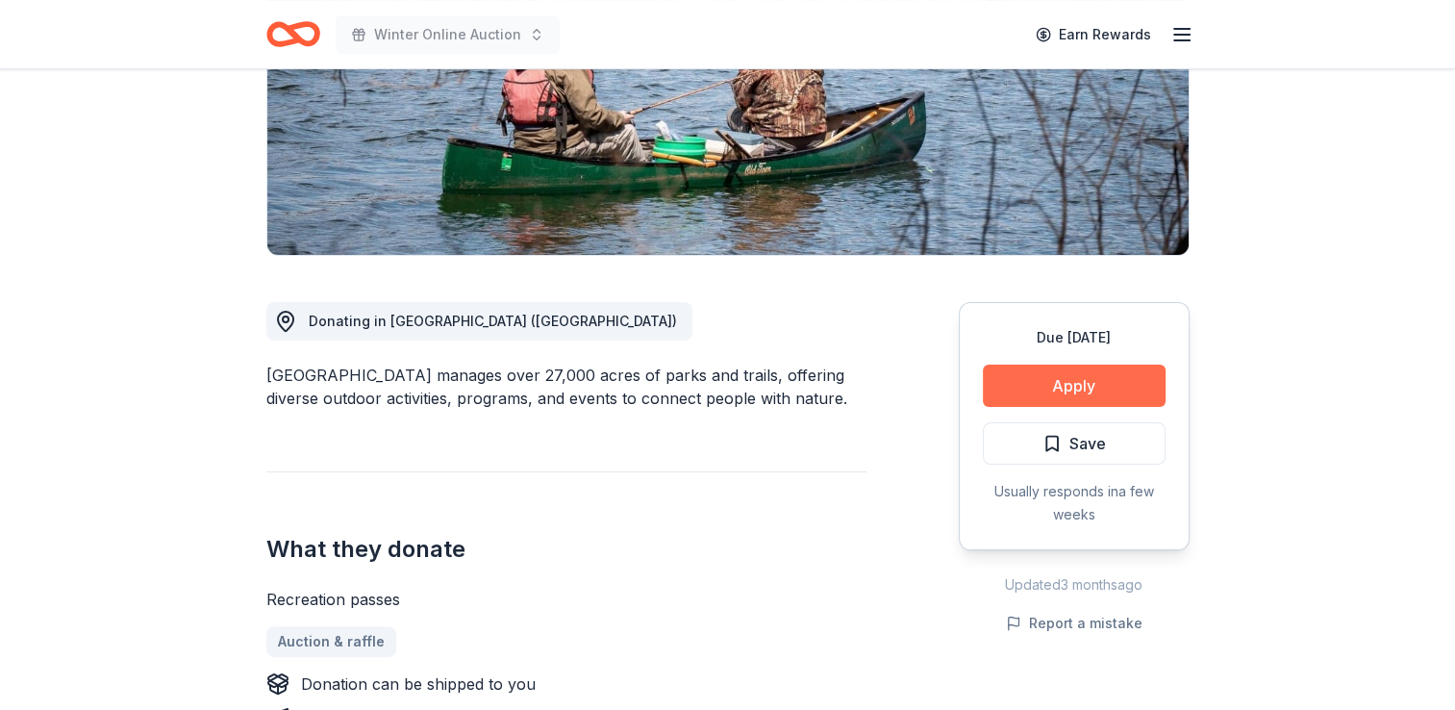
click at [1088, 377] on button "Apply" at bounding box center [1074, 385] width 183 height 42
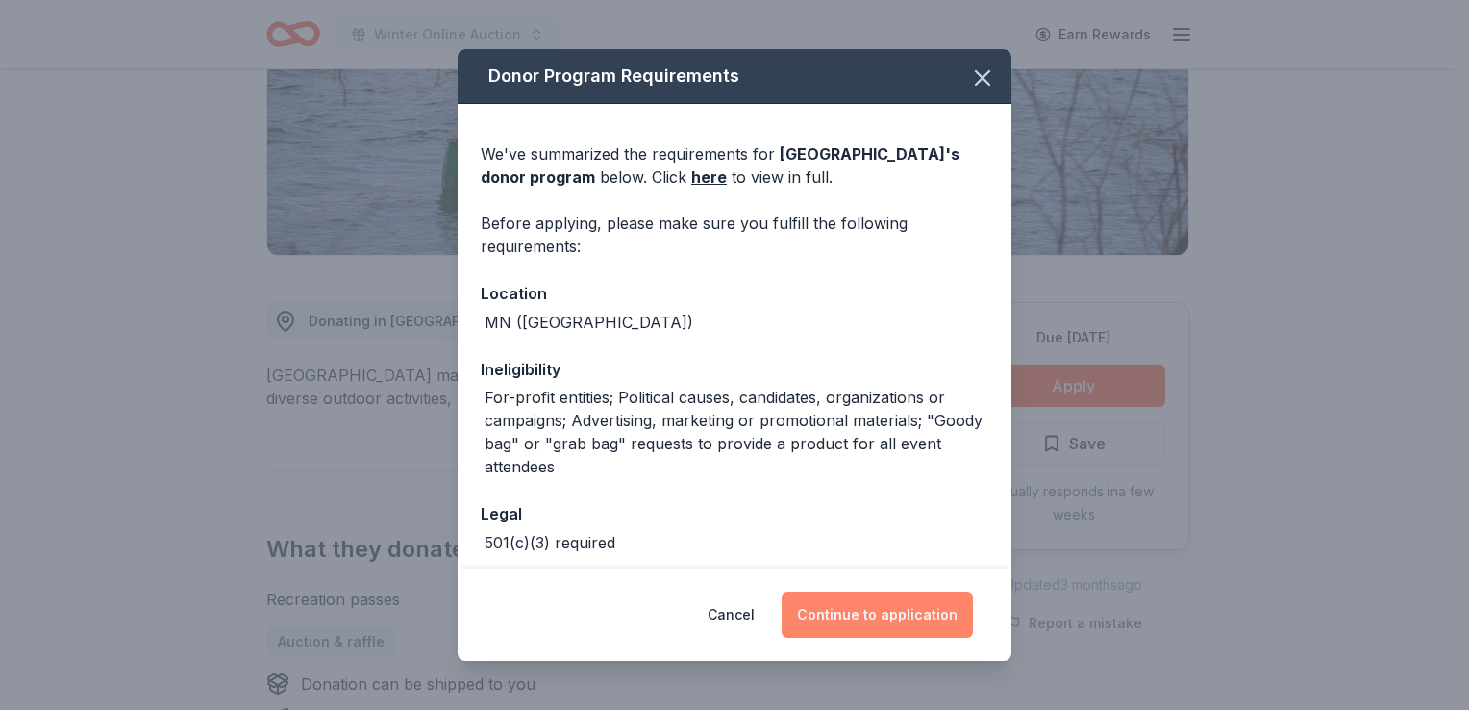
click at [851, 625] on button "Continue to application" at bounding box center [877, 614] width 191 height 46
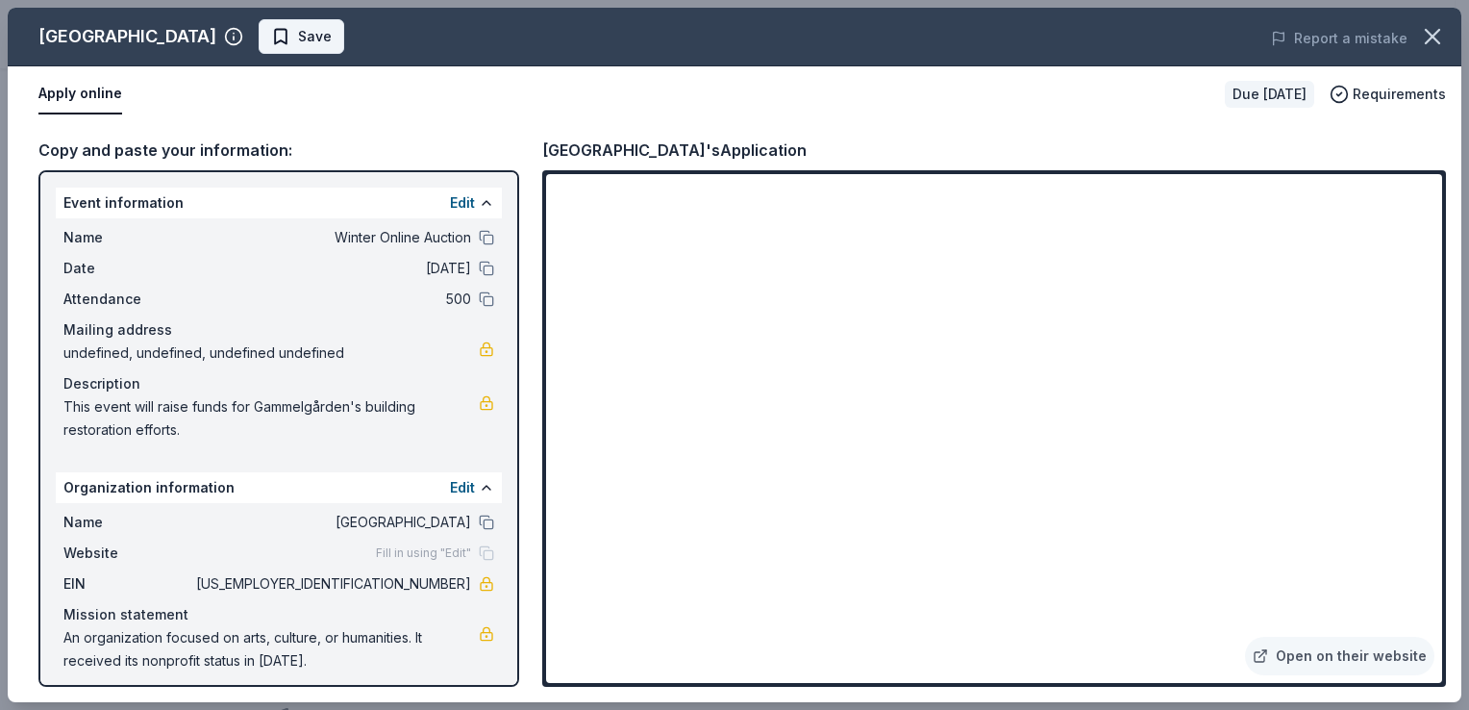
click at [332, 37] on span "Save" at bounding box center [315, 36] width 34 height 23
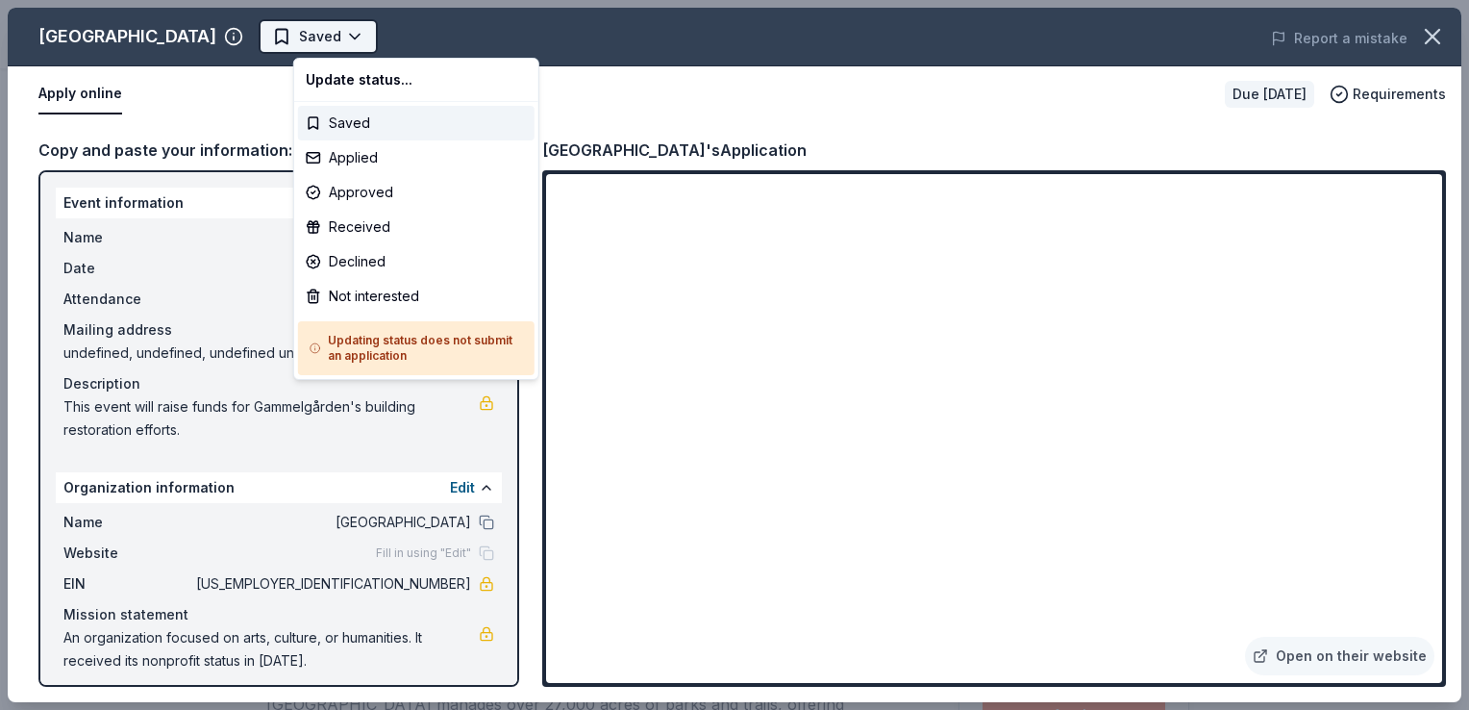
click at [386, 29] on body "Winter Online Auction Saved Apply Due in 64 days Share Three Rivers Park Distri…" at bounding box center [727, 355] width 1455 height 710
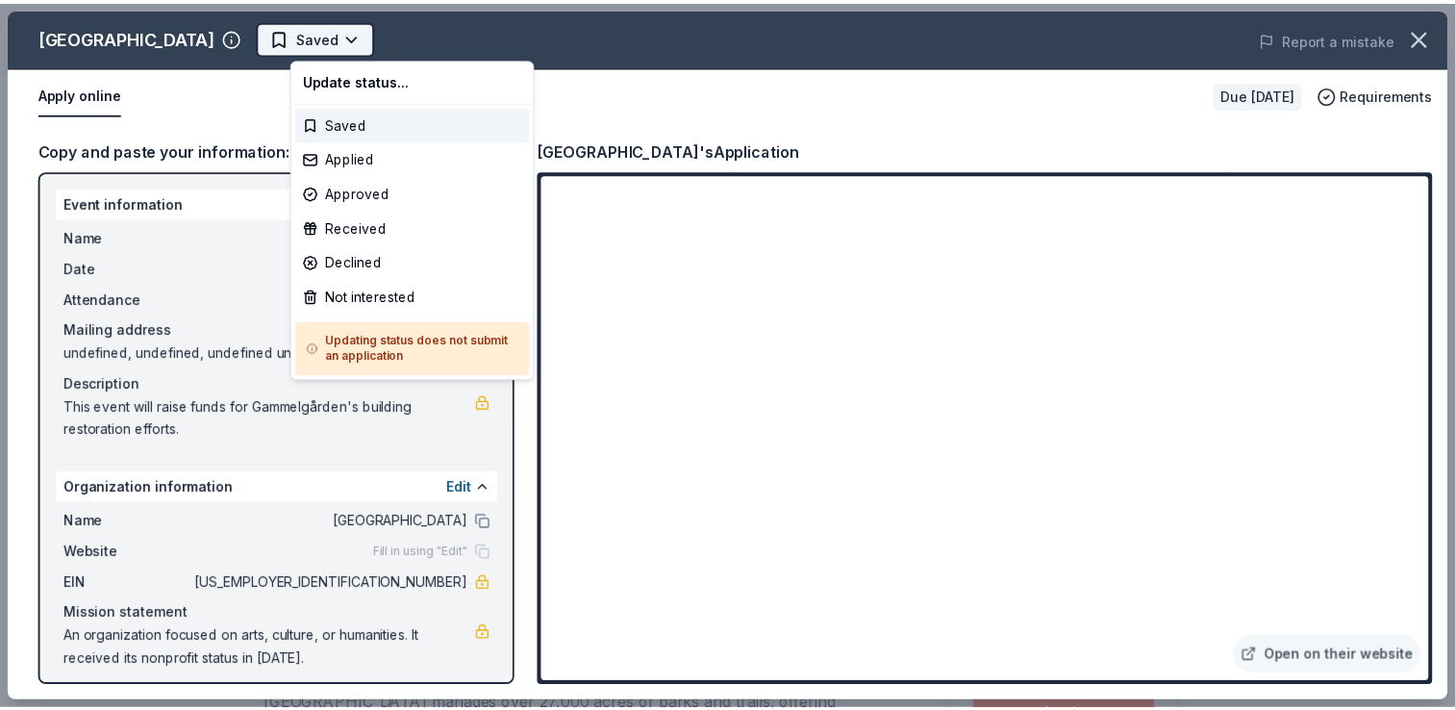
scroll to position [0, 0]
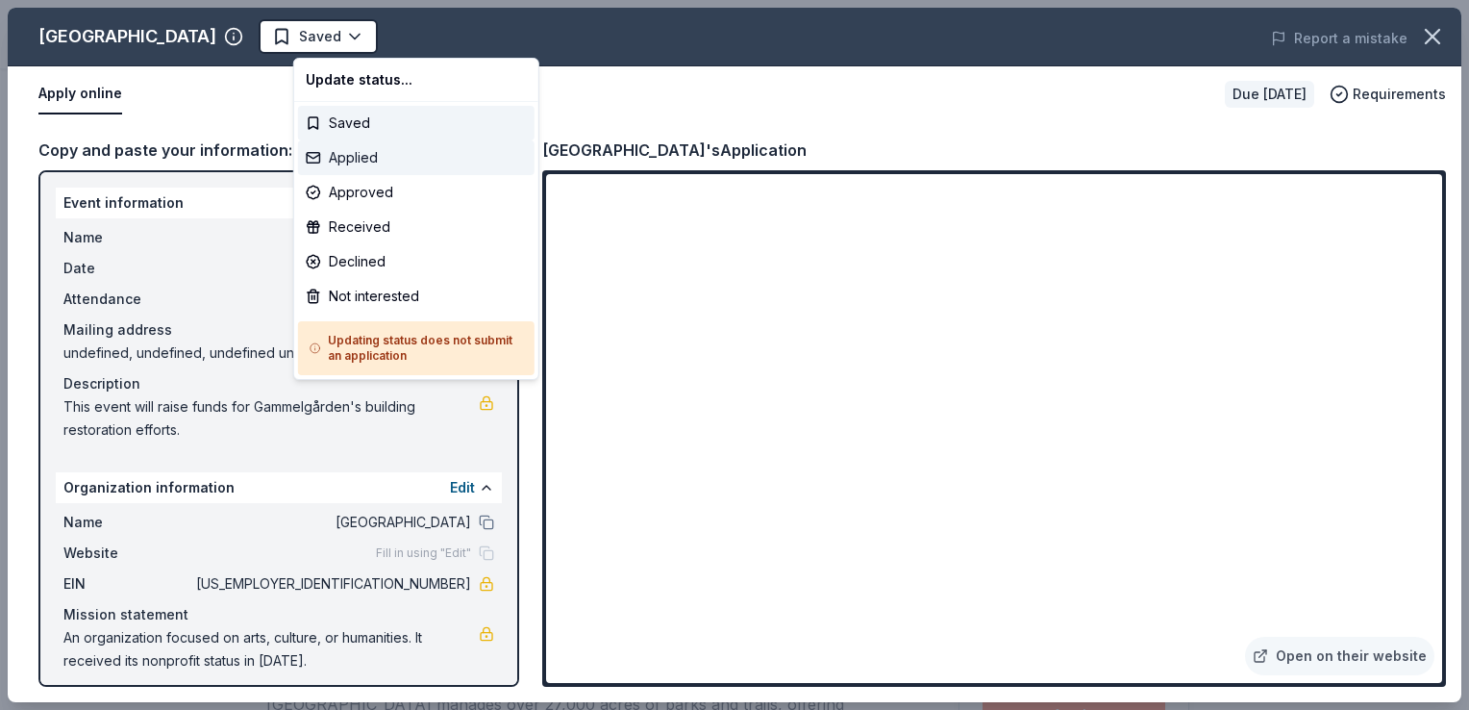
click at [369, 156] on div "Applied" at bounding box center [416, 157] width 237 height 35
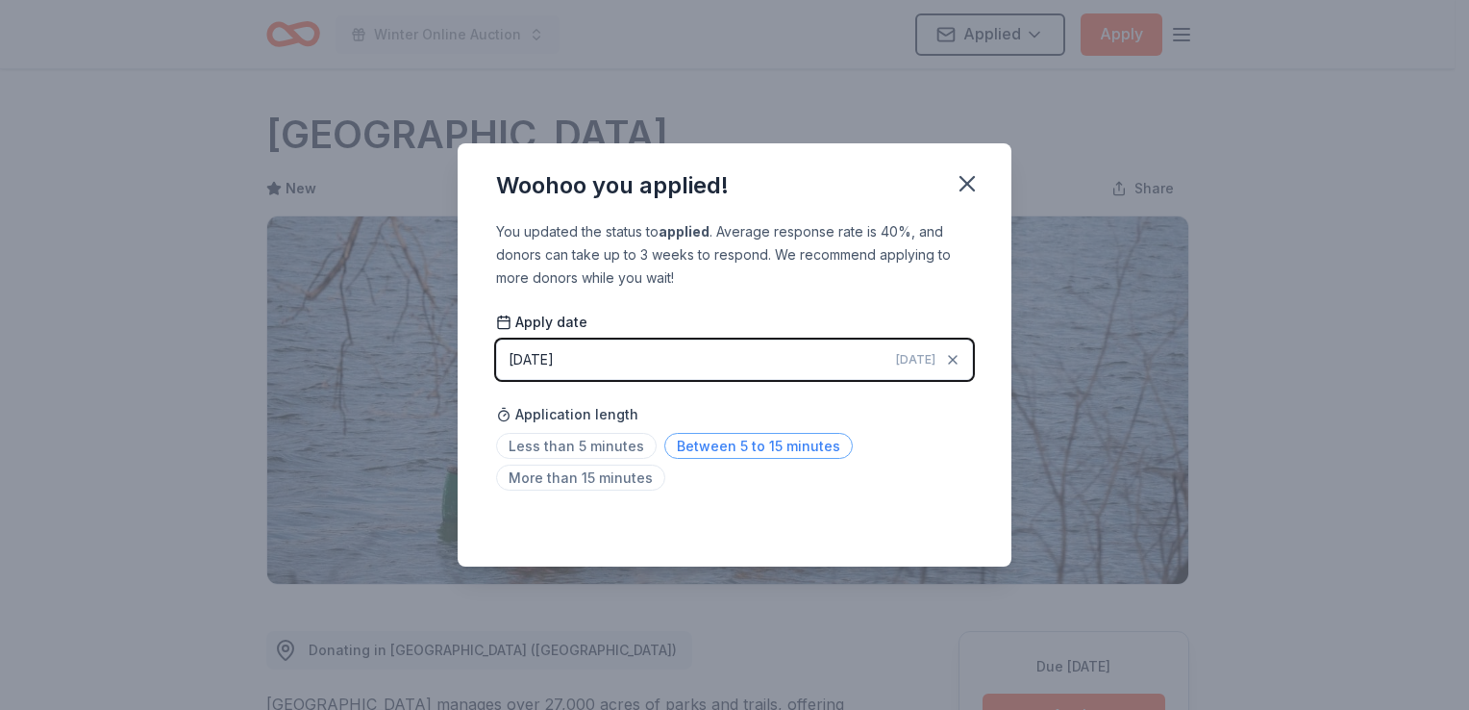
click at [689, 440] on span "Between 5 to 15 minutes" at bounding box center [758, 446] width 188 height 26
click at [962, 185] on icon "button" at bounding box center [967, 183] width 27 height 27
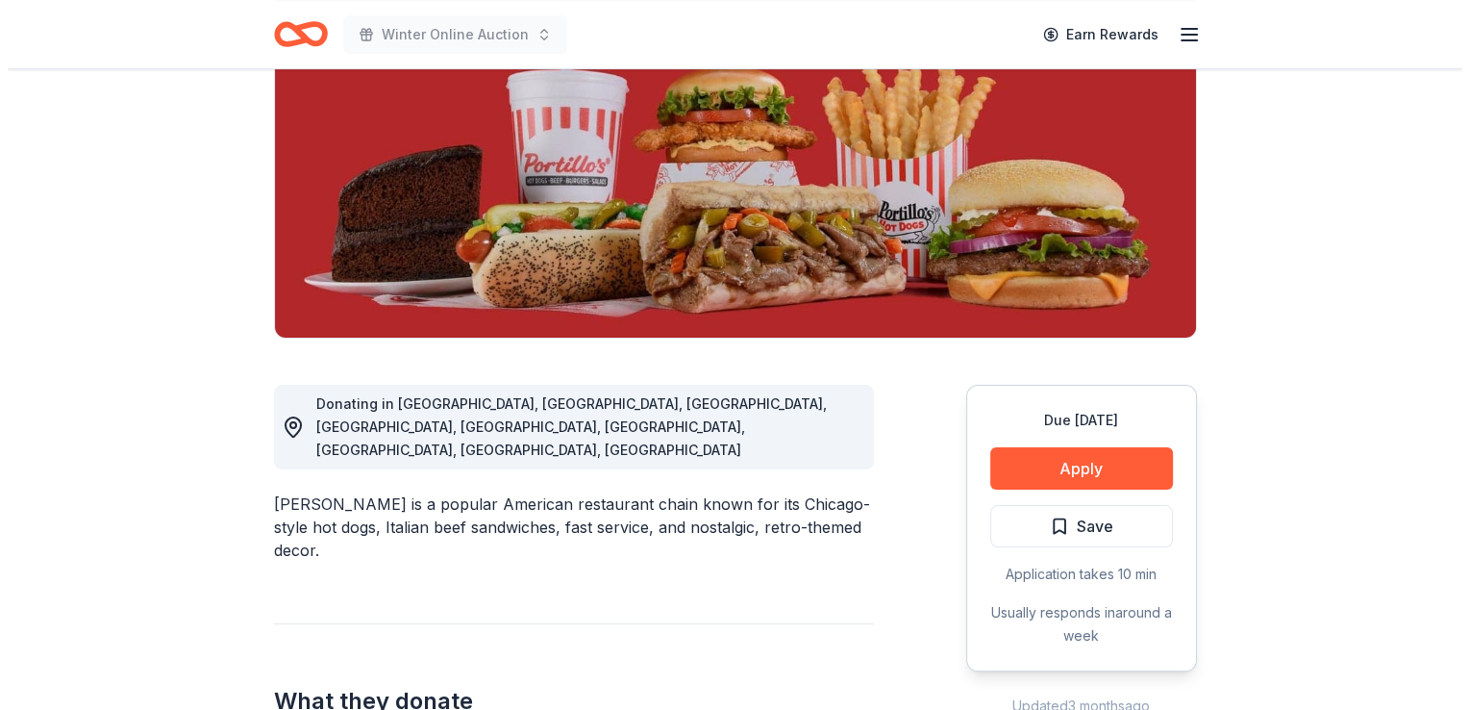
scroll to position [248, 0]
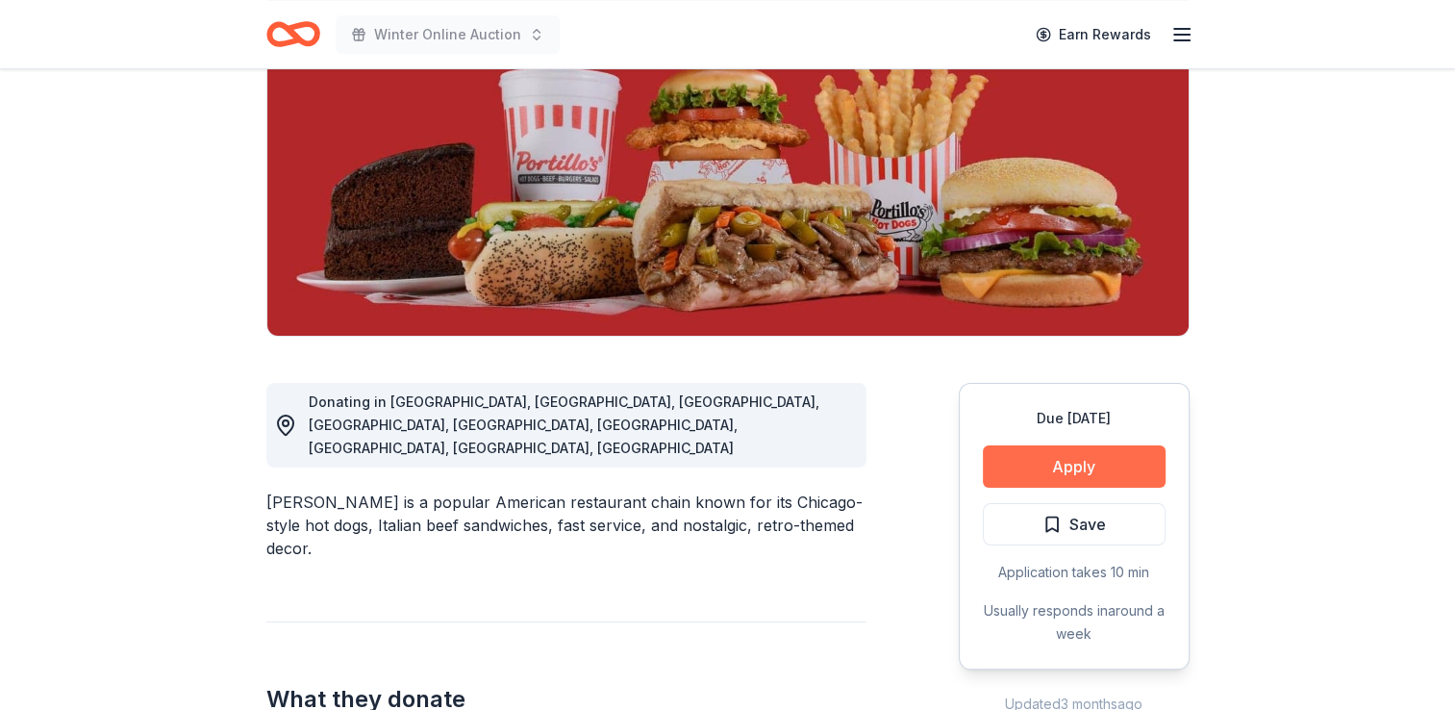
click at [1036, 464] on button "Apply" at bounding box center [1074, 466] width 183 height 42
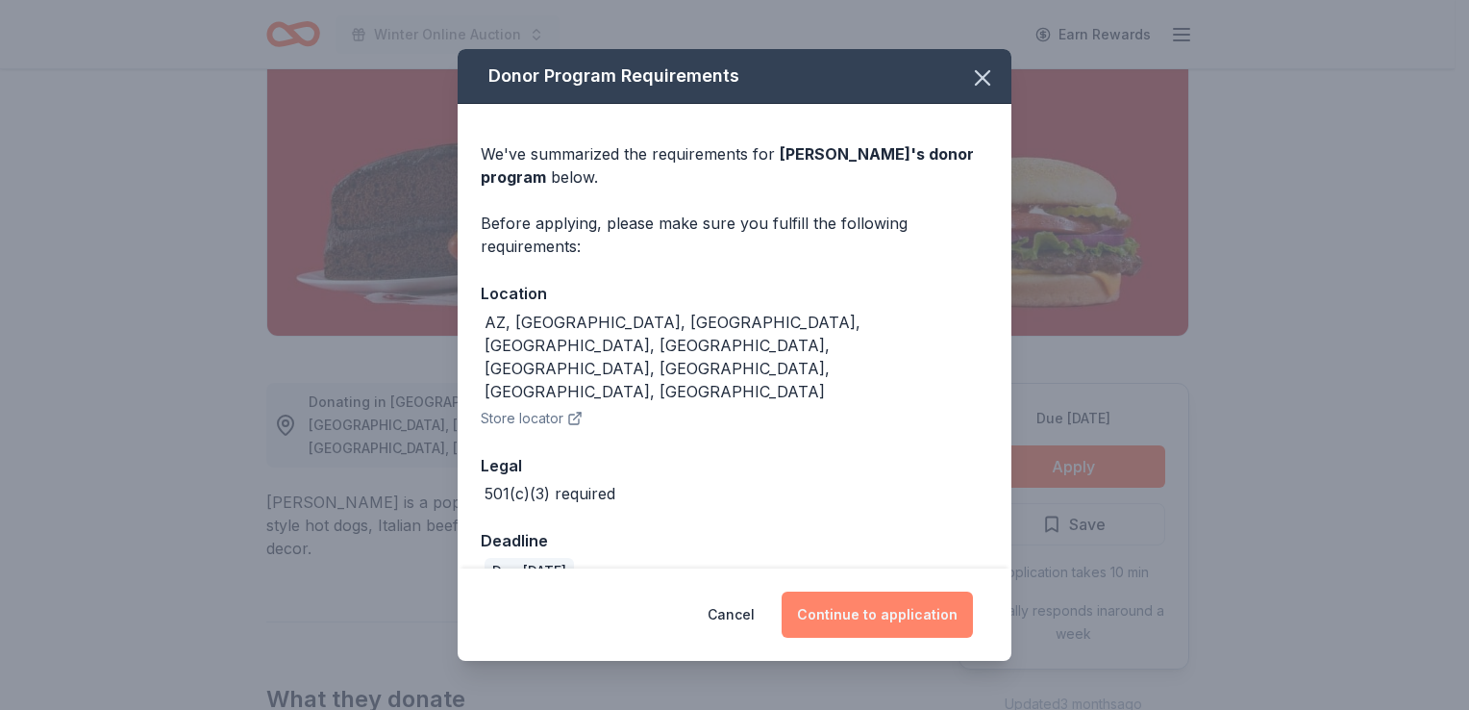
click at [837, 598] on button "Continue to application" at bounding box center [877, 614] width 191 height 46
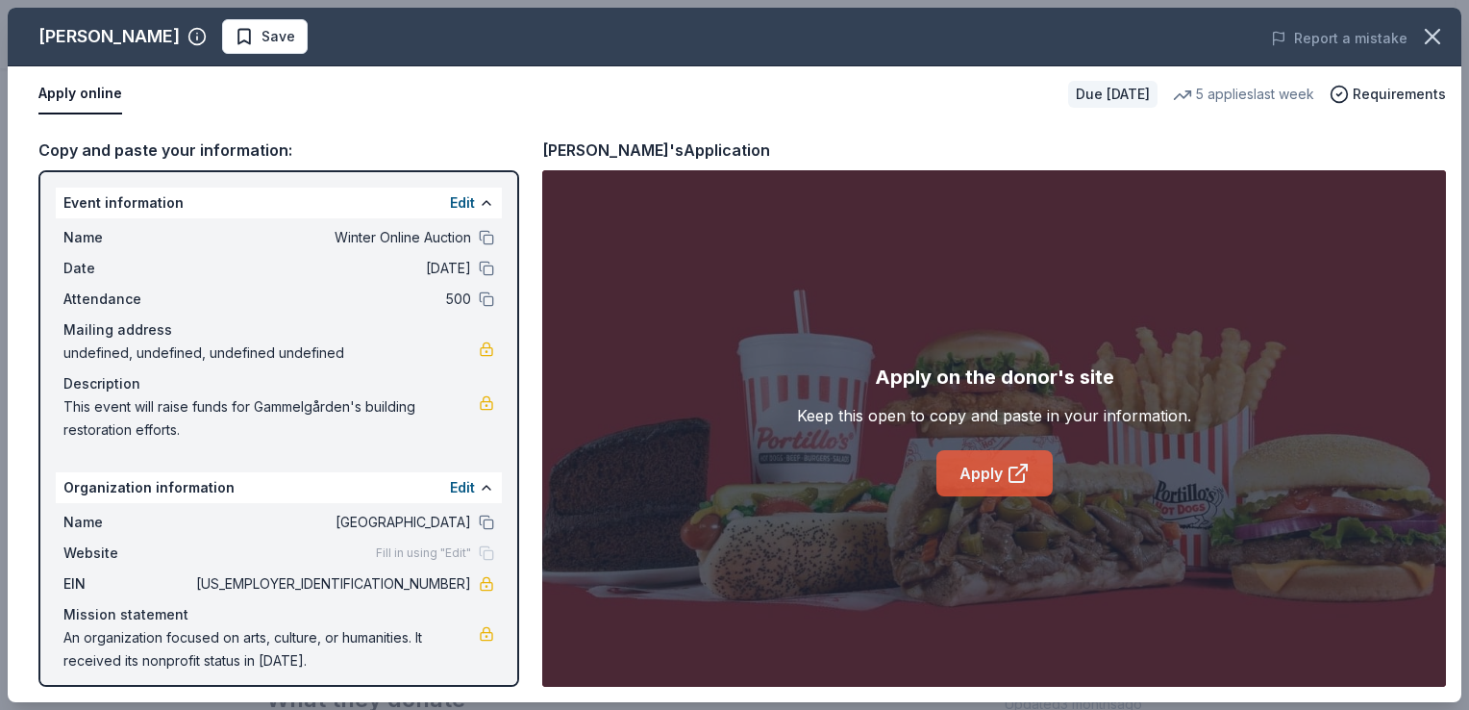
click at [982, 472] on link "Apply" at bounding box center [995, 473] width 116 height 46
click at [235, 37] on span "Save" at bounding box center [265, 36] width 61 height 23
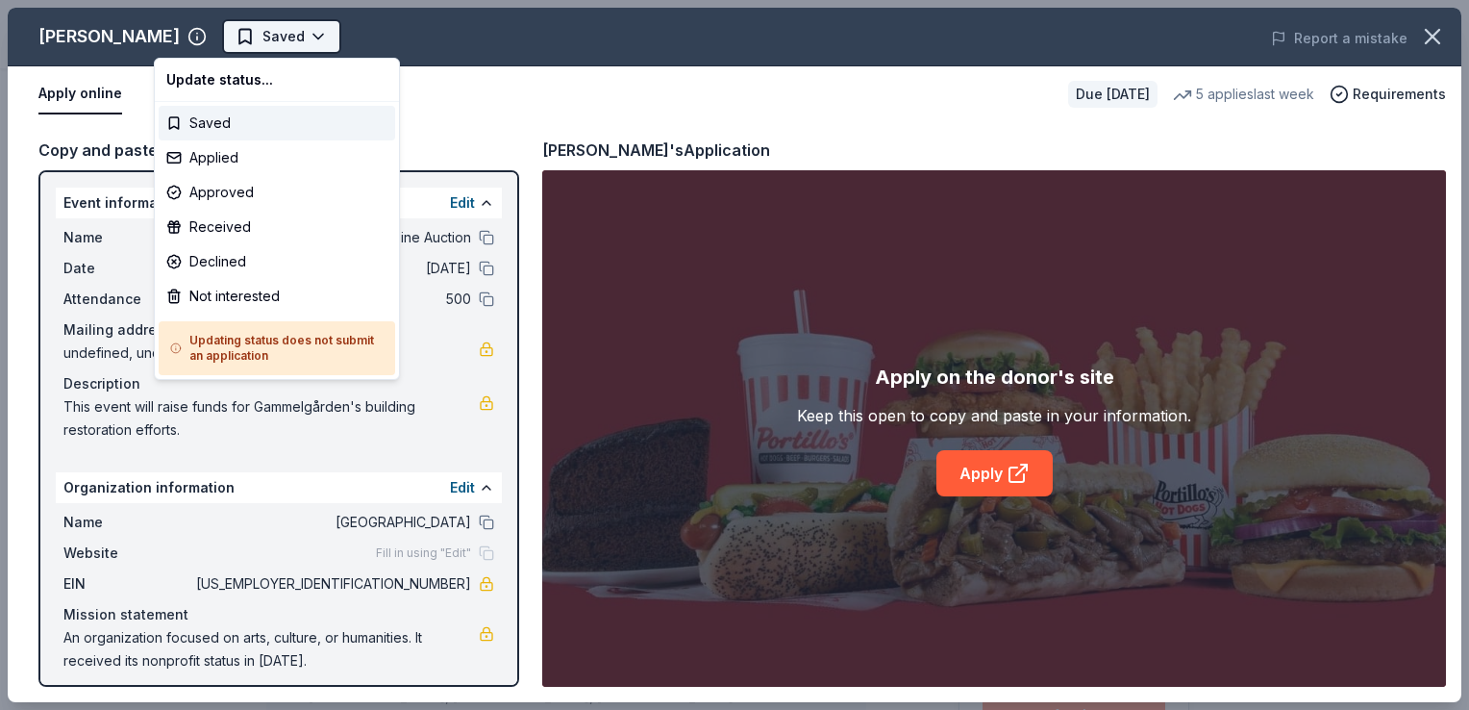
click at [250, 37] on html "Winter Online Auction Saved Apply Due in 78 days Share Portillo's 5.0 • 4 revie…" at bounding box center [734, 355] width 1469 height 710
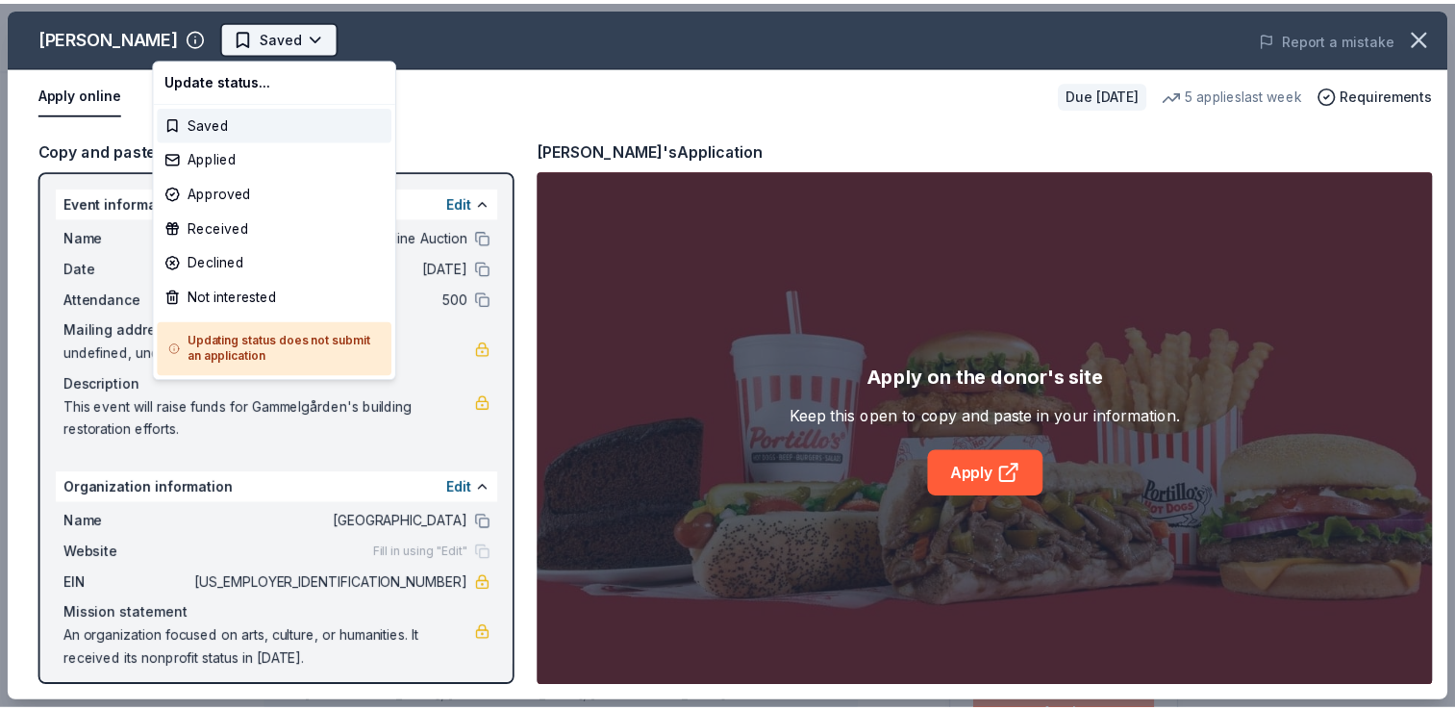
scroll to position [0, 0]
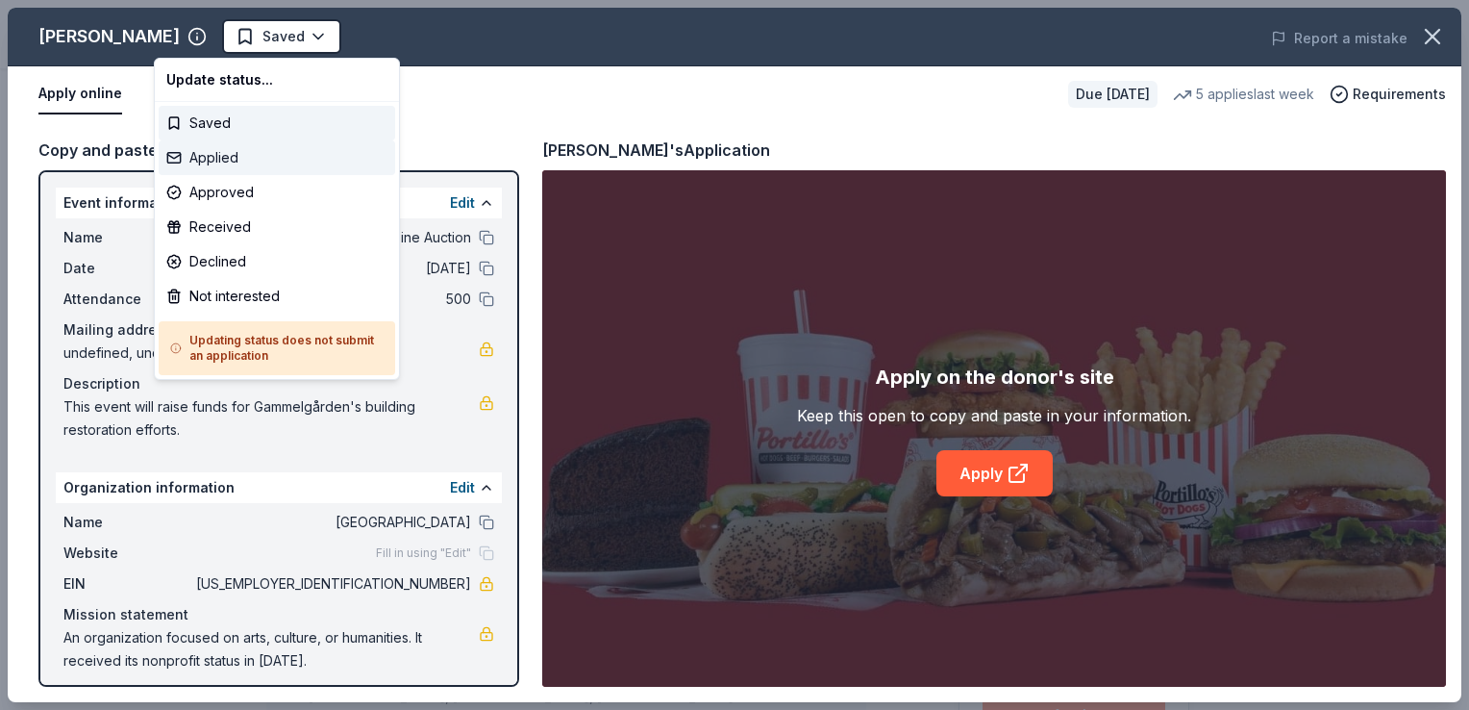
click at [214, 157] on div "Applied" at bounding box center [277, 157] width 237 height 35
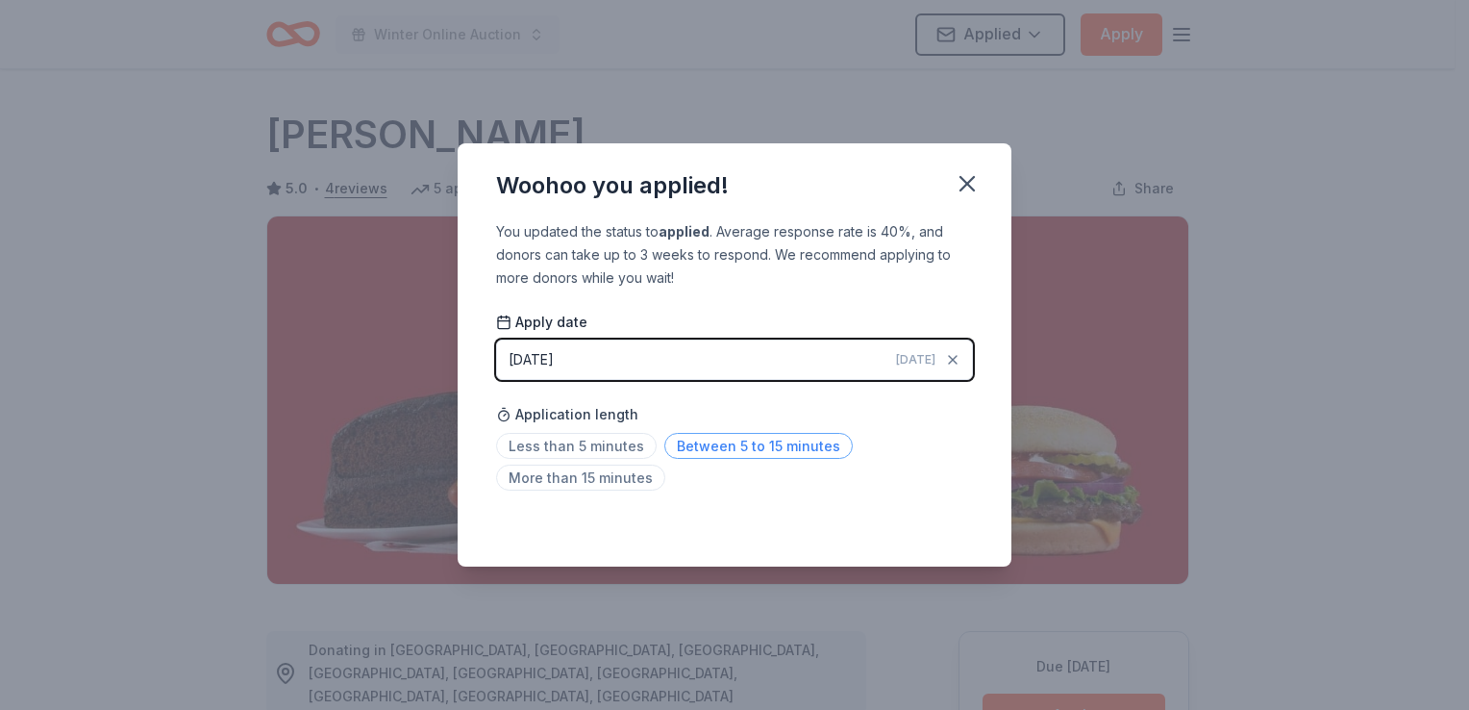
click at [729, 452] on span "Between 5 to 15 minutes" at bounding box center [758, 446] width 188 height 26
click at [965, 185] on icon "button" at bounding box center [967, 183] width 13 height 13
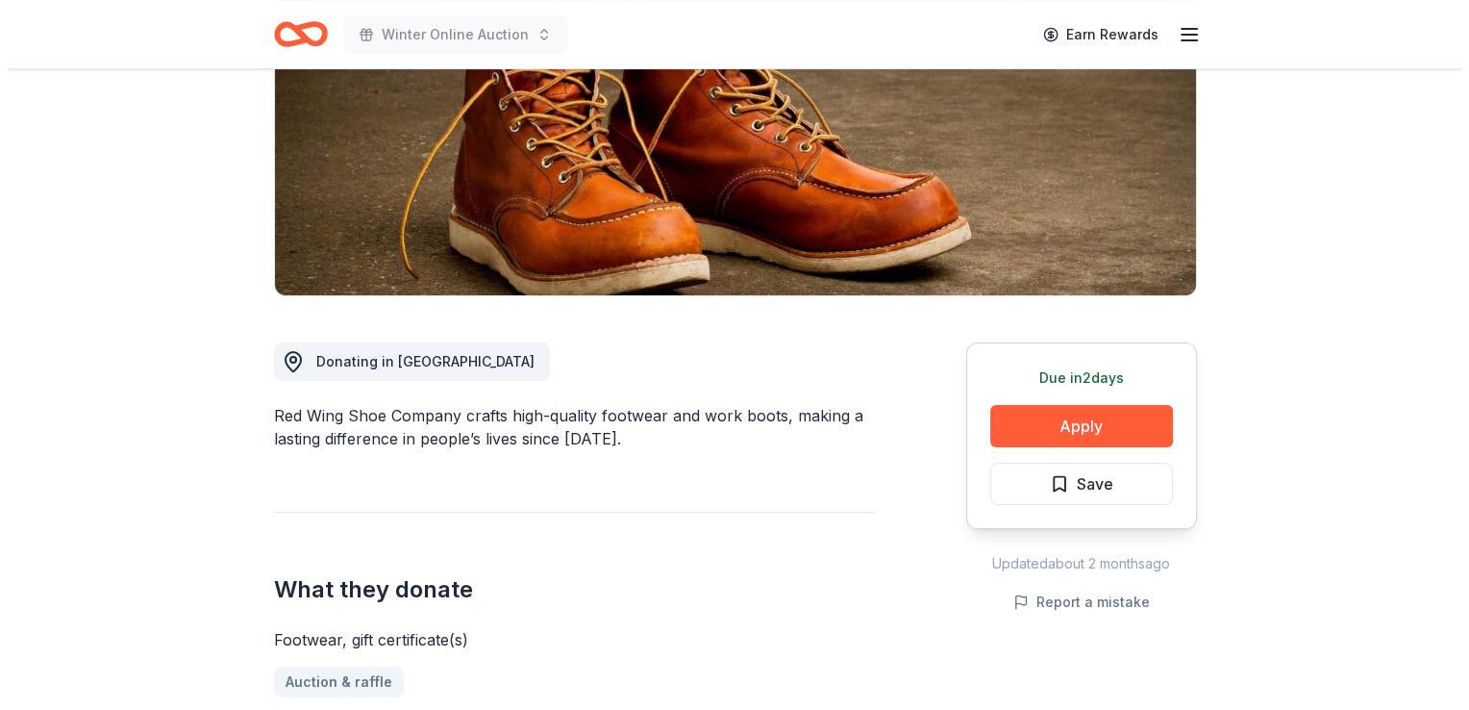
scroll to position [288, 0]
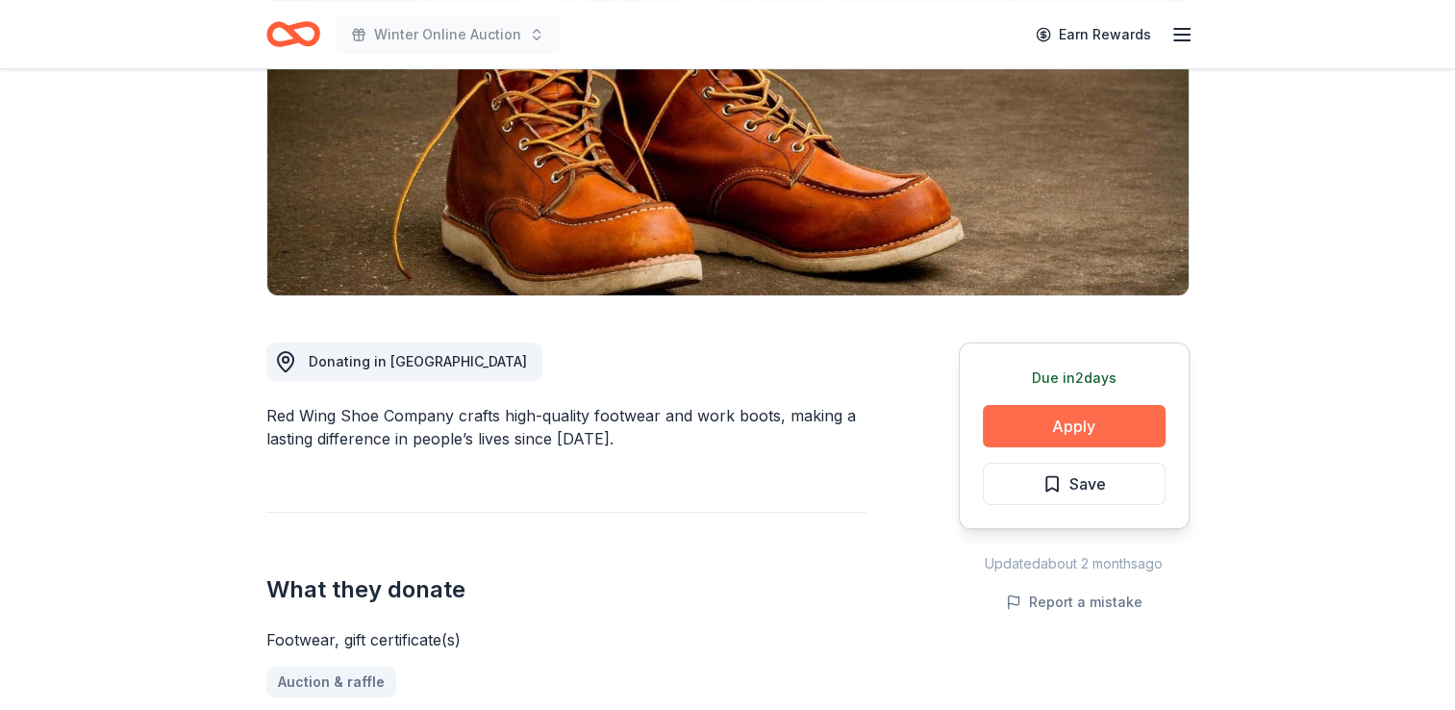
click at [1054, 413] on button "Apply" at bounding box center [1074, 426] width 183 height 42
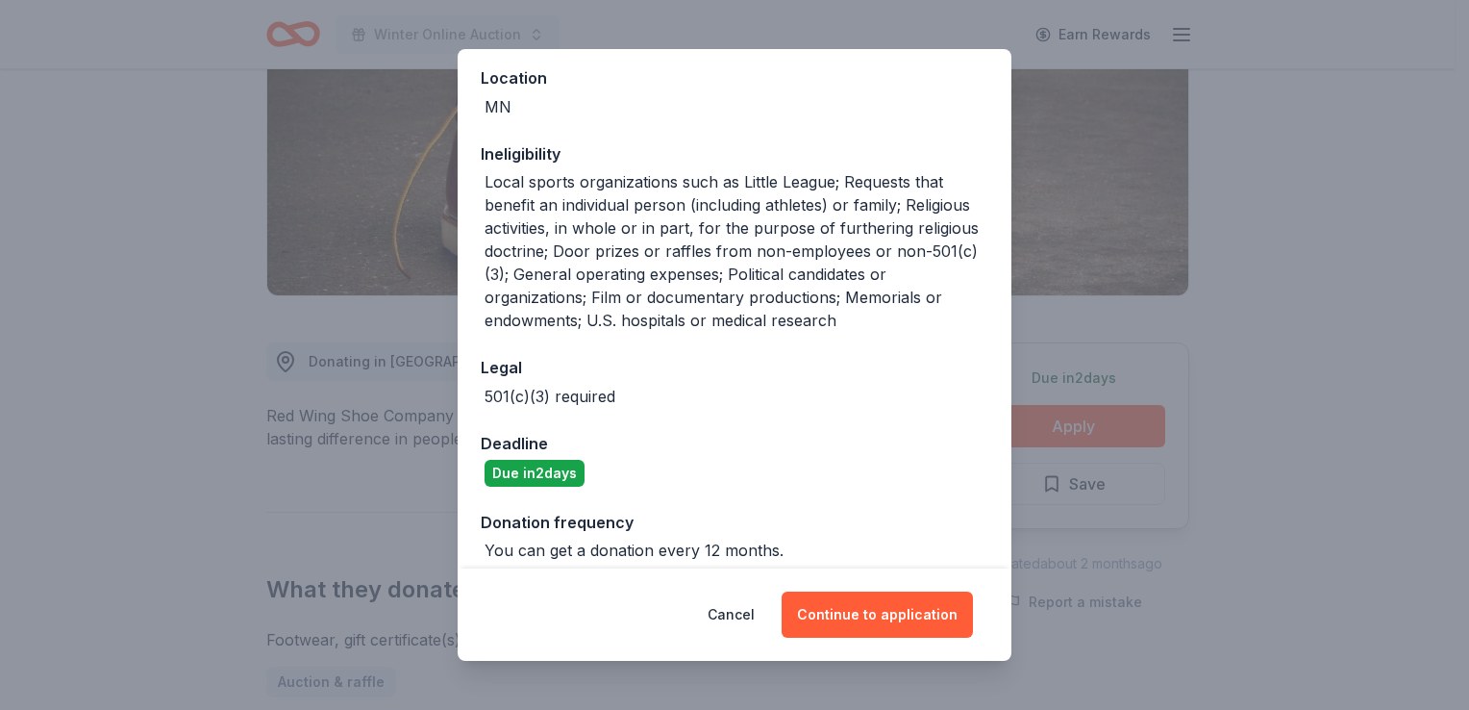
scroll to position [231, 0]
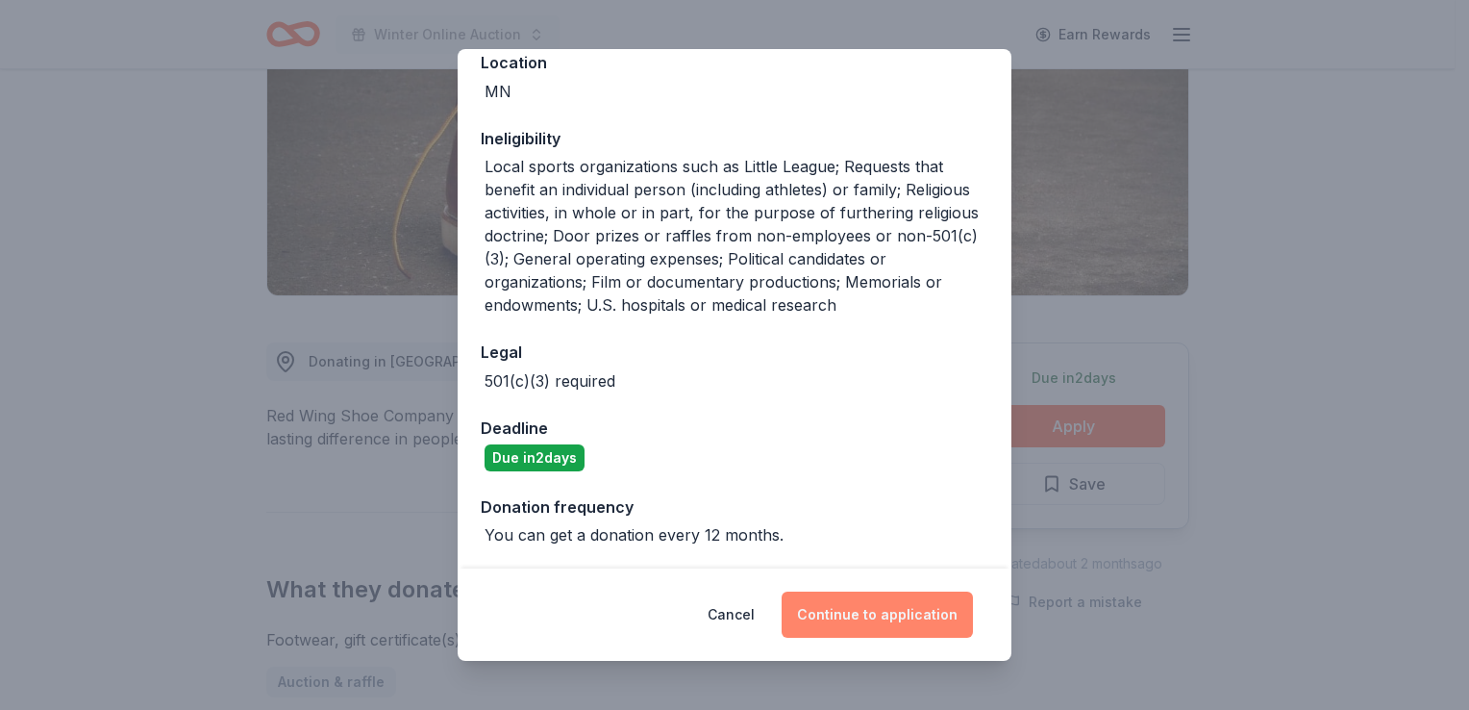
click at [862, 617] on button "Continue to application" at bounding box center [877, 614] width 191 height 46
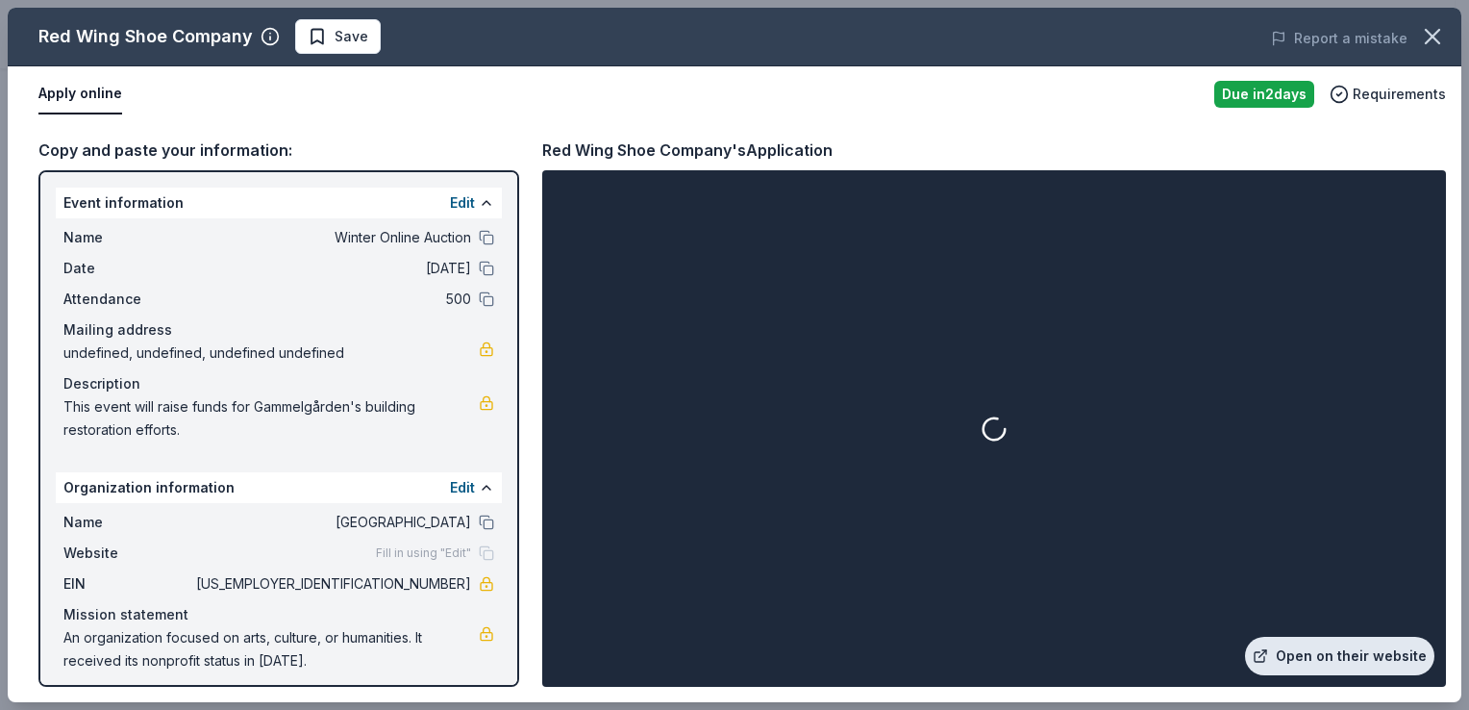
click at [1295, 663] on link "Open on their website" at bounding box center [1339, 656] width 189 height 38
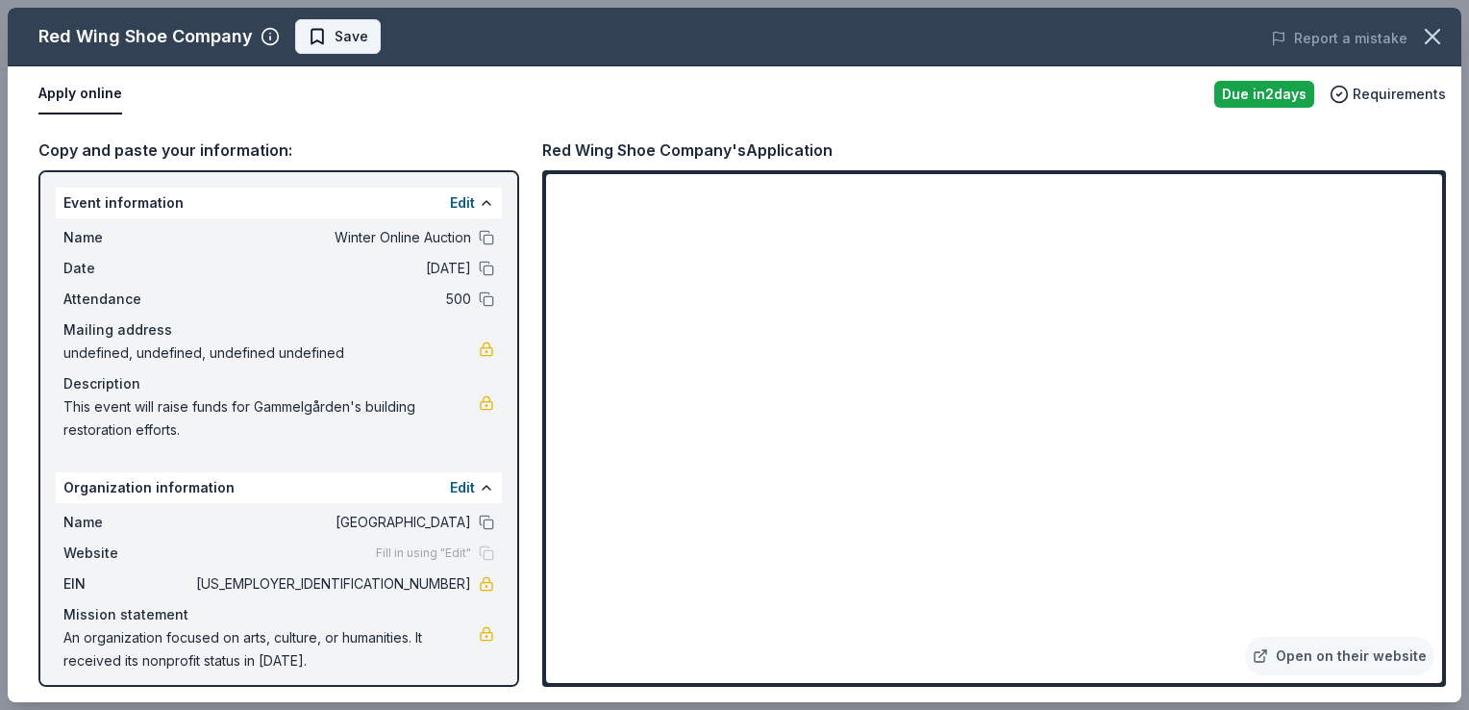
click at [328, 29] on span "Save" at bounding box center [338, 36] width 61 height 23
click at [385, 31] on body "Winter Online Auction Earn Rewards Due [DATE] Share Red Wing Shoe Company New S…" at bounding box center [727, 67] width 1455 height 710
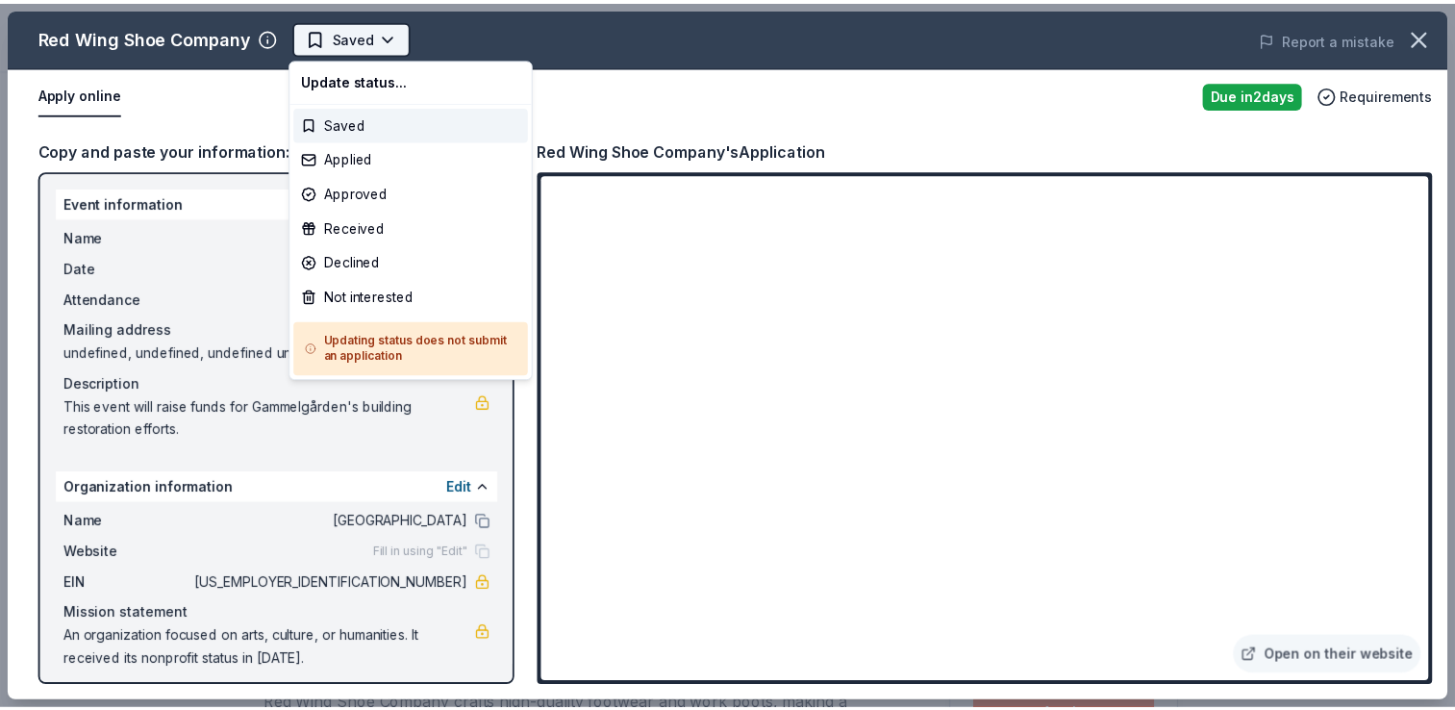
scroll to position [0, 0]
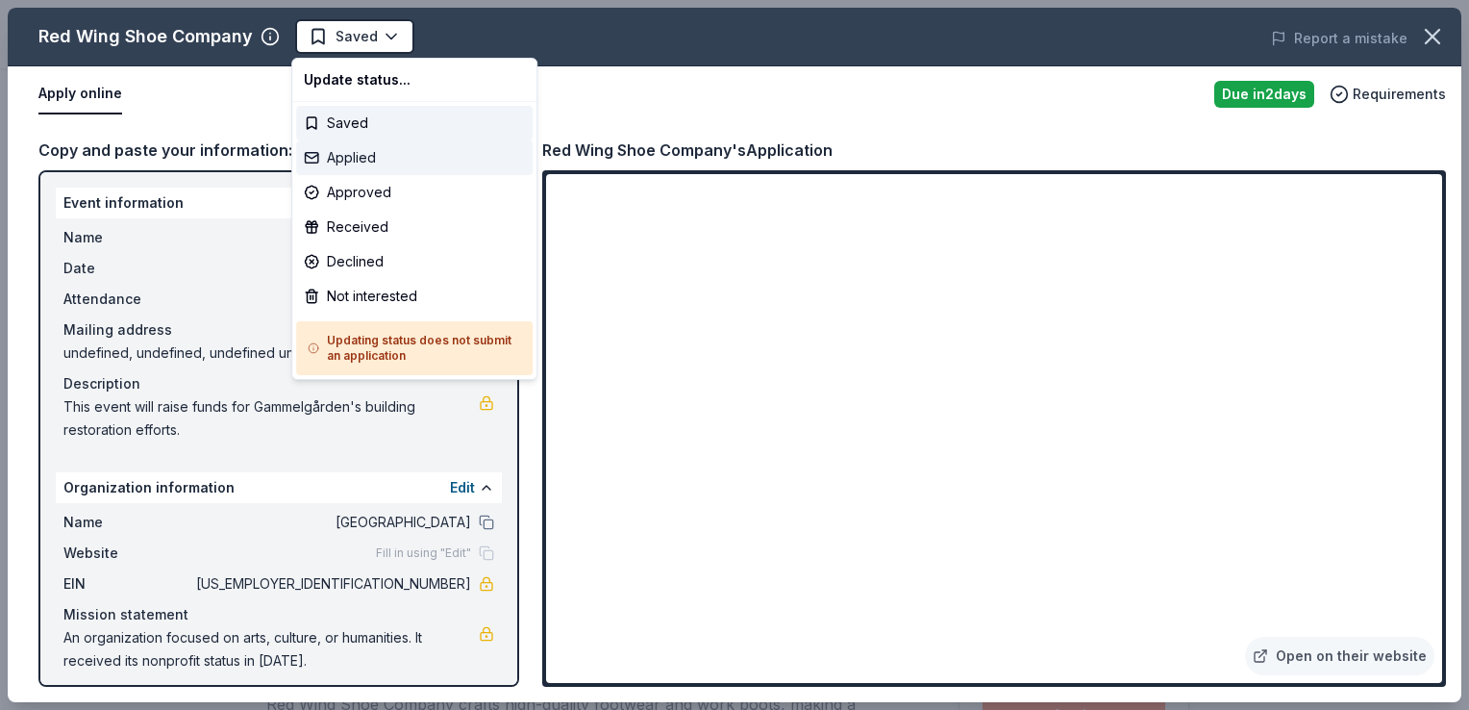
click at [365, 165] on div "Applied" at bounding box center [414, 157] width 237 height 35
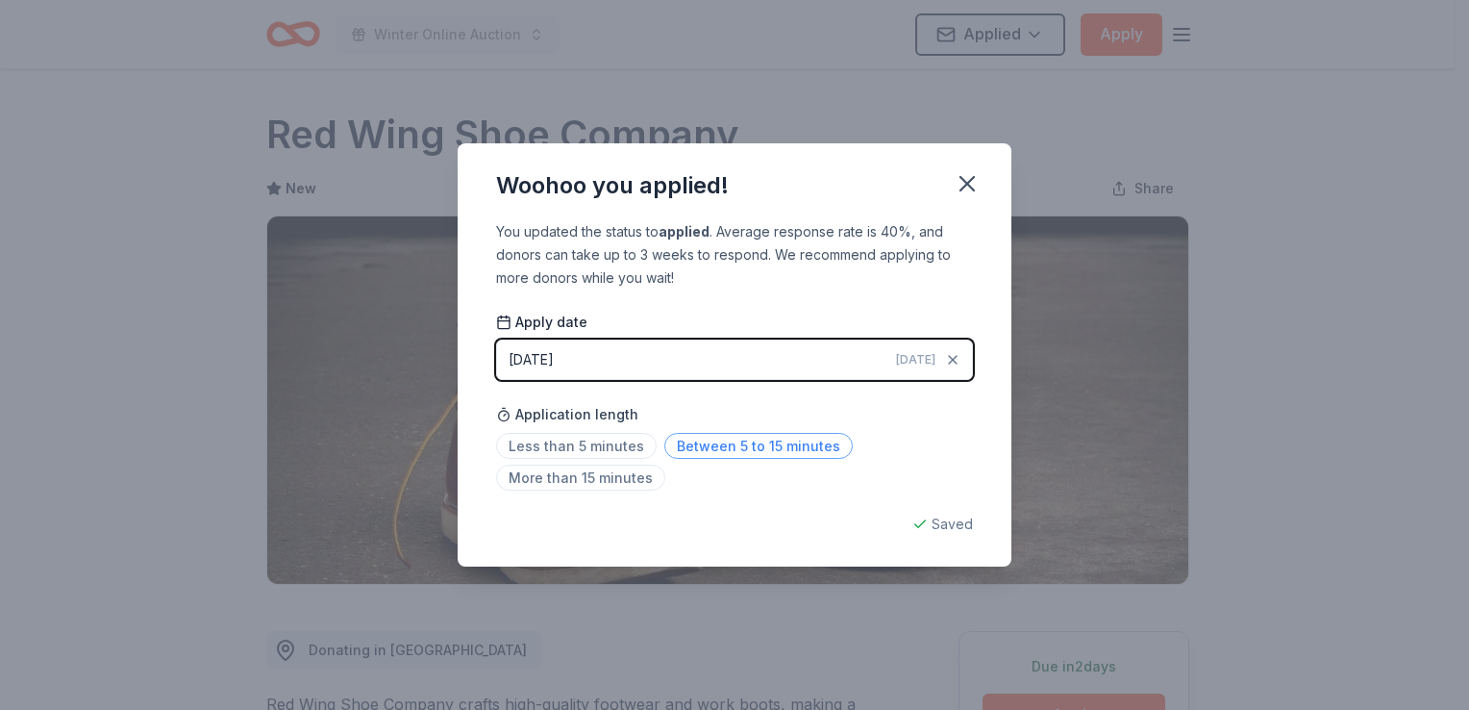
click at [742, 452] on span "Between 5 to 15 minutes" at bounding box center [758, 446] width 188 height 26
click at [964, 180] on icon "button" at bounding box center [967, 183] width 13 height 13
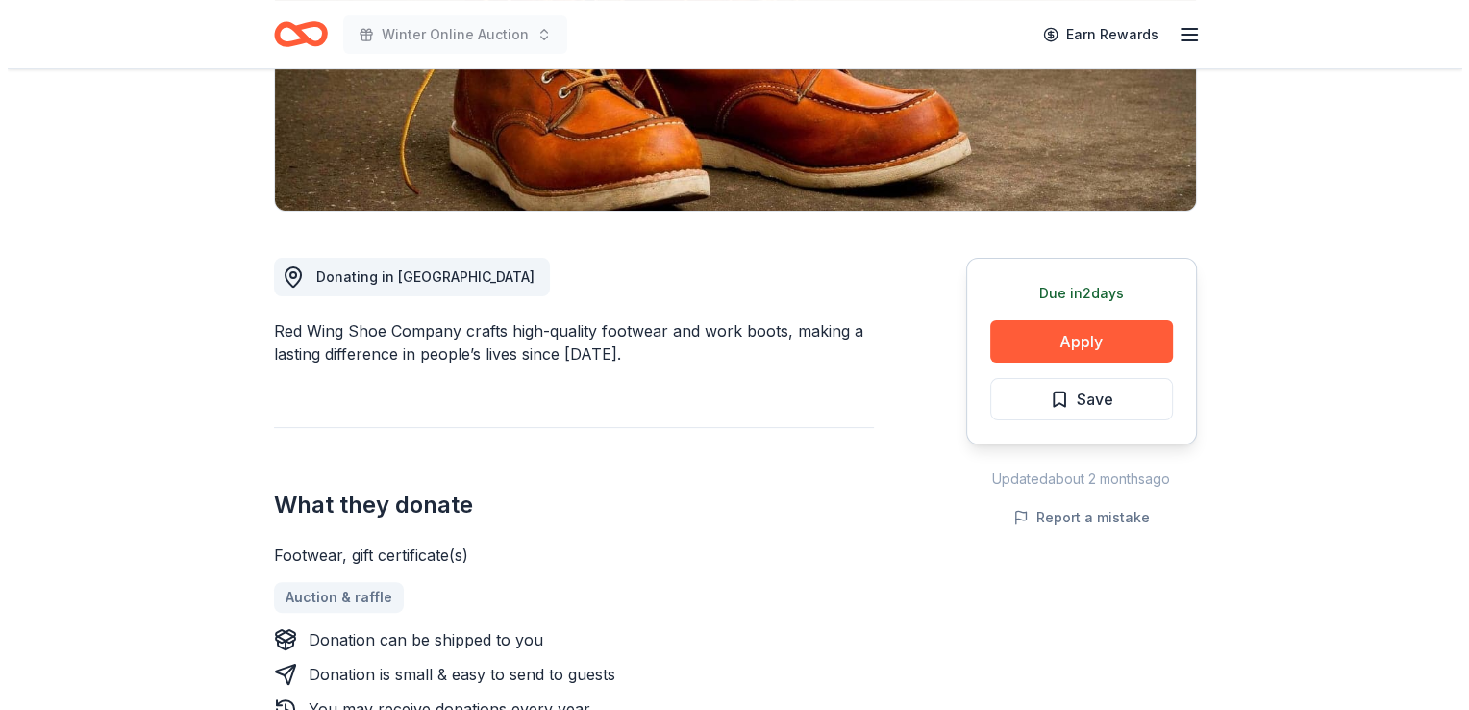
scroll to position [408, 0]
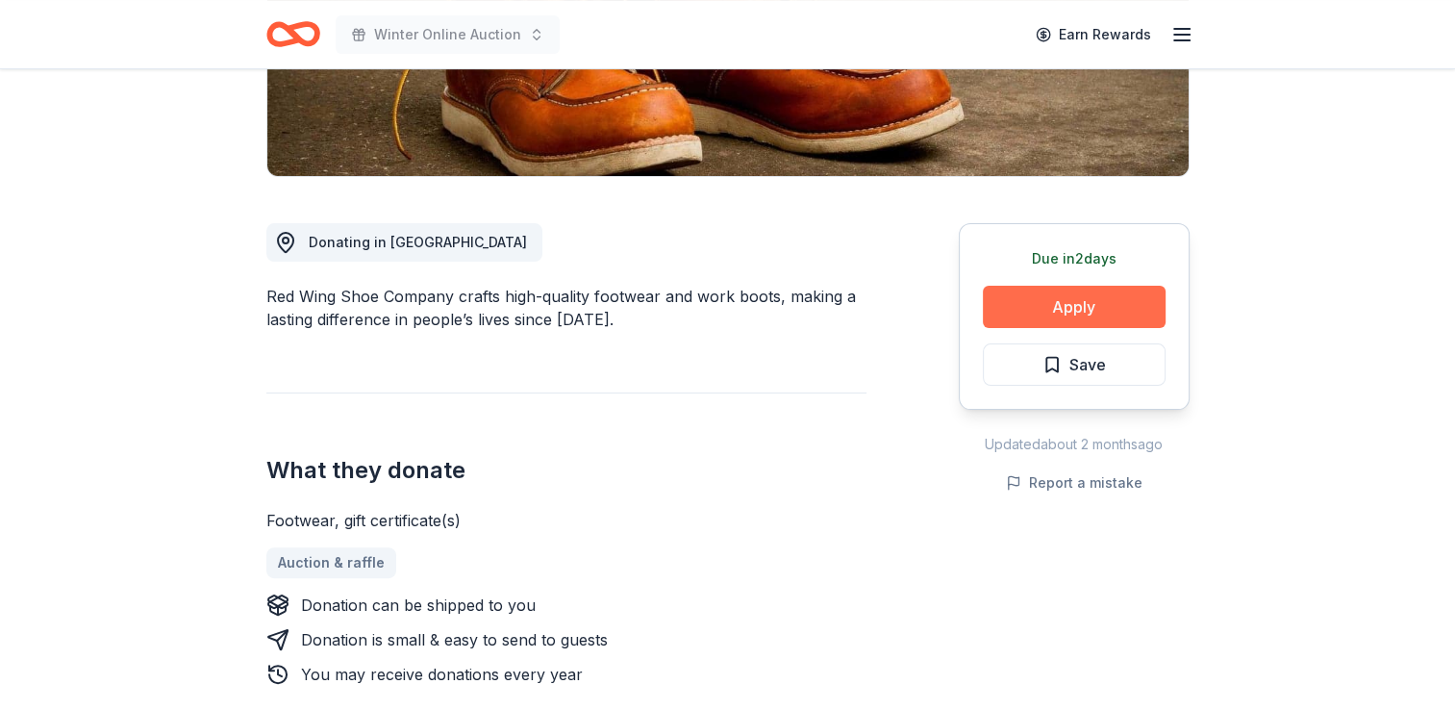
click at [1052, 305] on button "Apply" at bounding box center [1074, 307] width 183 height 42
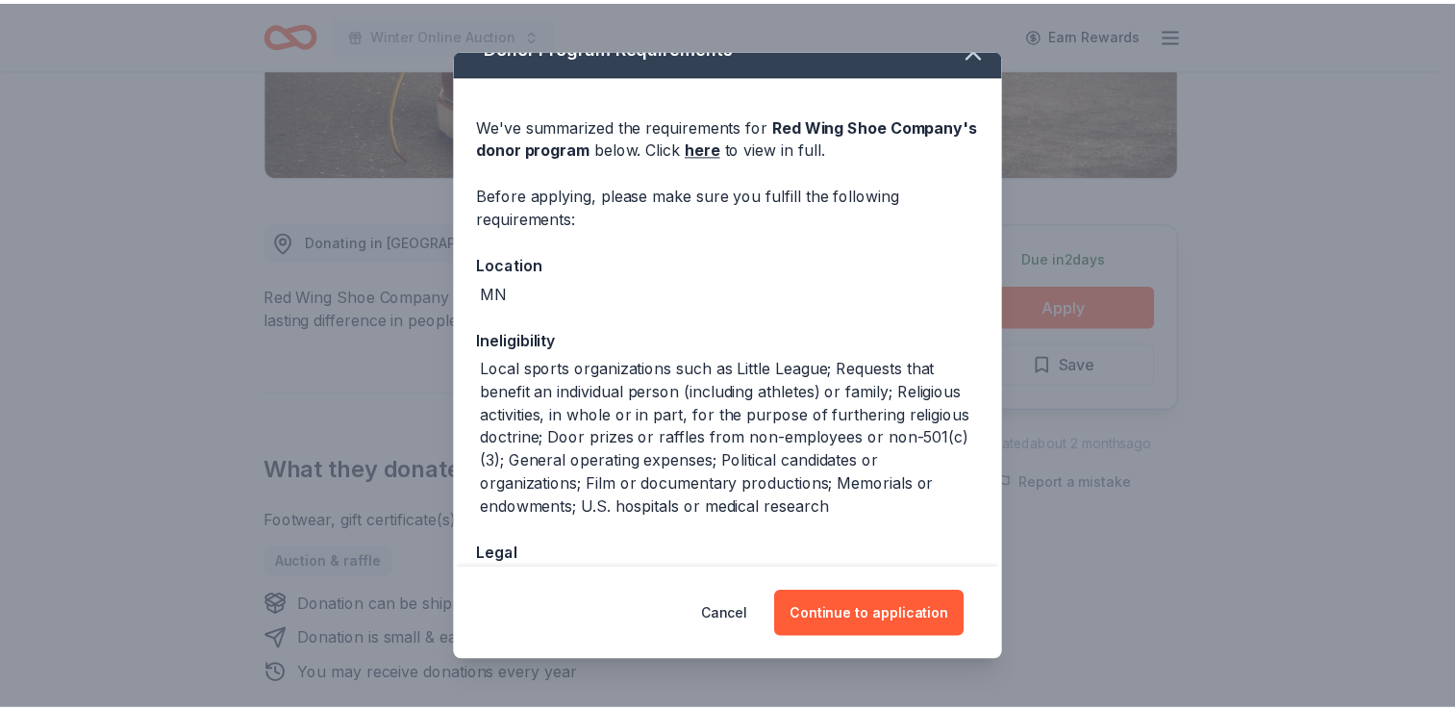
scroll to position [0, 0]
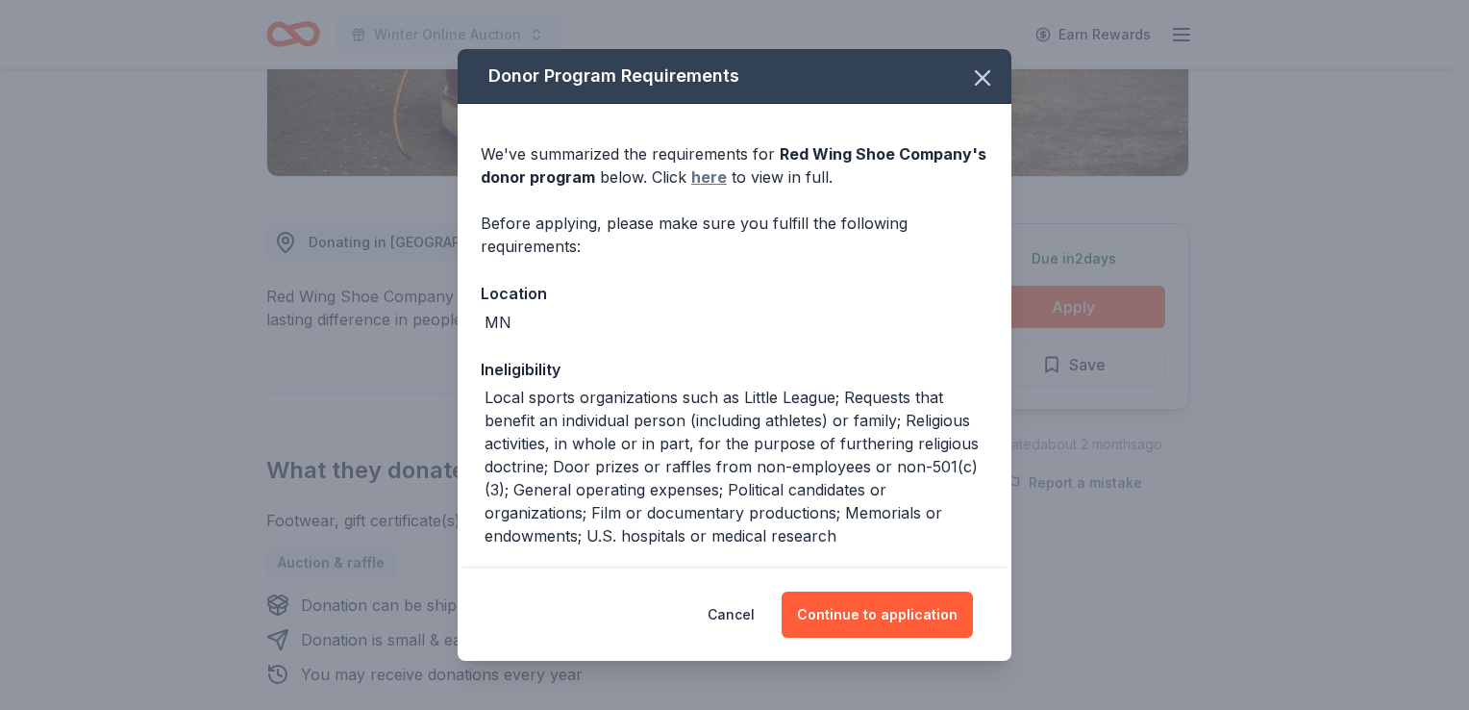
click at [727, 173] on link "here" at bounding box center [709, 176] width 36 height 23
click at [969, 68] on icon "button" at bounding box center [982, 77] width 27 height 27
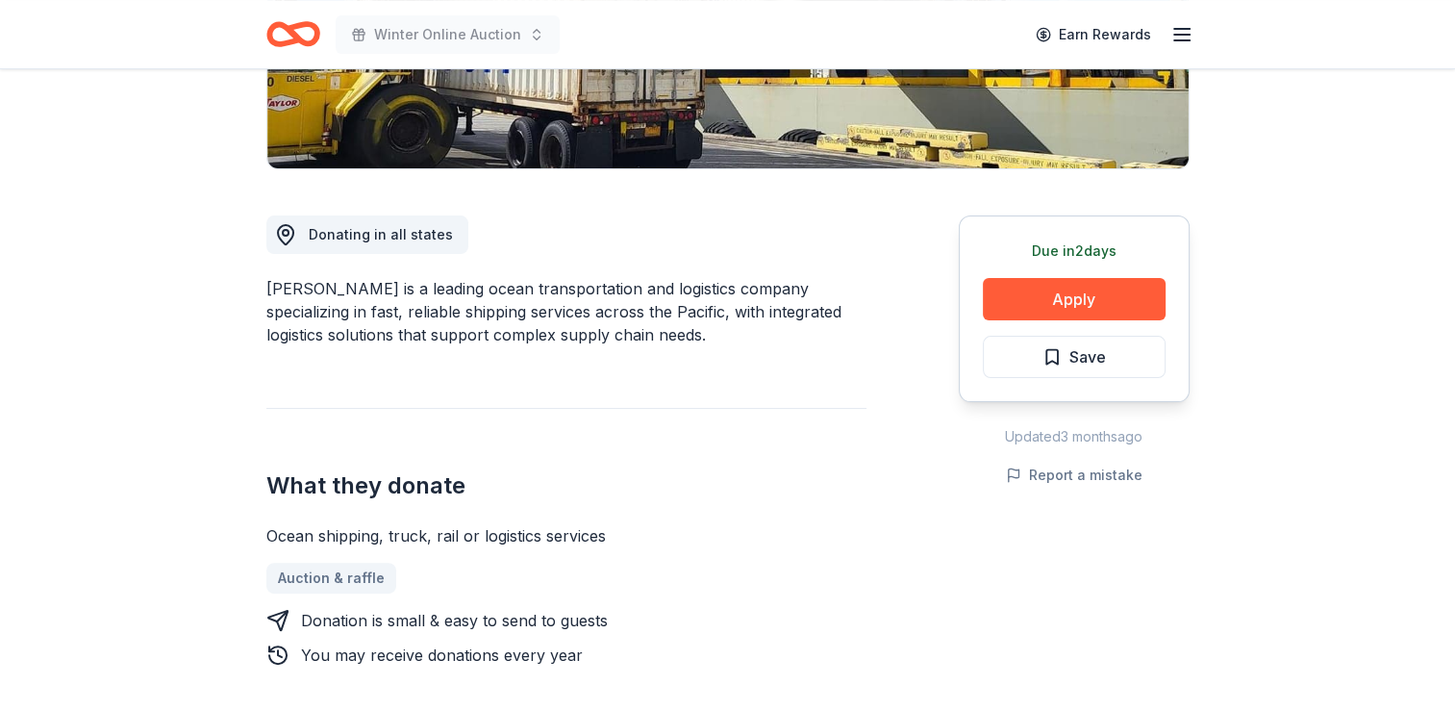
scroll to position [417, 0]
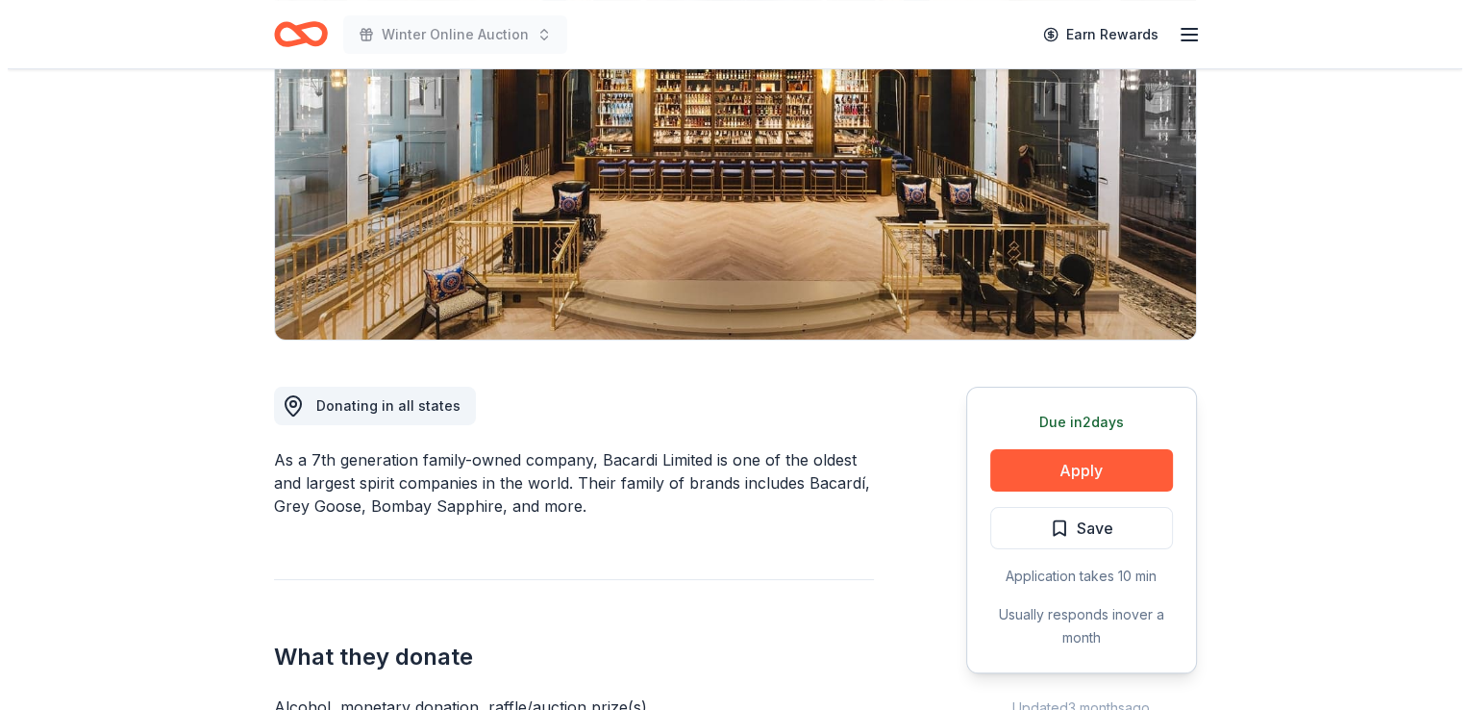
scroll to position [250, 0]
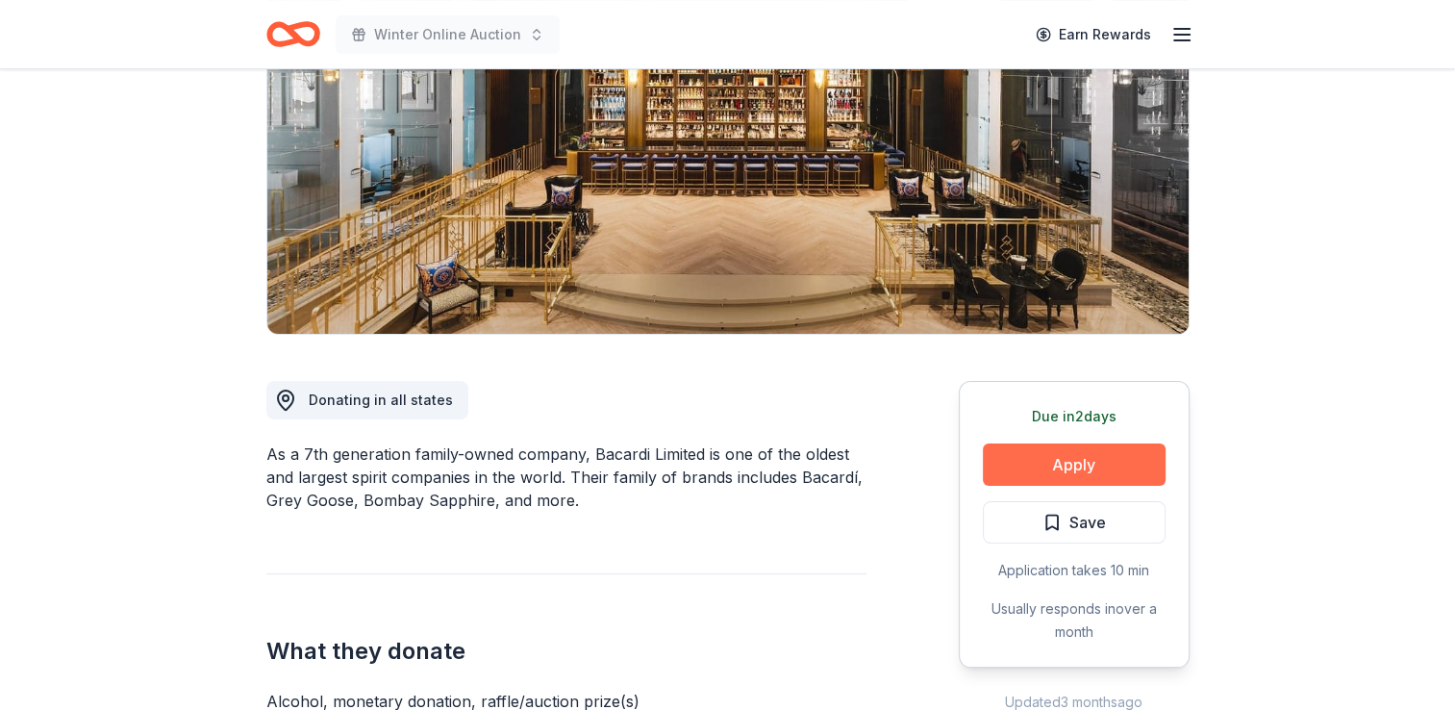
click at [1043, 449] on button "Apply" at bounding box center [1074, 464] width 183 height 42
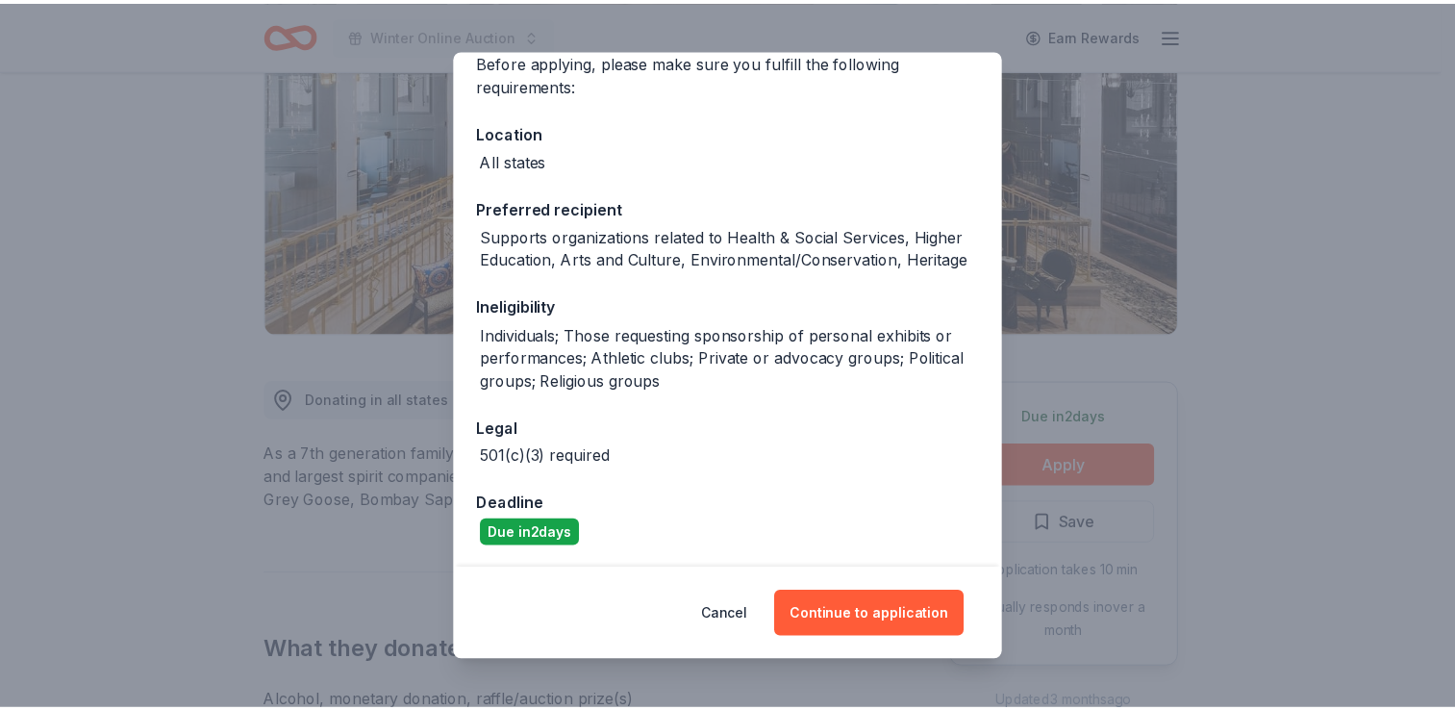
scroll to position [162, 0]
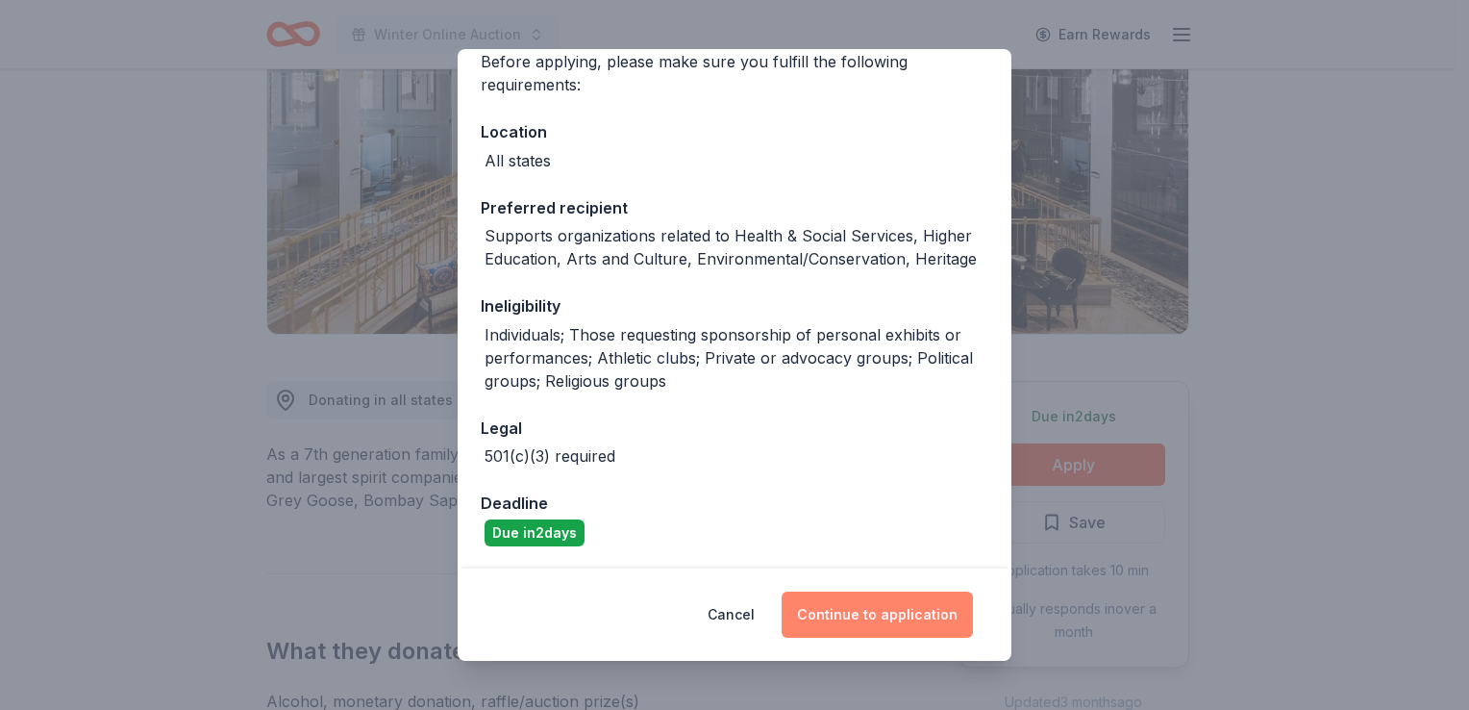
click at [869, 613] on button "Continue to application" at bounding box center [877, 614] width 191 height 46
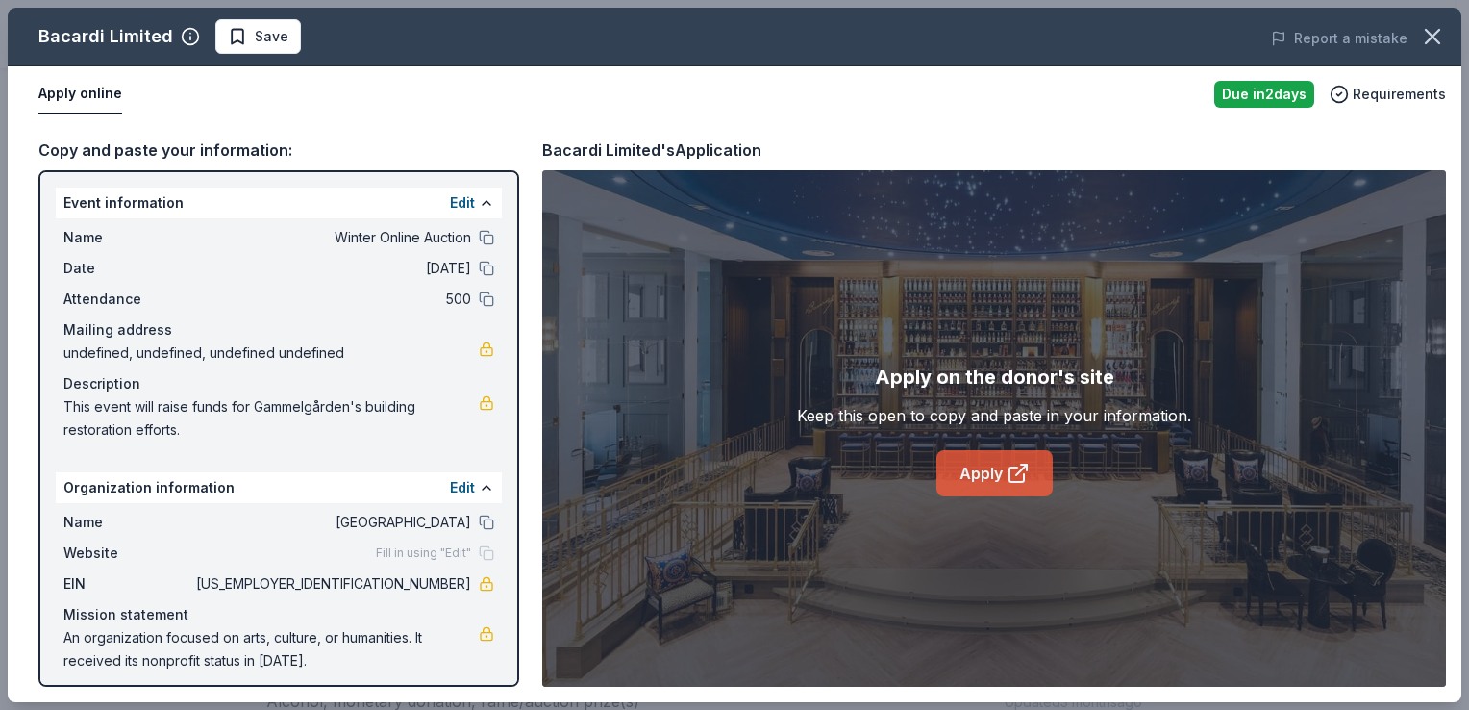
click at [997, 478] on link "Apply" at bounding box center [995, 473] width 116 height 46
click at [1428, 37] on icon "button" at bounding box center [1432, 36] width 27 height 27
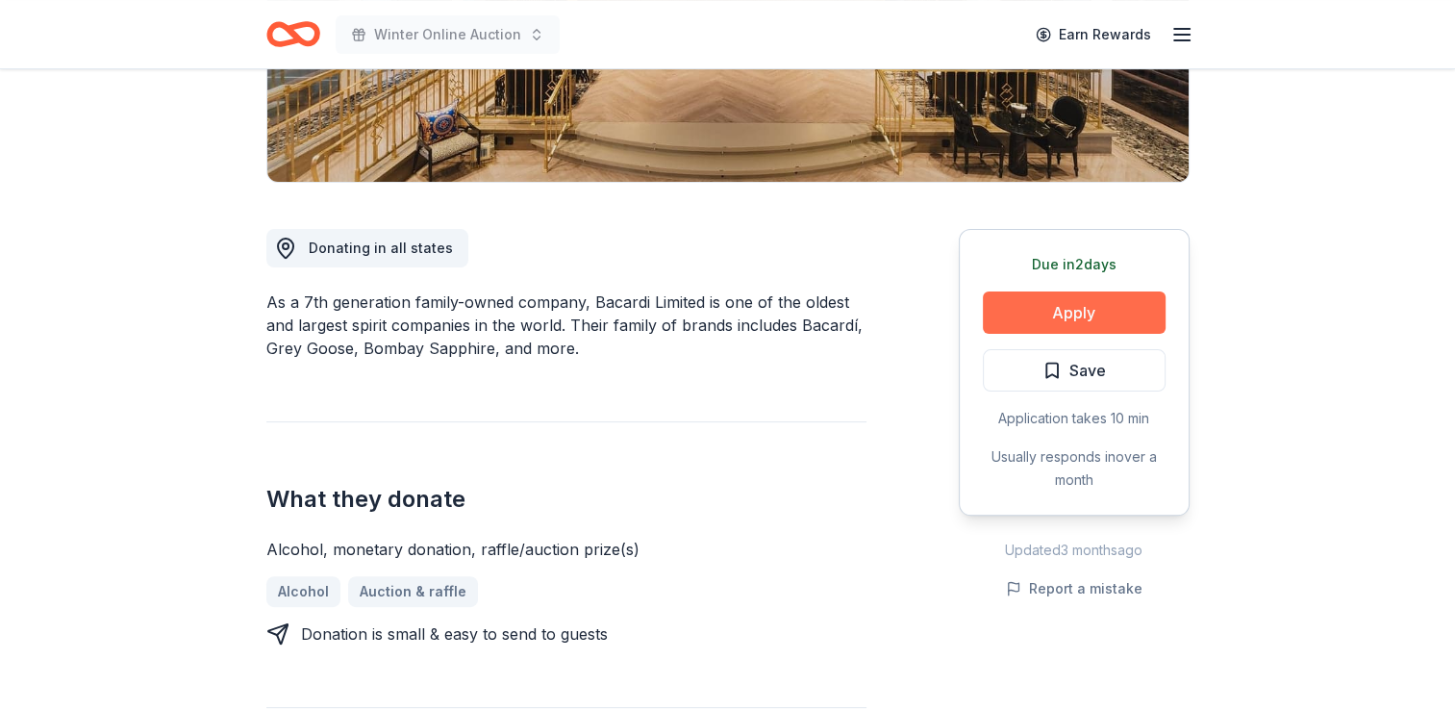
scroll to position [0, 0]
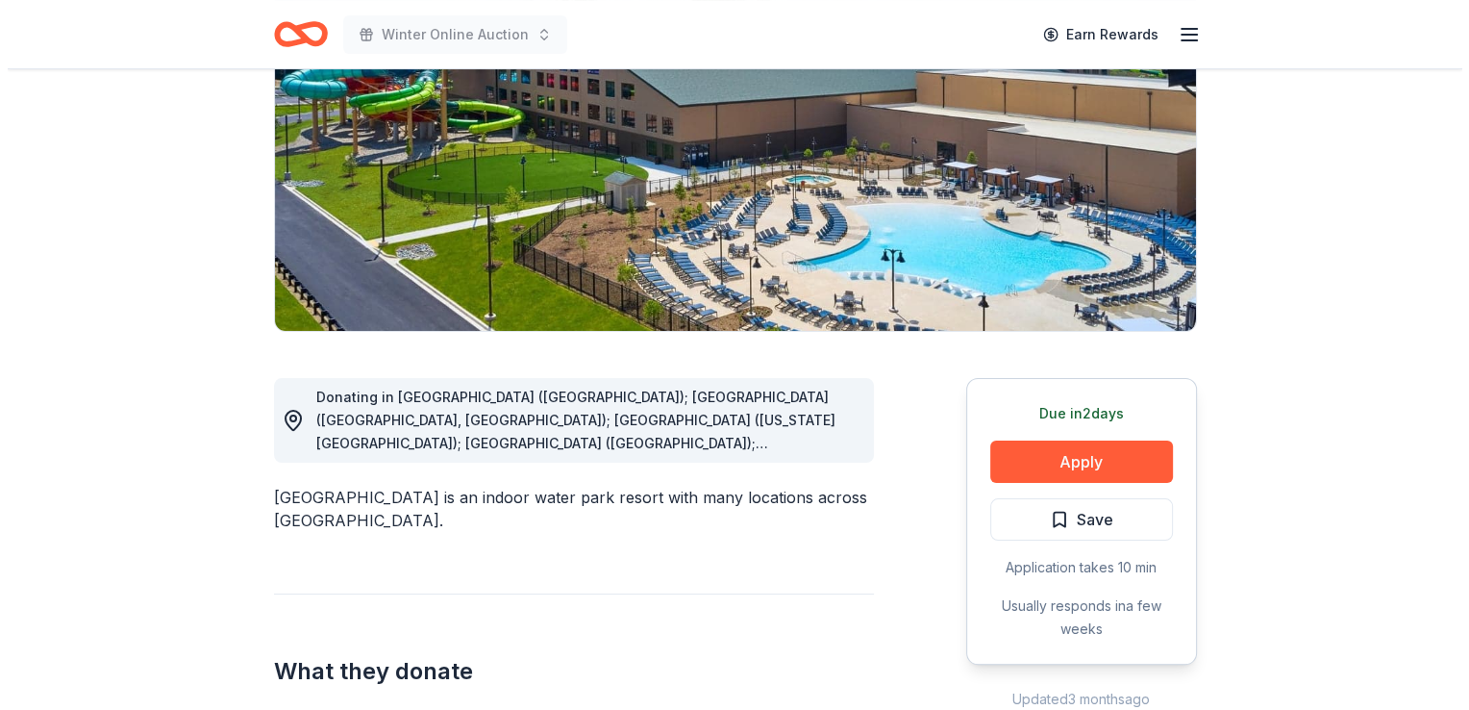
scroll to position [254, 0]
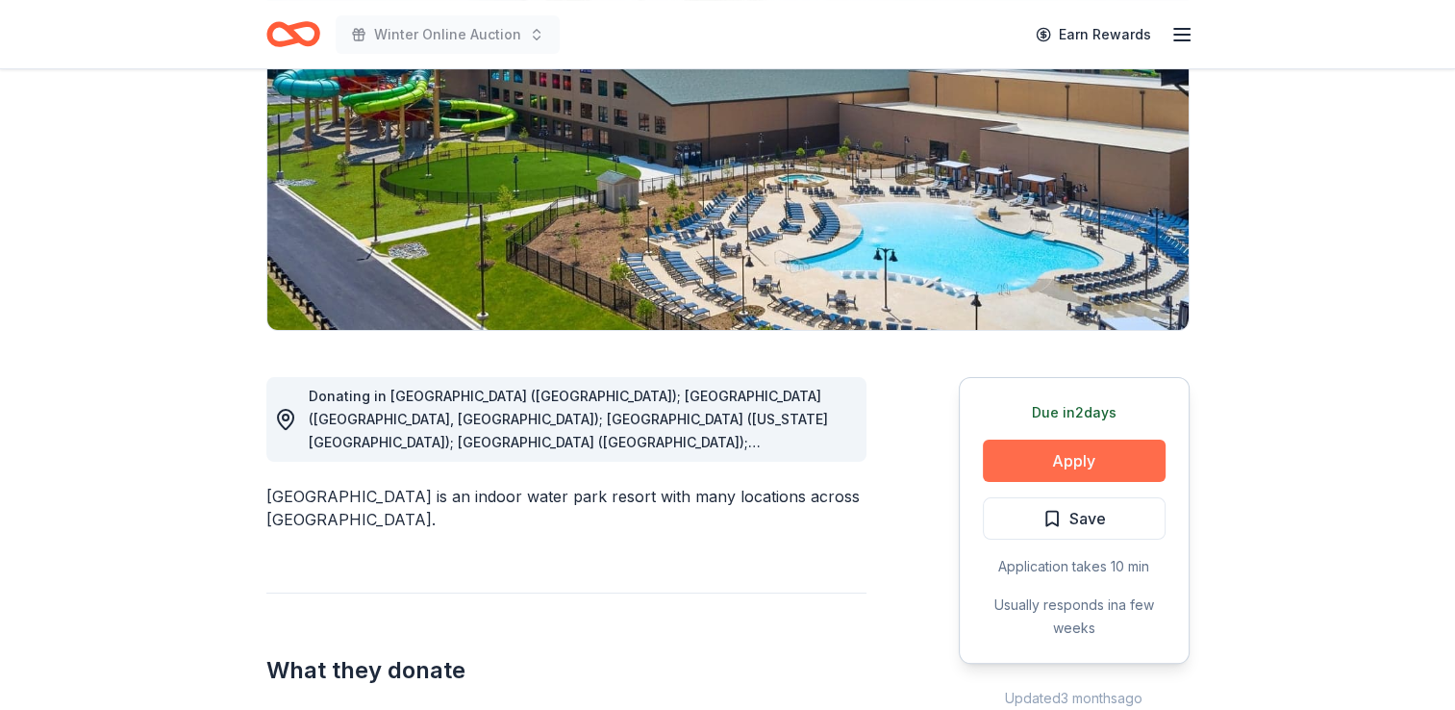
click at [1042, 461] on button "Apply" at bounding box center [1074, 460] width 183 height 42
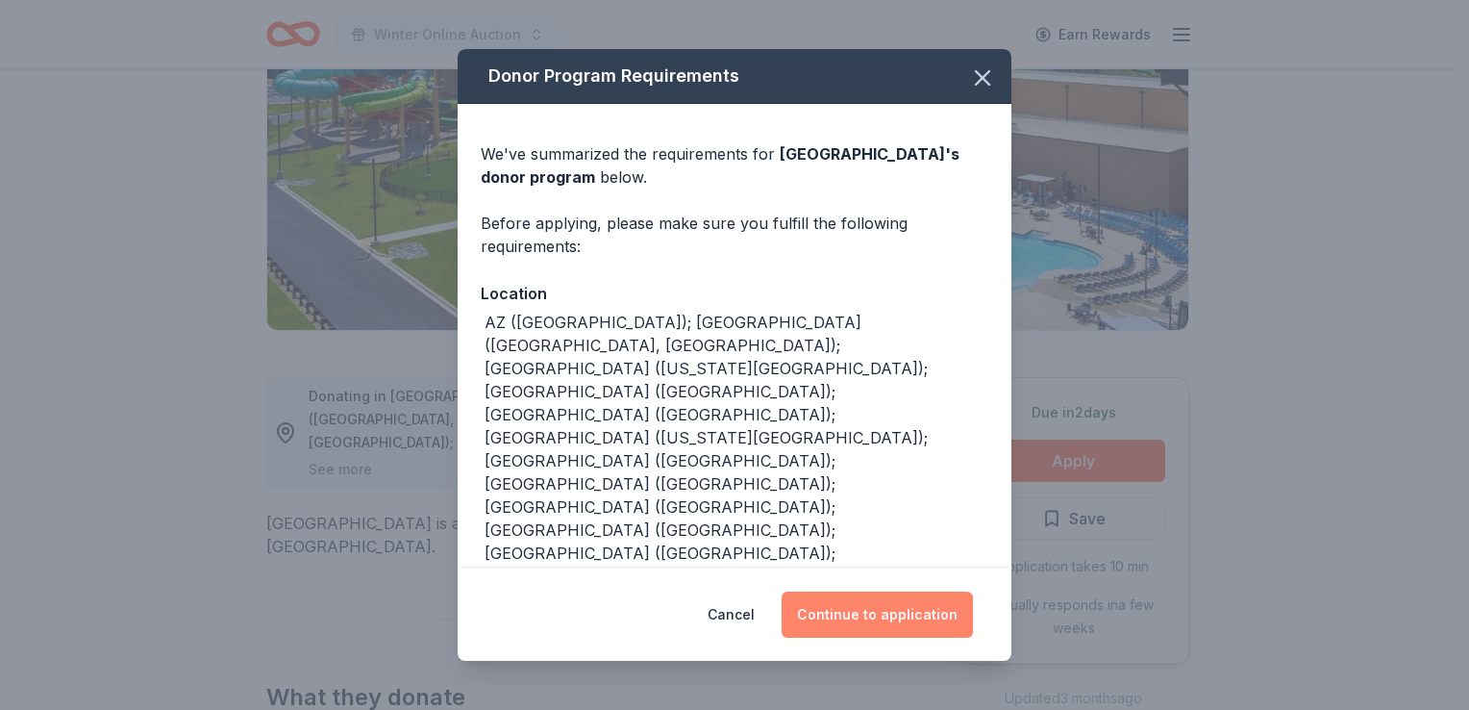
click at [847, 608] on button "Continue to application" at bounding box center [877, 614] width 191 height 46
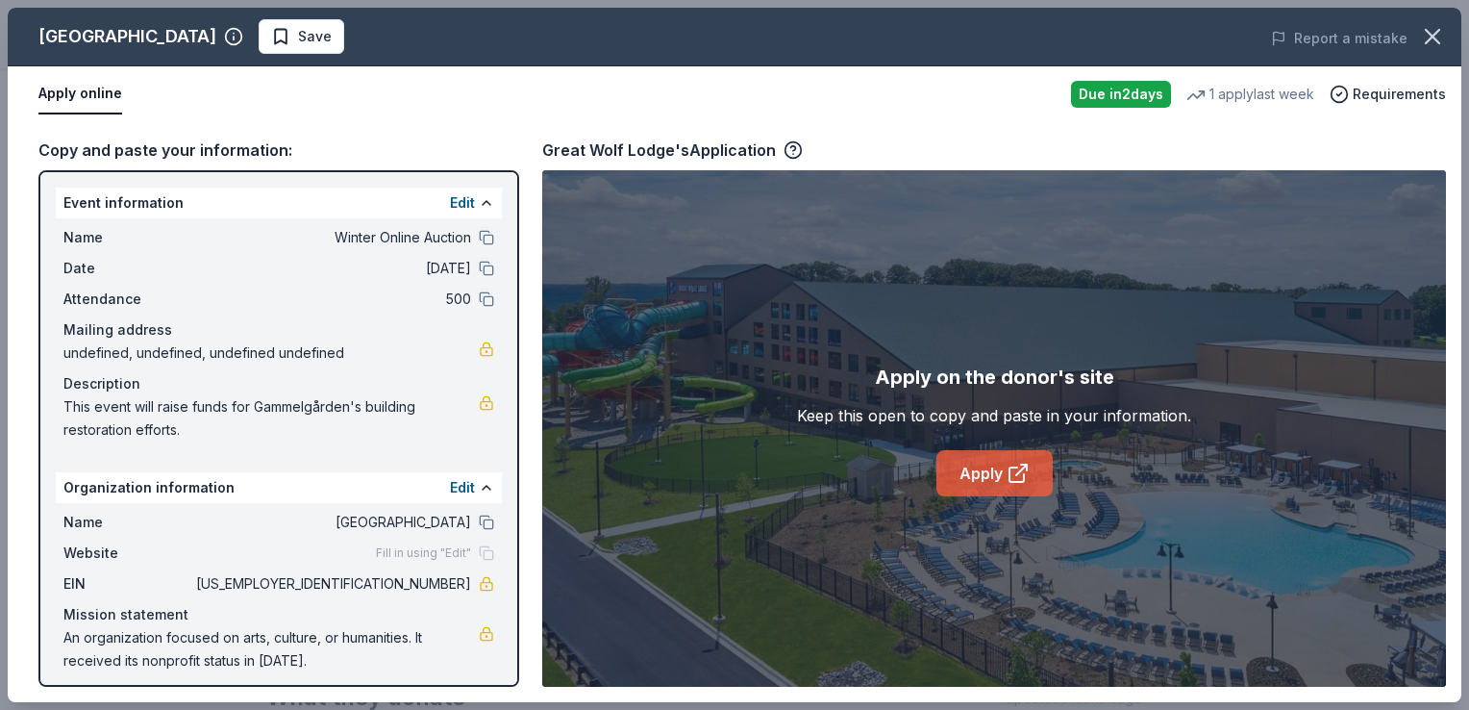
click at [985, 466] on link "Apply" at bounding box center [995, 473] width 116 height 46
click at [271, 39] on span "Save" at bounding box center [301, 36] width 61 height 23
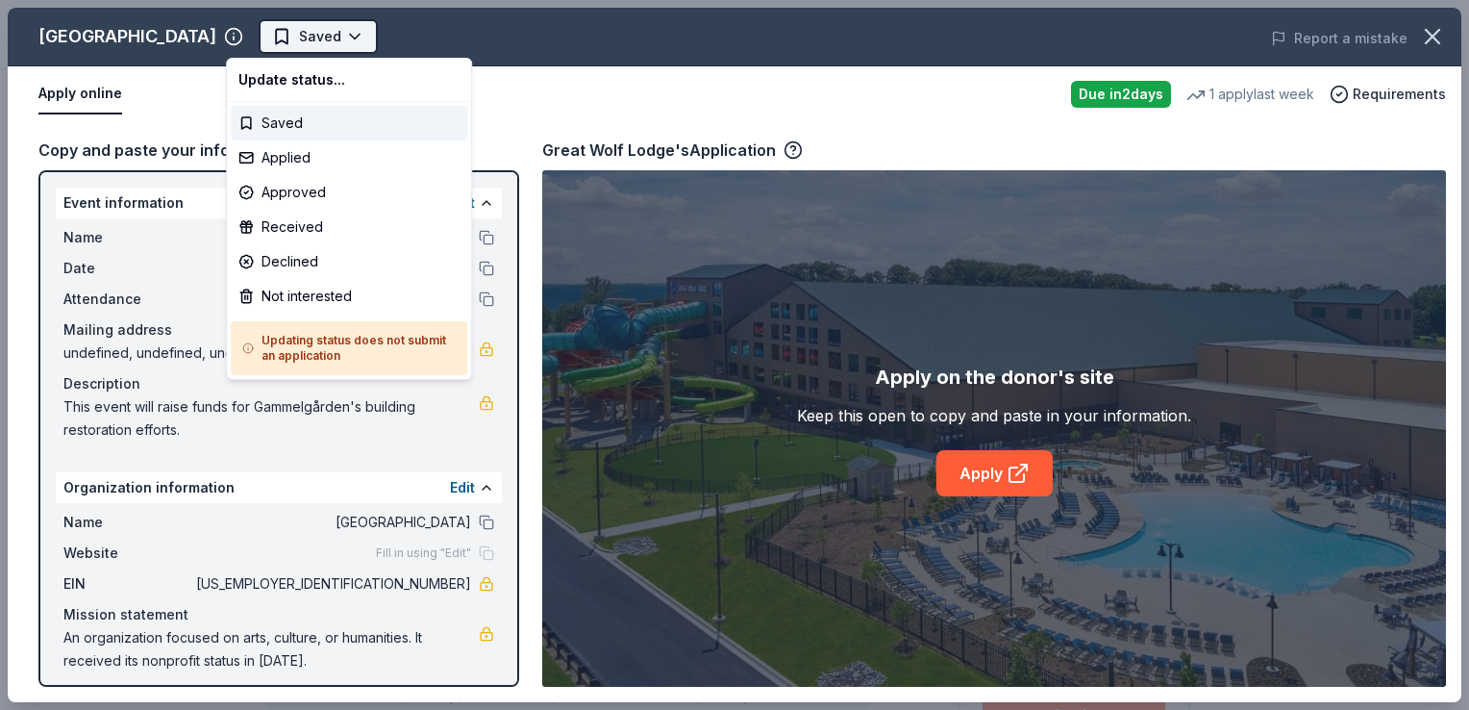
click at [324, 36] on html "Winter Online Auction Saved Apply Due in 2 days Share Great Wolf Lodge New • 2 …" at bounding box center [734, 355] width 1469 height 710
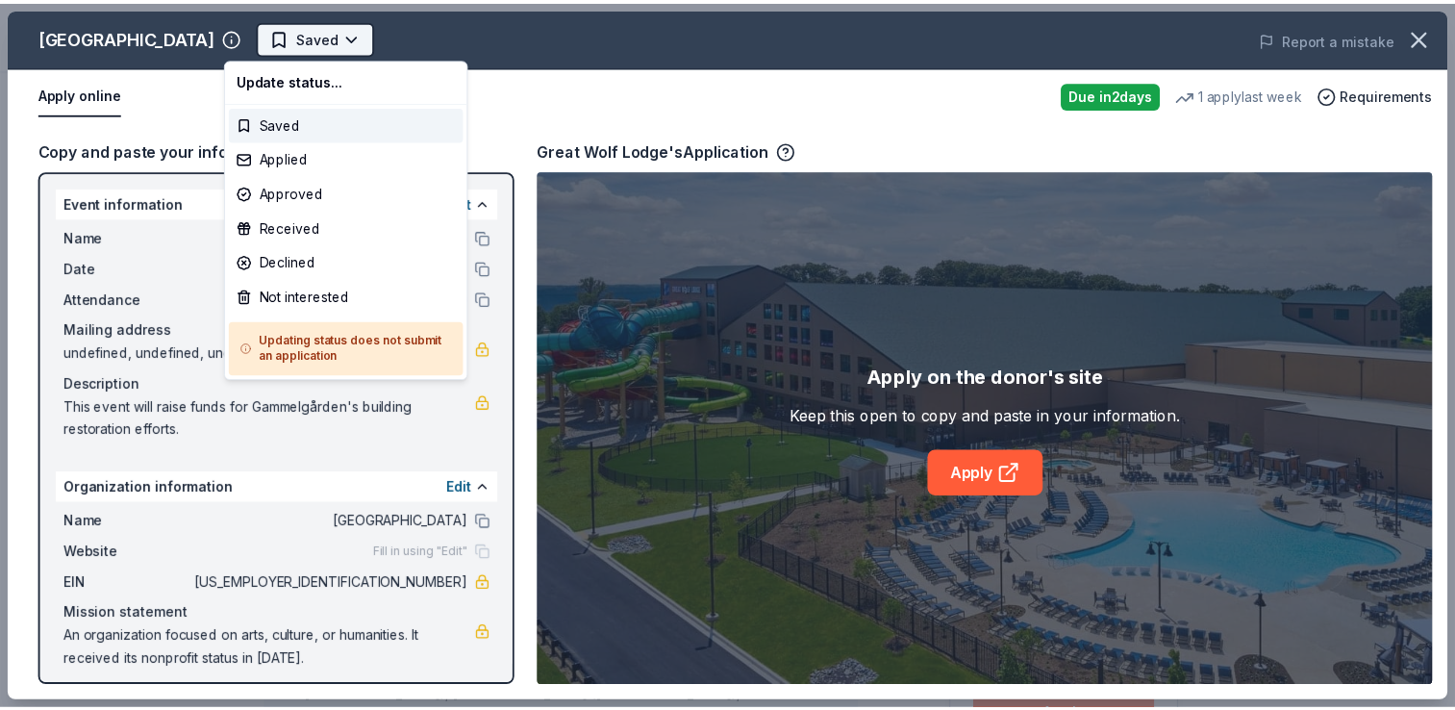
scroll to position [0, 0]
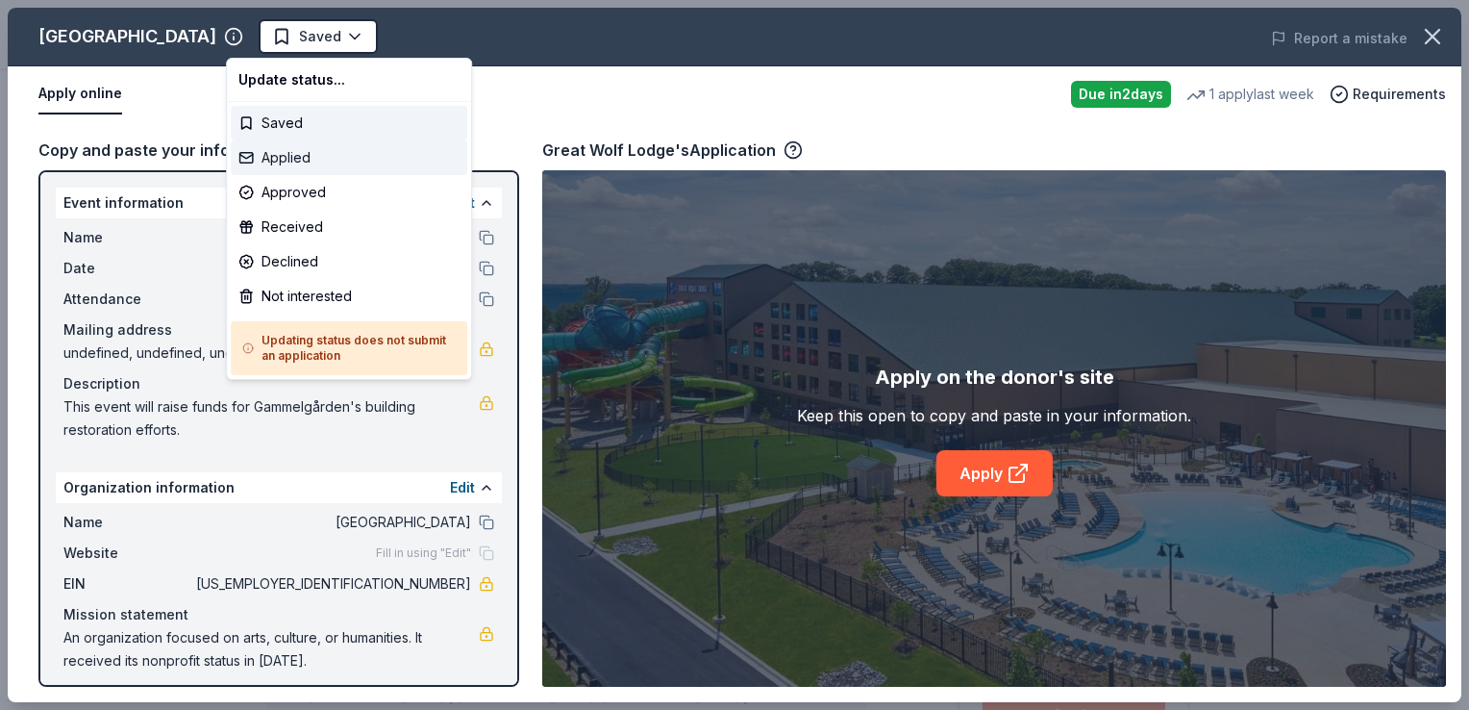
click at [297, 156] on div "Applied" at bounding box center [349, 157] width 237 height 35
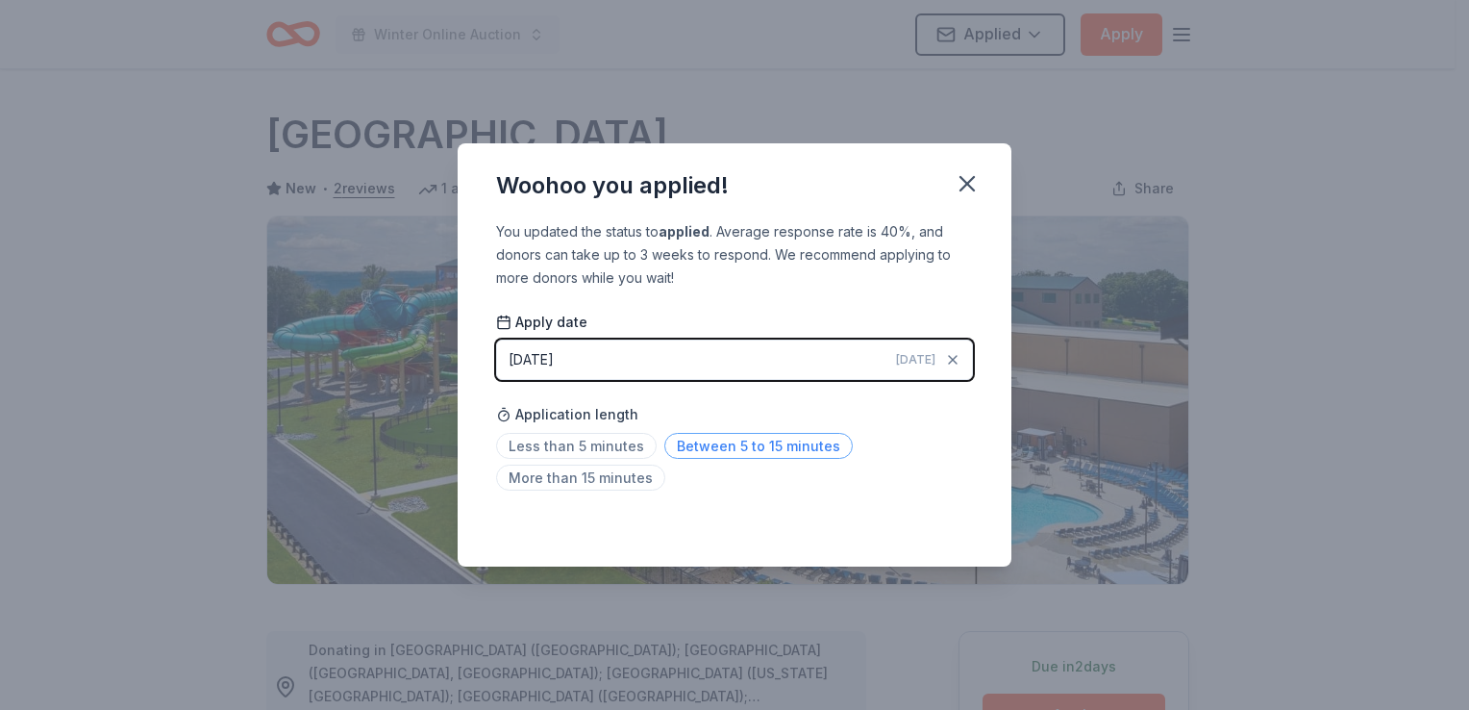
click at [727, 444] on span "Between 5 to 15 minutes" at bounding box center [758, 446] width 188 height 26
click at [961, 189] on icon "button" at bounding box center [967, 183] width 13 height 13
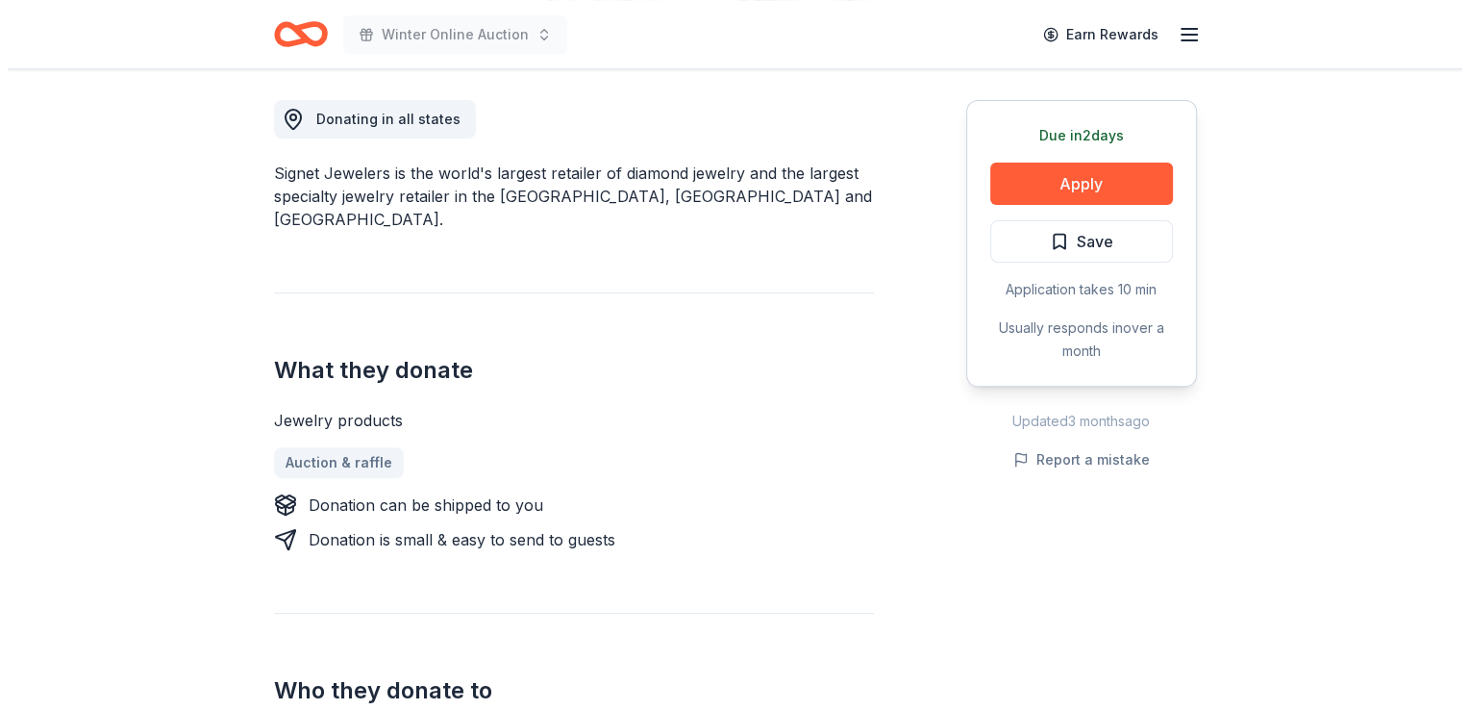
scroll to position [522, 0]
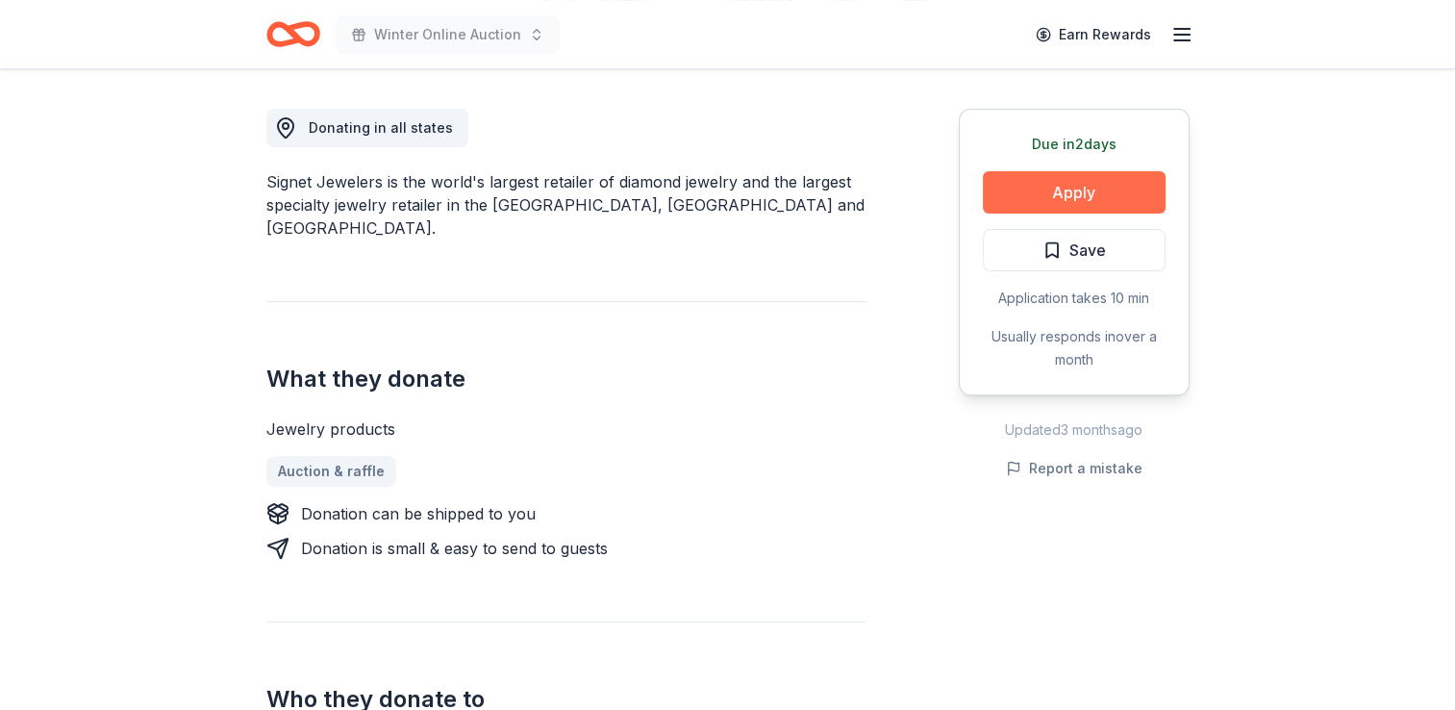
click at [1013, 197] on button "Apply" at bounding box center [1074, 192] width 183 height 42
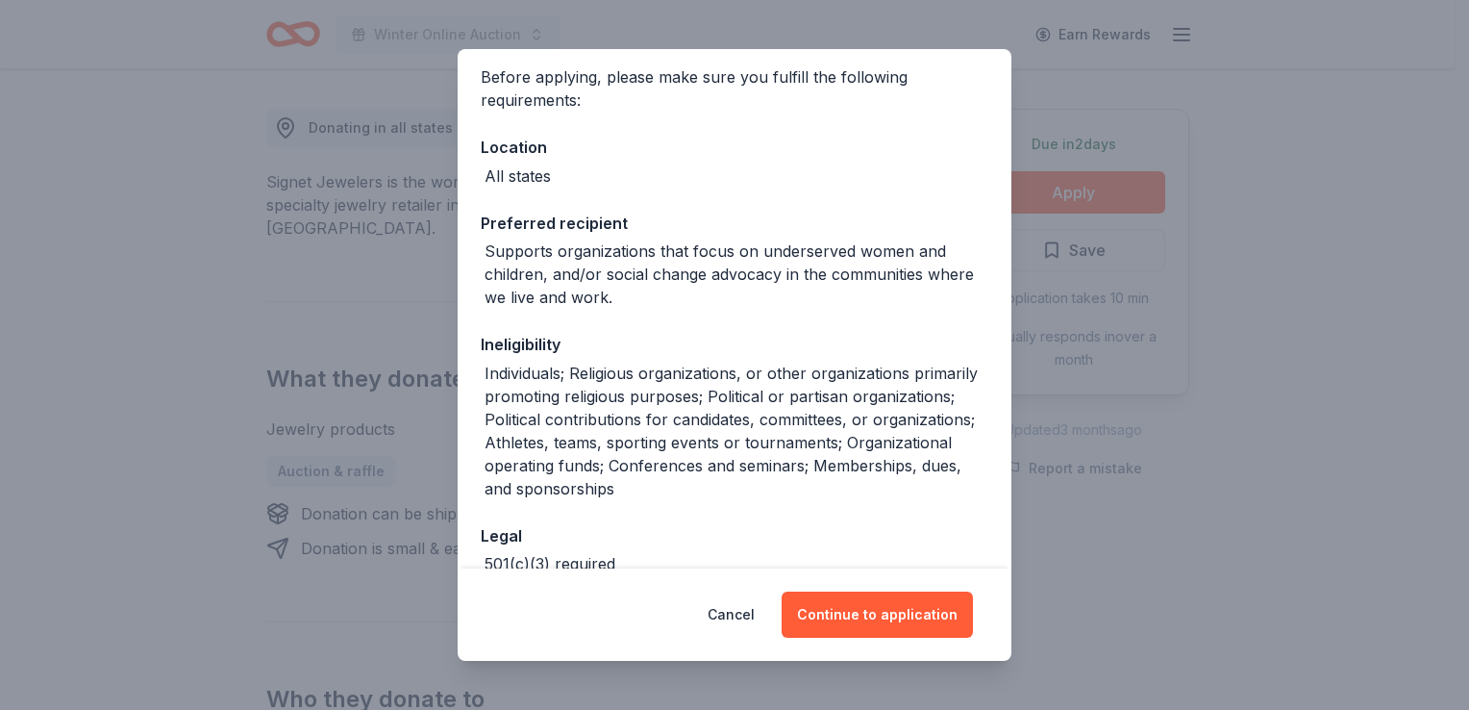
scroll to position [254, 0]
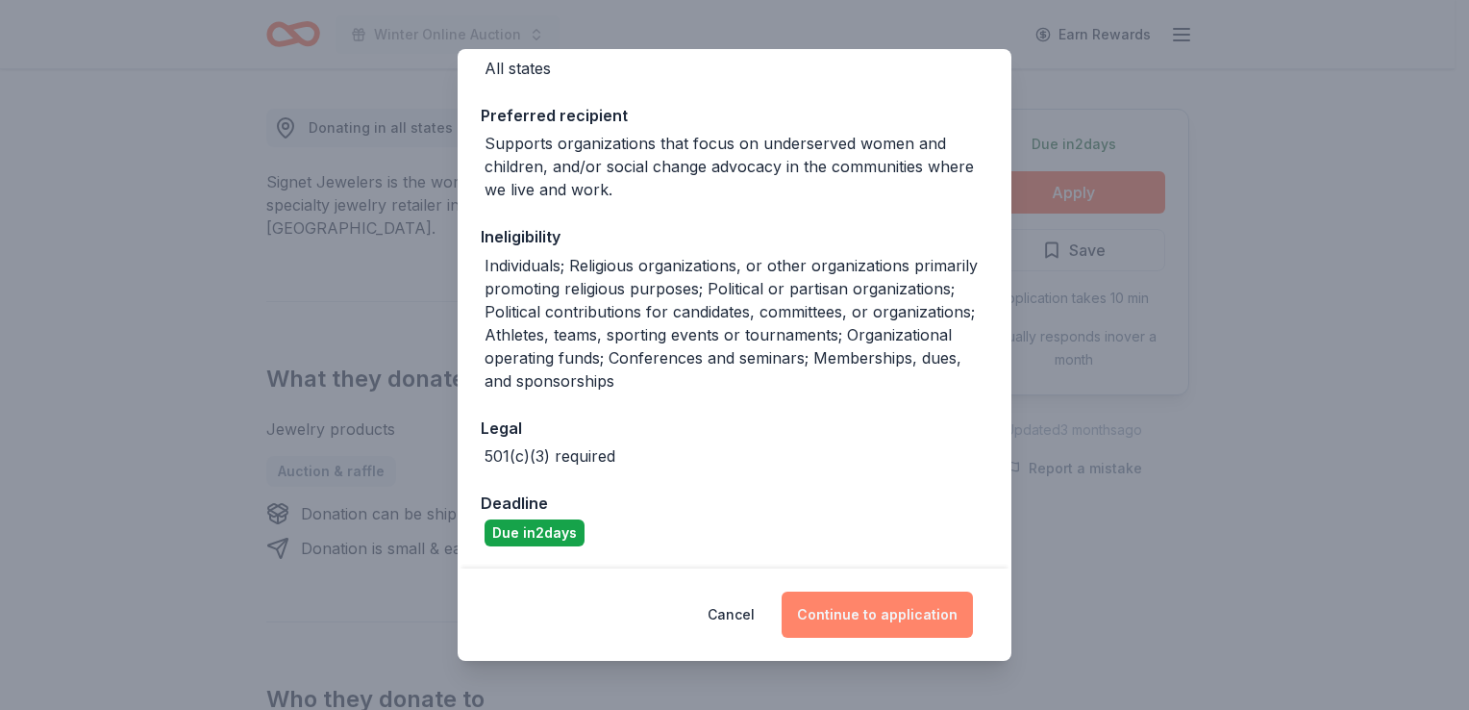
click at [838, 609] on button "Continue to application" at bounding box center [877, 614] width 191 height 46
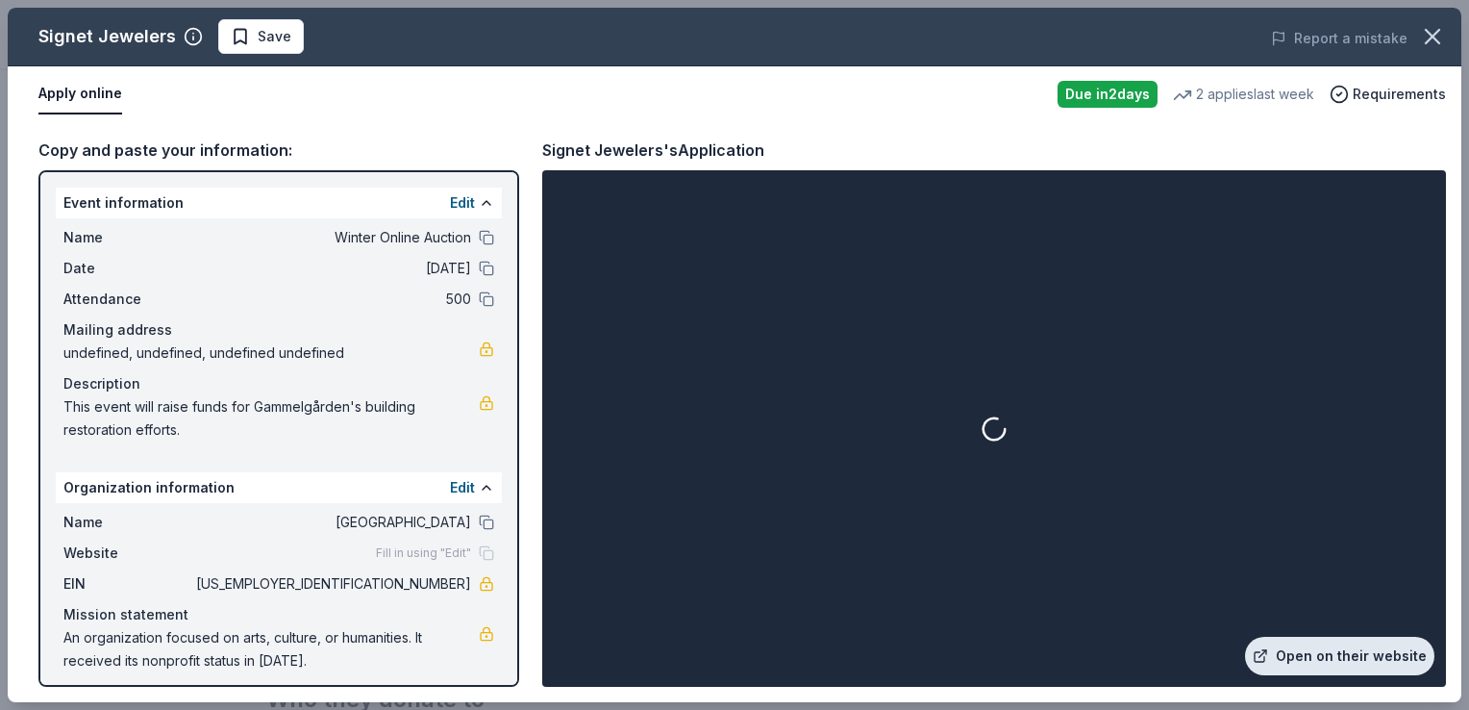
click at [1319, 649] on link "Open on their website" at bounding box center [1339, 656] width 189 height 38
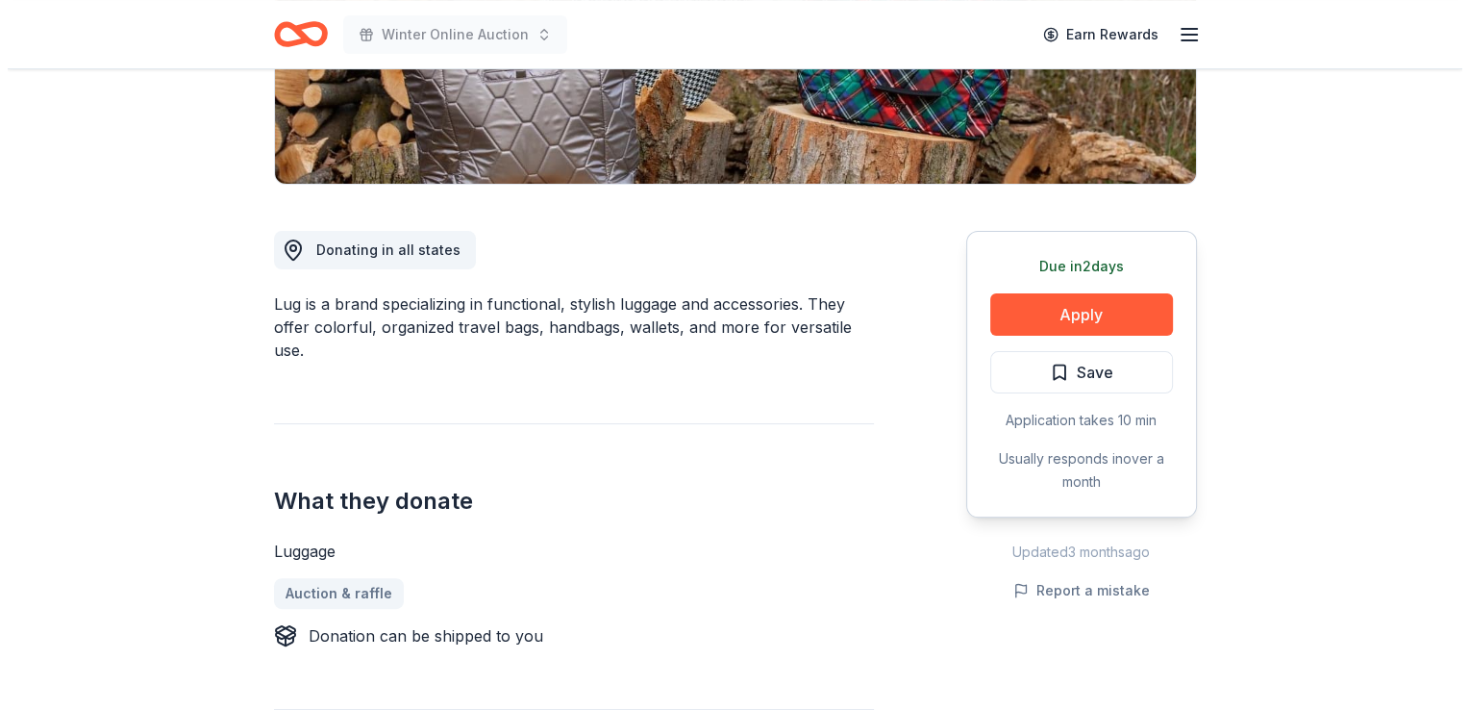
scroll to position [403, 0]
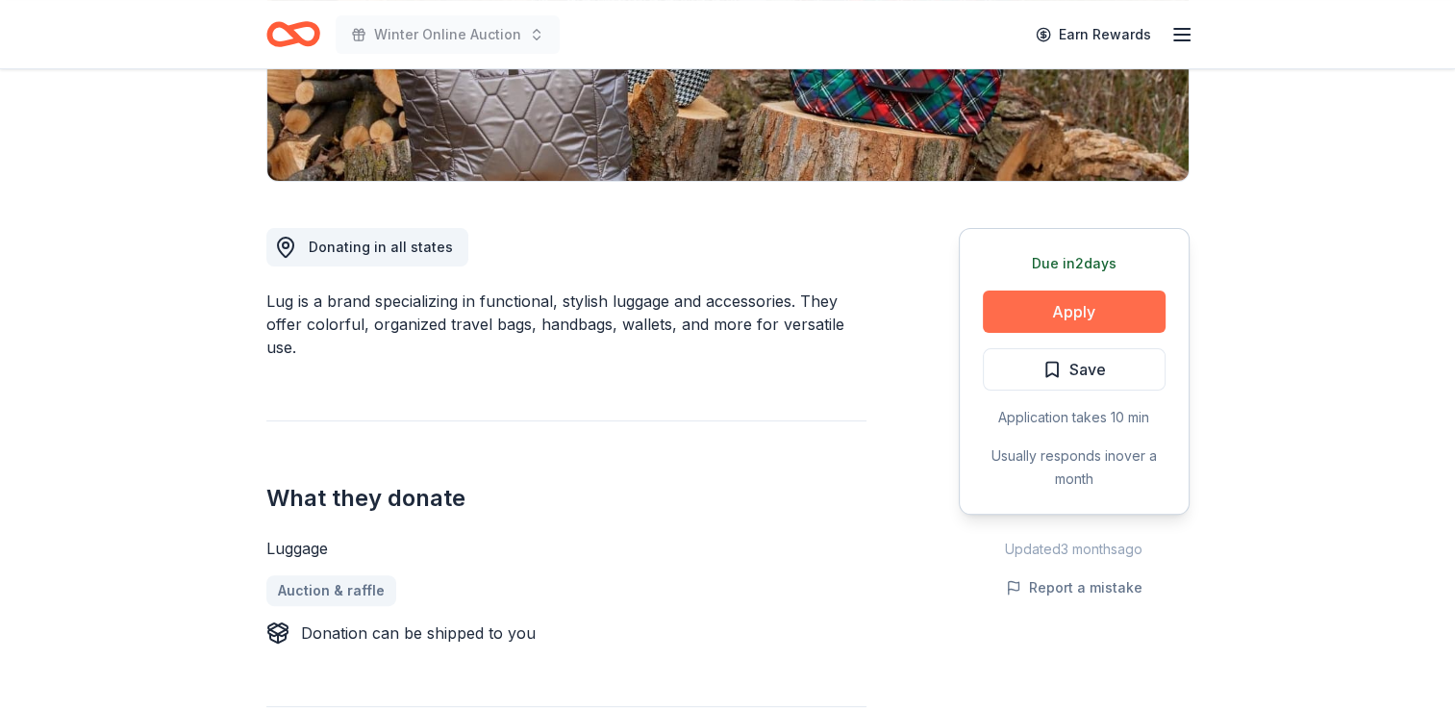
click at [1102, 307] on button "Apply" at bounding box center [1074, 311] width 183 height 42
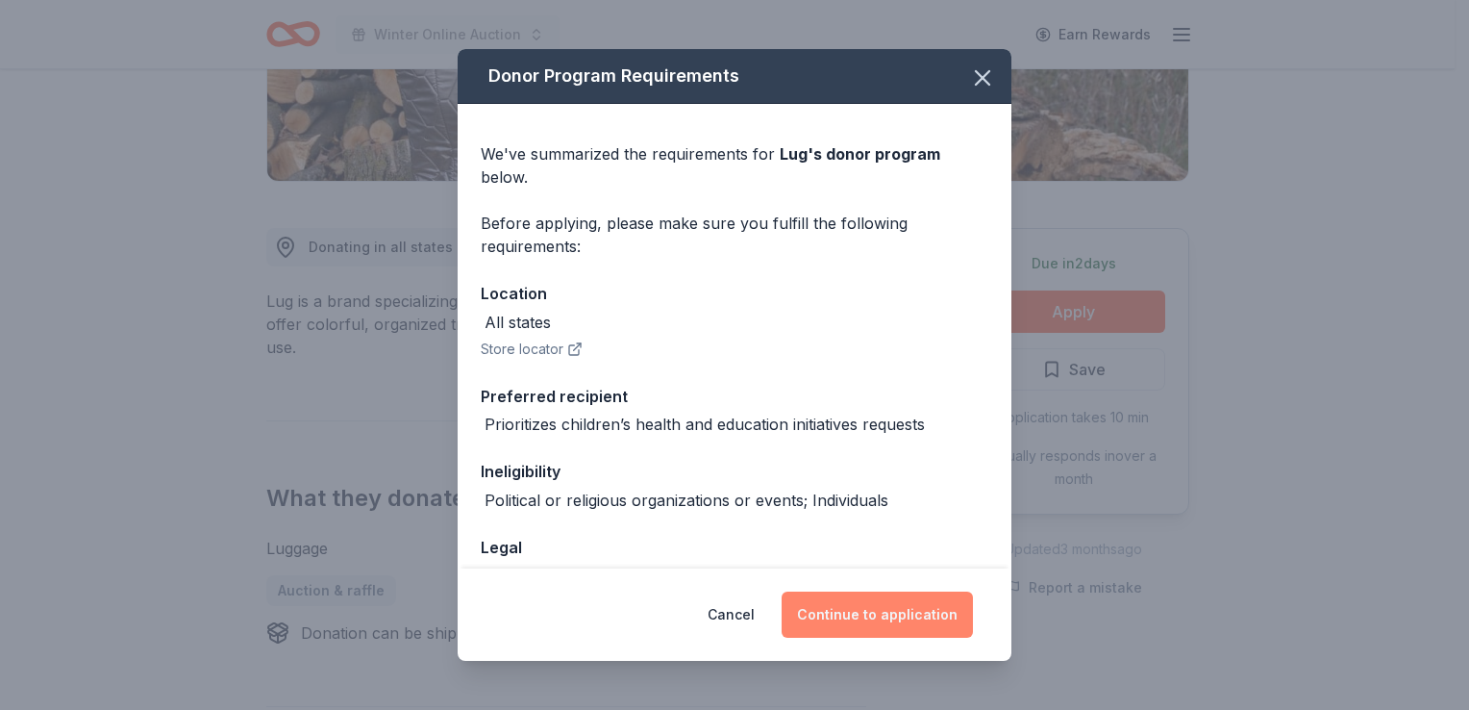
click at [854, 614] on button "Continue to application" at bounding box center [877, 614] width 191 height 46
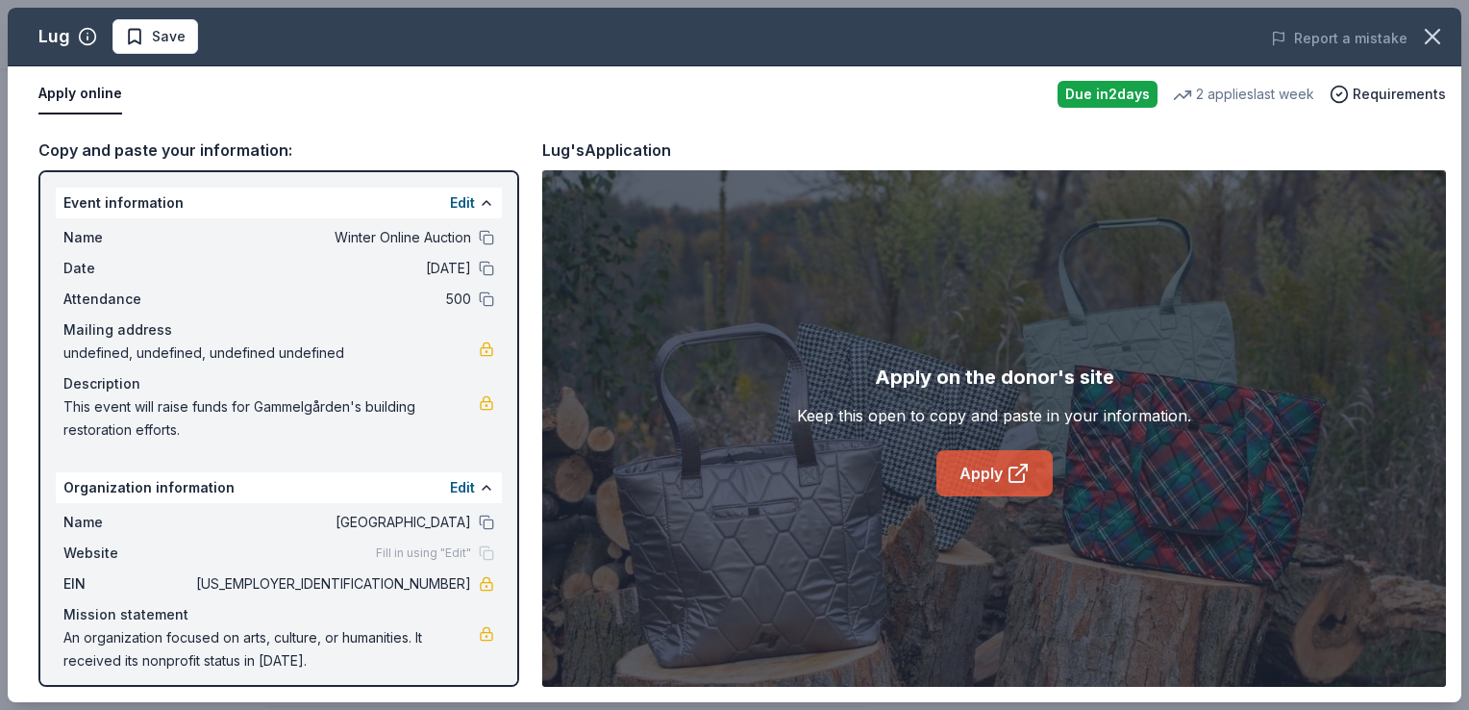
click at [987, 471] on link "Apply" at bounding box center [995, 473] width 116 height 46
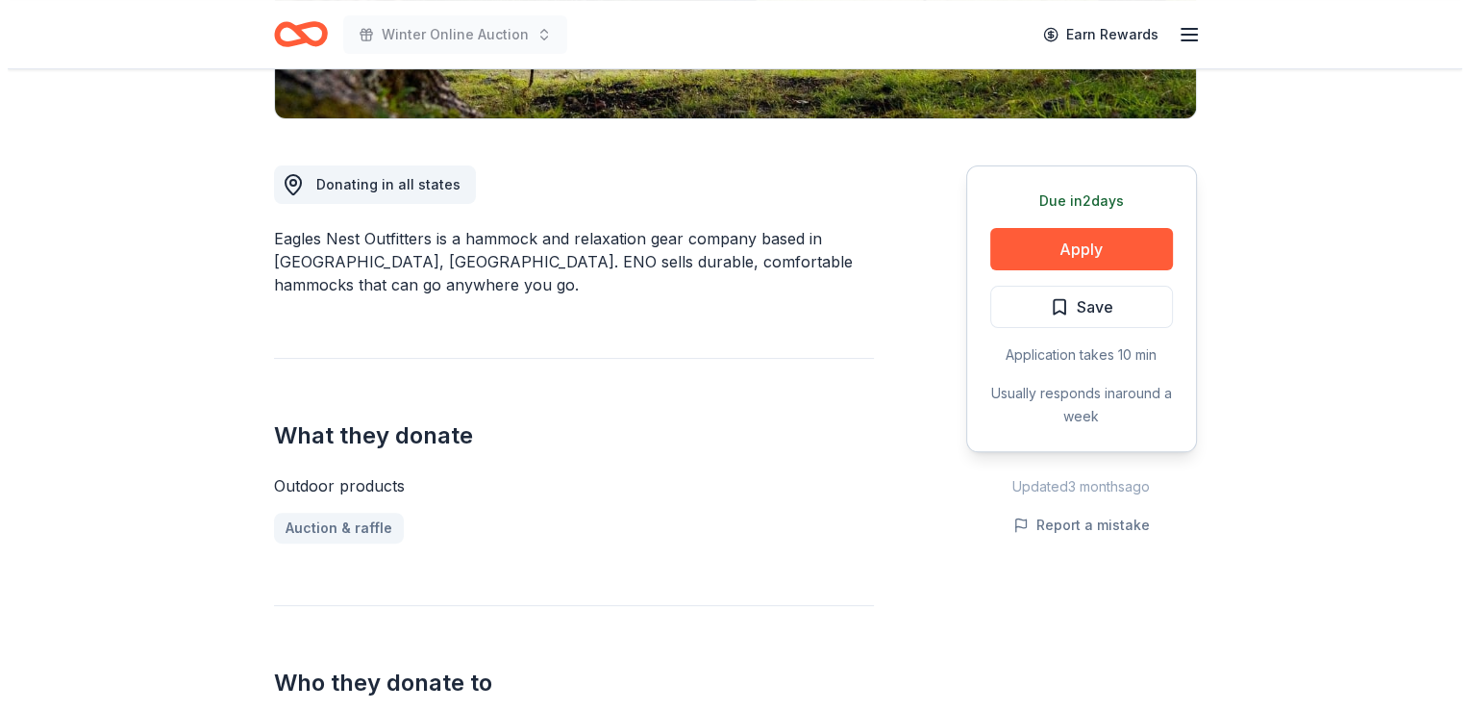
scroll to position [495, 0]
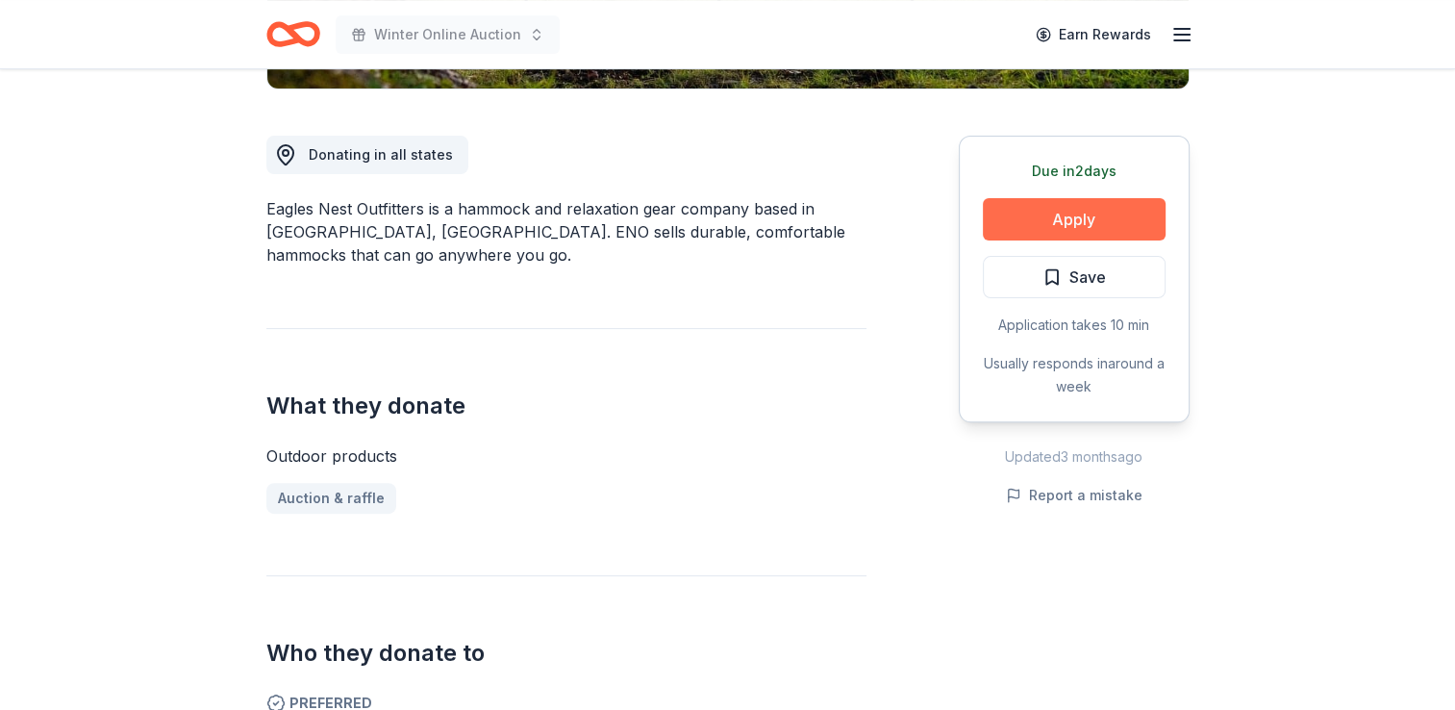
click at [1029, 223] on button "Apply" at bounding box center [1074, 219] width 183 height 42
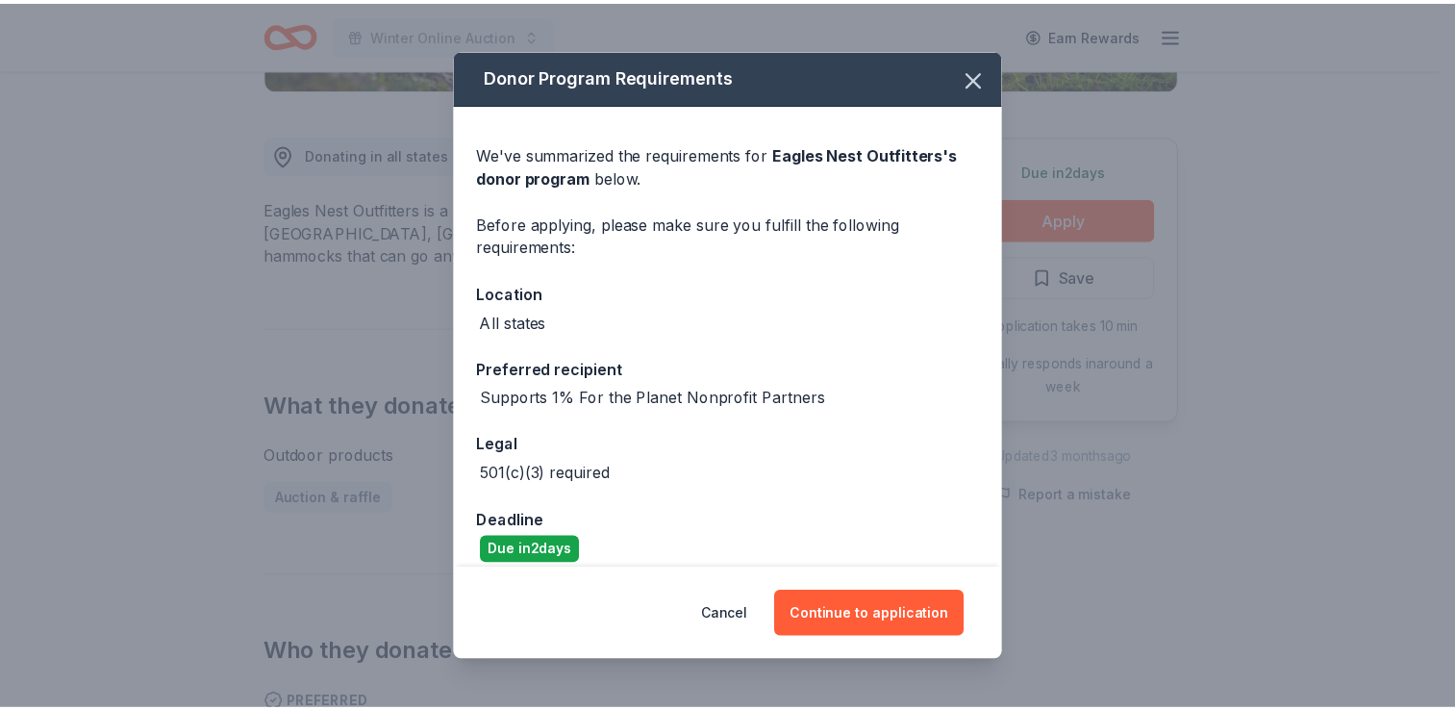
scroll to position [17, 0]
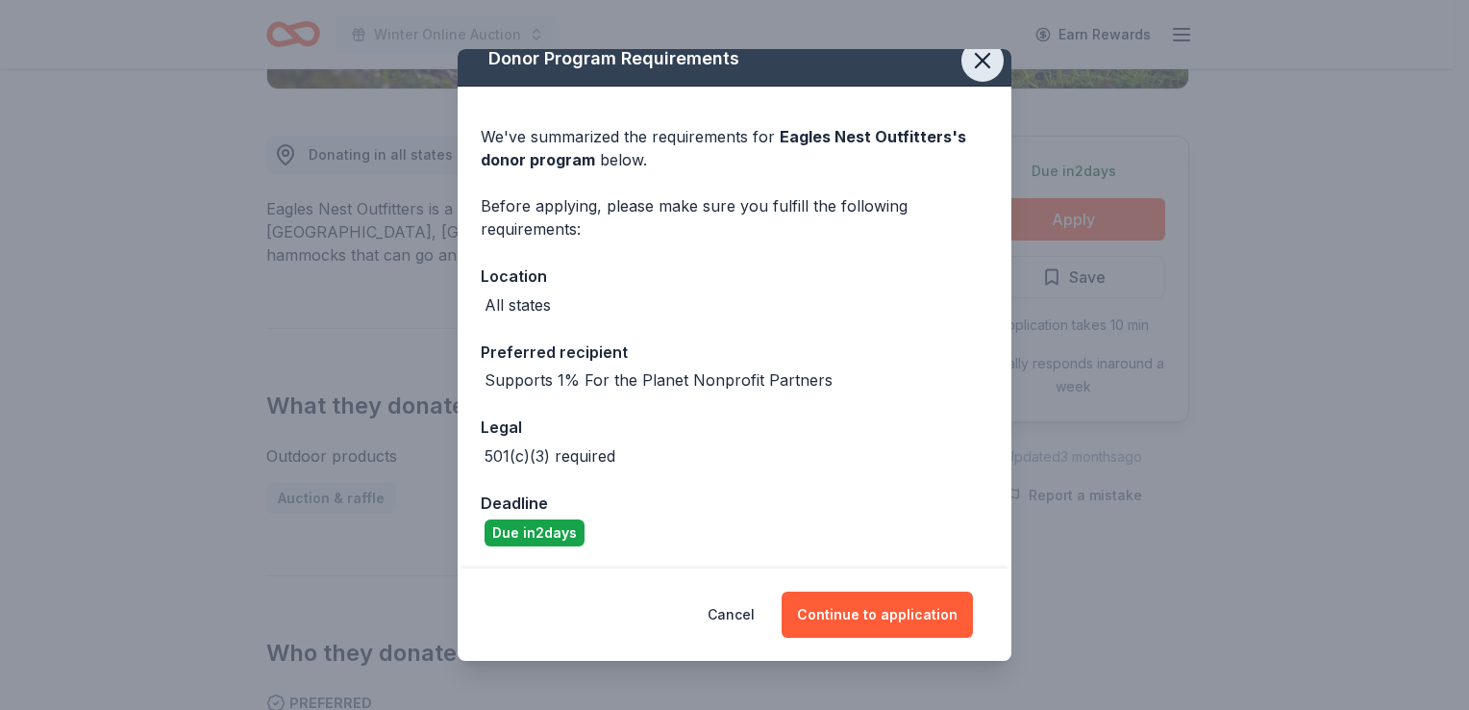
click at [969, 67] on icon "button" at bounding box center [982, 60] width 27 height 27
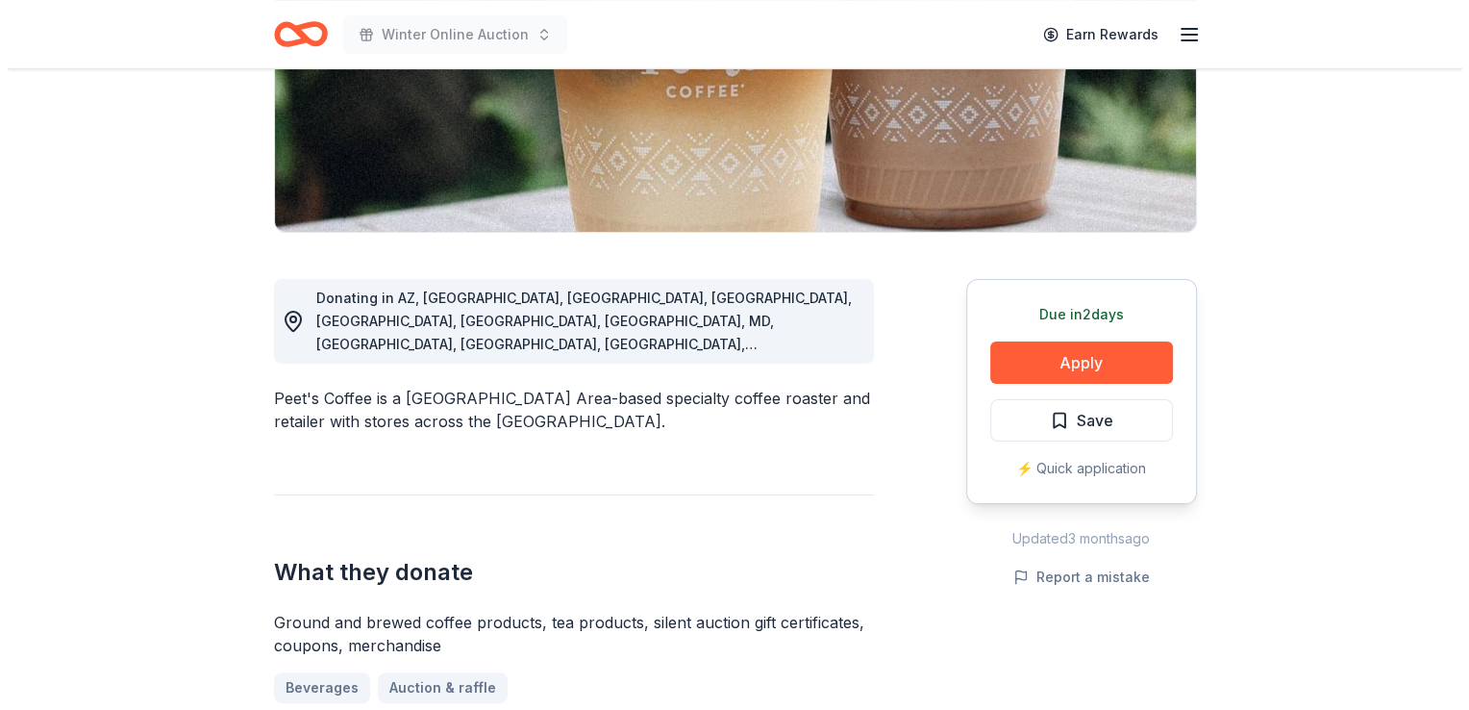
scroll to position [357, 0]
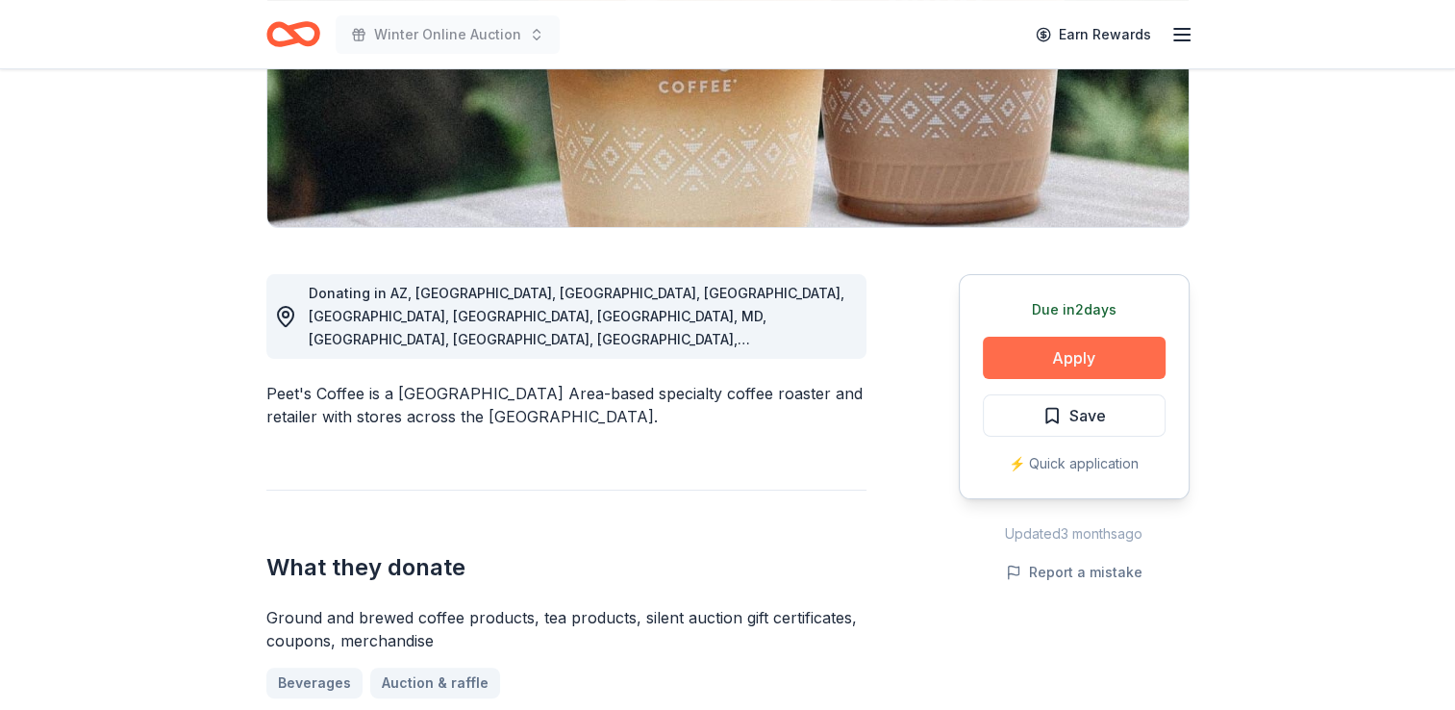
click at [1064, 349] on button "Apply" at bounding box center [1074, 358] width 183 height 42
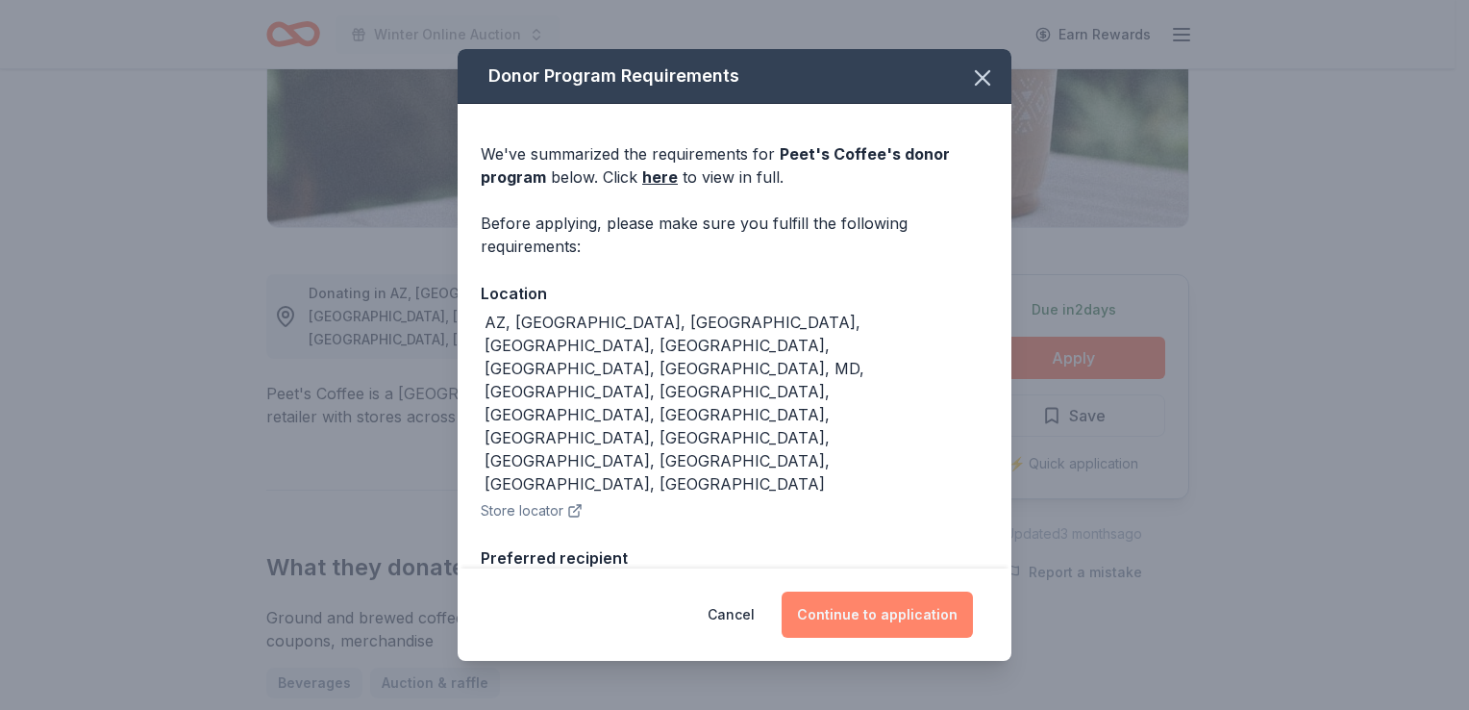
click at [860, 603] on button "Continue to application" at bounding box center [877, 614] width 191 height 46
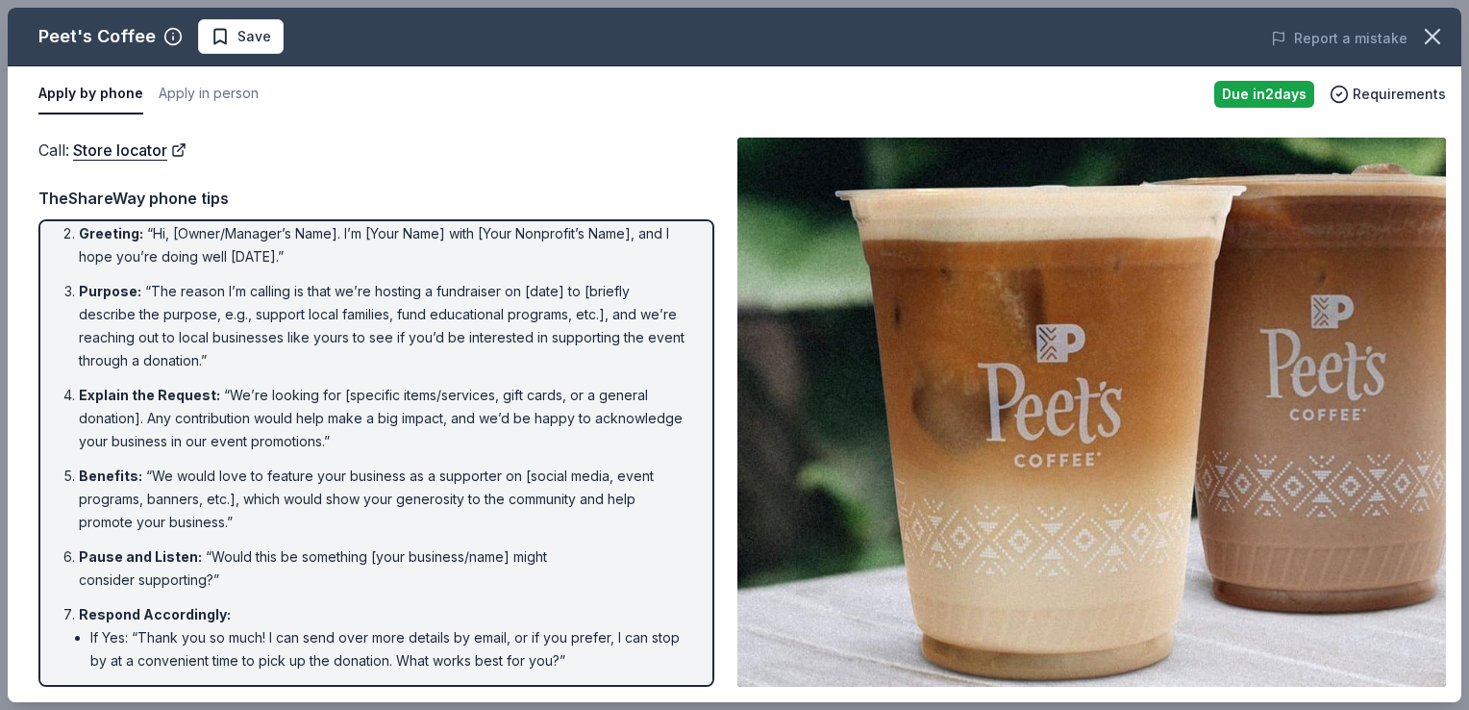
scroll to position [0, 0]
